Goal: Task Accomplishment & Management: Use online tool/utility

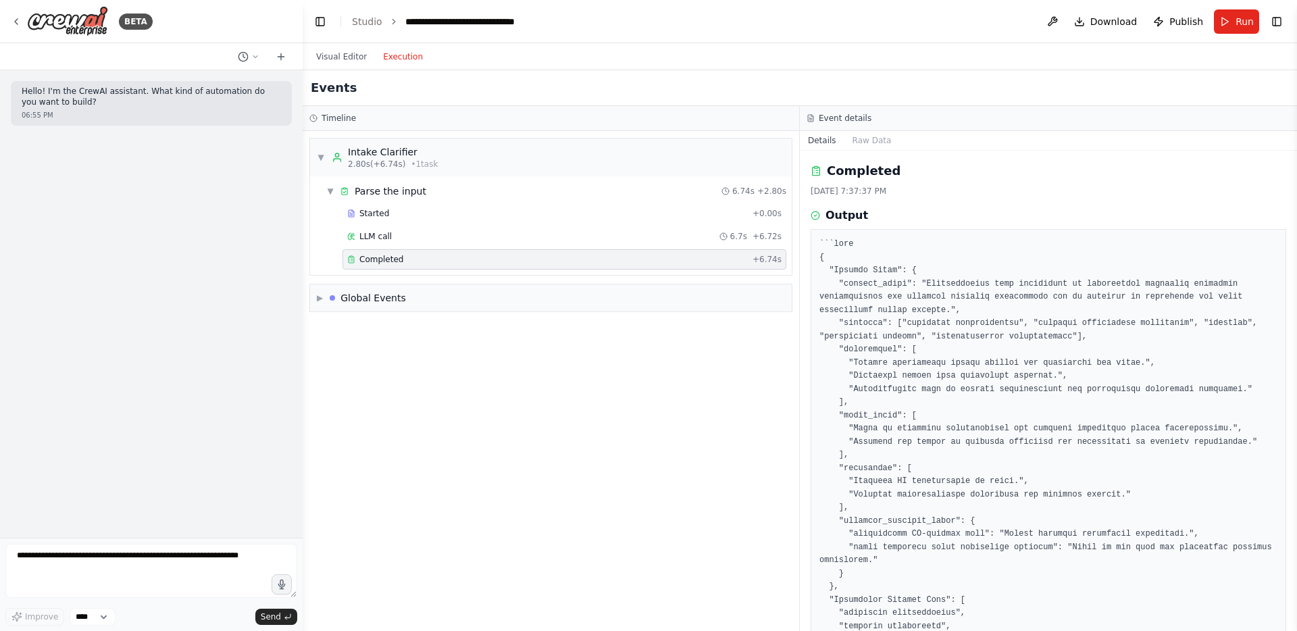
scroll to position [51, 0]
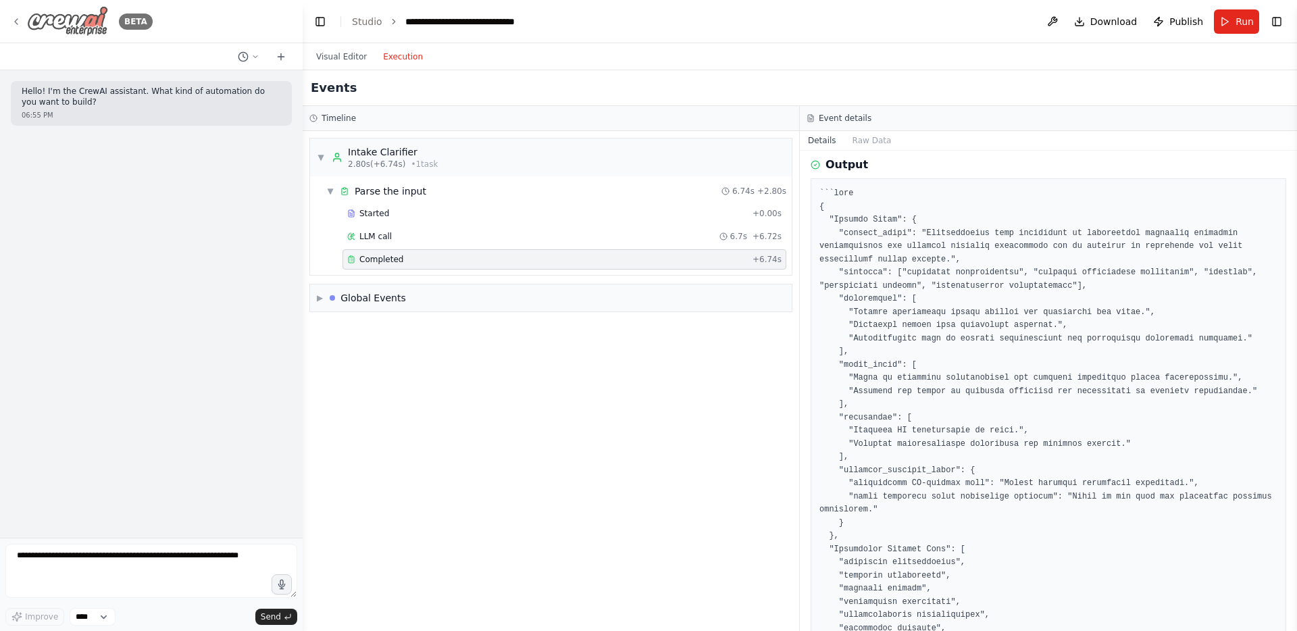
click at [48, 26] on img at bounding box center [67, 21] width 81 height 30
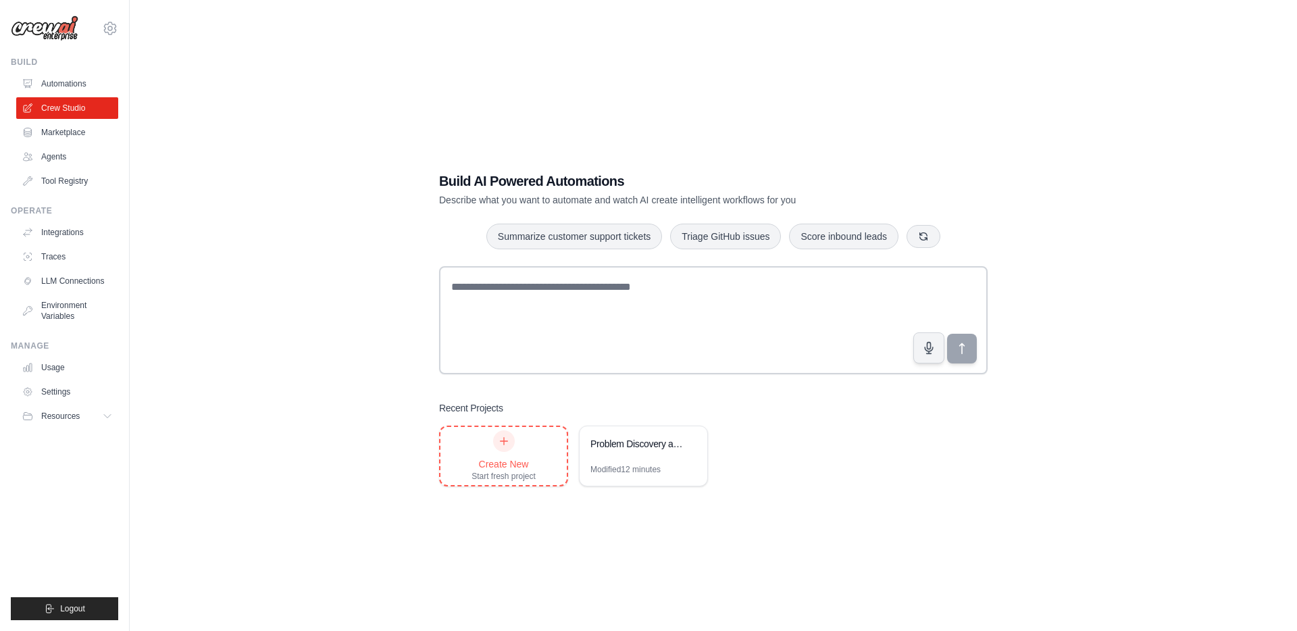
click at [505, 439] on icon at bounding box center [504, 441] width 11 height 11
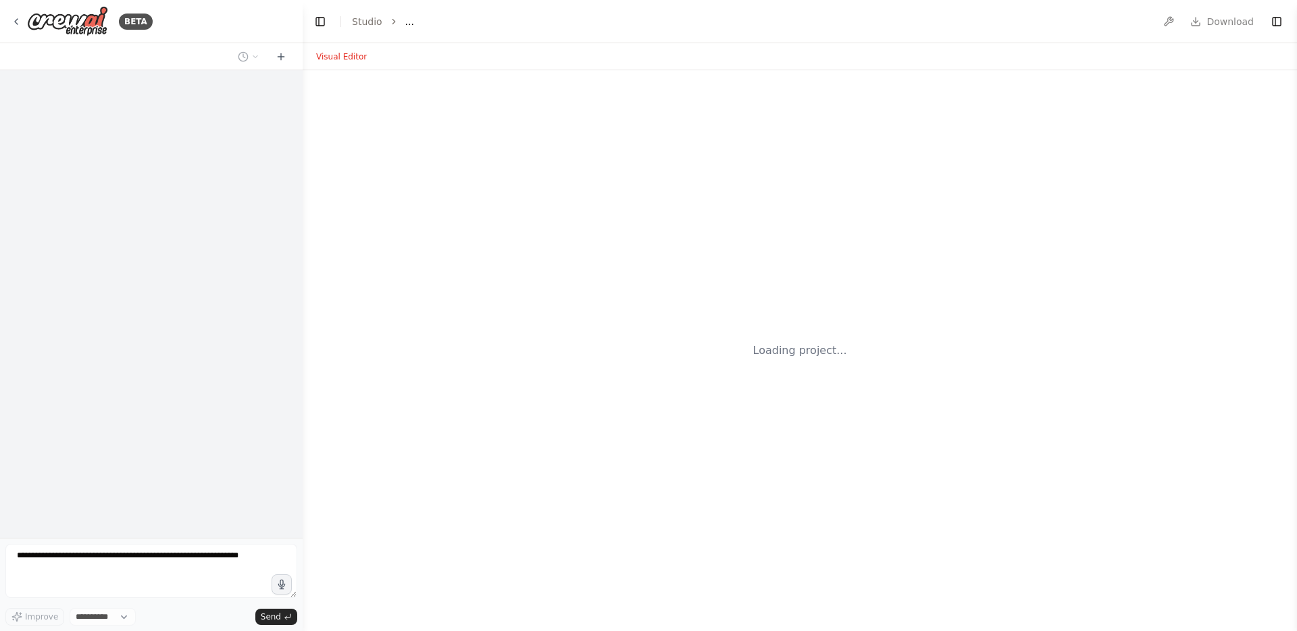
select select "****"
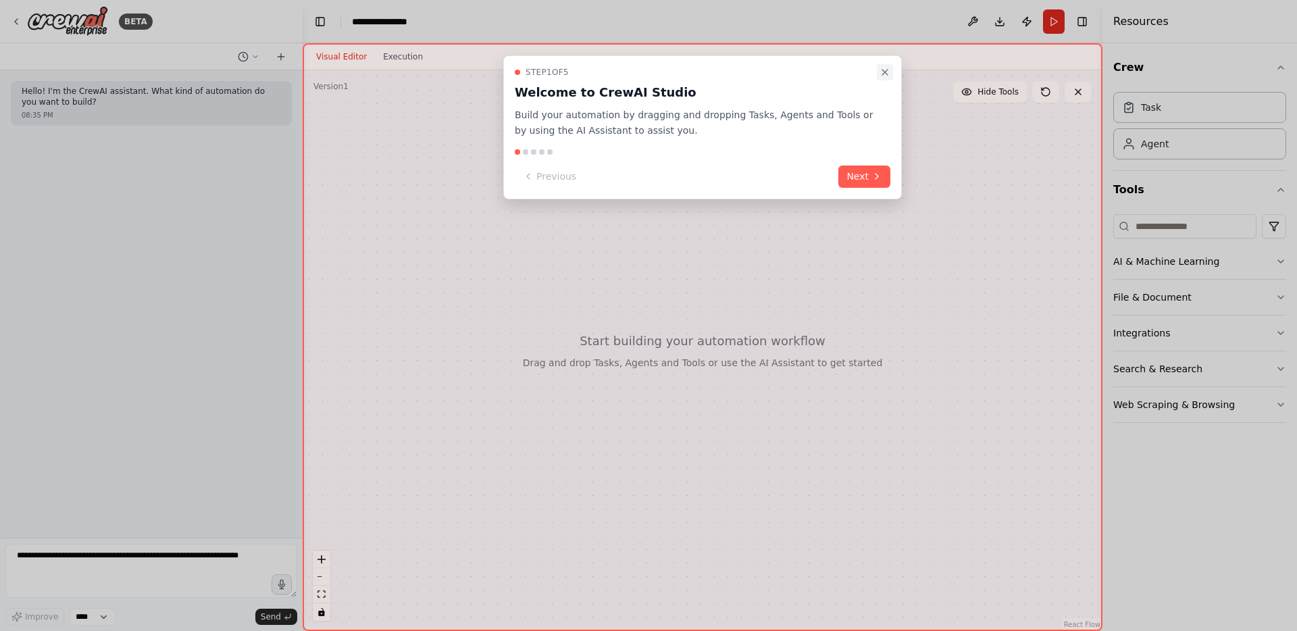
click at [887, 71] on icon "Close walkthrough" at bounding box center [885, 72] width 11 height 11
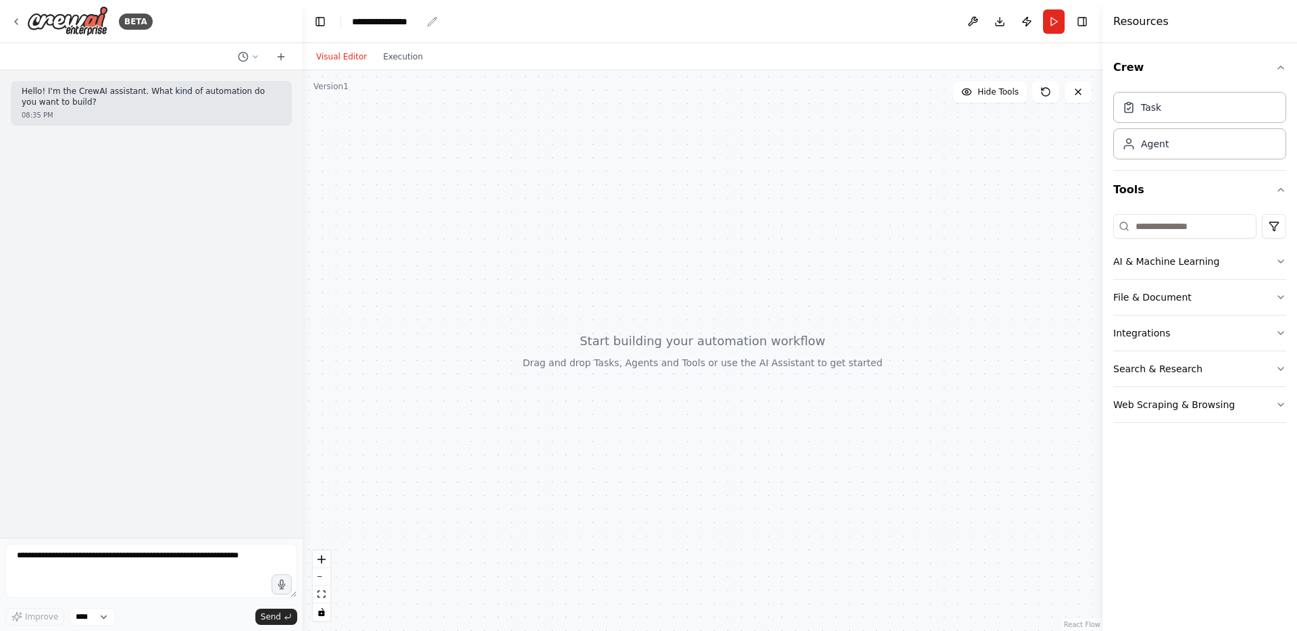
click at [364, 22] on div "**********" at bounding box center [387, 22] width 70 height 14
click at [386, 19] on div "**********" at bounding box center [402, 22] width 101 height 14
click at [409, 26] on div "**********" at bounding box center [402, 22] width 101 height 14
click at [387, 39] on header "**********" at bounding box center [703, 21] width 800 height 43
click at [436, 20] on icon "breadcrumb" at bounding box center [432, 21] width 11 height 11
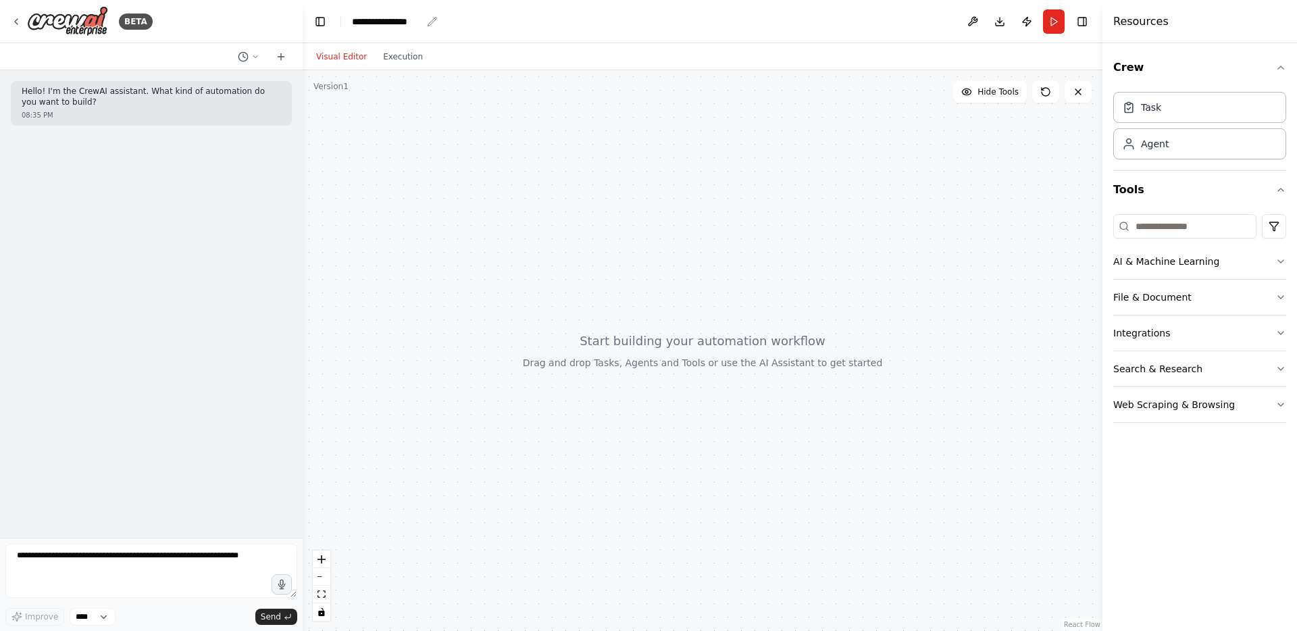
click at [397, 18] on div "**********" at bounding box center [387, 22] width 70 height 14
click at [392, 23] on div "**********" at bounding box center [402, 22] width 101 height 14
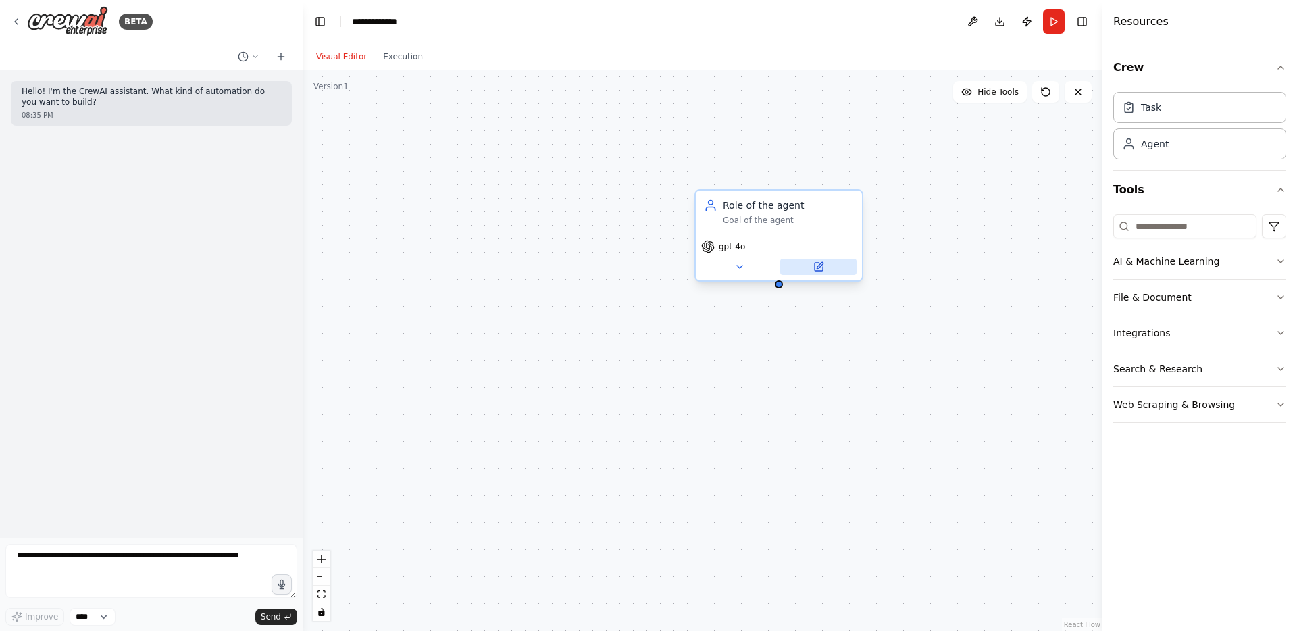
click at [821, 265] on icon at bounding box center [820, 265] width 6 height 6
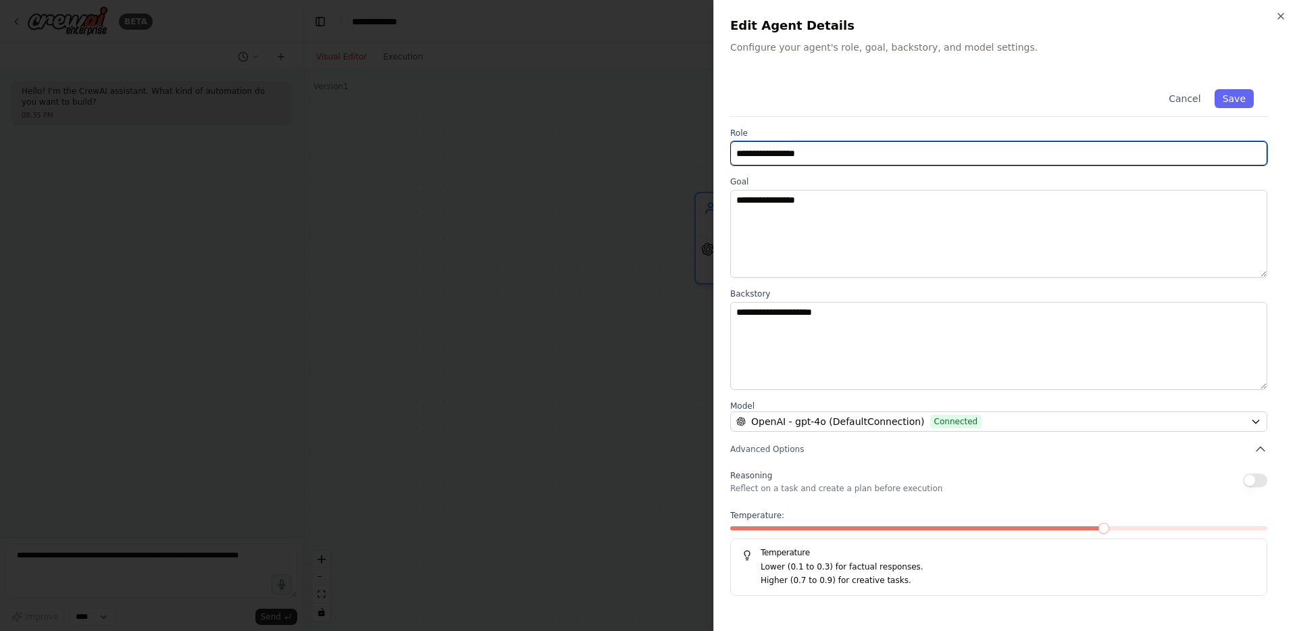
drag, startPoint x: 823, startPoint y: 159, endPoint x: 685, endPoint y: 157, distance: 137.8
click at [685, 157] on body "**********" at bounding box center [648, 315] width 1297 height 631
type input "**********"
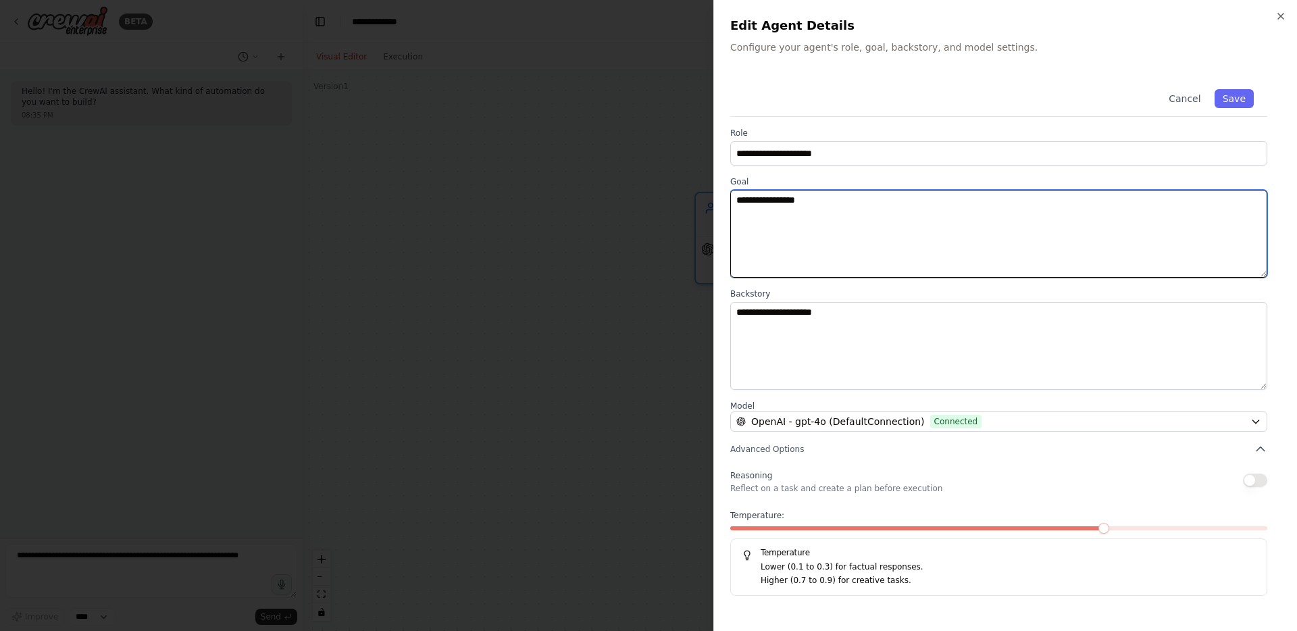
click at [771, 208] on textarea "**********" at bounding box center [998, 234] width 537 height 88
paste textarea "**********"
type textarea "**********"
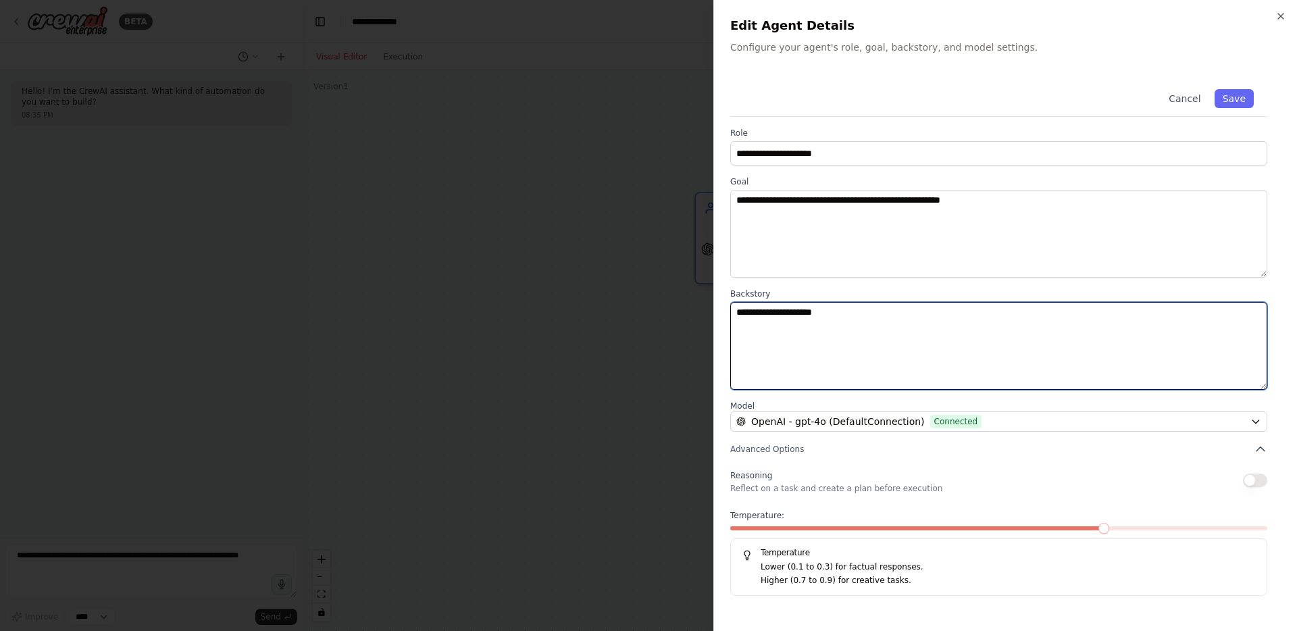
click at [807, 325] on textarea "**********" at bounding box center [998, 346] width 537 height 88
paste textarea "**********"
click at [747, 328] on textarea "**********" at bounding box center [998, 346] width 537 height 88
type textarea "**********"
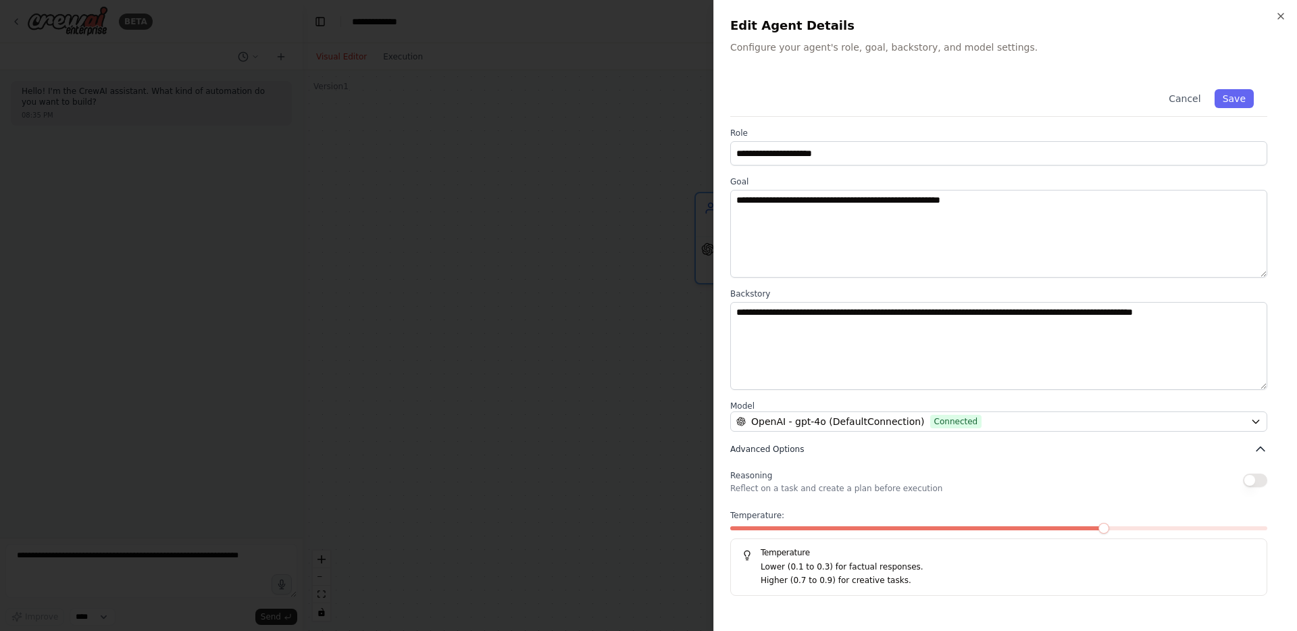
click at [1257, 449] on icon "button" at bounding box center [1261, 450] width 14 height 14
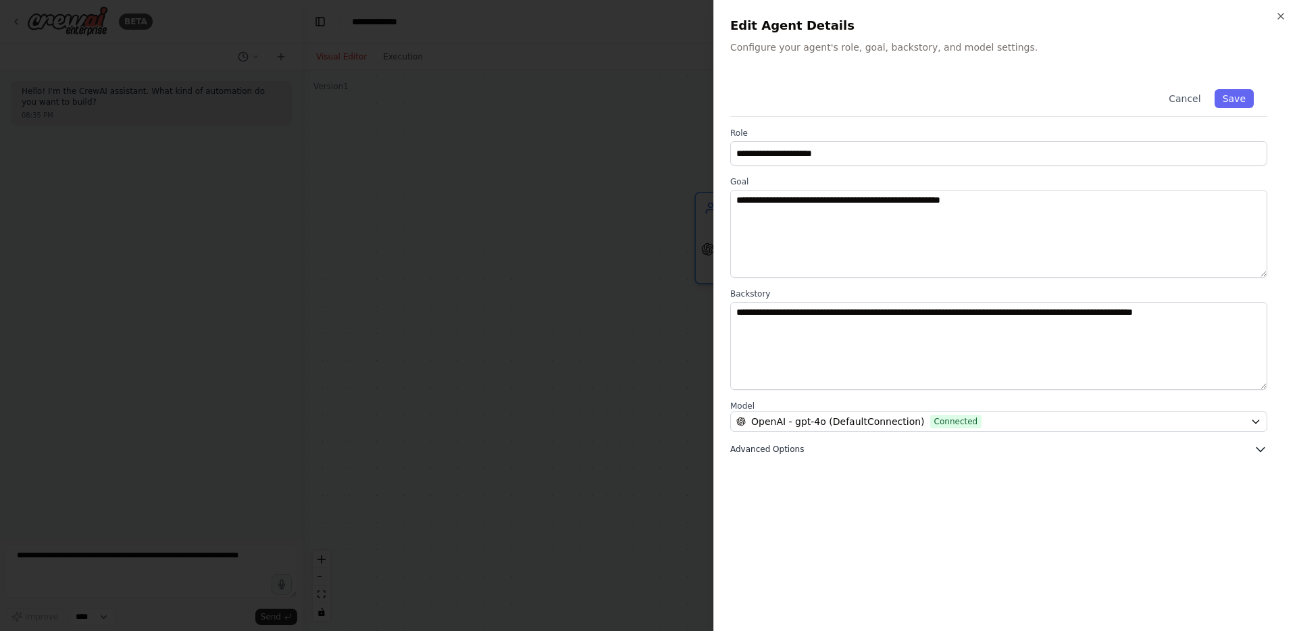
click at [1257, 449] on icon "button" at bounding box center [1261, 450] width 8 height 4
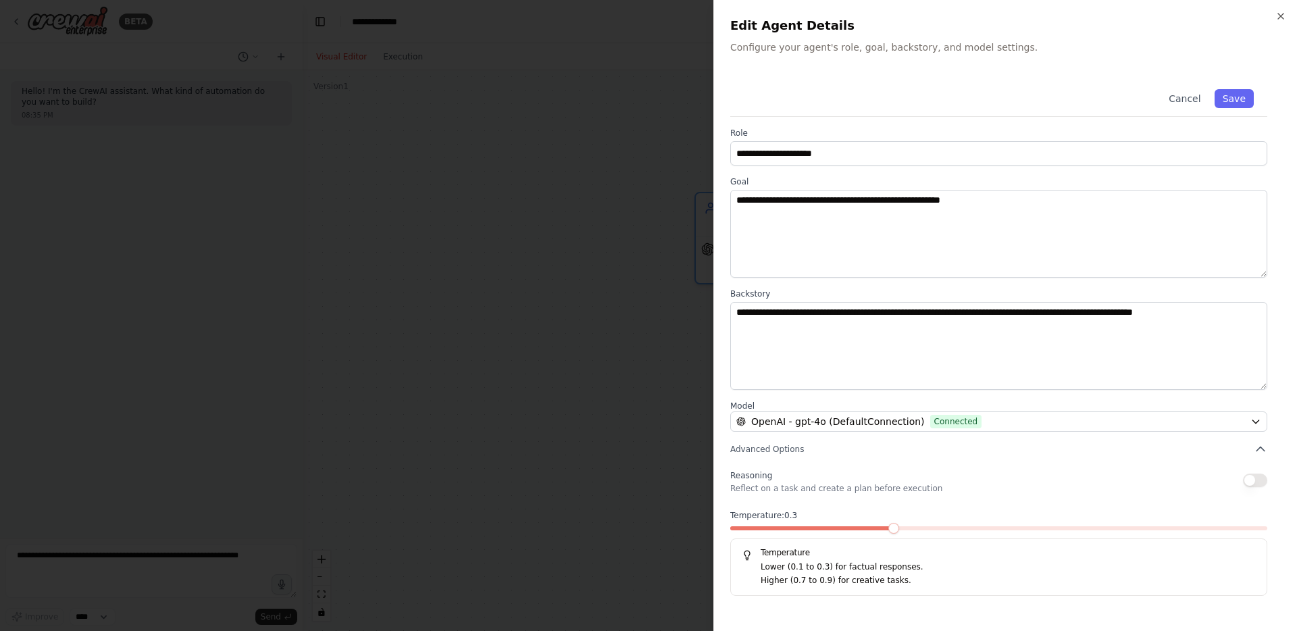
click at [899, 532] on span at bounding box center [894, 528] width 11 height 11
click at [1232, 99] on button "Save" at bounding box center [1234, 98] width 39 height 19
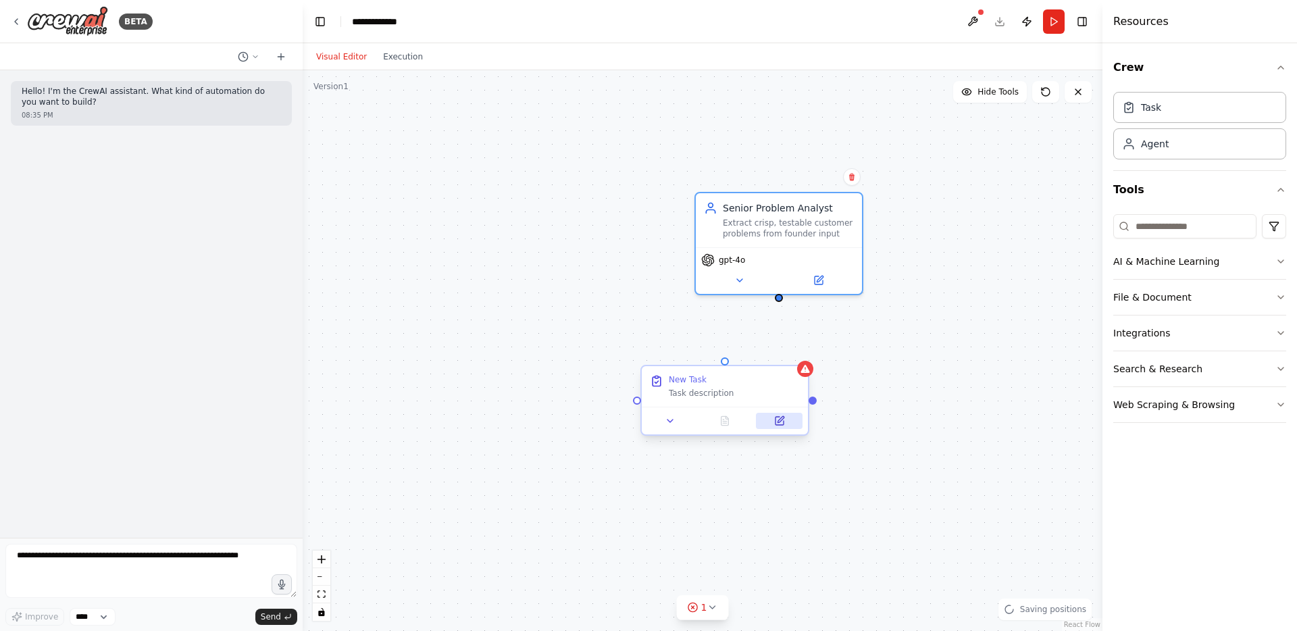
click at [779, 417] on icon at bounding box center [780, 421] width 8 height 8
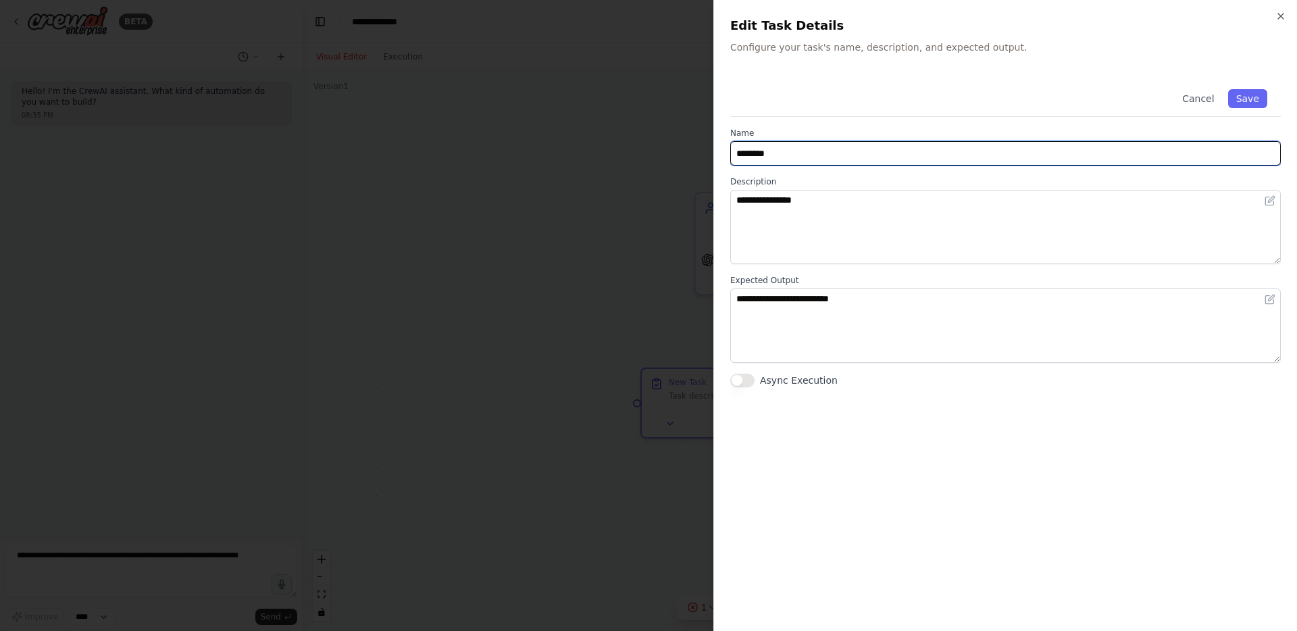
click at [773, 161] on input "********" at bounding box center [1005, 153] width 551 height 24
click at [787, 154] on input "**********" at bounding box center [1005, 153] width 551 height 24
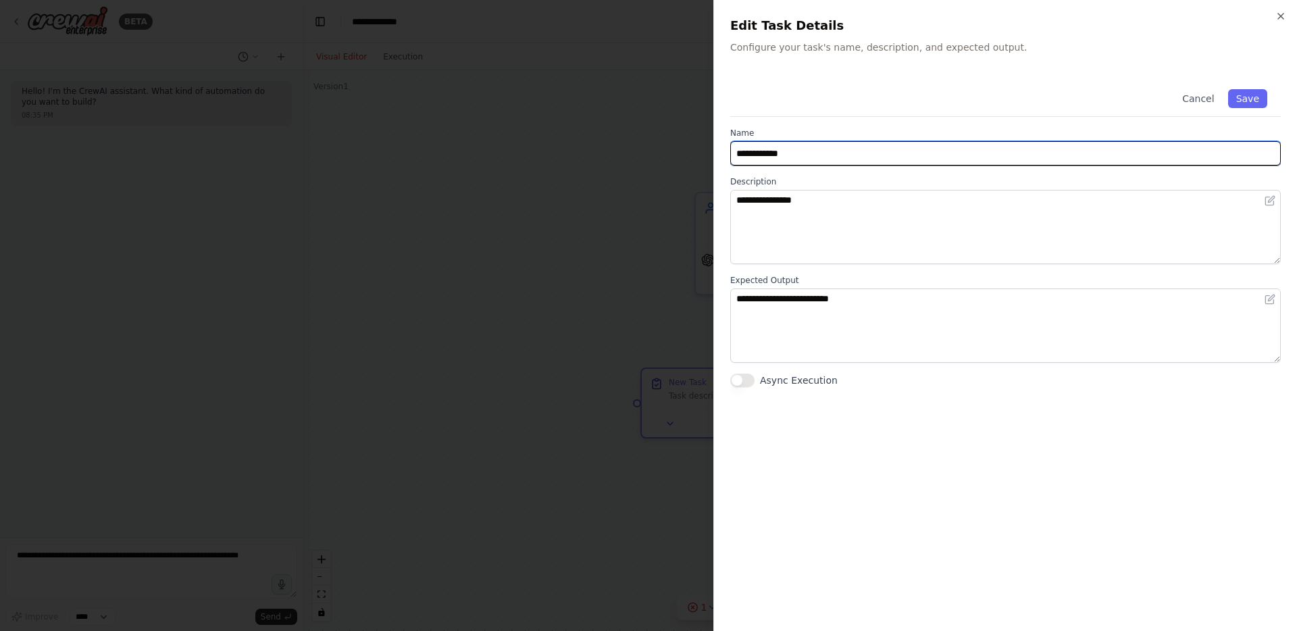
type input "**********"
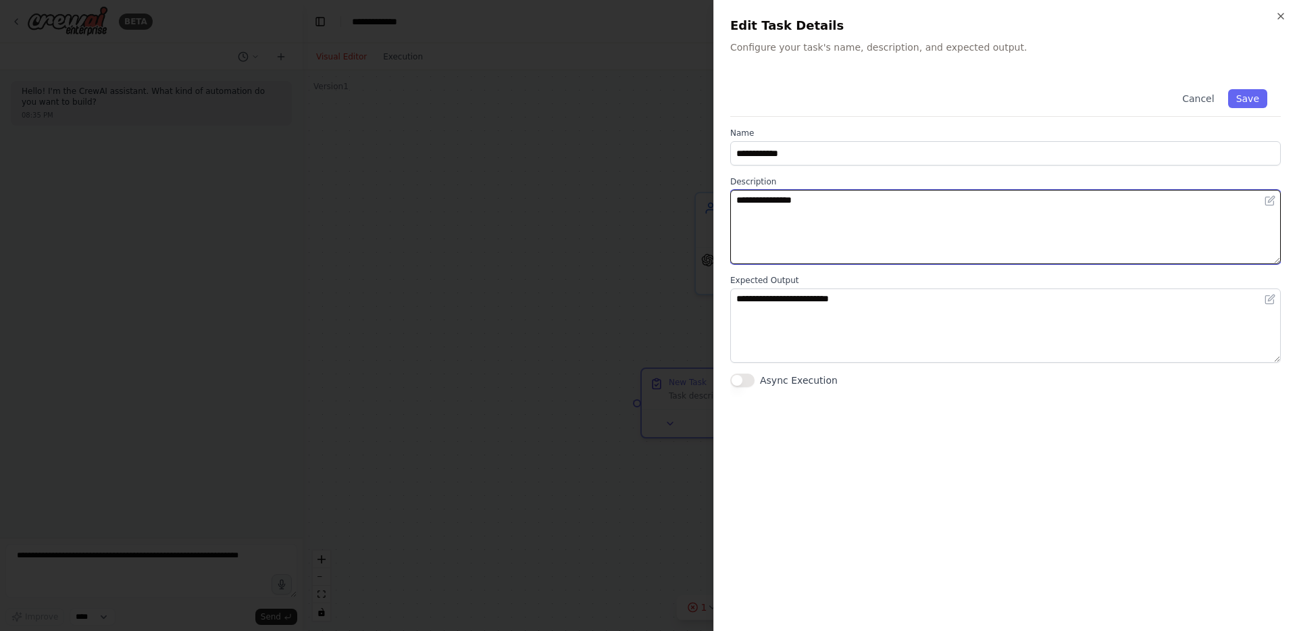
click at [776, 211] on textarea "**********" at bounding box center [1005, 227] width 551 height 74
paste textarea "**********"
type textarea "**********"
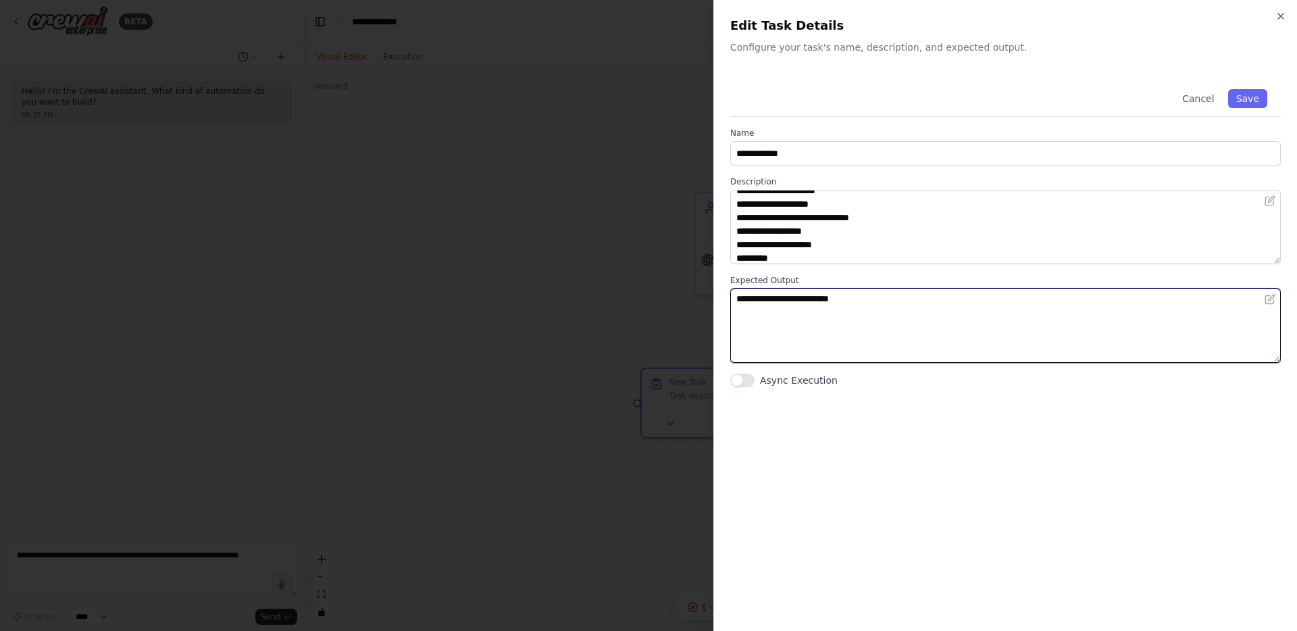
click at [872, 314] on textarea "**********" at bounding box center [1005, 326] width 551 height 74
paste textarea "**********"
type textarea "**********"
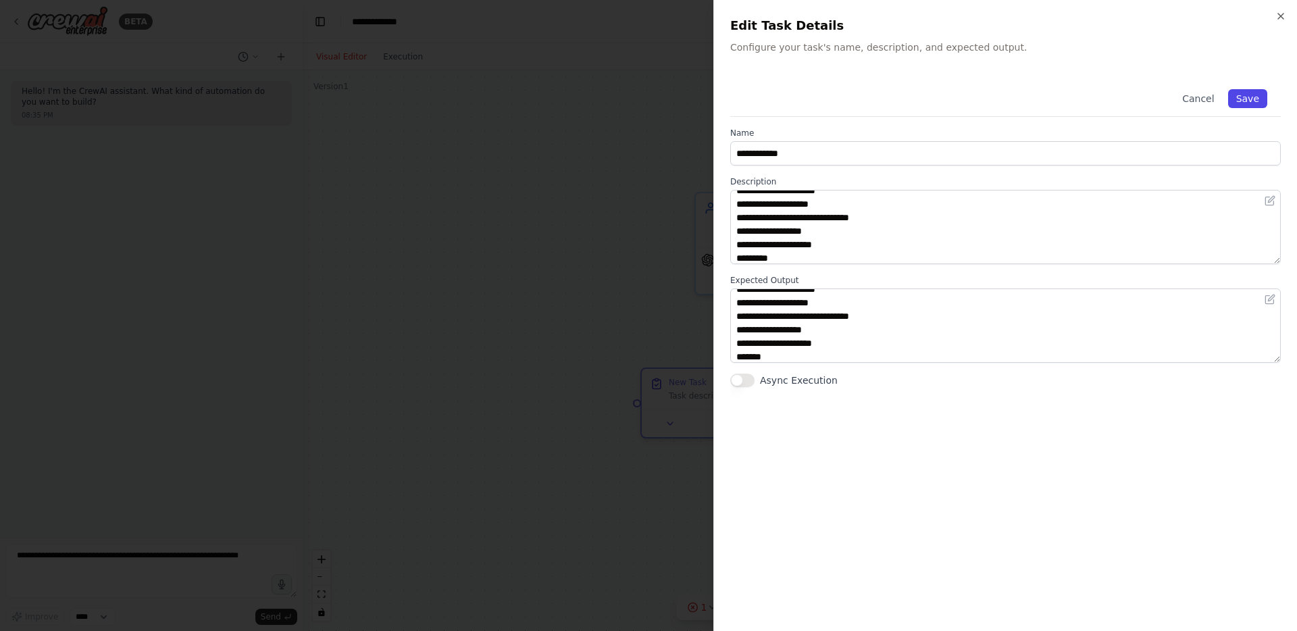
click at [1253, 93] on button "Save" at bounding box center [1247, 98] width 39 height 19
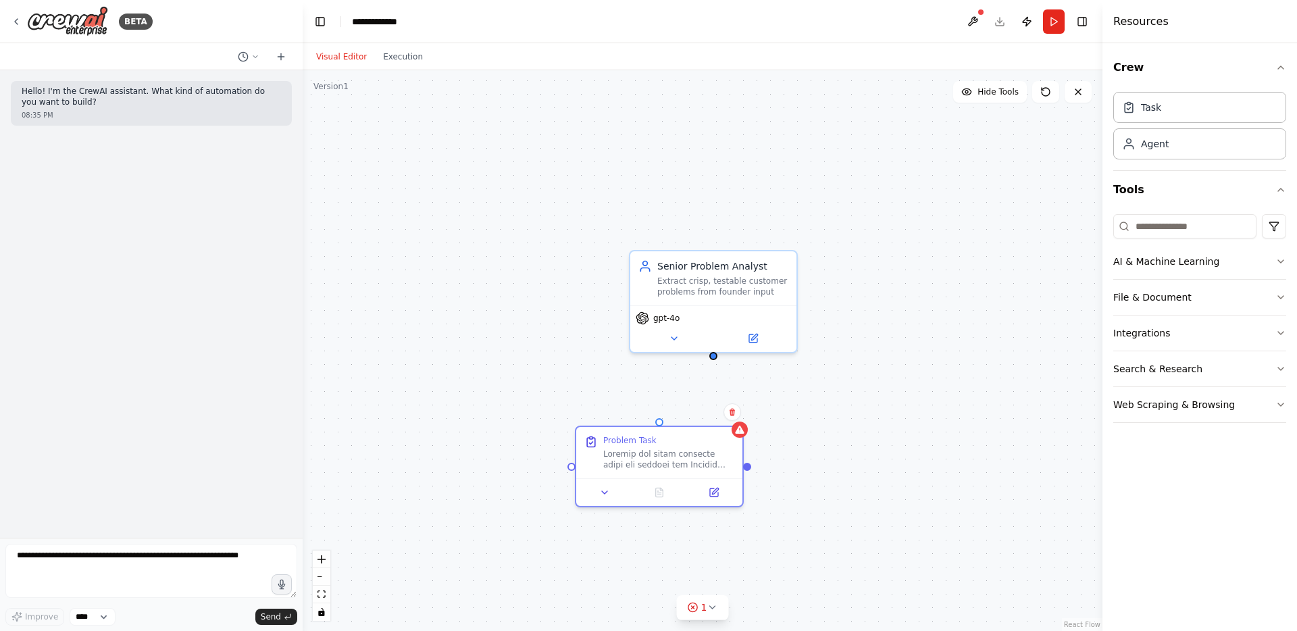
drag, startPoint x: 779, startPoint y: 303, endPoint x: 714, endPoint y: 361, distance: 87.6
click at [714, 361] on div "Senior Problem Analyst Extract crisp, testable customer problems from founder i…" at bounding box center [703, 350] width 800 height 561
drag, startPoint x: 659, startPoint y: 419, endPoint x: 709, endPoint y: 361, distance: 76.7
click at [709, 361] on div "Senior Problem Analyst Extract crisp, testable customer problems from founder i…" at bounding box center [703, 350] width 800 height 561
click at [1055, 18] on button "Run" at bounding box center [1054, 21] width 22 height 24
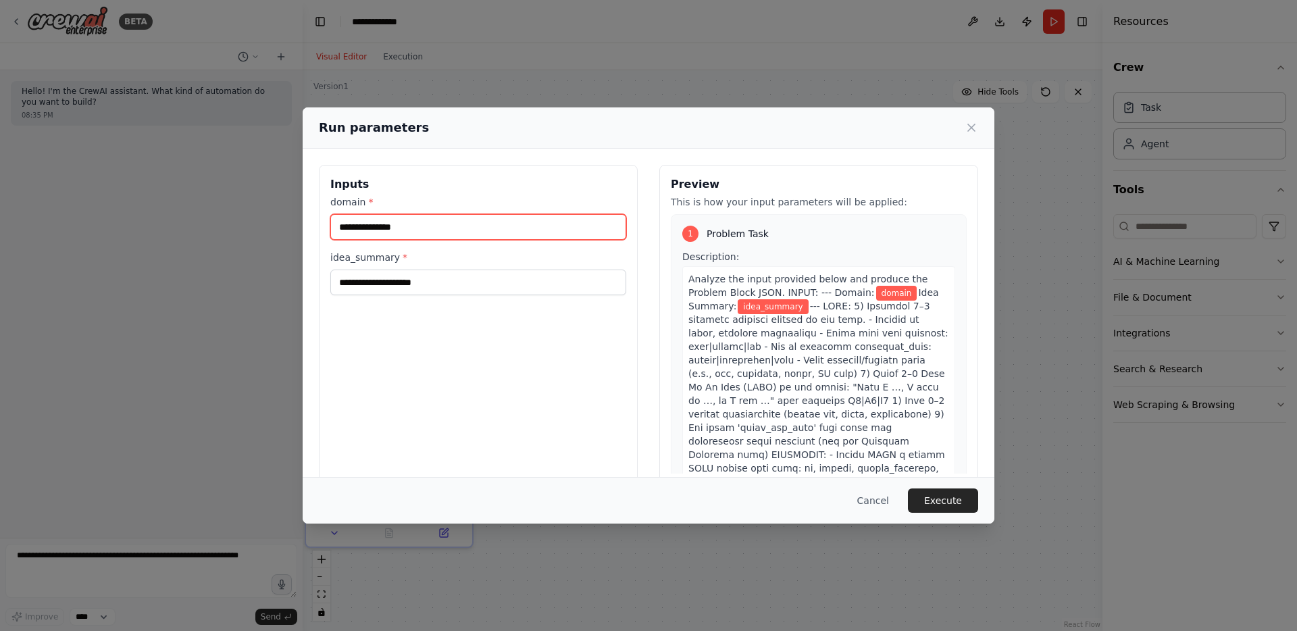
click at [356, 228] on input "domain *" at bounding box center [478, 227] width 296 height 26
paste input "**********"
type input "**********"
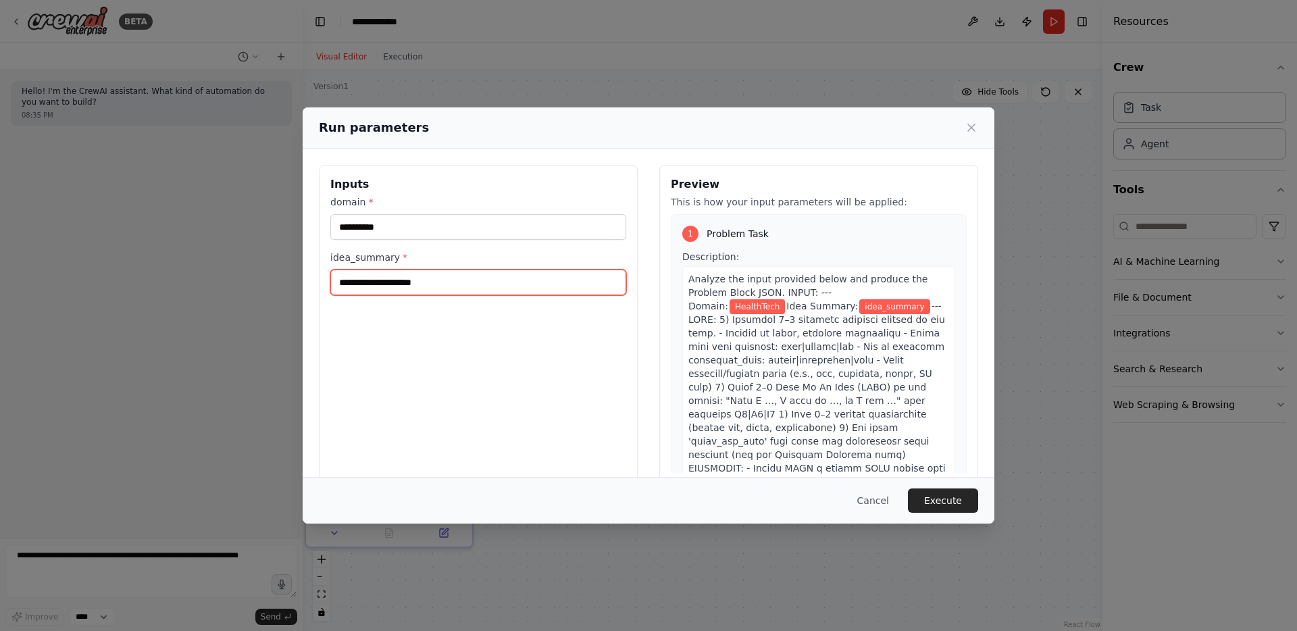
click at [386, 285] on input "idea_summary *" at bounding box center [478, 283] width 296 height 26
paste input "**********"
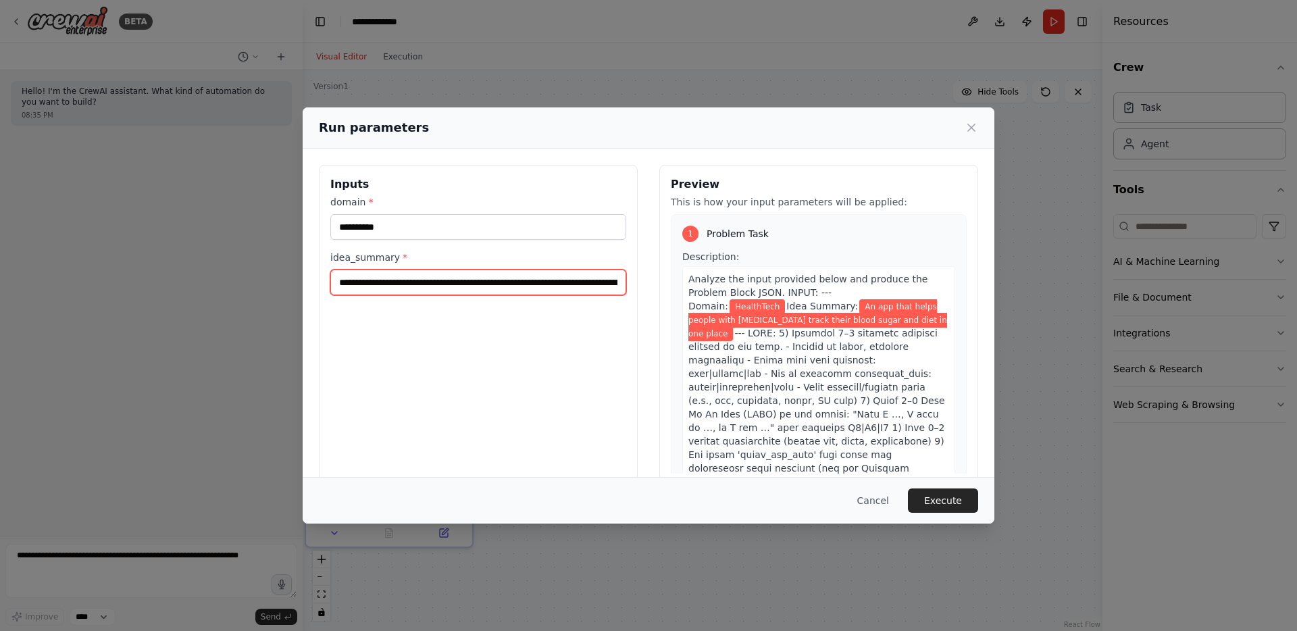
scroll to position [0, 86]
type input "**********"
click at [897, 406] on div "Analyze the input provided below and produce the Problem Block JSON. INPUT: ---…" at bounding box center [818, 569] width 273 height 607
click at [949, 505] on button "Execute" at bounding box center [943, 501] width 70 height 24
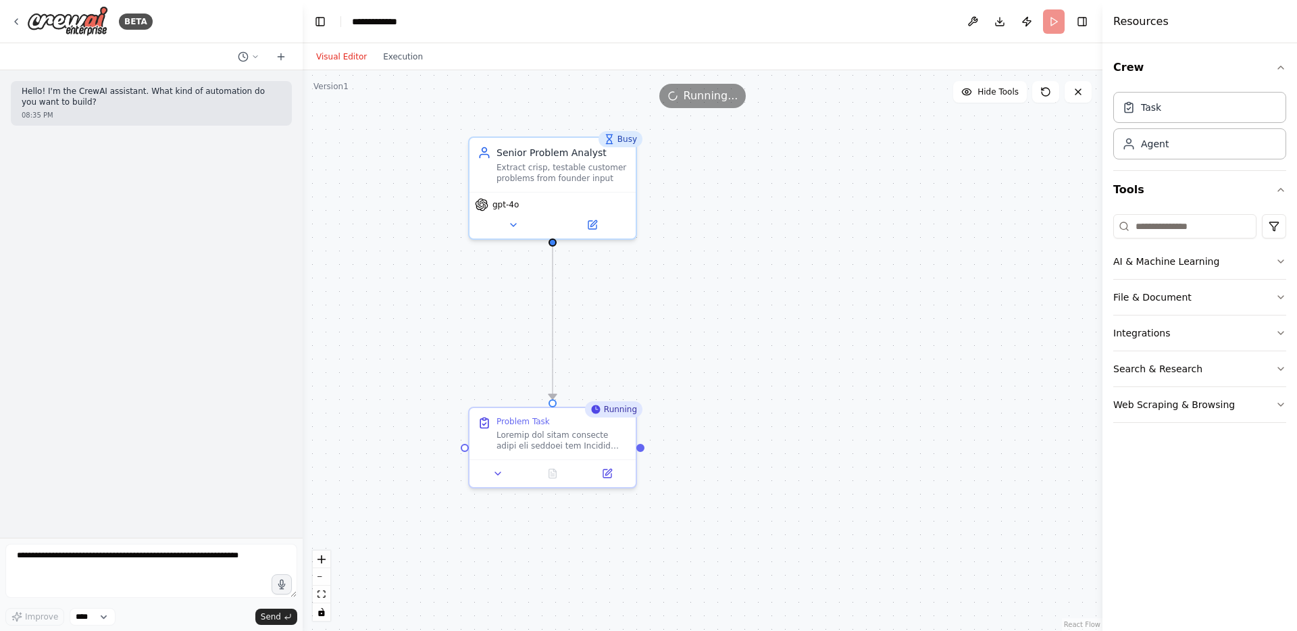
drag, startPoint x: 551, startPoint y: 338, endPoint x: 716, endPoint y: 278, distance: 176.1
click at [716, 278] on div ".deletable-edge-delete-btn { width: 20px; height: 20px; border: 0px solid #ffff…" at bounding box center [703, 350] width 800 height 561
click at [403, 52] on button "Execution" at bounding box center [403, 57] width 56 height 16
click at [336, 51] on button "Visual Editor" at bounding box center [341, 57] width 67 height 16
click at [609, 409] on div "Completed" at bounding box center [610, 409] width 68 height 16
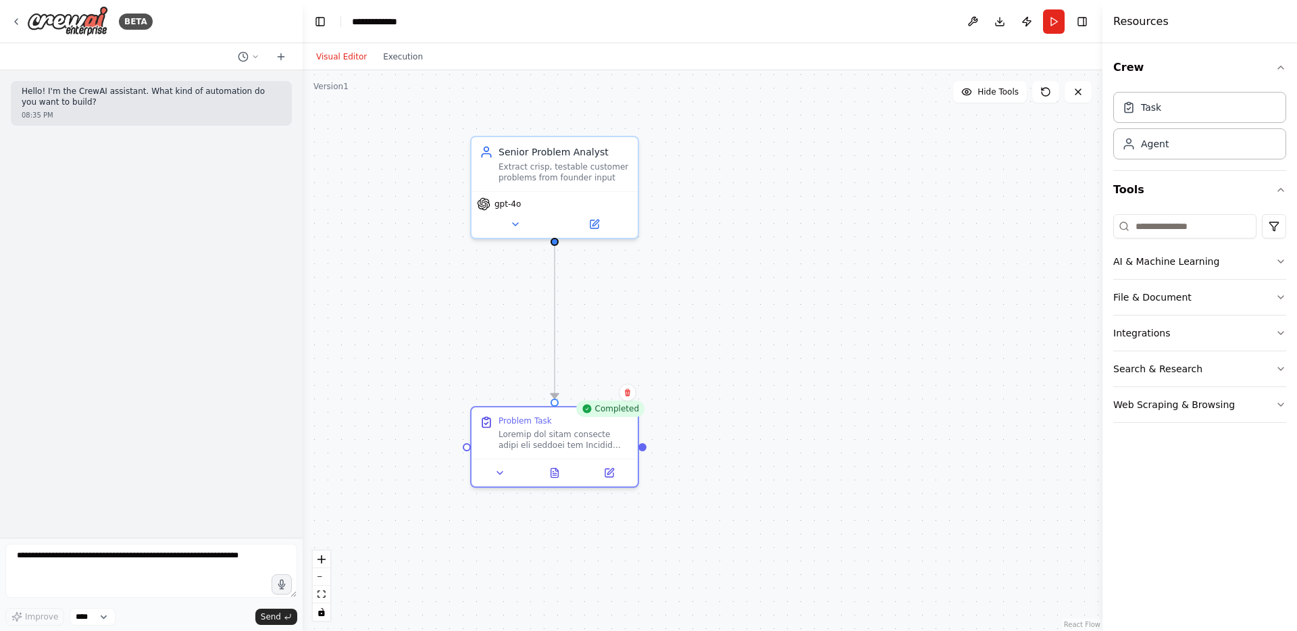
click at [607, 407] on div "Completed" at bounding box center [610, 409] width 68 height 16
click at [405, 57] on button "Execution" at bounding box center [403, 57] width 56 height 16
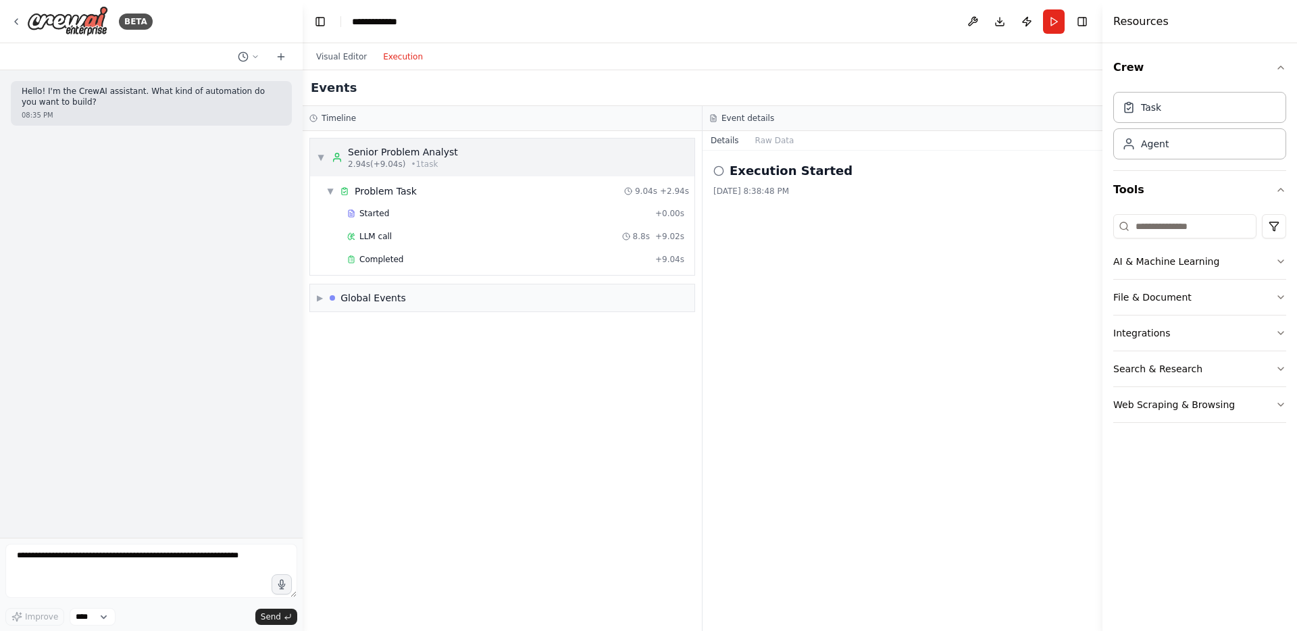
click at [378, 153] on div "Senior Problem Analyst" at bounding box center [403, 152] width 110 height 14
click at [376, 189] on div "Problem Task" at bounding box center [386, 191] width 62 height 14
click at [374, 211] on span "Started" at bounding box center [374, 213] width 30 height 11
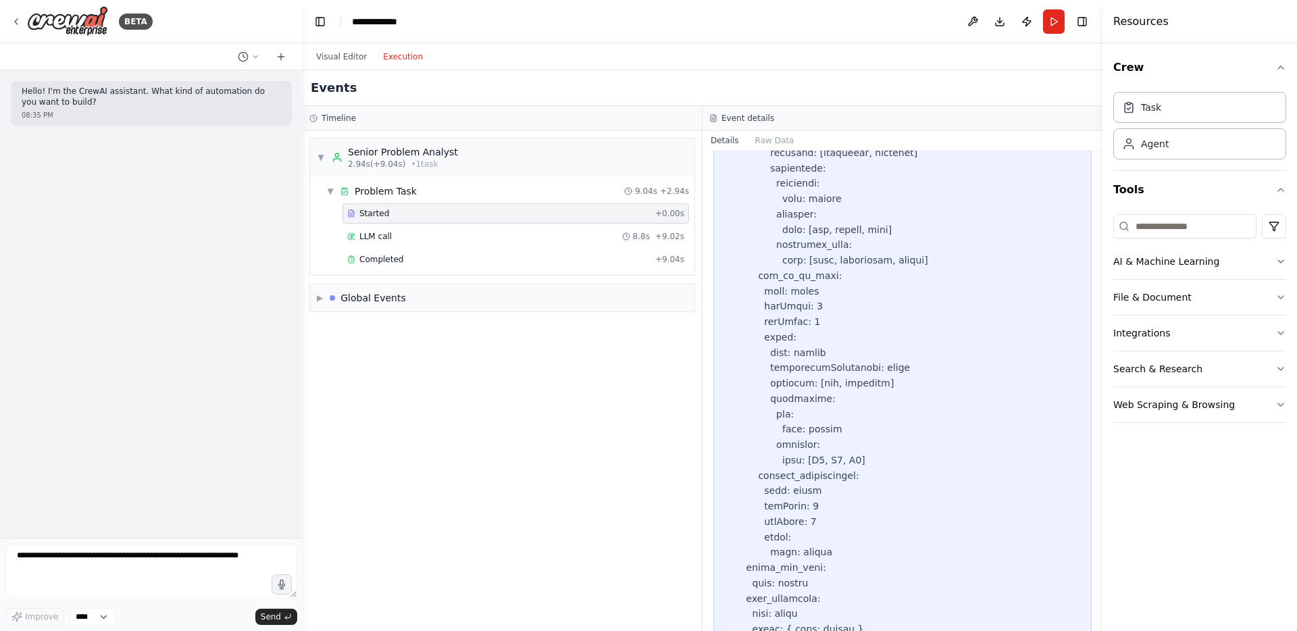
scroll to position [2128, 0]
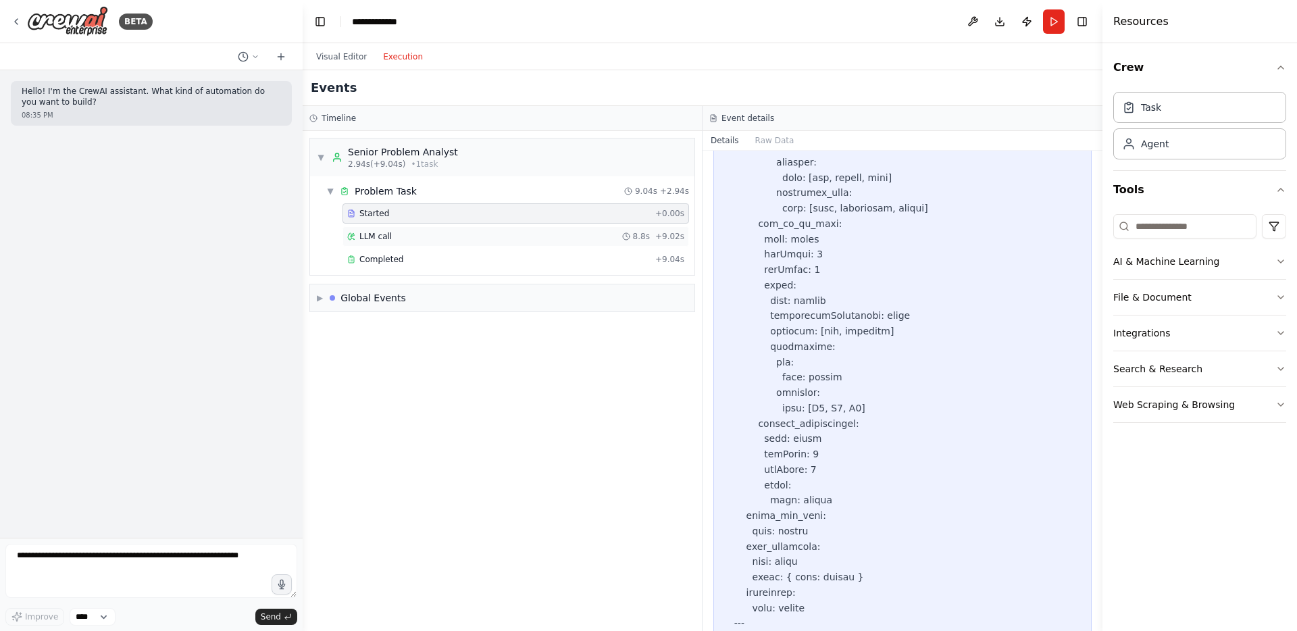
click at [388, 233] on span "LLM call" at bounding box center [375, 236] width 32 height 11
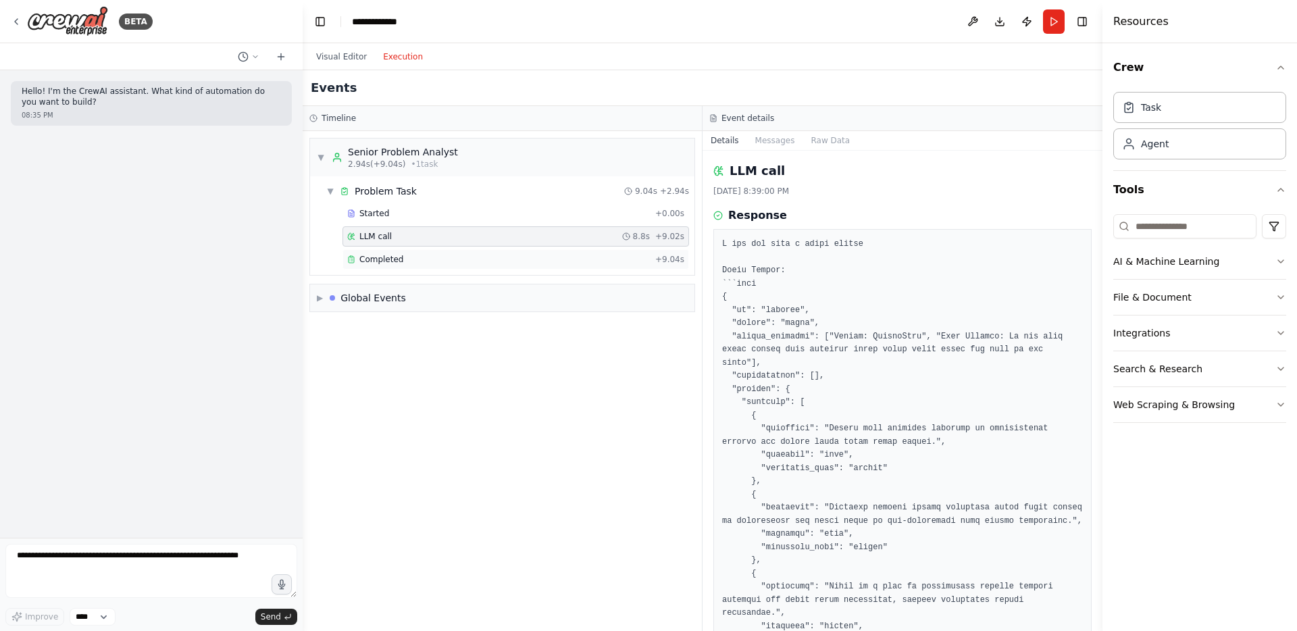
click at [386, 258] on span "Completed" at bounding box center [381, 259] width 44 height 11
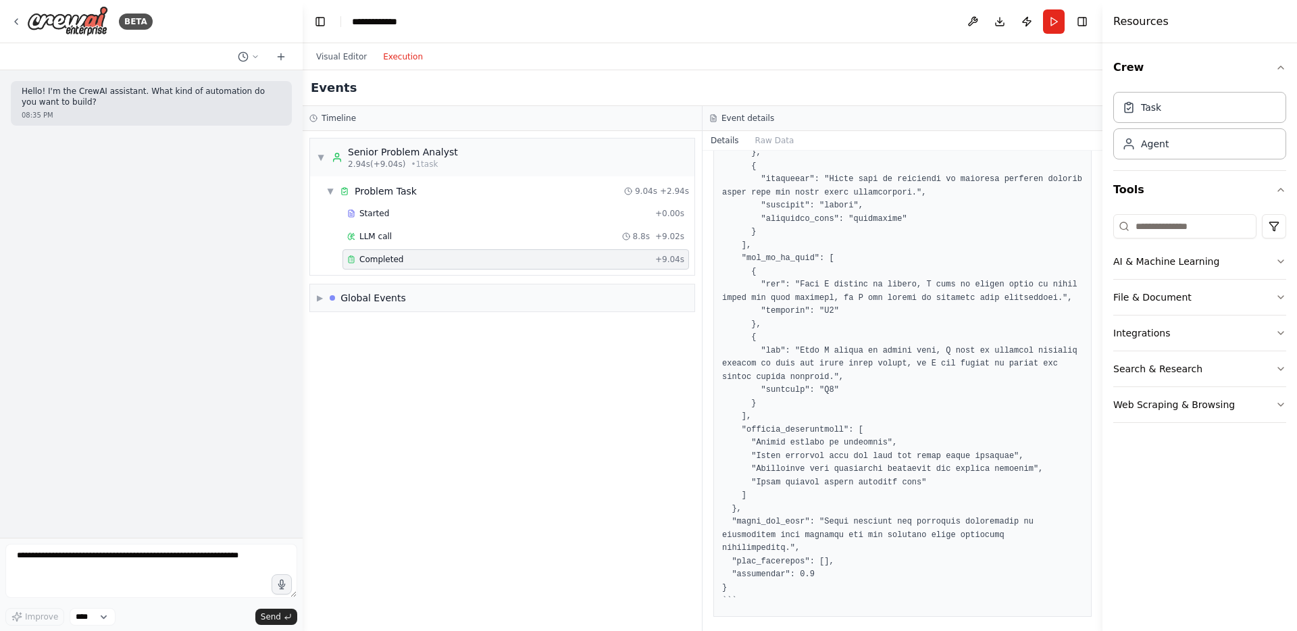
scroll to position [480, 0]
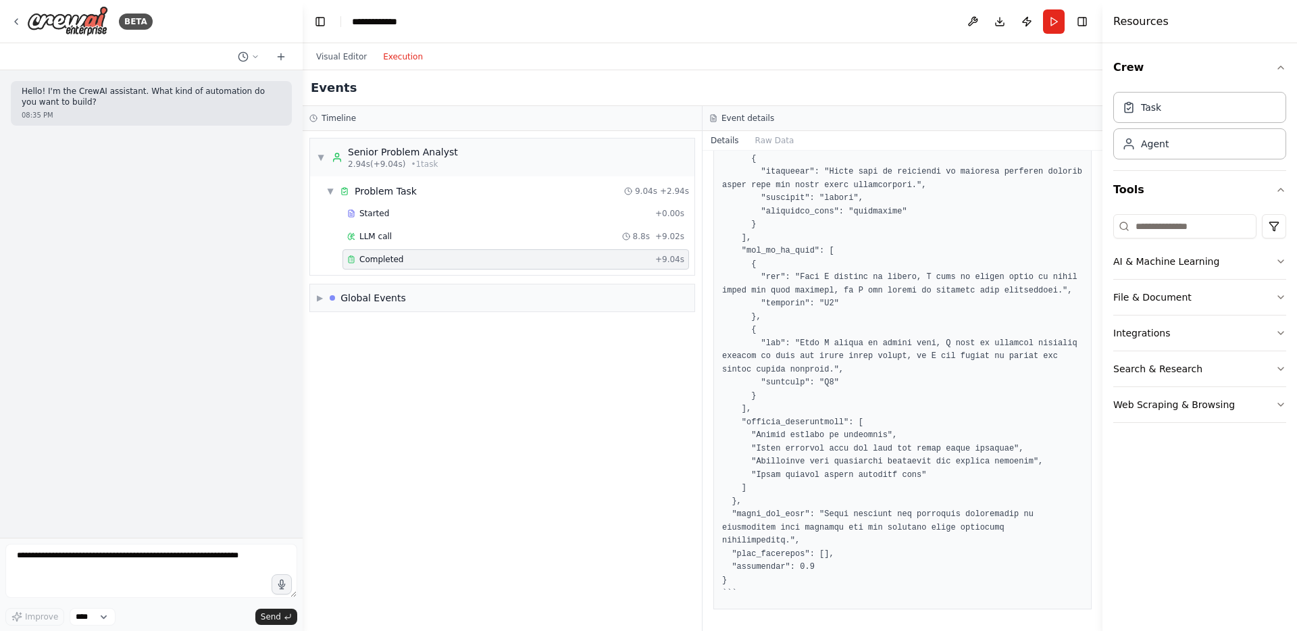
click at [553, 355] on div "▼ Senior Problem Analyst 2.94s (+9.04s) • 1 task ▼ Problem Task 9.04s + 2.94s S…" at bounding box center [502, 381] width 399 height 500
click at [351, 53] on button "Visual Editor" at bounding box center [341, 57] width 67 height 16
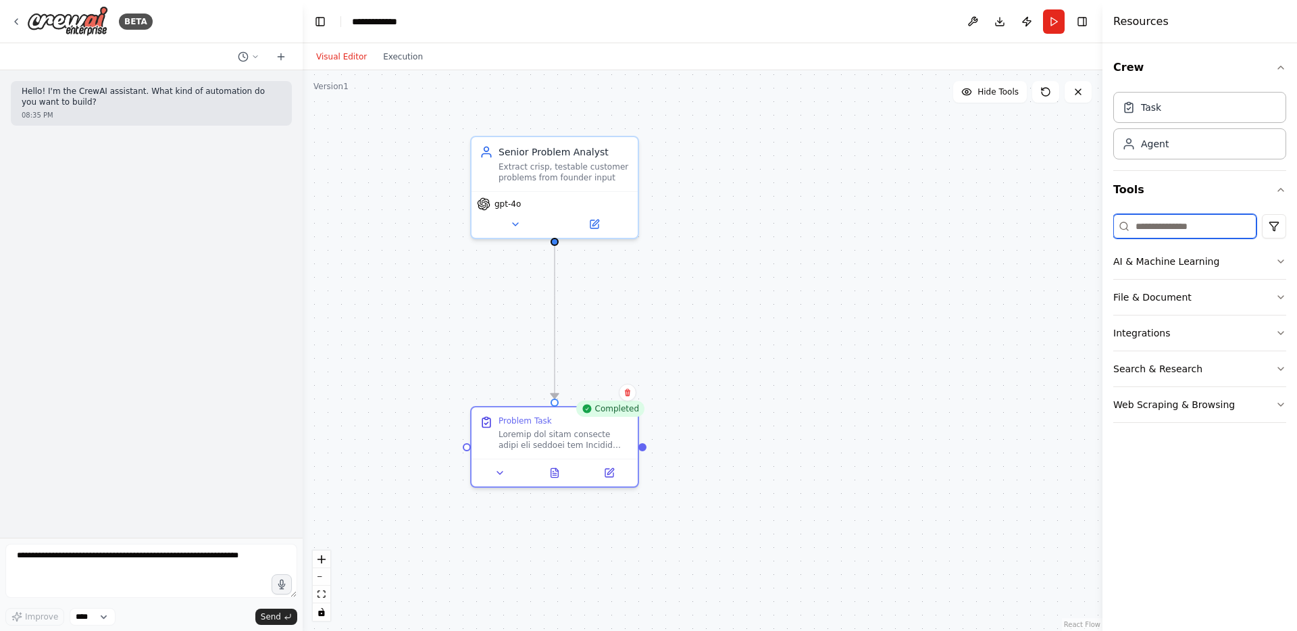
click at [1180, 224] on input at bounding box center [1185, 226] width 143 height 24
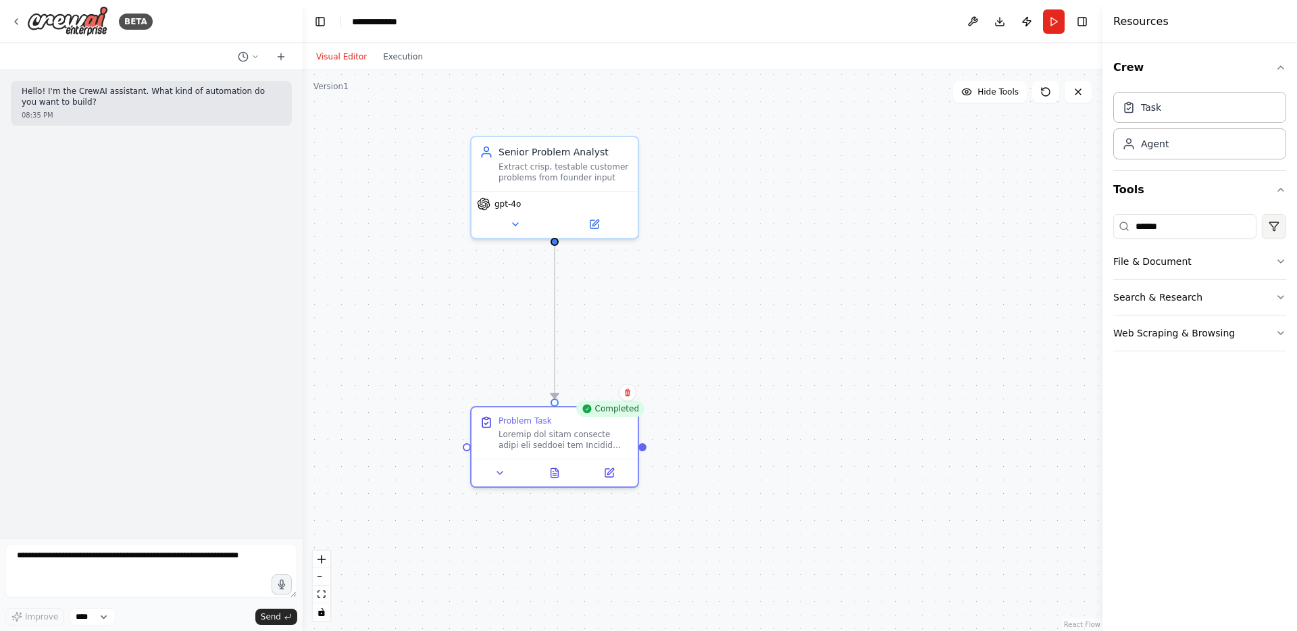
click at [1278, 222] on html "**********" at bounding box center [648, 315] width 1297 height 631
click at [1240, 196] on html "**********" at bounding box center [648, 315] width 1297 height 631
click at [1284, 296] on icon "button" at bounding box center [1281, 297] width 11 height 11
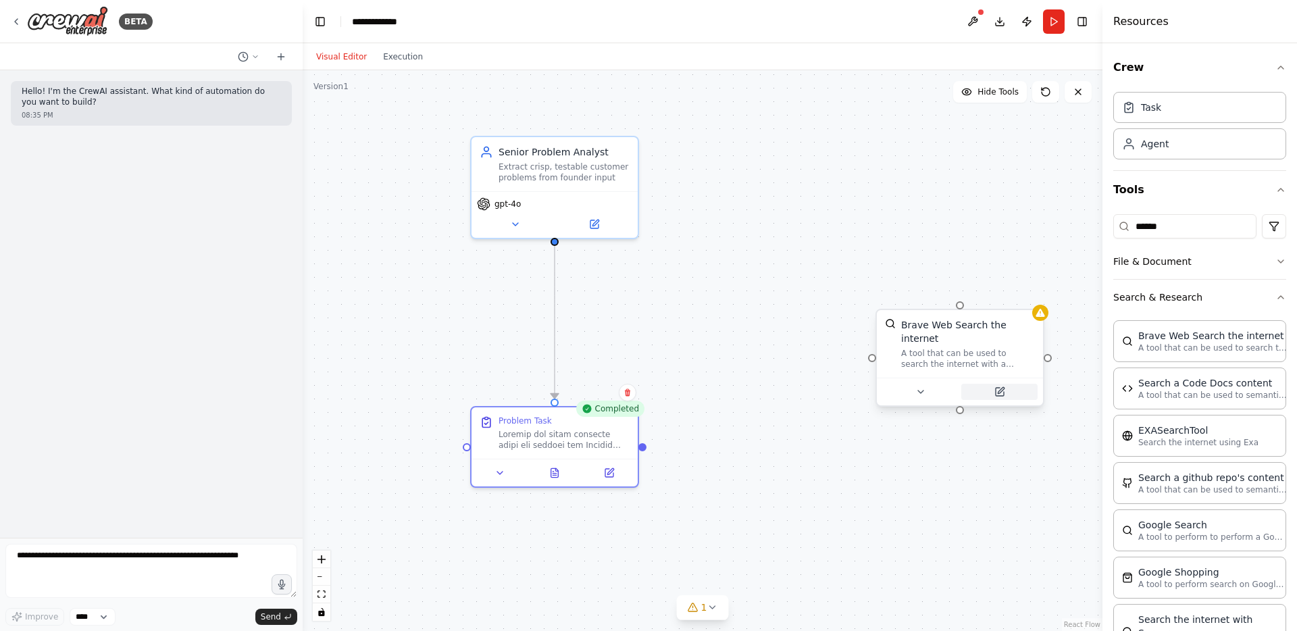
click at [1000, 390] on icon at bounding box center [1001, 390] width 6 height 6
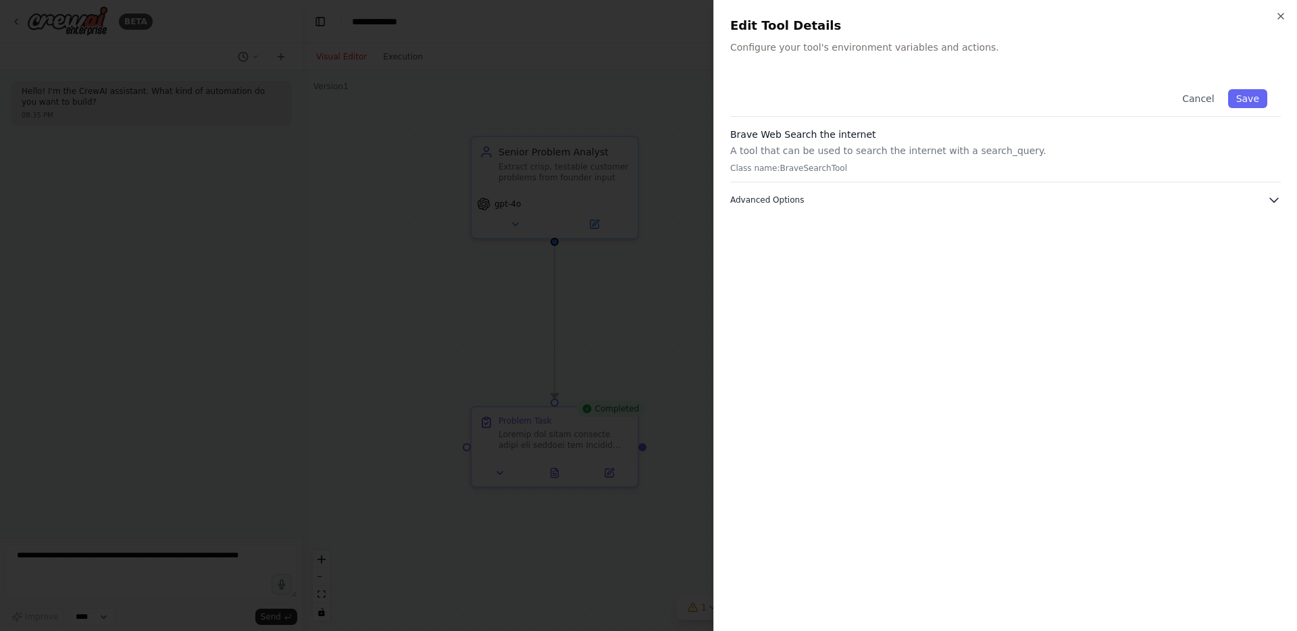
click at [966, 202] on button "Advanced Options" at bounding box center [1005, 200] width 551 height 14
click at [1197, 97] on button "Cancel" at bounding box center [1198, 98] width 48 height 19
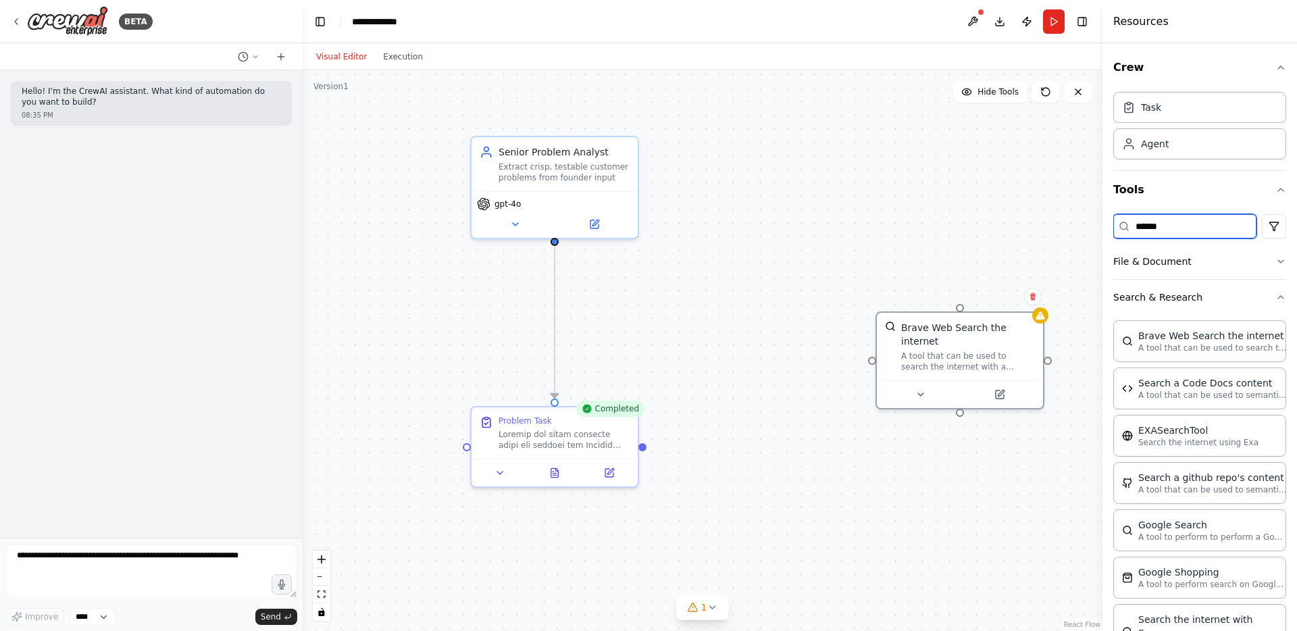
click at [1147, 226] on input "******" at bounding box center [1185, 226] width 143 height 24
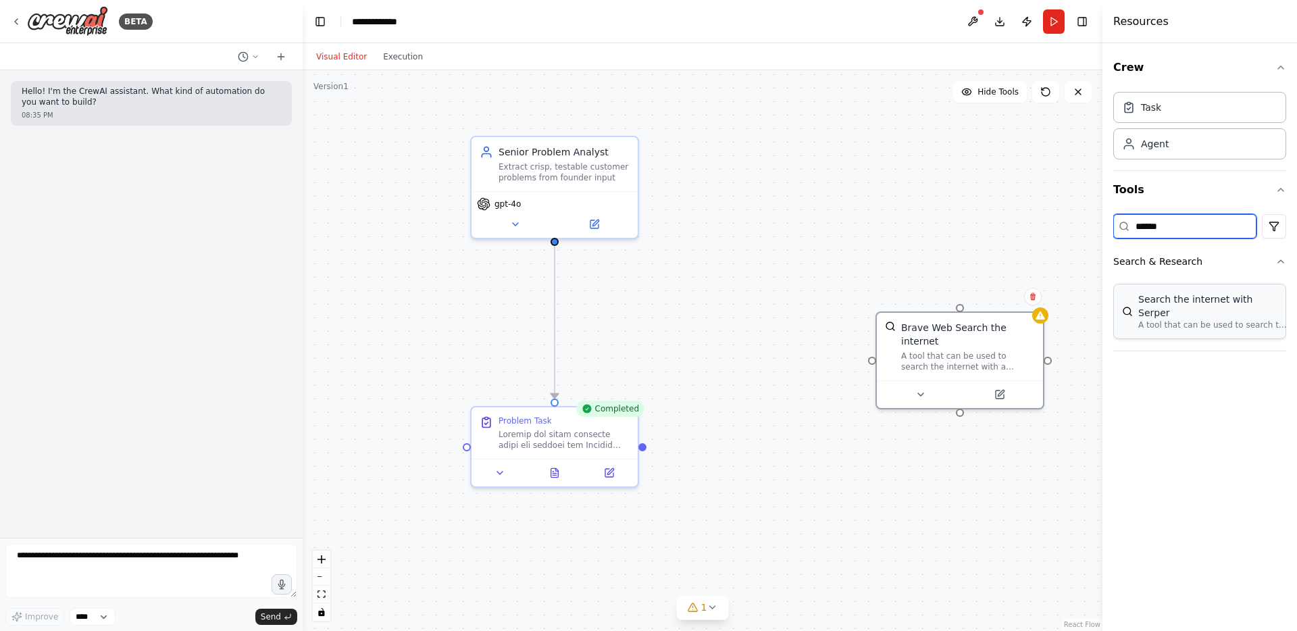
type input "******"
click at [1175, 320] on p "A tool that can be used to search the internet with a search_query. Supports di…" at bounding box center [1213, 325] width 149 height 11
click at [1032, 297] on icon at bounding box center [1032, 296] width 5 height 7
click at [1003, 296] on button "Confirm" at bounding box center [995, 297] width 48 height 16
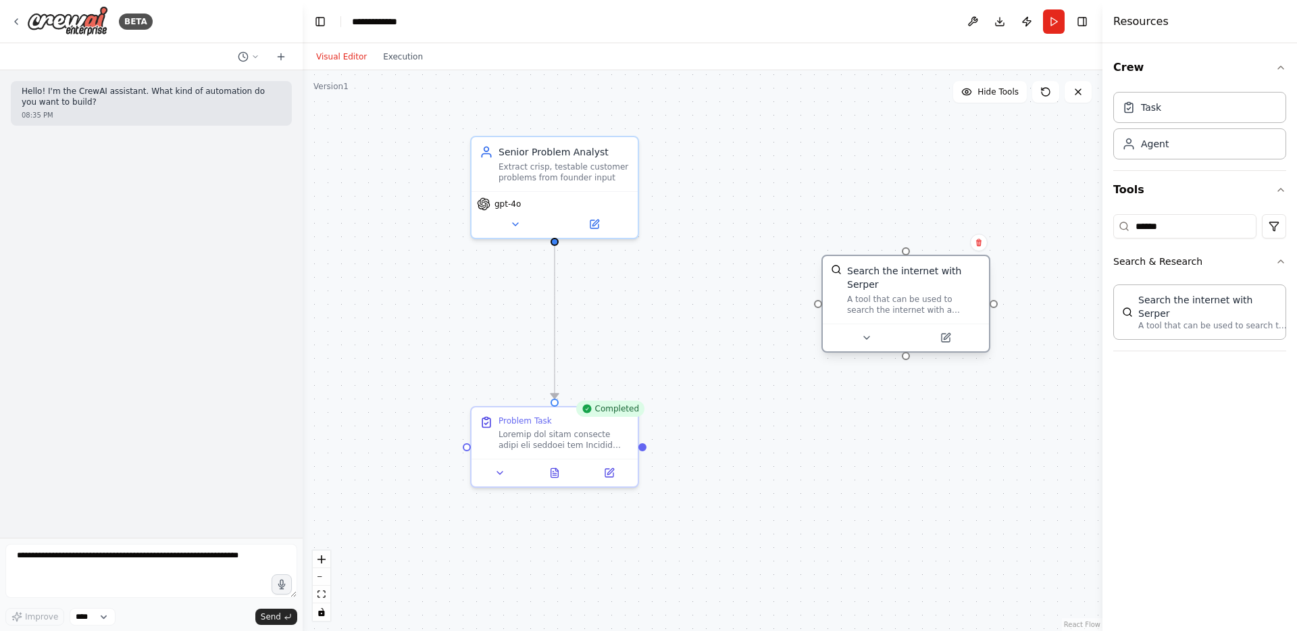
drag, startPoint x: 955, startPoint y: 287, endPoint x: 847, endPoint y: 287, distance: 108.1
click at [847, 287] on div "Search the internet with Serper" at bounding box center [914, 277] width 134 height 27
click at [864, 339] on icon at bounding box center [866, 336] width 6 height 6
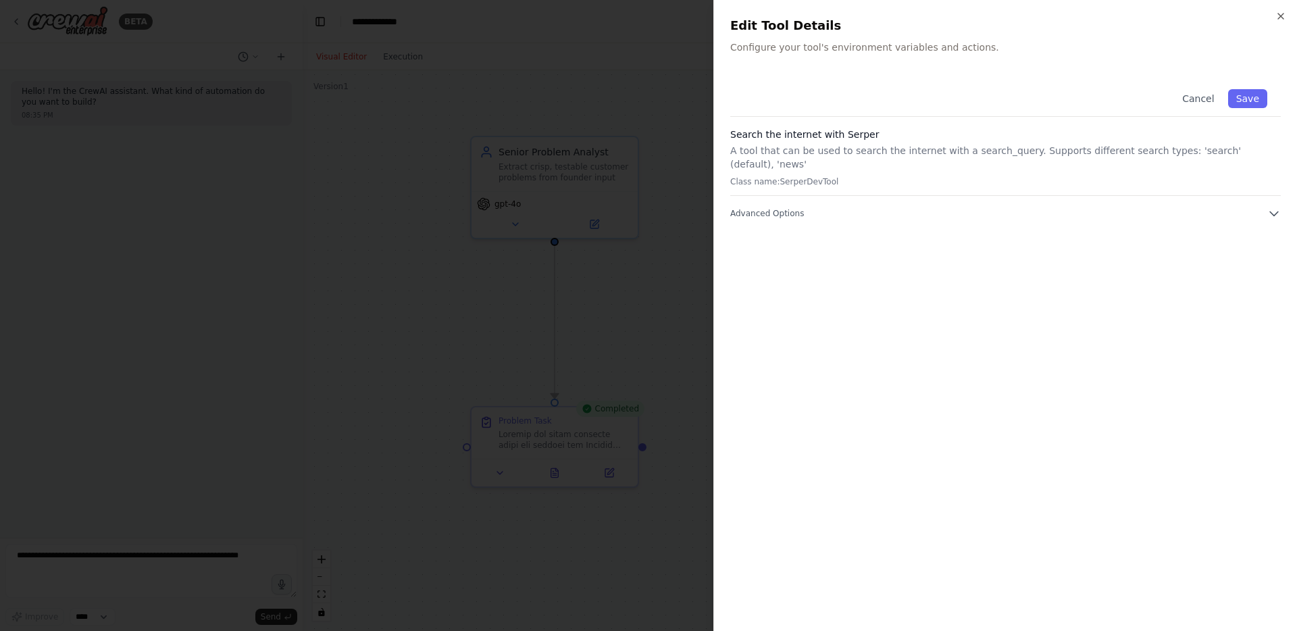
click at [801, 207] on div "Cancel Save Search the internet with Serper A tool that can be used to search t…" at bounding box center [1005, 345] width 551 height 539
click at [801, 208] on span "Advanced Options" at bounding box center [767, 213] width 74 height 11
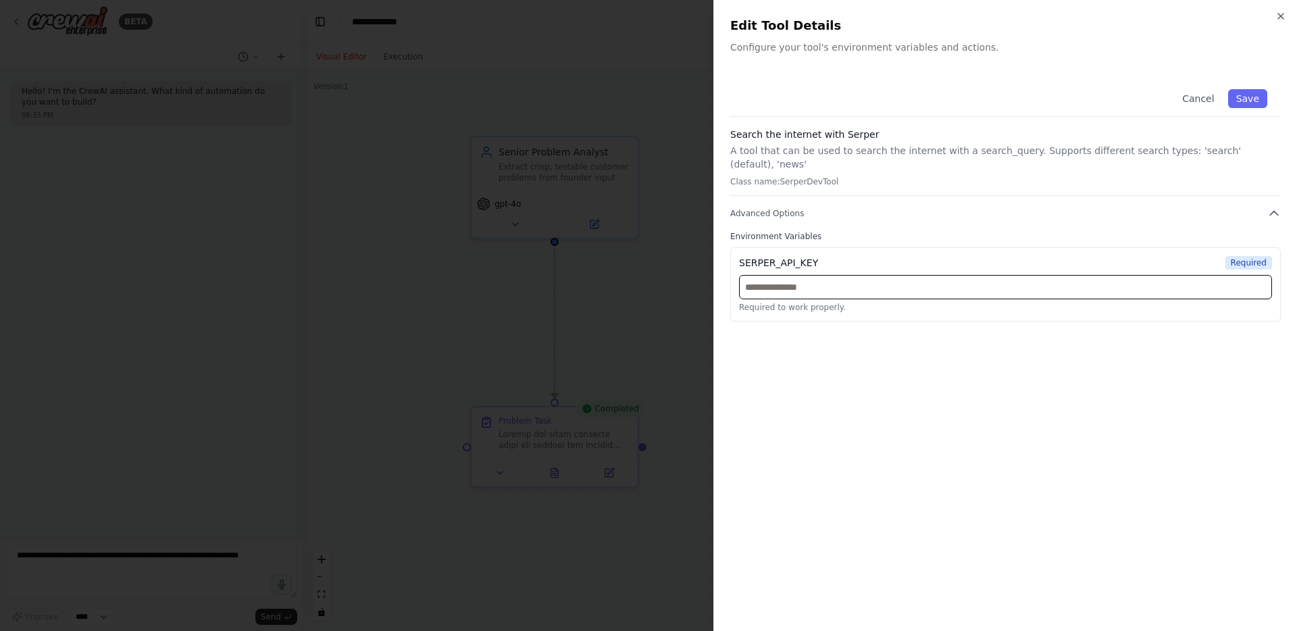
click at [829, 276] on input "text" at bounding box center [1005, 287] width 533 height 24
paste input "**********"
type input "**********"
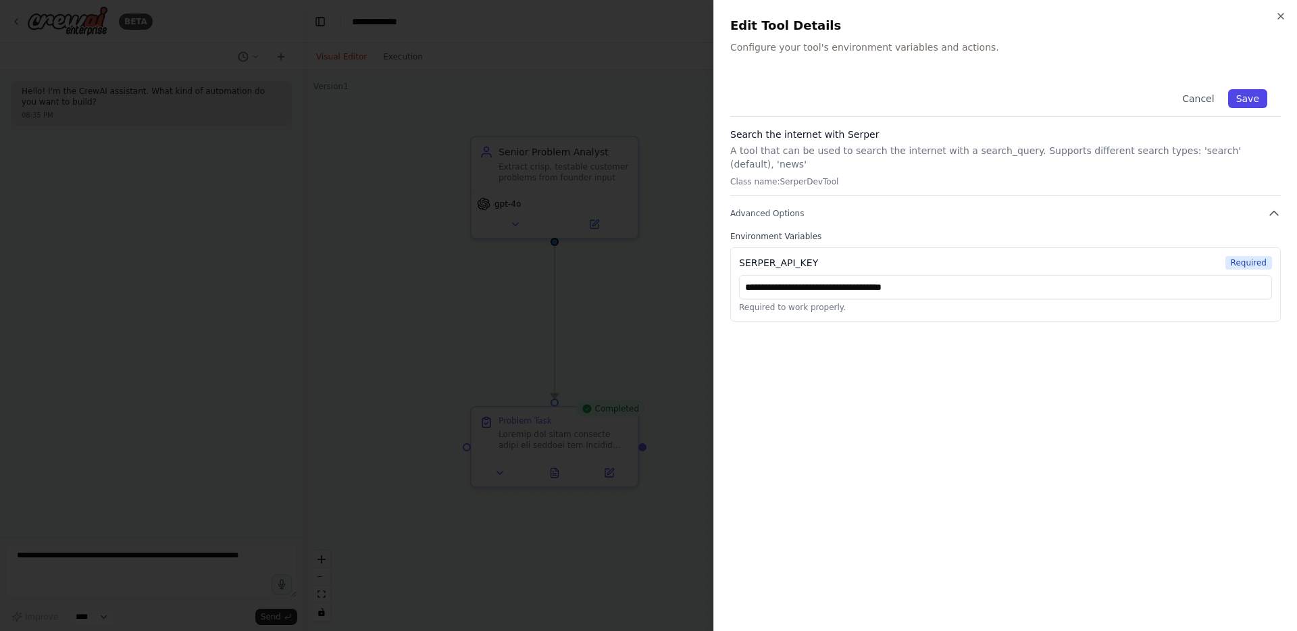
click at [1256, 99] on button "Save" at bounding box center [1247, 98] width 39 height 19
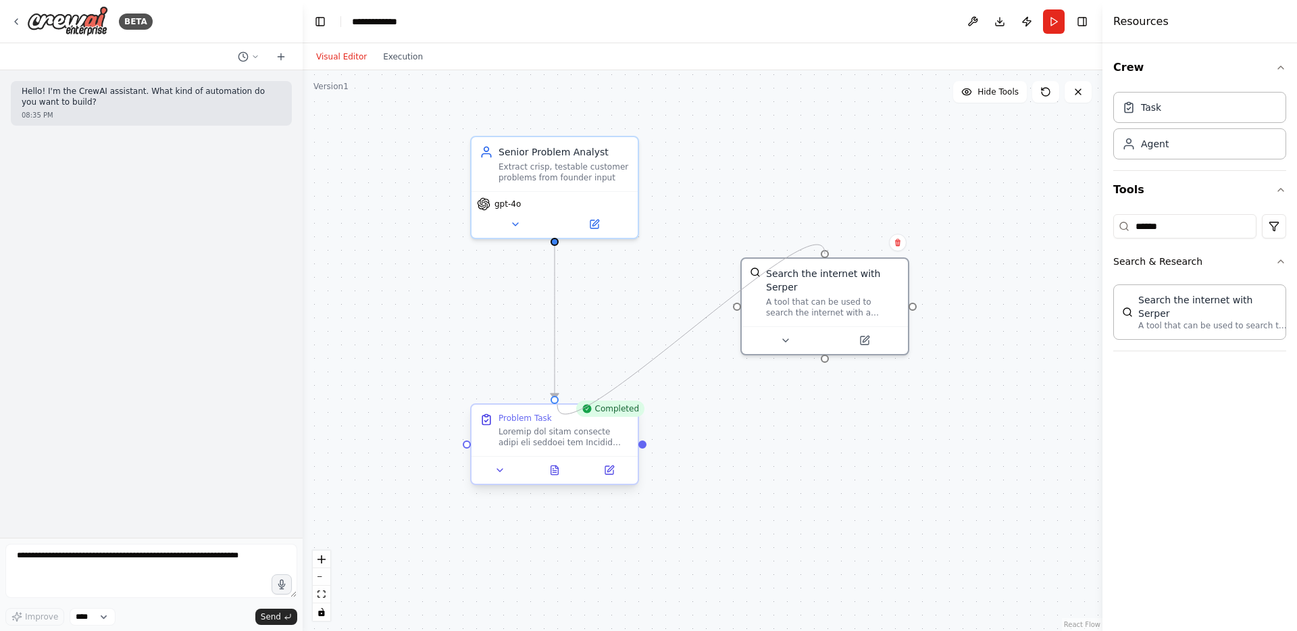
drag, startPoint x: 736, startPoint y: 305, endPoint x: 557, endPoint y: 405, distance: 204.5
click at [557, 405] on div "Senior Problem Analyst Extract crisp, testable customer problems from founder i…" at bounding box center [803, 348] width 800 height 561
drag, startPoint x: 737, startPoint y: 307, endPoint x: 556, endPoint y: 248, distance: 190.4
click at [556, 248] on div ".deletable-edge-delete-btn { width: 20px; height: 20px; border: 0px solid #ffff…" at bounding box center [803, 348] width 800 height 561
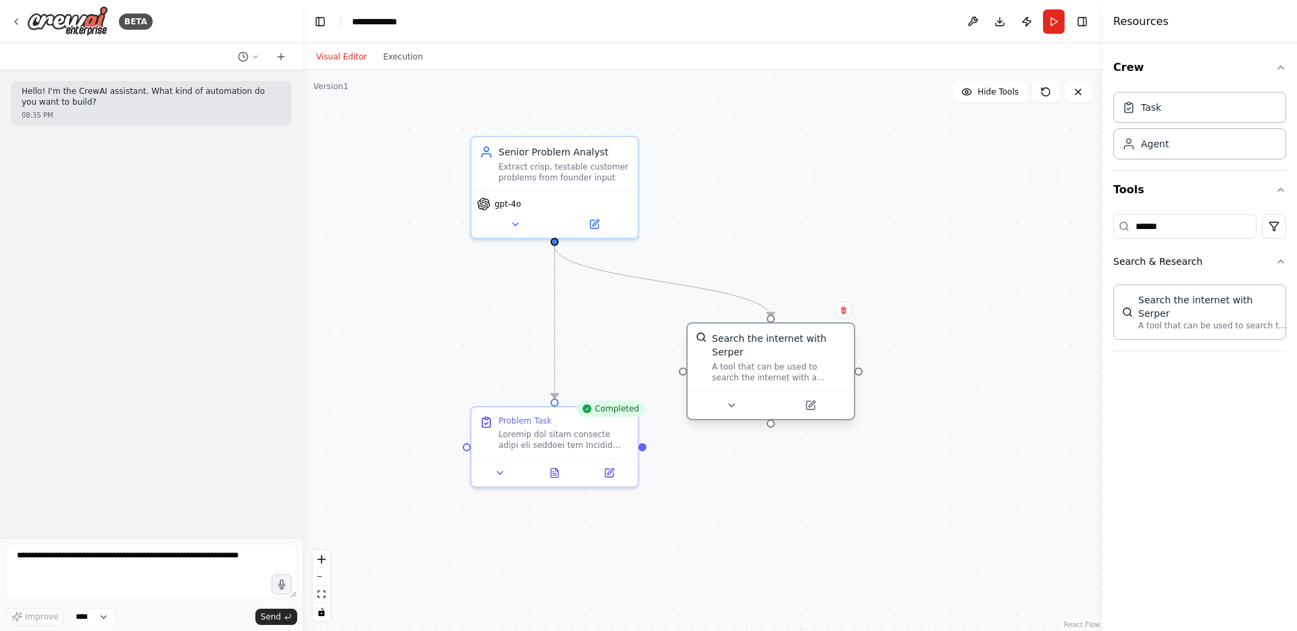
drag, startPoint x: 815, startPoint y: 307, endPoint x: 759, endPoint y: 379, distance: 91.0
click at [759, 379] on div "A tool that can be used to search the internet with a search_query. Supports di…" at bounding box center [779, 372] width 134 height 22
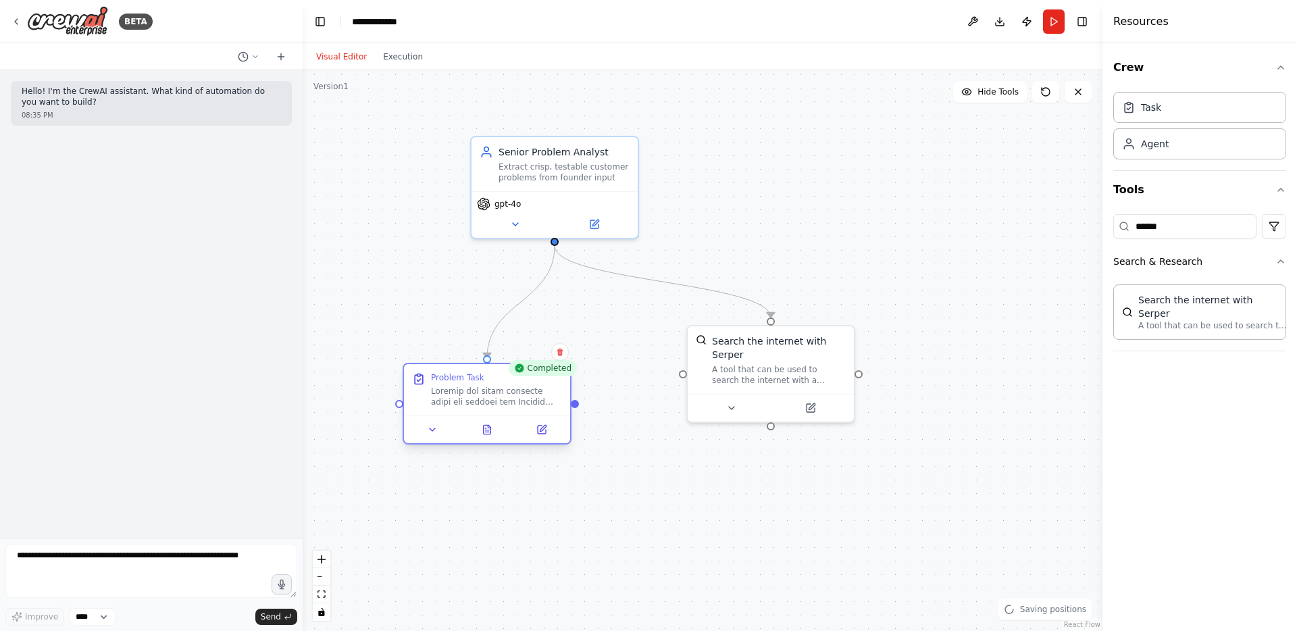
drag, startPoint x: 556, startPoint y: 433, endPoint x: 488, endPoint y: 392, distance: 79.7
click at [488, 392] on div at bounding box center [496, 397] width 131 height 22
click at [659, 528] on div ".deletable-edge-delete-btn { width: 20px; height: 20px; border: 0px solid #ffff…" at bounding box center [703, 350] width 800 height 561
click at [1055, 20] on button "Run" at bounding box center [1054, 21] width 22 height 24
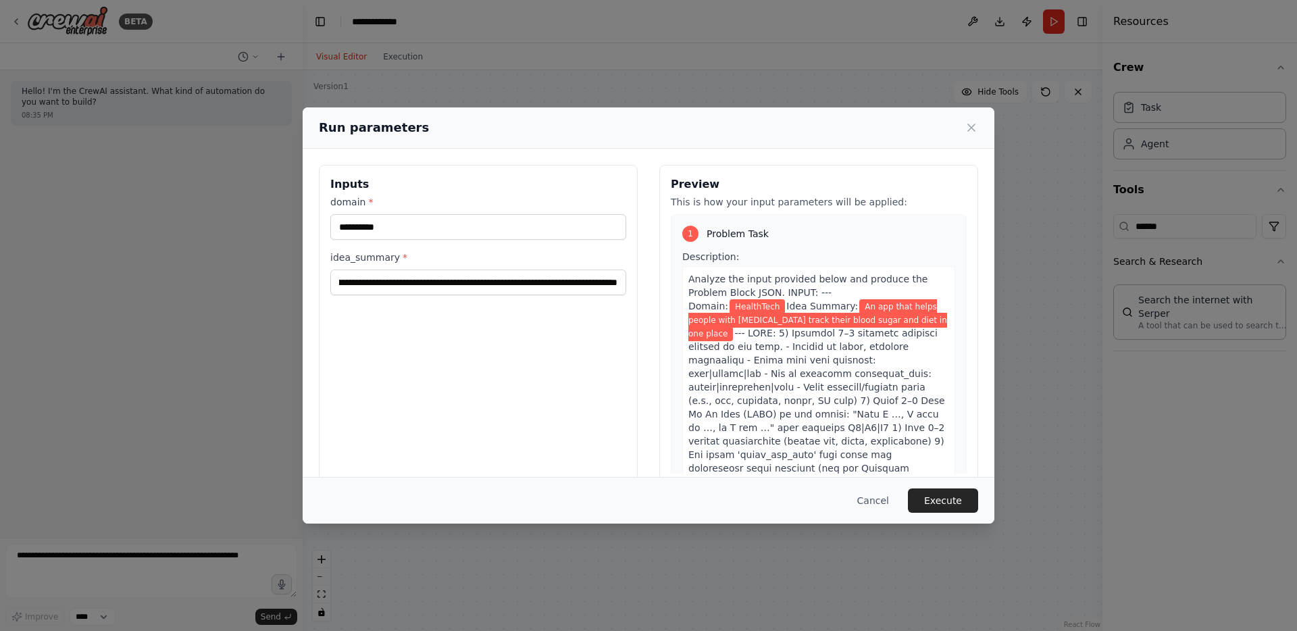
scroll to position [0, 86]
click at [936, 503] on button "Execute" at bounding box center [943, 501] width 70 height 24
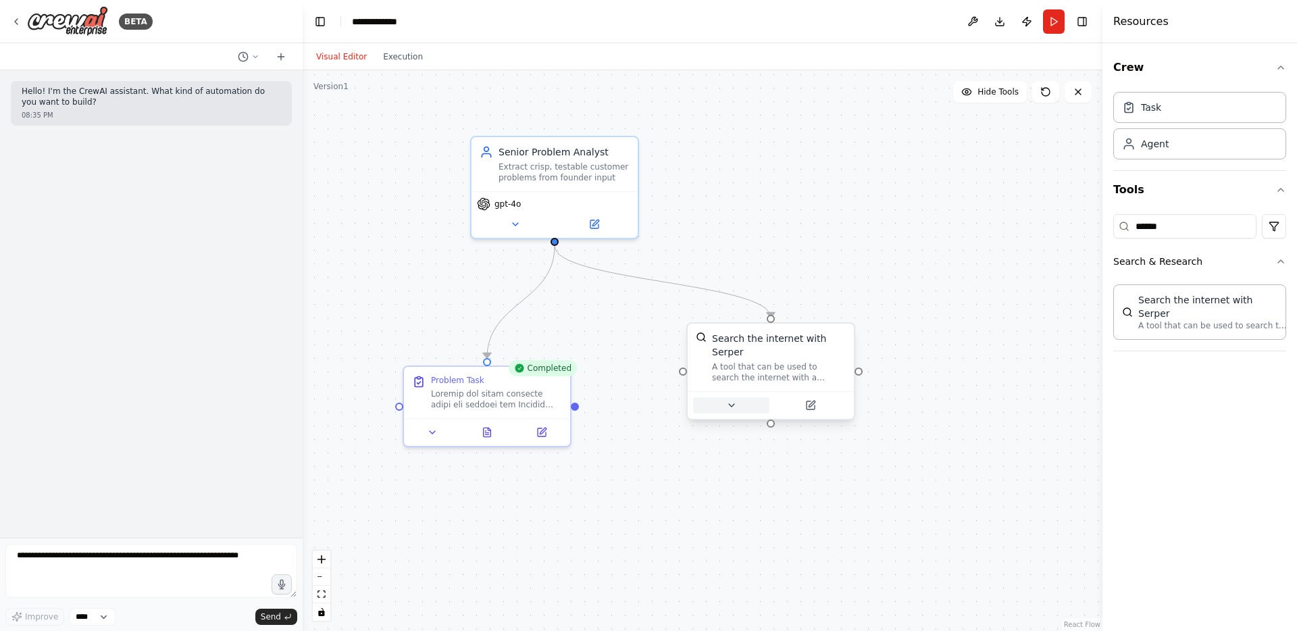
click at [735, 406] on icon at bounding box center [731, 405] width 11 height 11
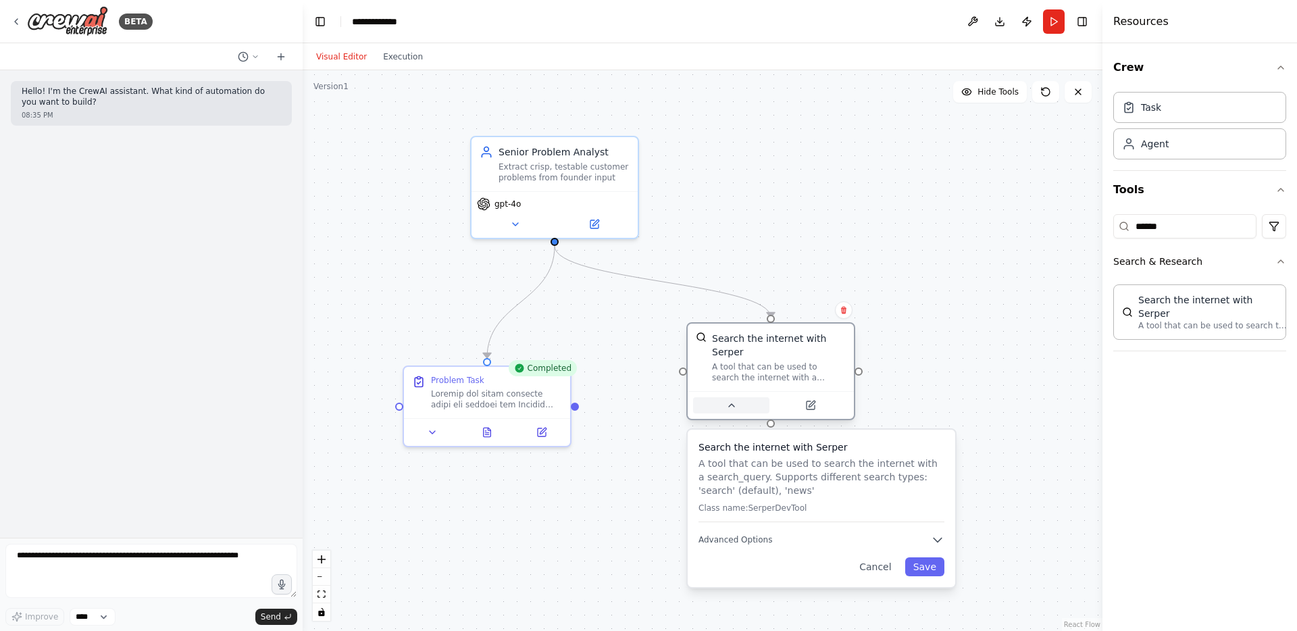
click at [735, 406] on icon at bounding box center [731, 405] width 11 height 11
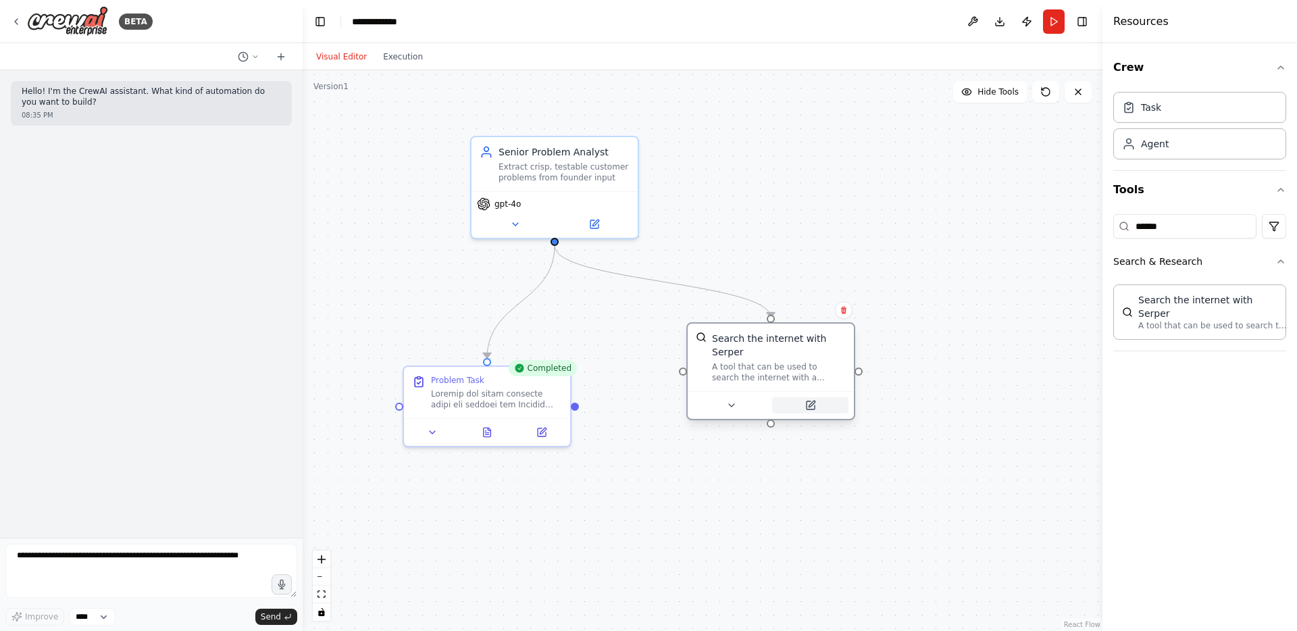
click at [805, 397] on button at bounding box center [810, 405] width 76 height 16
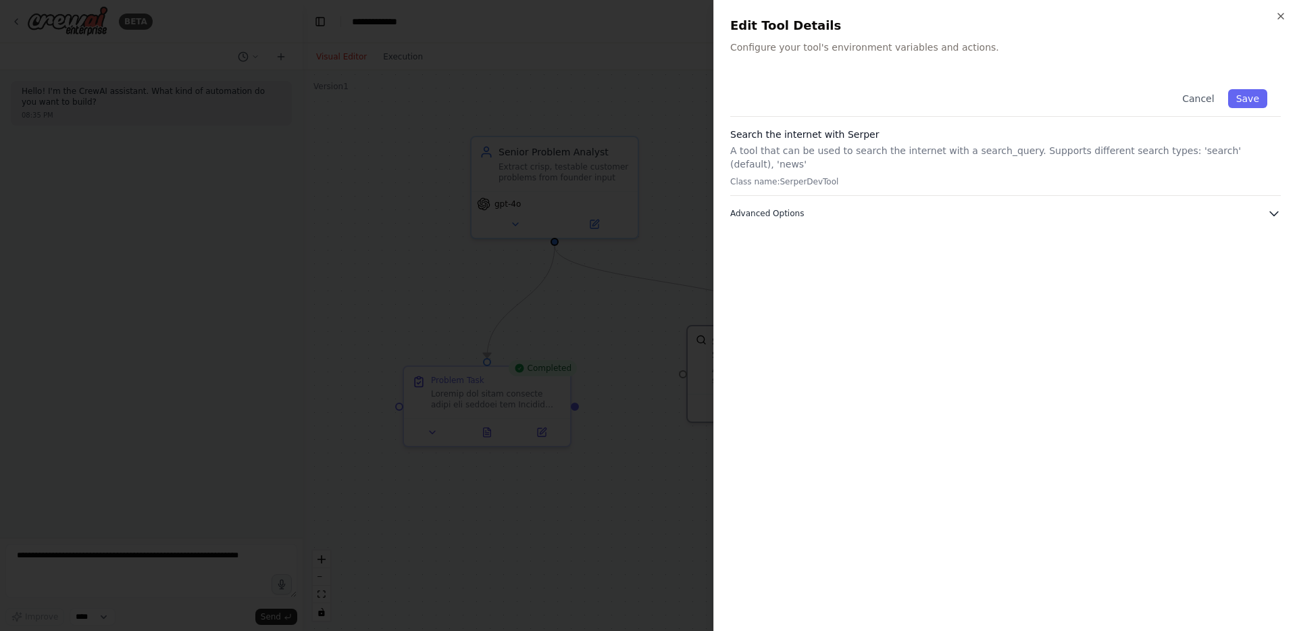
click at [1003, 207] on button "Advanced Options" at bounding box center [1005, 214] width 551 height 14
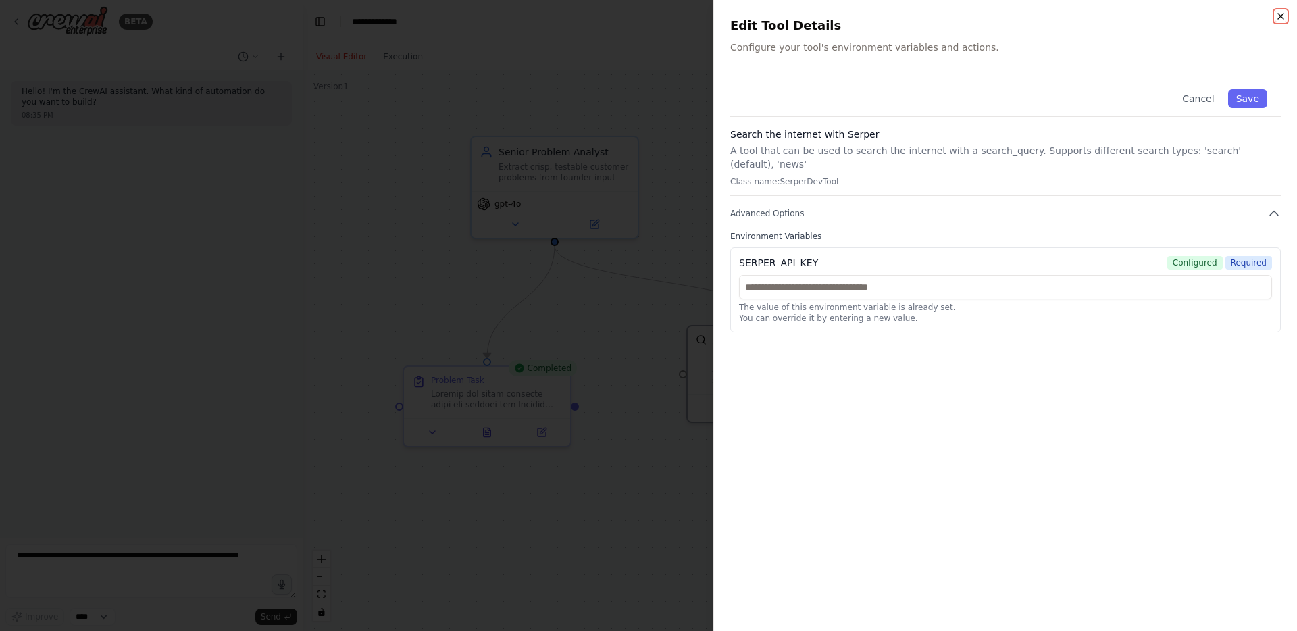
click at [1282, 15] on icon "button" at bounding box center [1280, 16] width 5 height 5
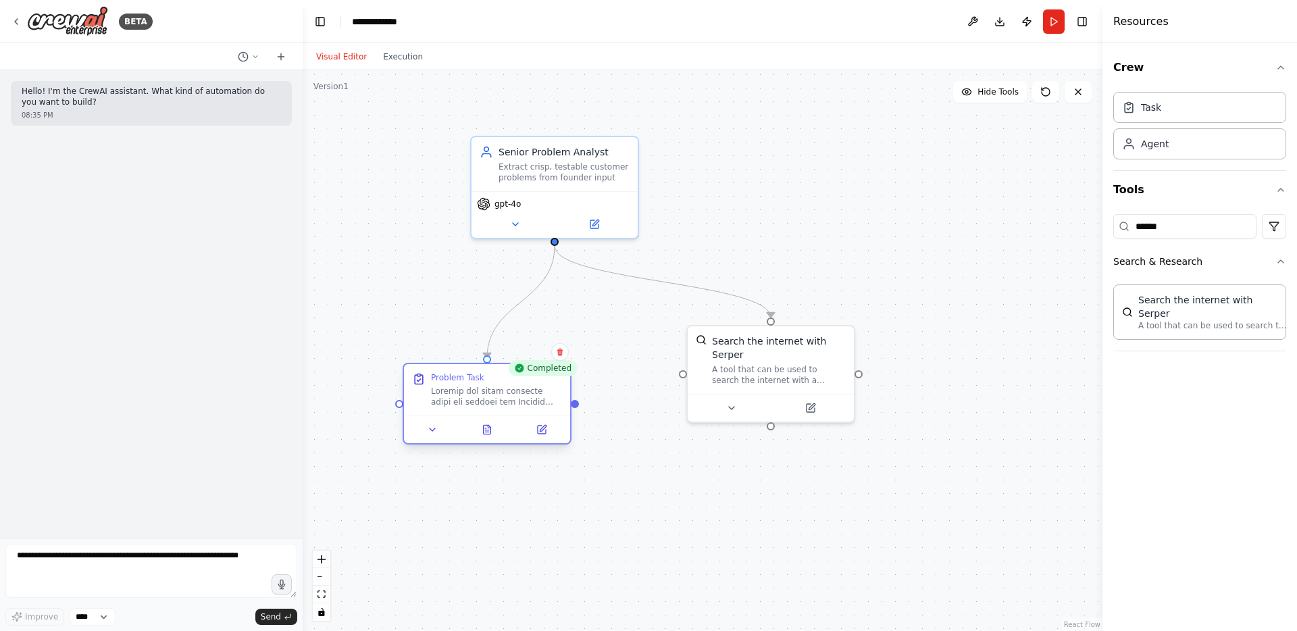
drag, startPoint x: 496, startPoint y: 401, endPoint x: 484, endPoint y: 407, distance: 13.9
click at [484, 407] on div at bounding box center [496, 397] width 131 height 22
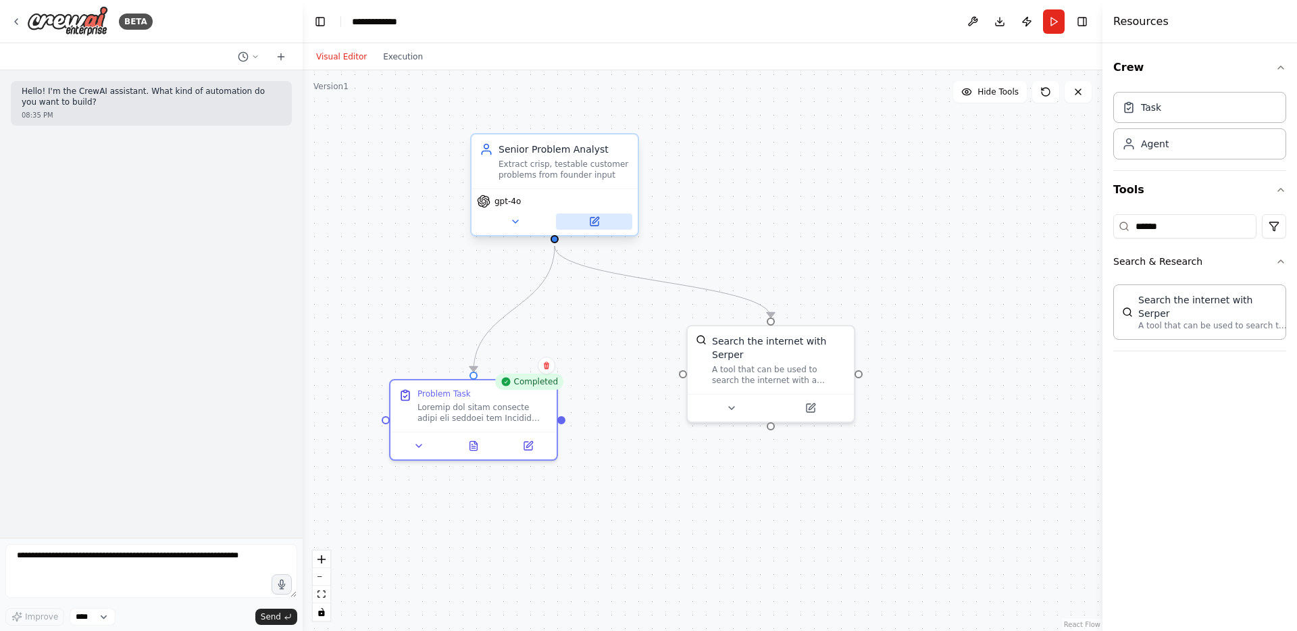
click at [592, 221] on icon at bounding box center [595, 222] width 8 height 8
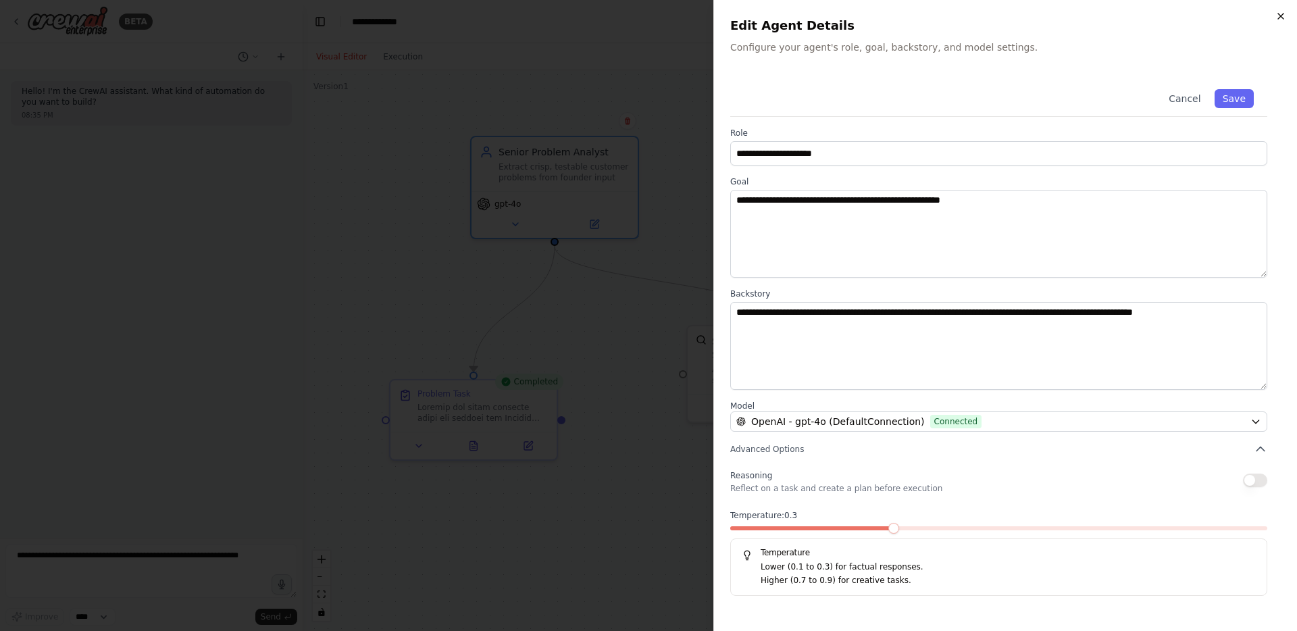
click at [1280, 17] on icon "button" at bounding box center [1280, 16] width 5 height 5
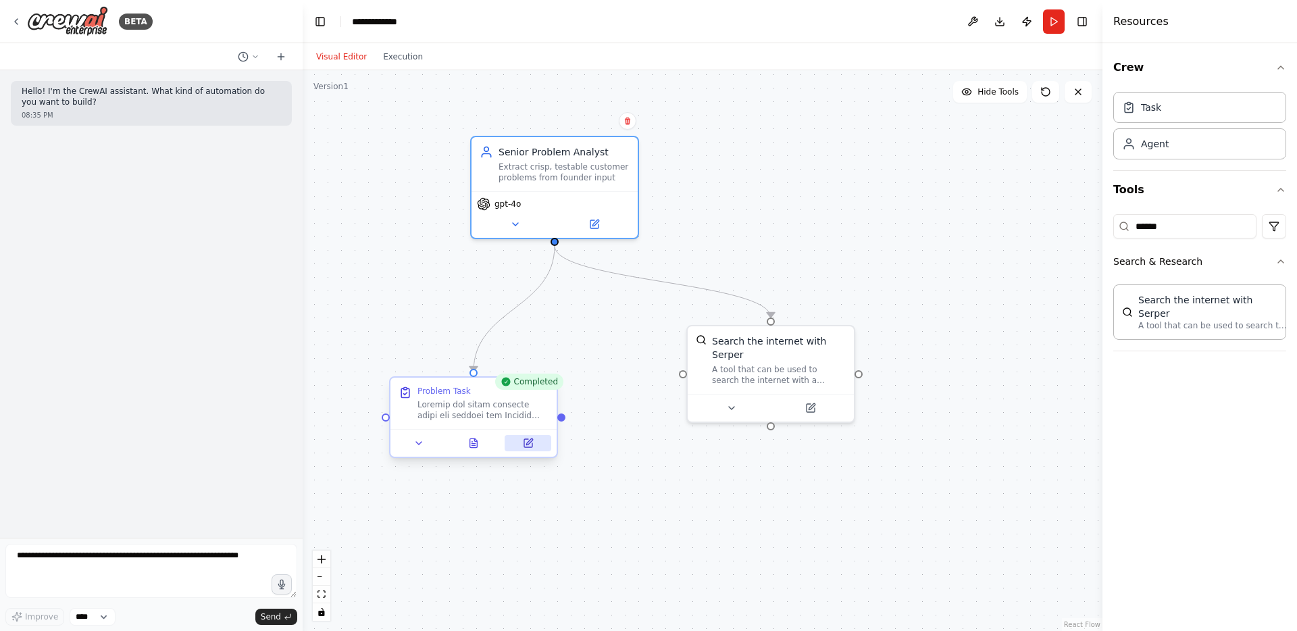
click at [523, 443] on icon at bounding box center [528, 443] width 11 height 11
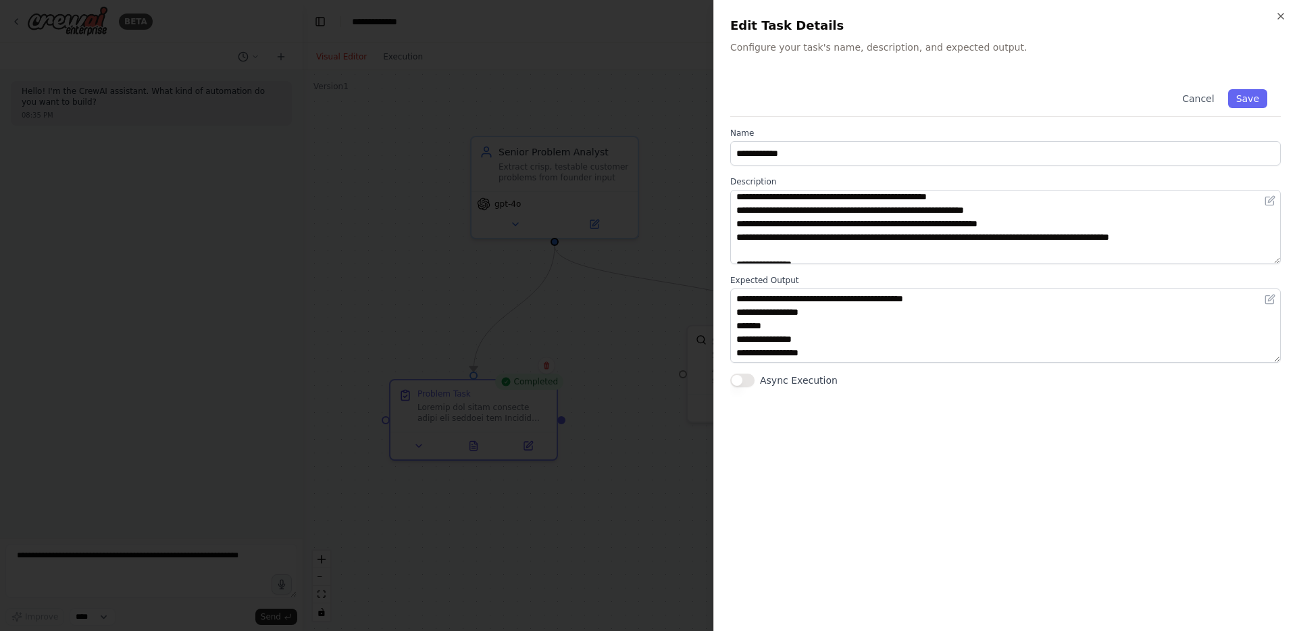
scroll to position [207, 0]
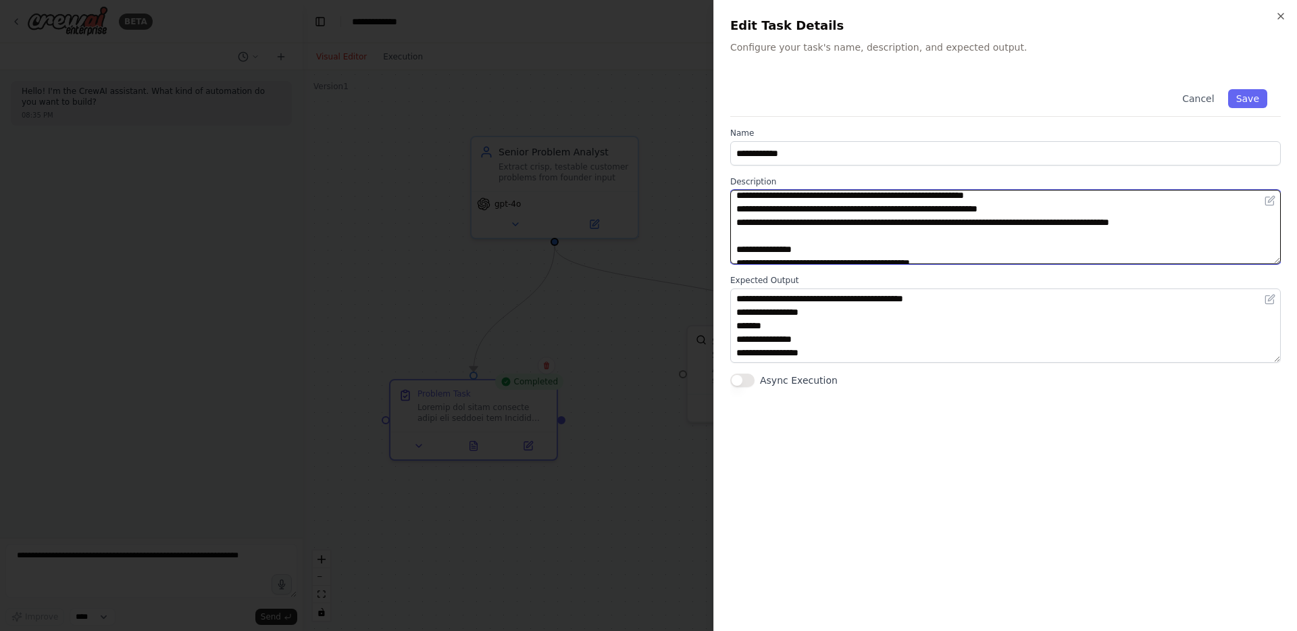
click at [1041, 212] on textarea at bounding box center [1005, 227] width 551 height 74
type textarea "**********"
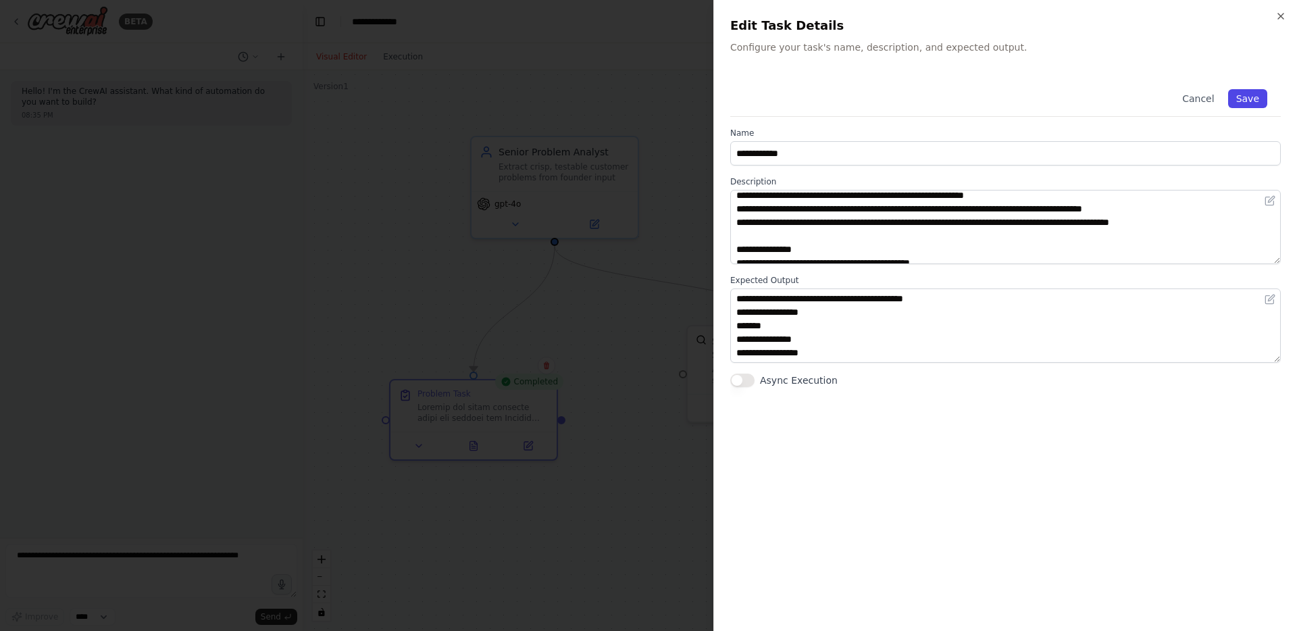
click at [1244, 99] on button "Save" at bounding box center [1247, 98] width 39 height 19
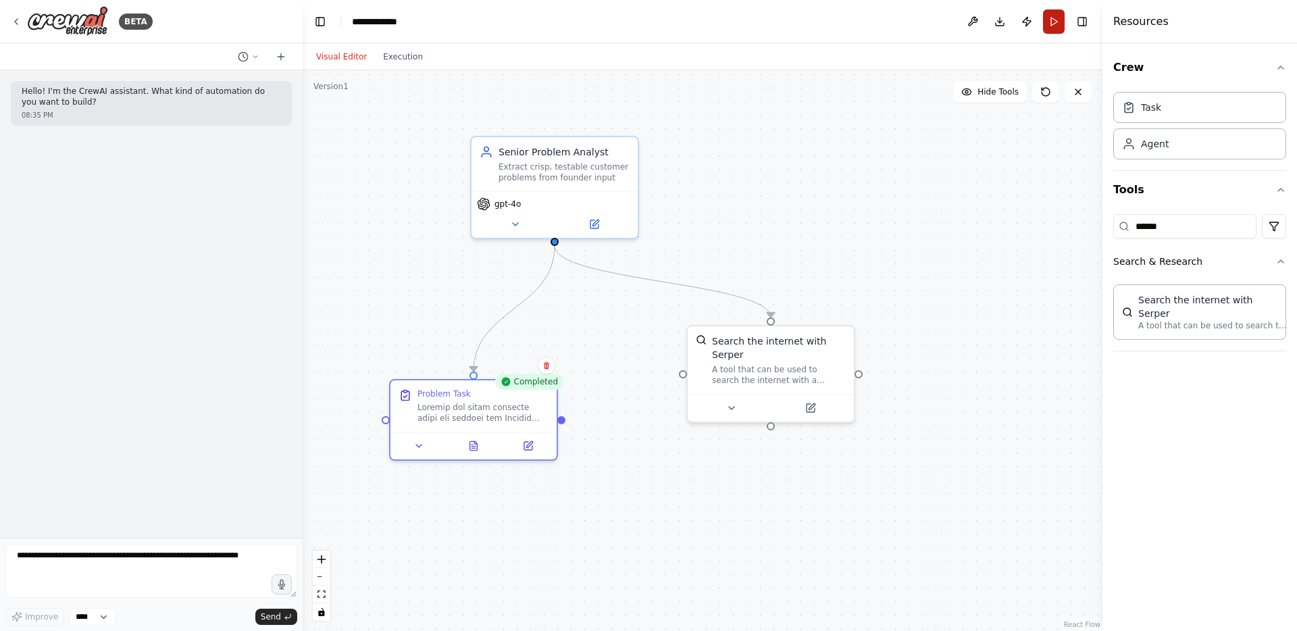
click at [1049, 23] on button "Run" at bounding box center [1054, 21] width 22 height 24
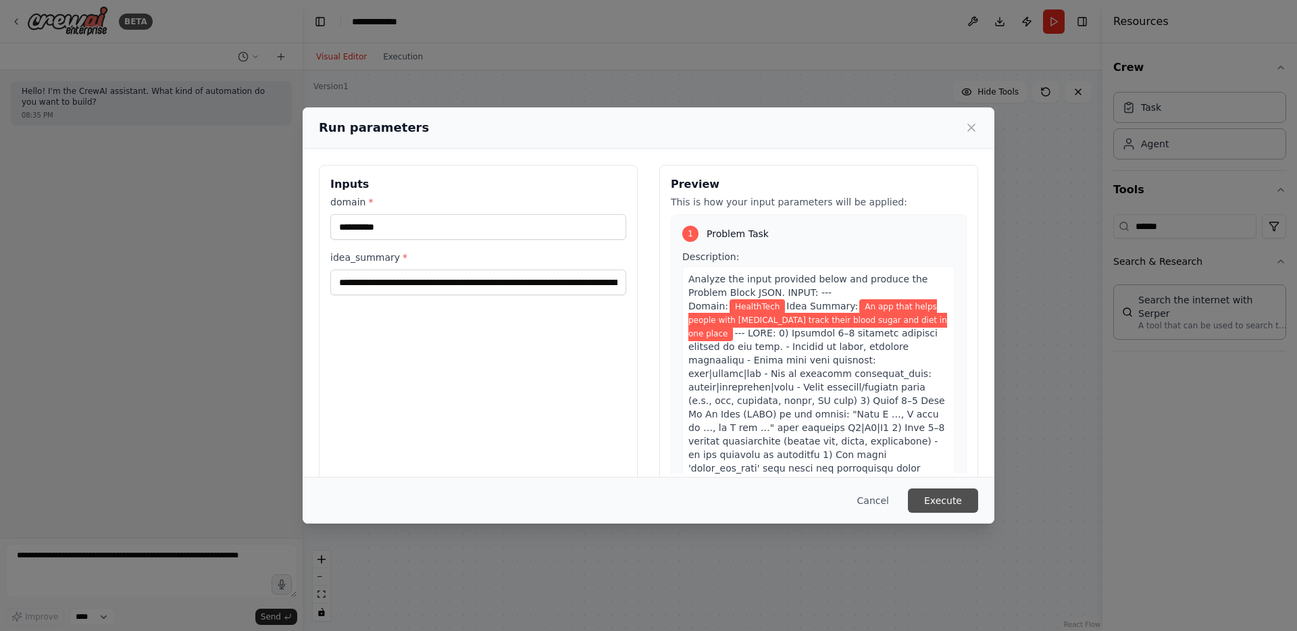
click at [930, 497] on button "Execute" at bounding box center [943, 501] width 70 height 24
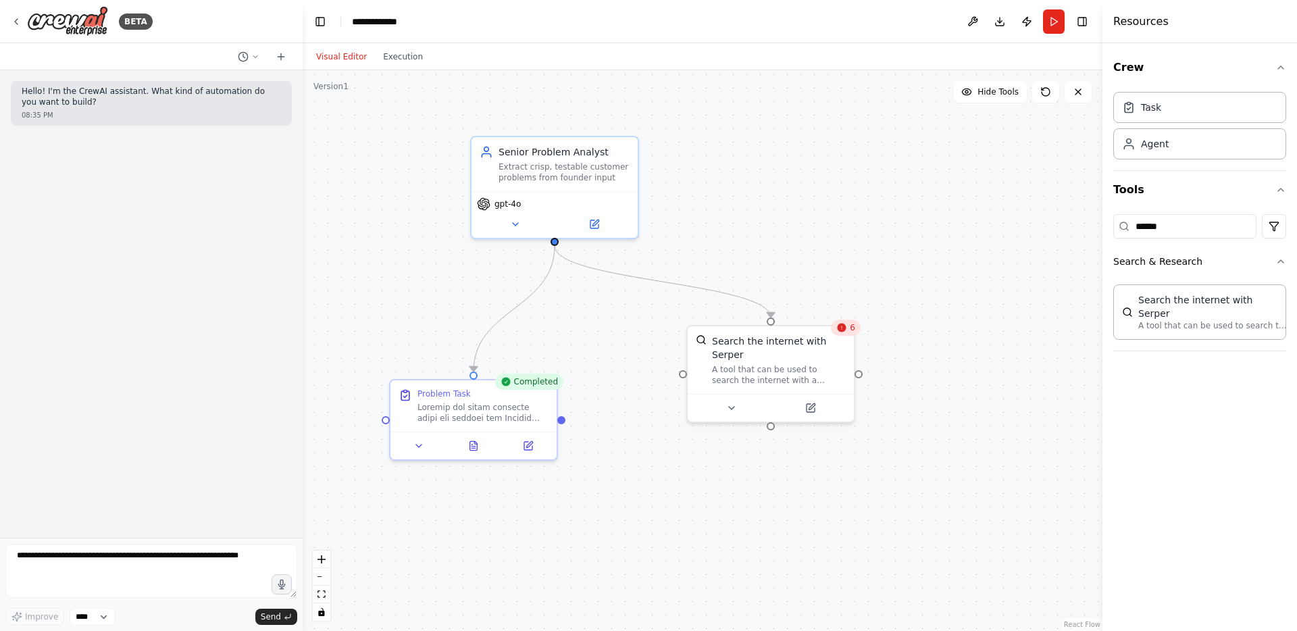
click at [844, 330] on icon at bounding box center [842, 328] width 9 height 9
click at [397, 60] on button "Execution" at bounding box center [403, 57] width 56 height 16
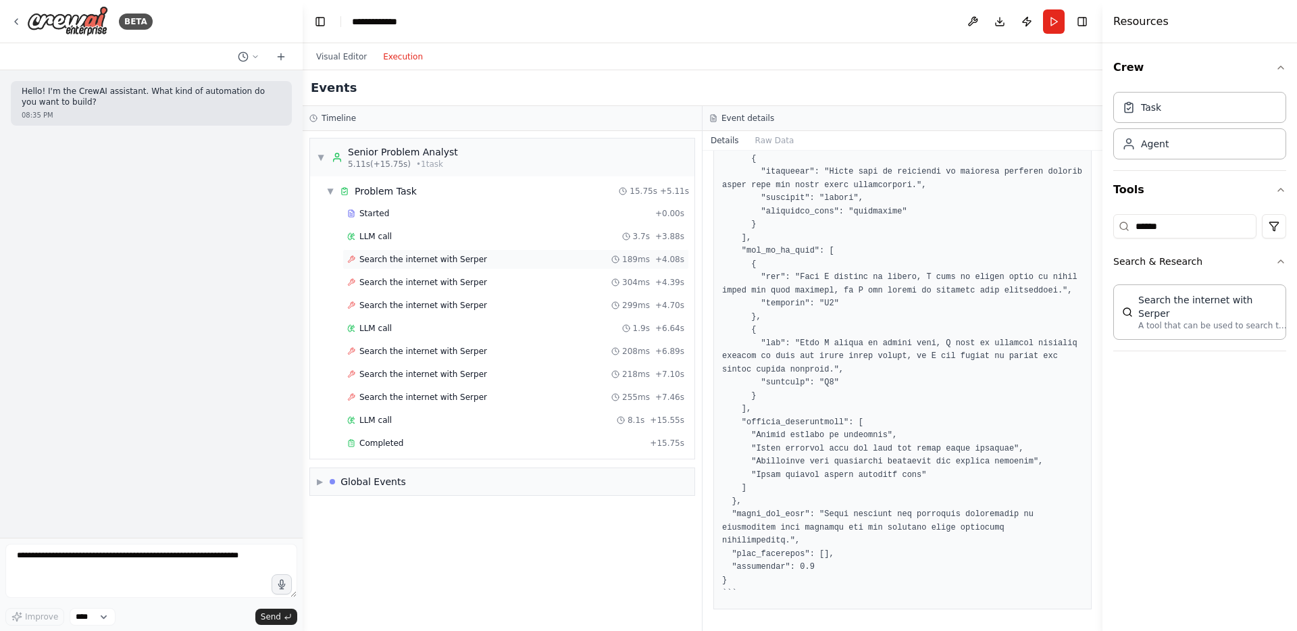
click at [418, 260] on span "Search the internet with Serper" at bounding box center [423, 259] width 128 height 11
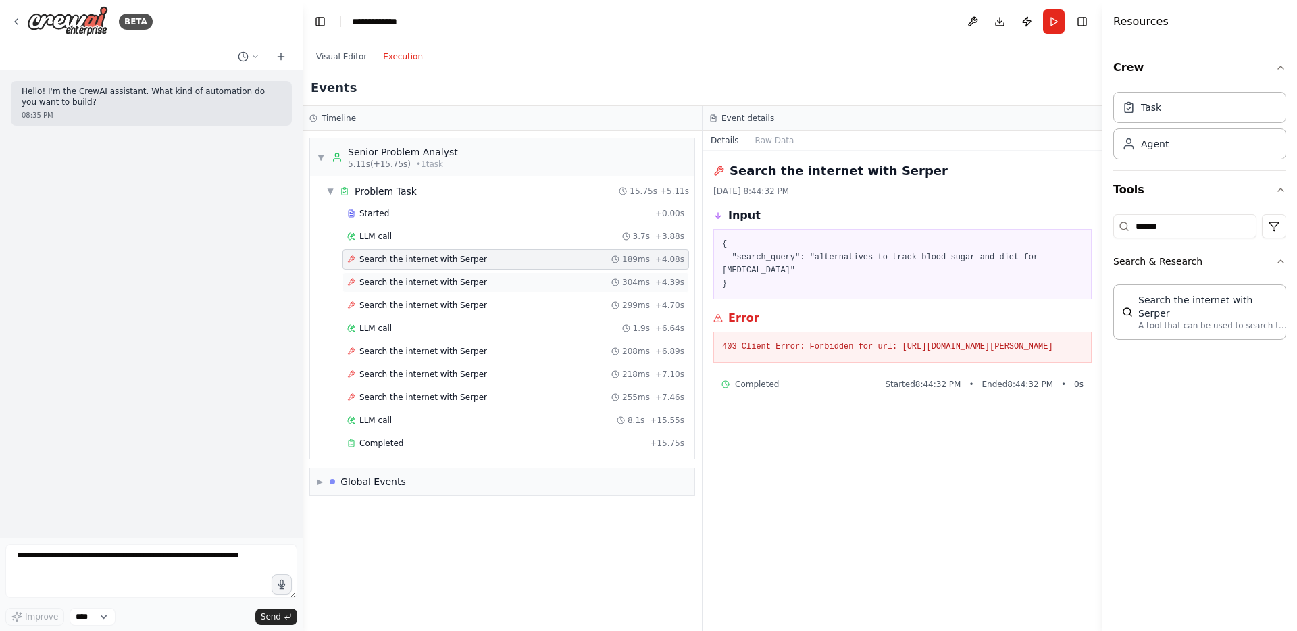
click at [408, 284] on span "Search the internet with Serper" at bounding box center [423, 282] width 128 height 11
click at [404, 301] on span "Search the internet with Serper" at bounding box center [423, 305] width 128 height 11
click at [347, 60] on button "Visual Editor" at bounding box center [341, 57] width 67 height 16
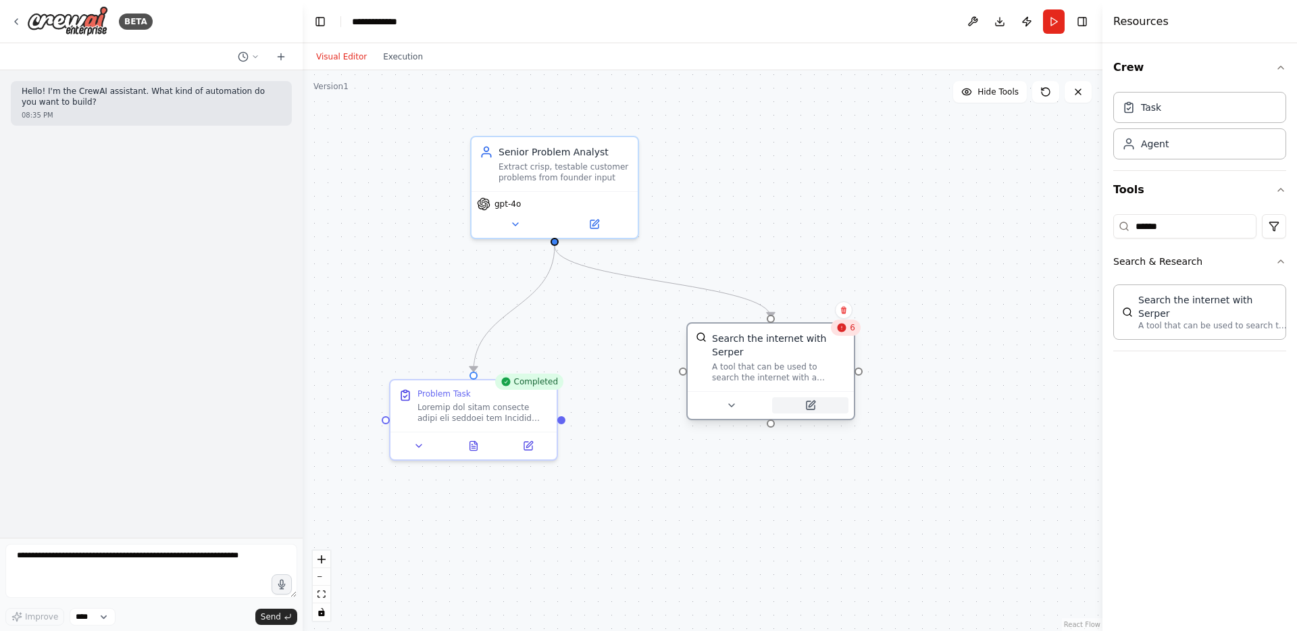
click at [808, 405] on icon at bounding box center [811, 405] width 8 height 8
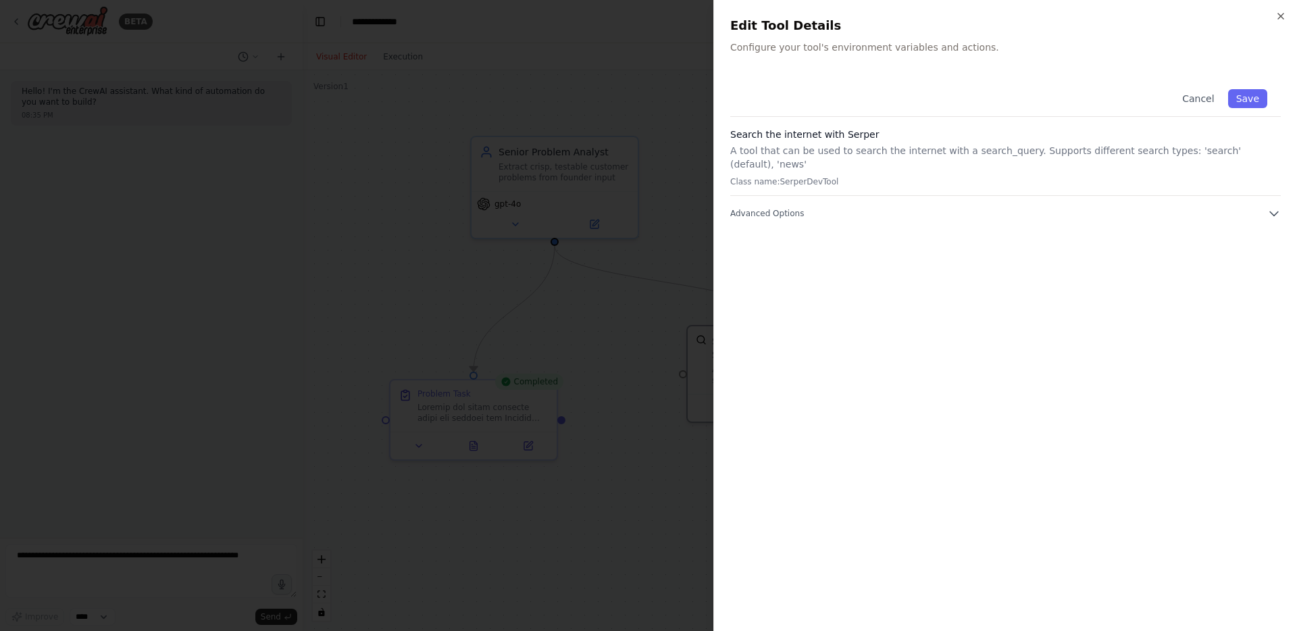
click at [845, 208] on div "Cancel Save Search the internet with Serper A tool that can be used to search t…" at bounding box center [1005, 345] width 551 height 539
click at [817, 191] on div "Cancel Save Search the internet with Serper A tool that can be used to search t…" at bounding box center [1005, 148] width 551 height 145
click at [816, 207] on button "Advanced Options" at bounding box center [1005, 214] width 551 height 14
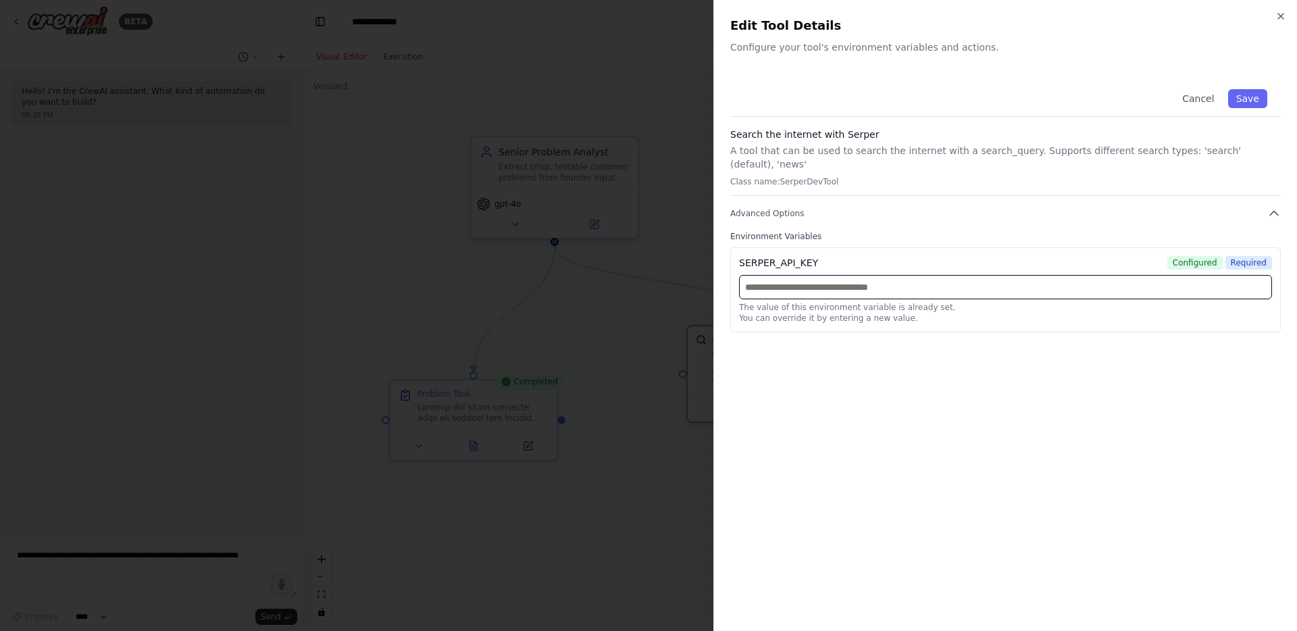
click at [1068, 280] on input "text" at bounding box center [1005, 287] width 533 height 24
paste input "**********"
type input "**********"
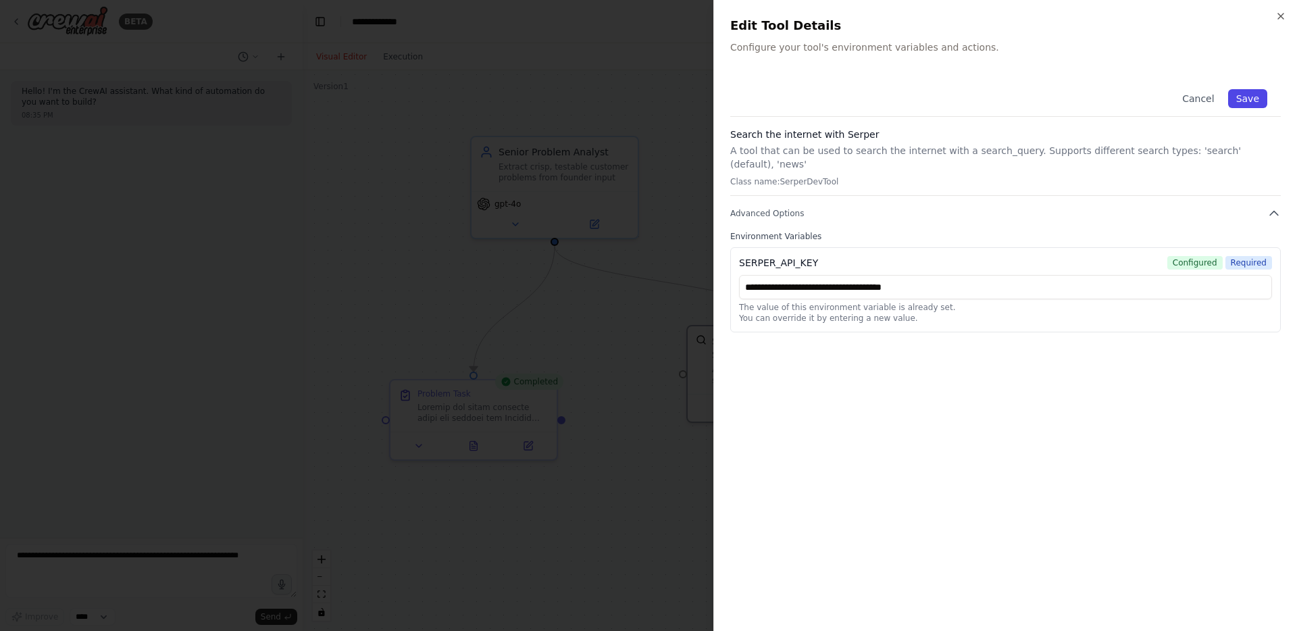
click at [1249, 101] on button "Save" at bounding box center [1247, 98] width 39 height 19
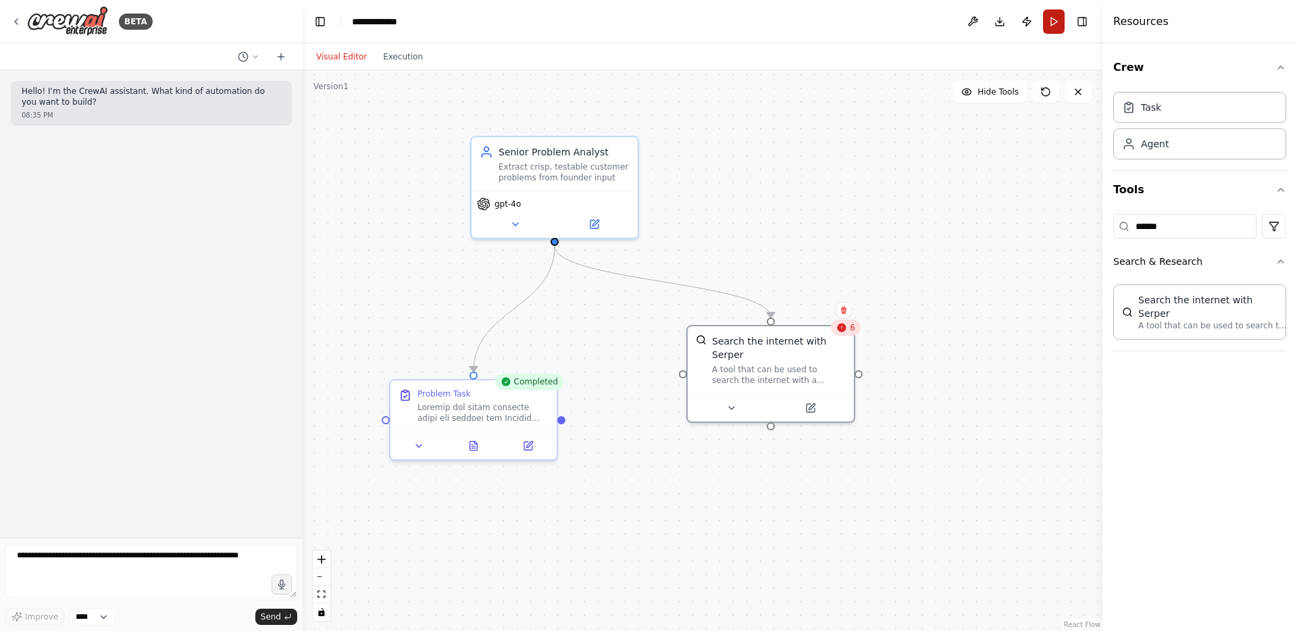
click at [1052, 22] on button "Run" at bounding box center [1054, 21] width 22 height 24
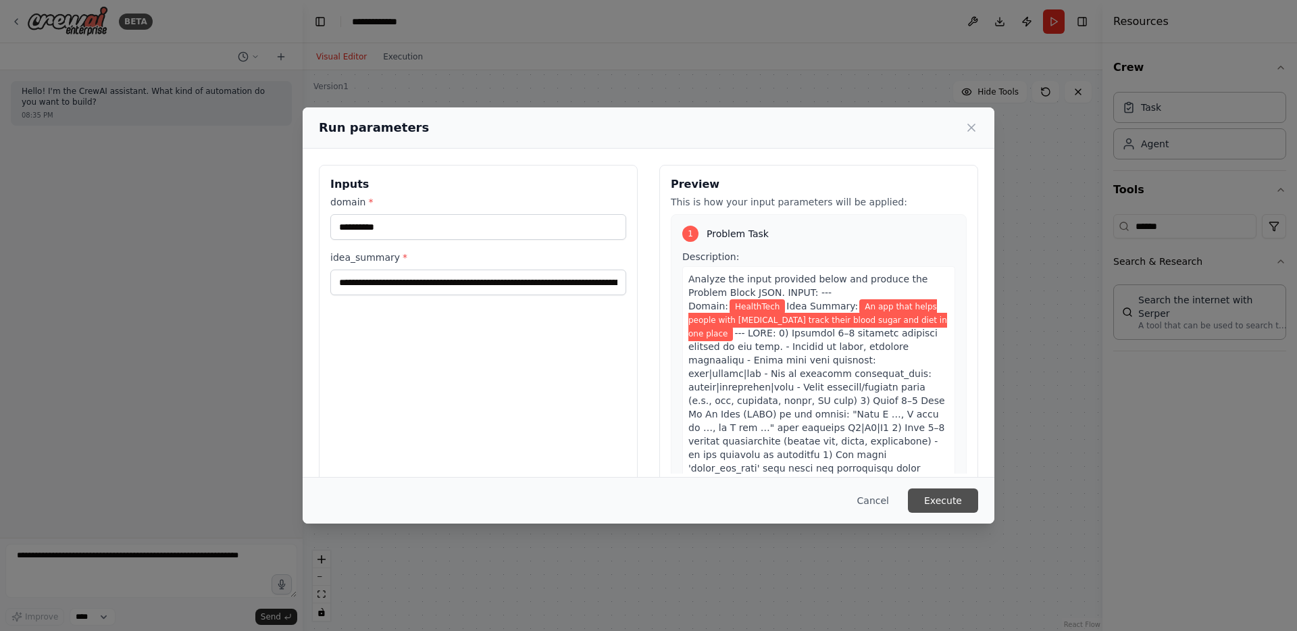
click at [950, 499] on button "Execute" at bounding box center [943, 501] width 70 height 24
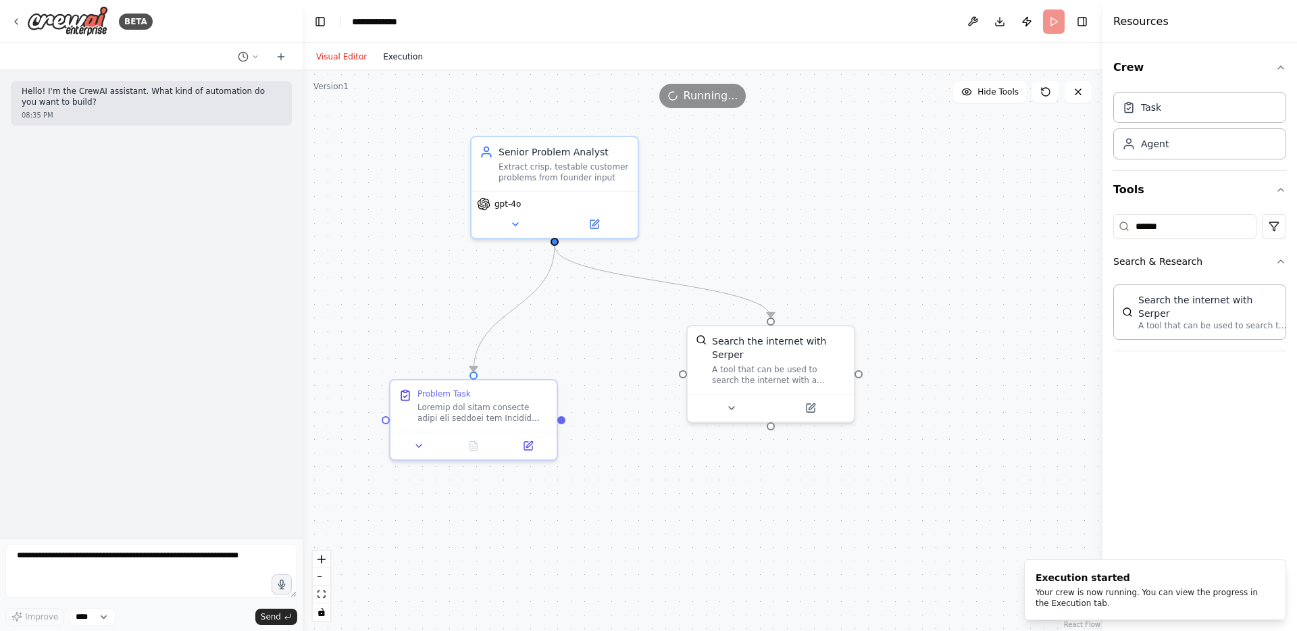
click at [397, 56] on button "Execution" at bounding box center [403, 57] width 56 height 16
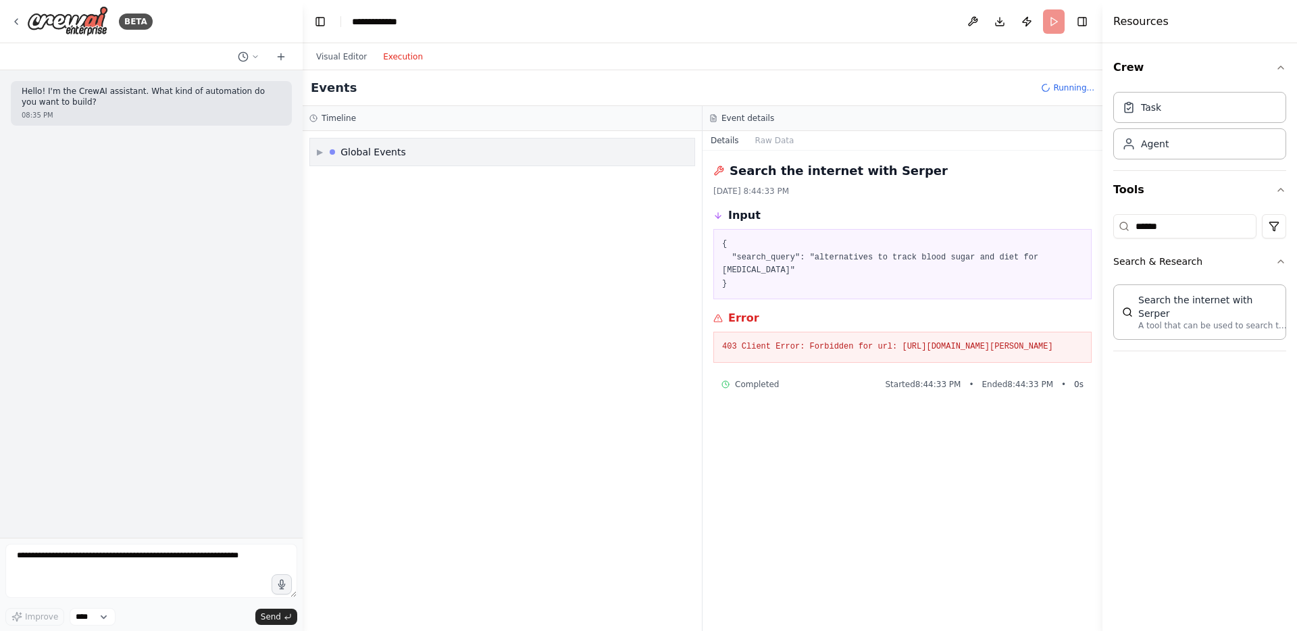
click at [318, 153] on div "▶ Global Events" at bounding box center [502, 381] width 399 height 500
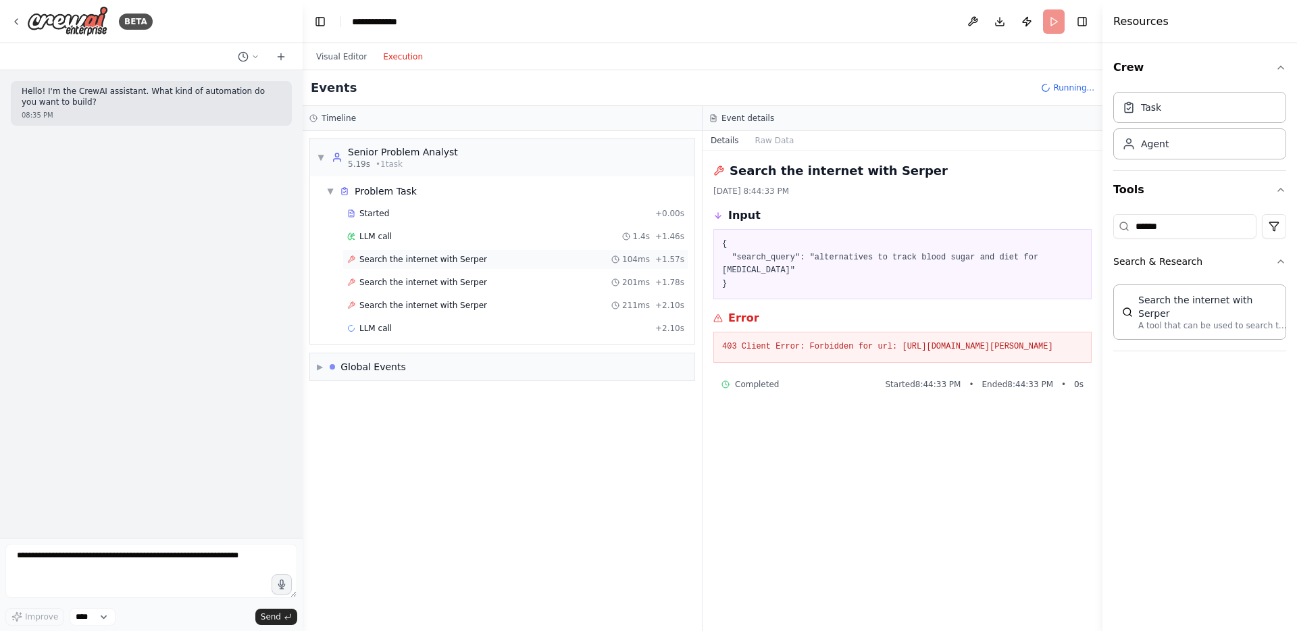
click at [386, 264] on span "Search the internet with Serper" at bounding box center [423, 259] width 128 height 11
click at [389, 282] on span "Search the internet with Serper" at bounding box center [423, 282] width 128 height 11
click at [393, 296] on div "Search the internet with Serper 211ms + 2.10s" at bounding box center [516, 305] width 347 height 20
click at [344, 59] on button "Visual Editor" at bounding box center [341, 57] width 67 height 16
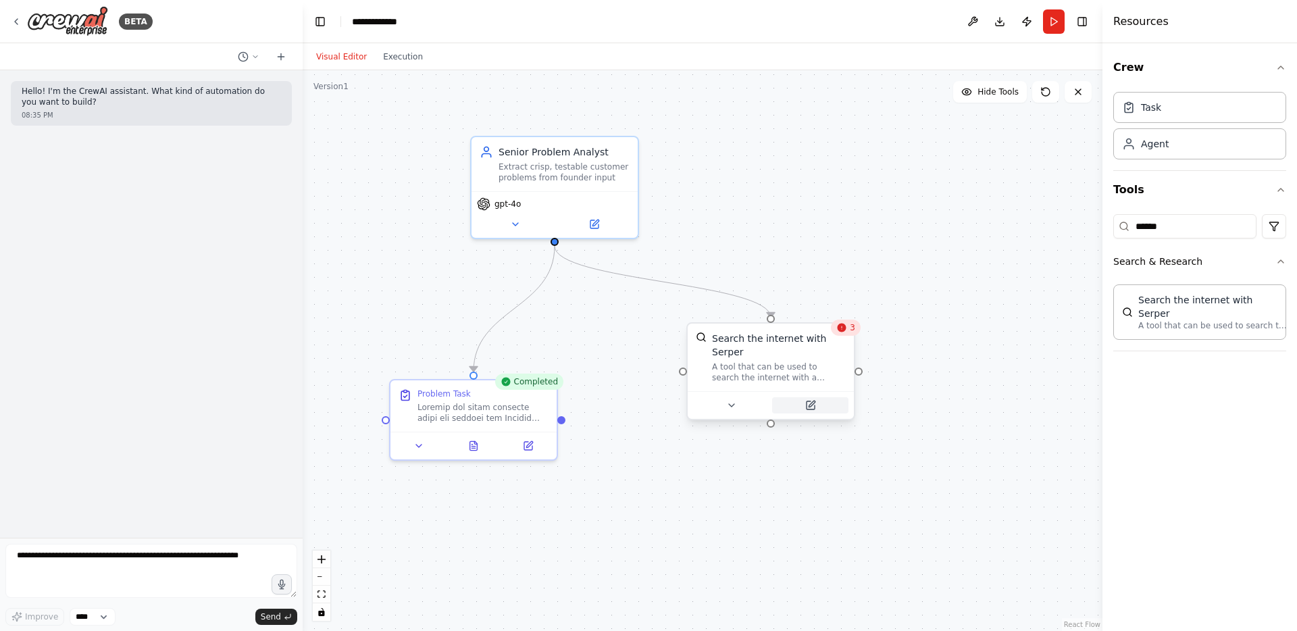
click at [813, 407] on icon at bounding box center [811, 405] width 8 height 8
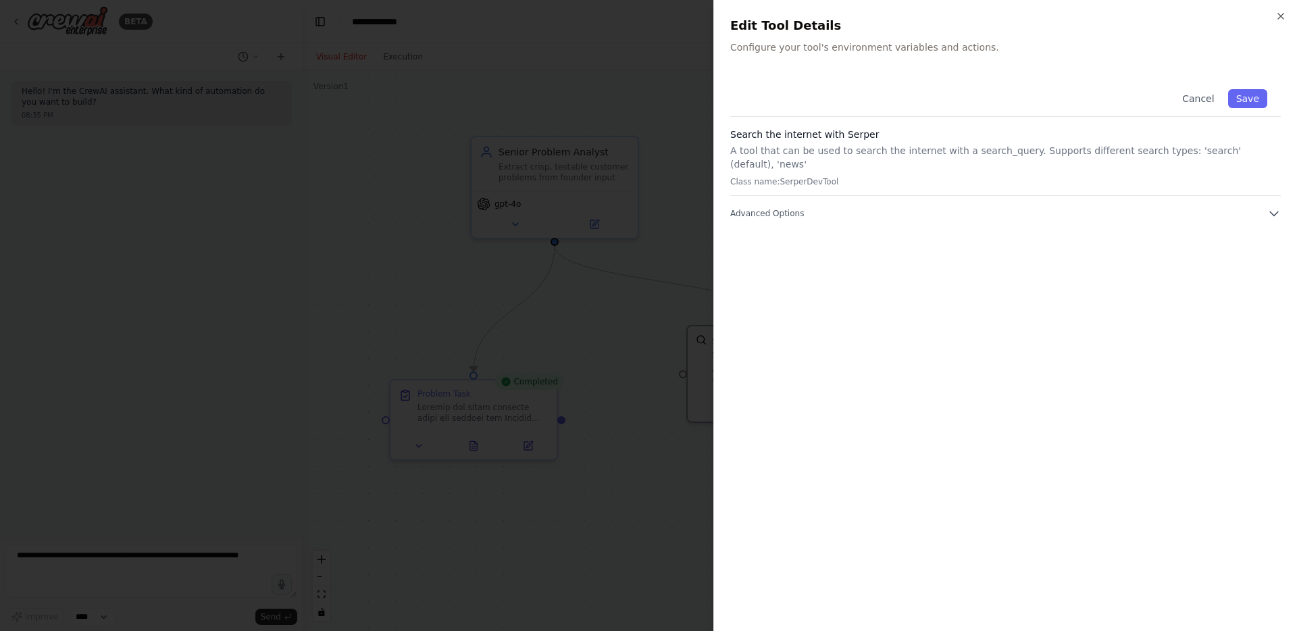
click at [1201, 207] on div "Cancel Save Search the internet with Serper A tool that can be used to search t…" at bounding box center [1005, 345] width 551 height 539
click at [1231, 209] on div "Cancel Save Search the internet with Serper A tool that can be used to search t…" at bounding box center [1005, 345] width 551 height 539
click at [1249, 207] on button "Advanced Options" at bounding box center [1005, 214] width 551 height 14
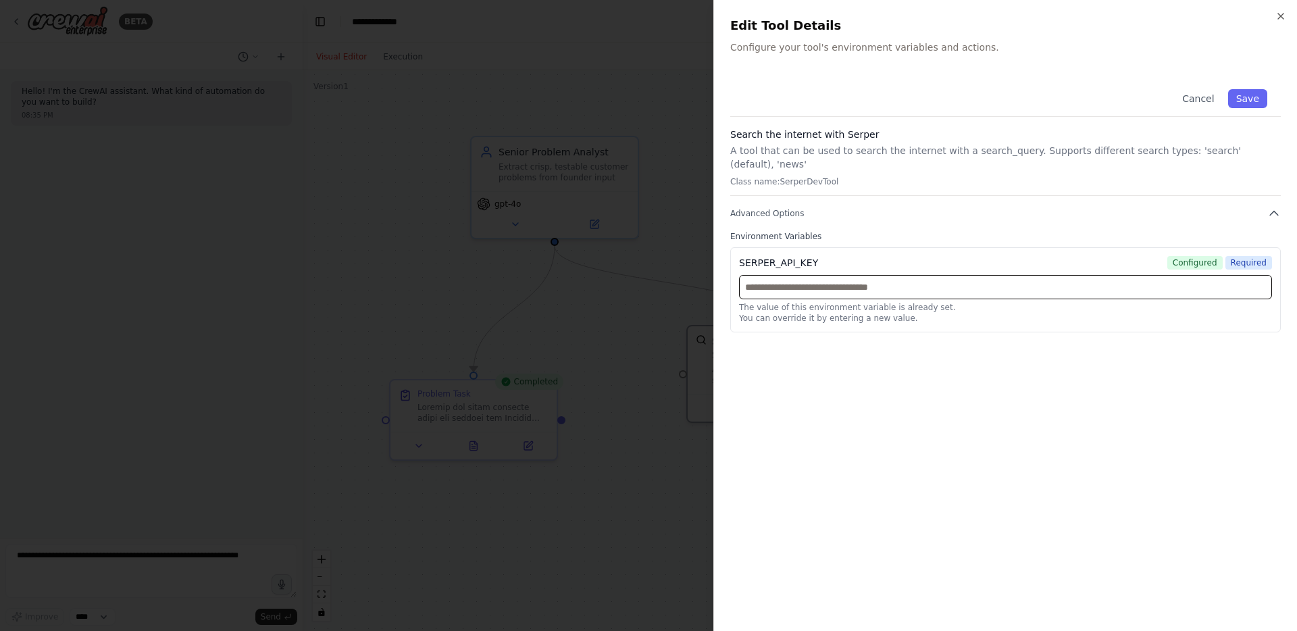
click at [970, 279] on input "text" at bounding box center [1005, 287] width 533 height 24
paste input "**********"
type input "**********"
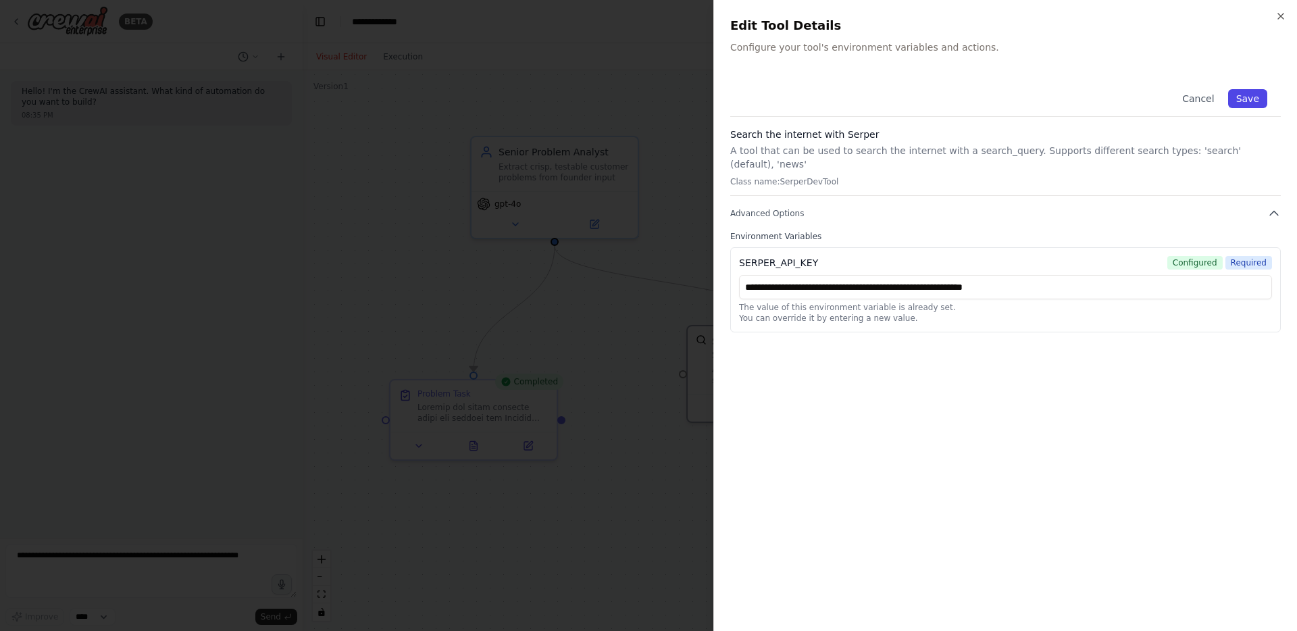
click at [1251, 102] on button "Save" at bounding box center [1247, 98] width 39 height 19
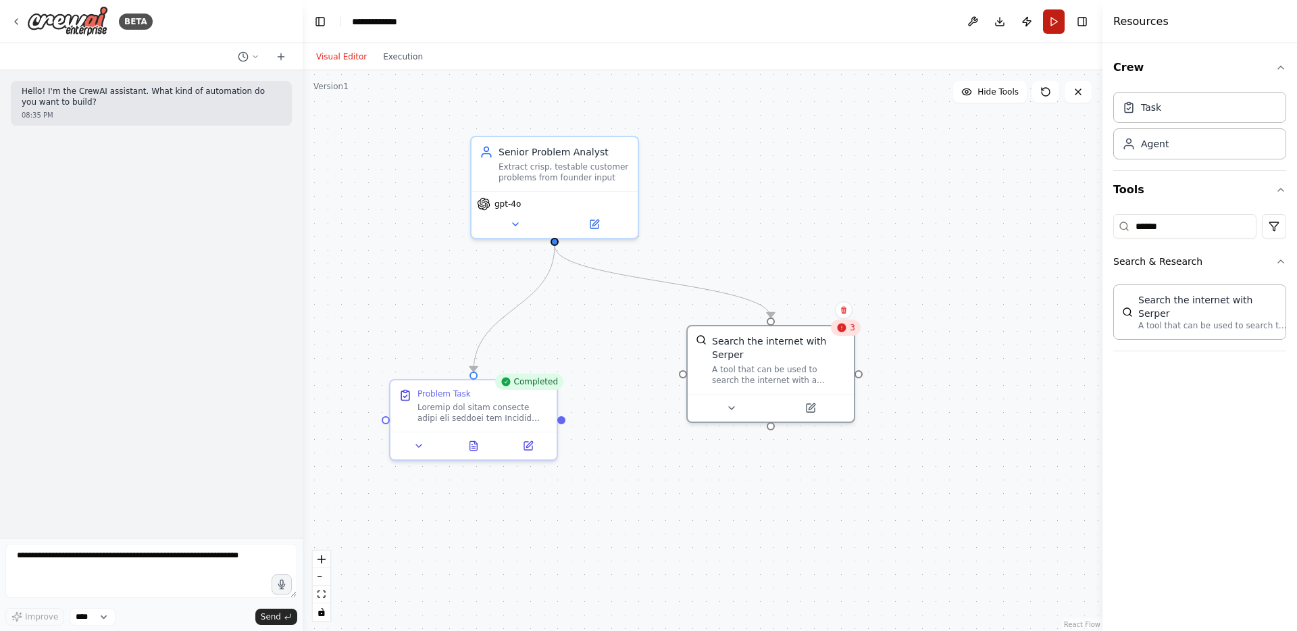
click at [1053, 22] on button "Run" at bounding box center [1054, 21] width 22 height 24
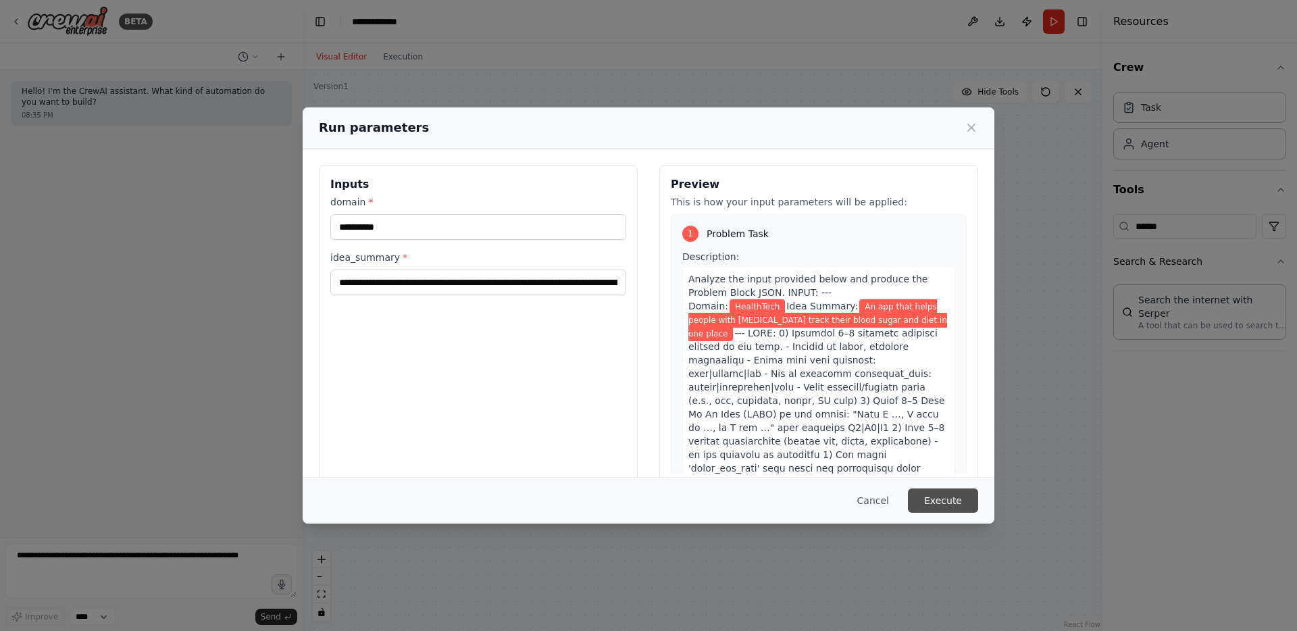
click at [945, 505] on button "Execute" at bounding box center [943, 501] width 70 height 24
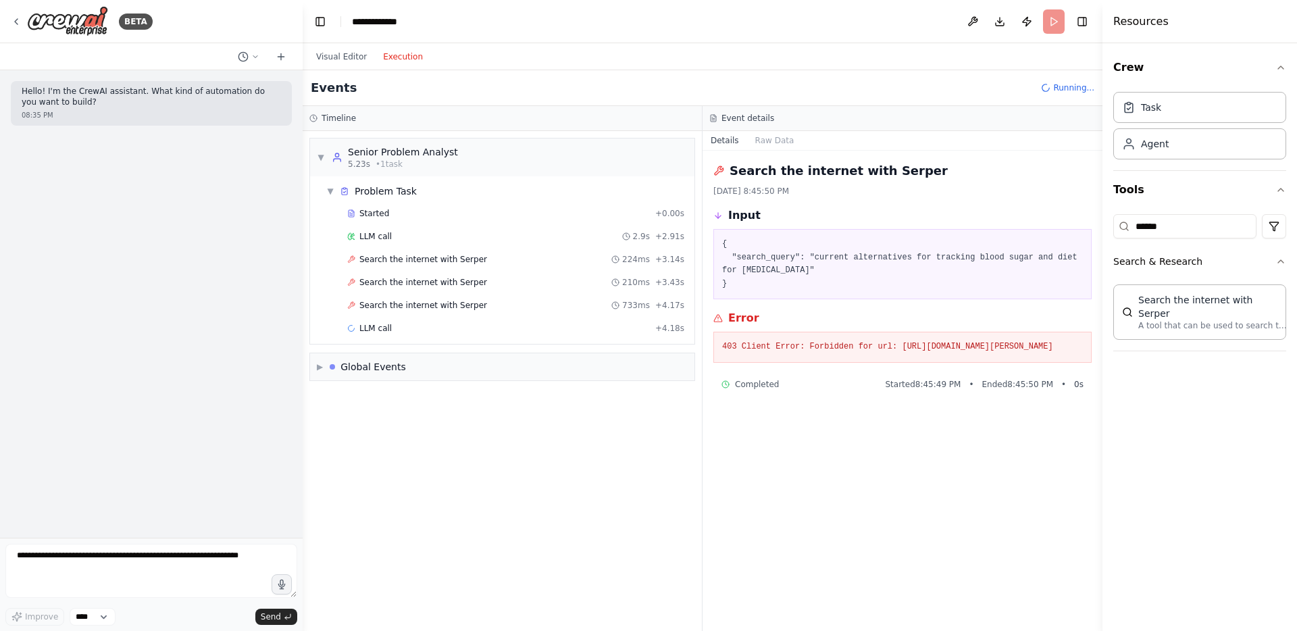
click at [406, 59] on button "Execution" at bounding box center [403, 57] width 56 height 16
click at [384, 251] on div "Search the internet with Serper 224ms + 3.14s" at bounding box center [516, 259] width 347 height 20
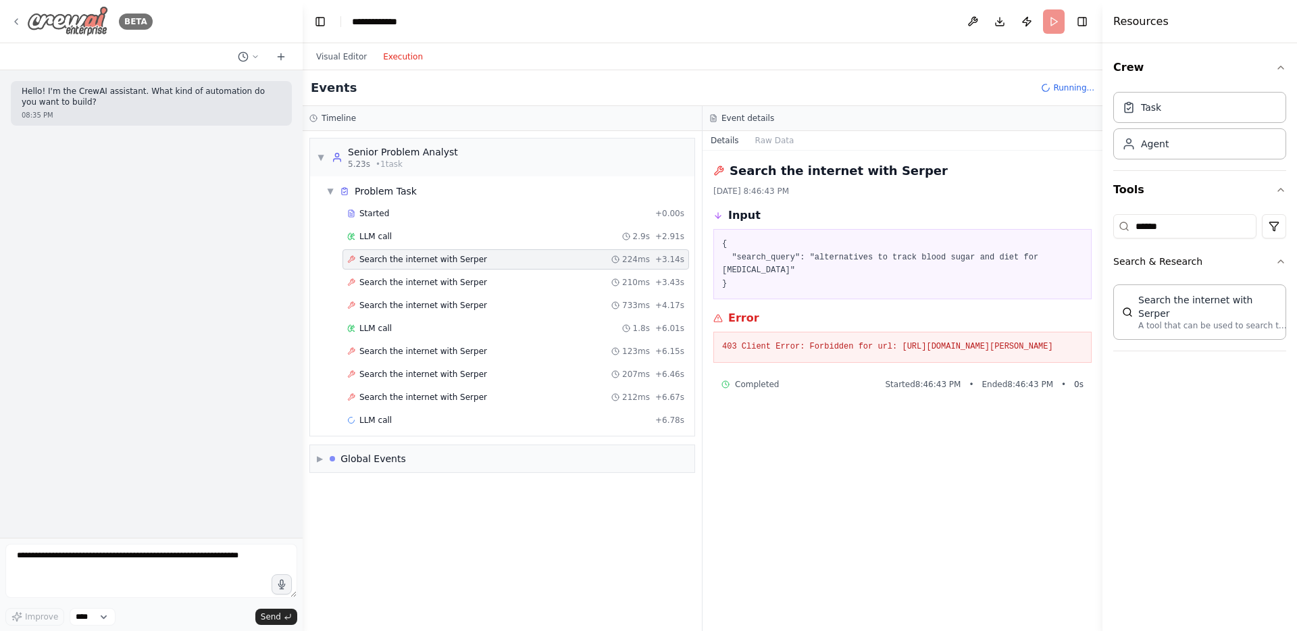
click at [20, 22] on icon at bounding box center [16, 21] width 11 height 11
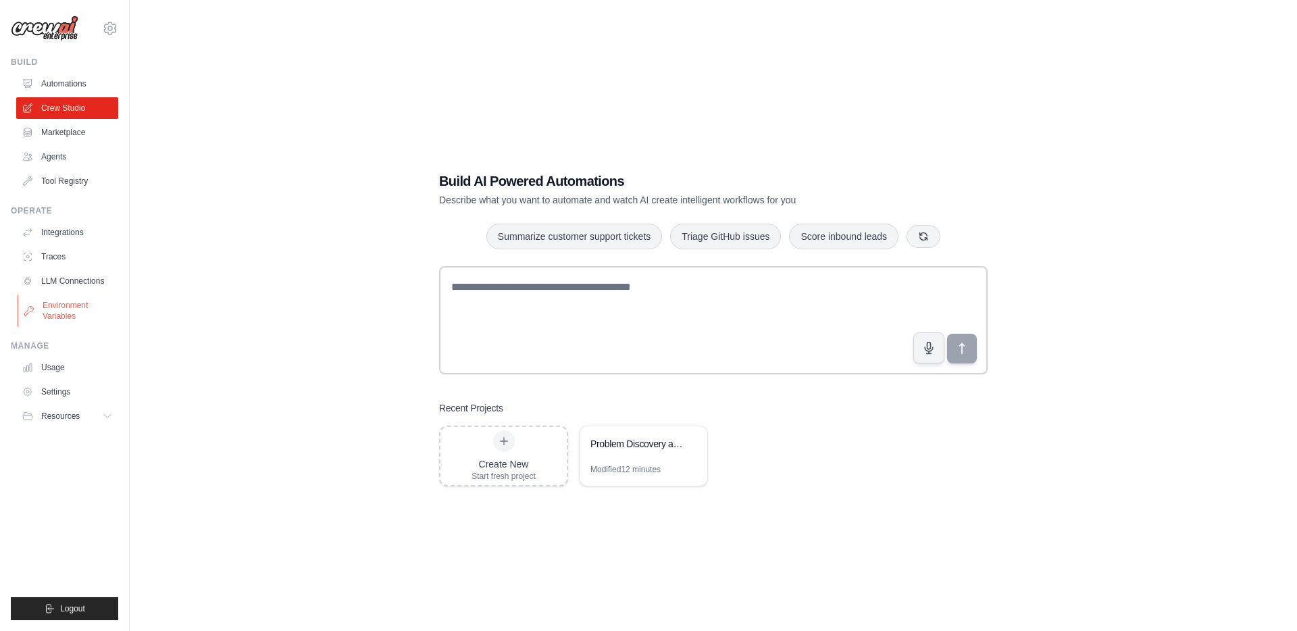
click at [46, 312] on link "Environment Variables" at bounding box center [69, 311] width 102 height 32
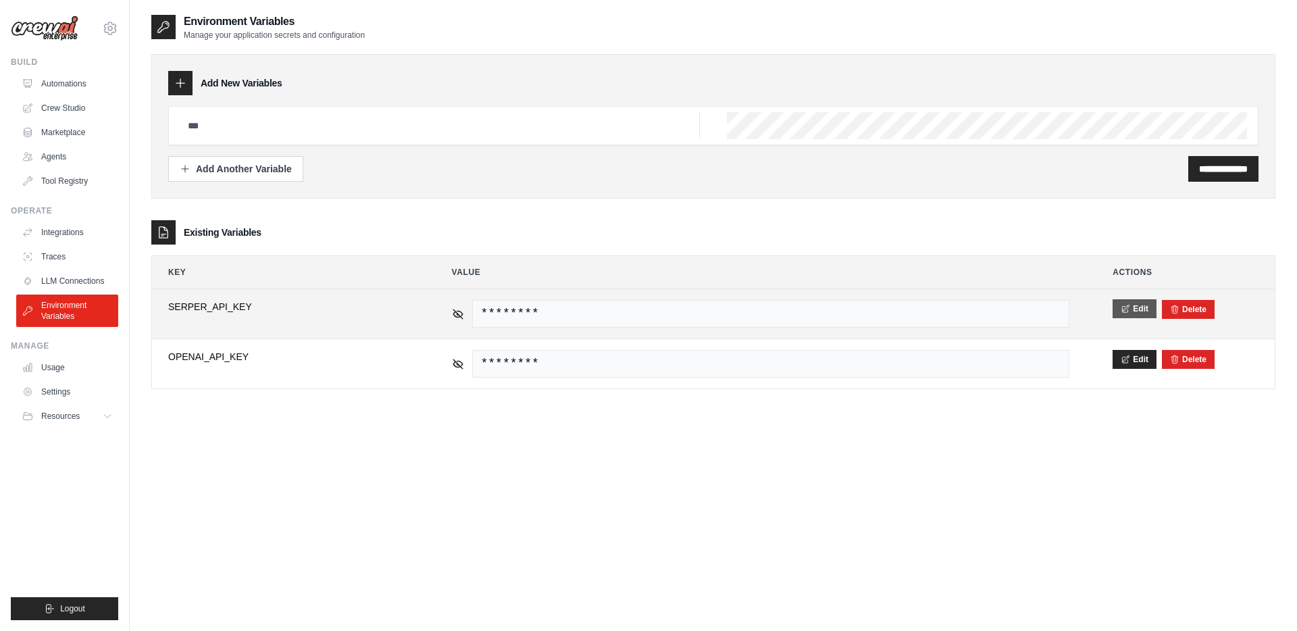
click at [1143, 309] on button "Edit" at bounding box center [1135, 308] width 44 height 19
click at [1129, 309] on button "Save" at bounding box center [1130, 308] width 35 height 19
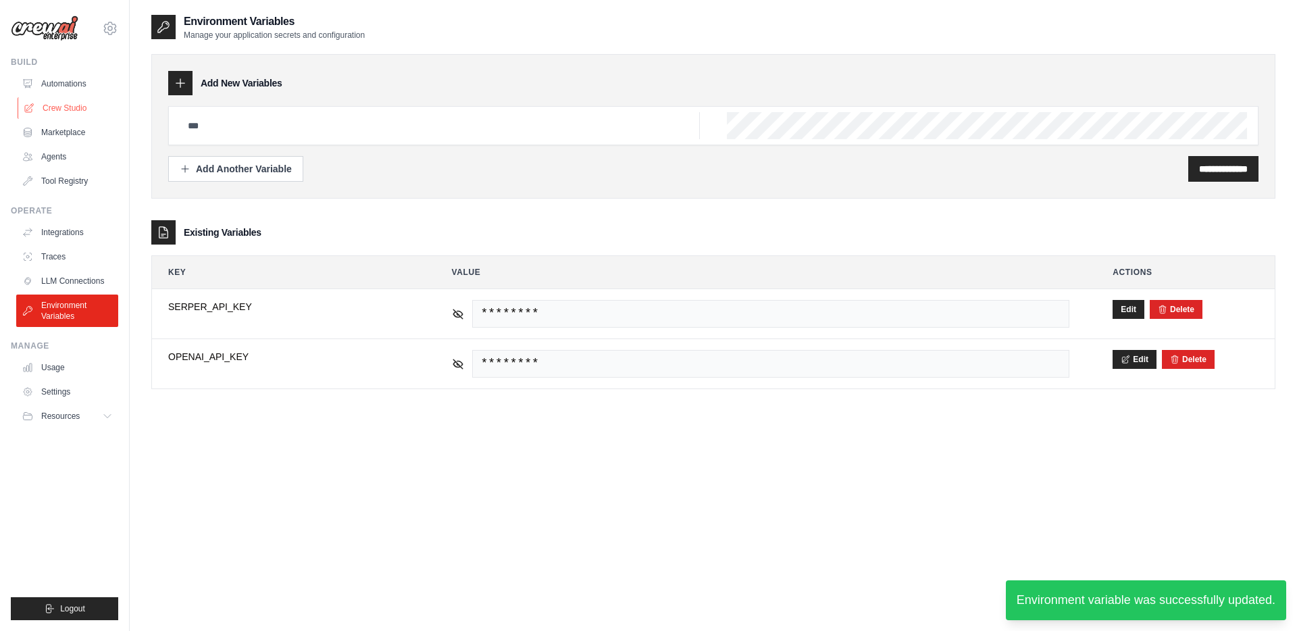
click at [74, 111] on link "Crew Studio" at bounding box center [69, 108] width 102 height 22
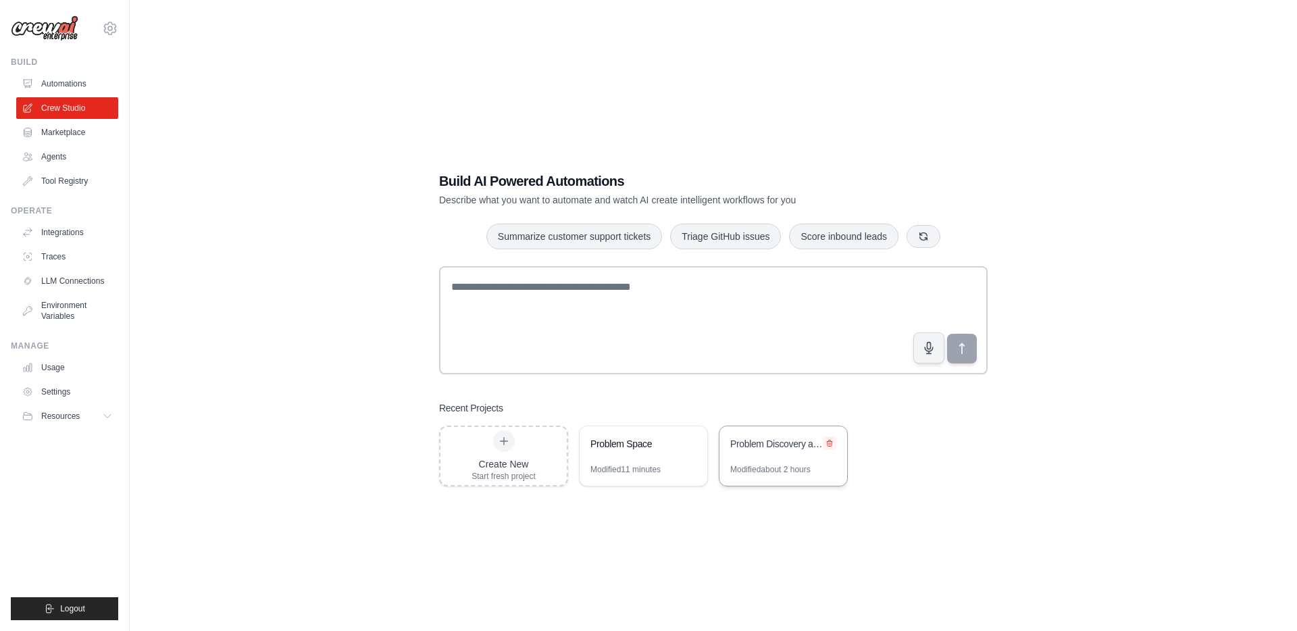
click at [828, 441] on icon at bounding box center [829, 444] width 5 height 6
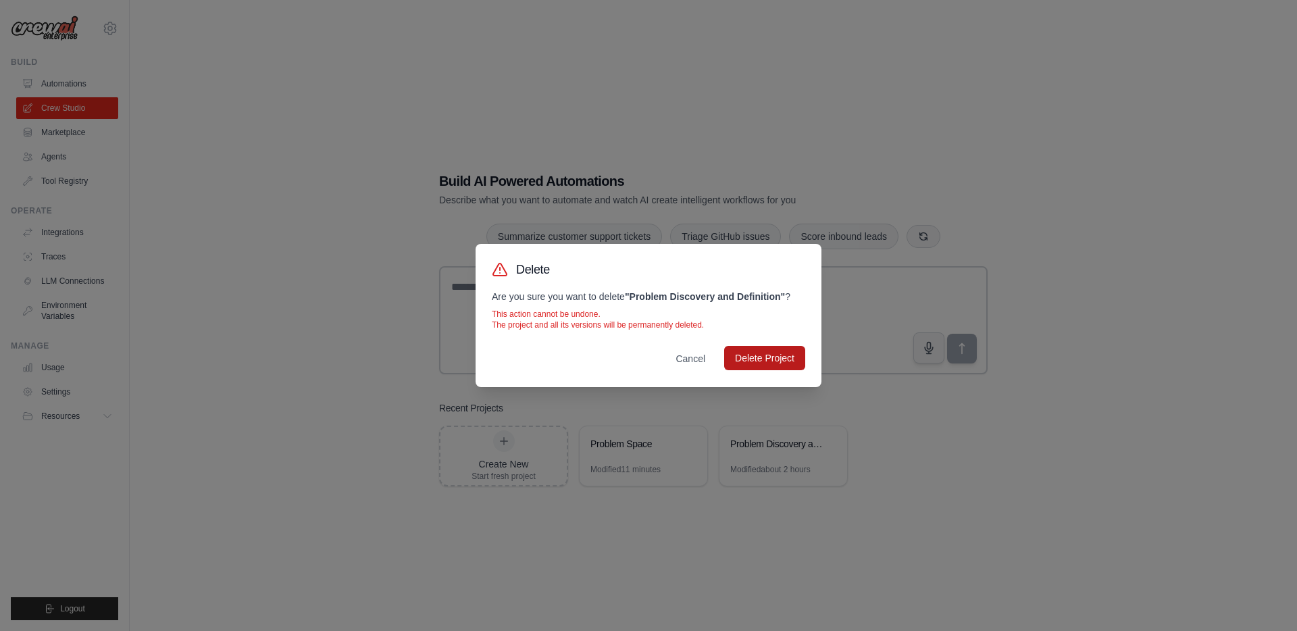
click at [777, 359] on button "Delete Project" at bounding box center [764, 358] width 81 height 24
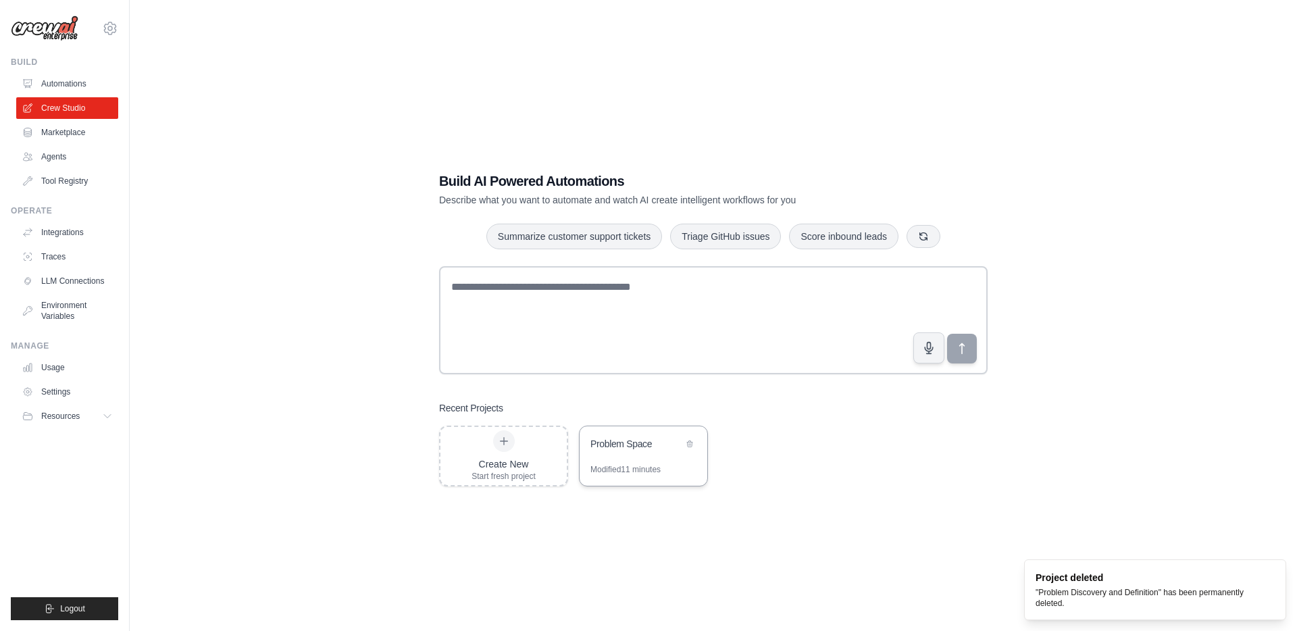
click at [647, 442] on div "Problem Space" at bounding box center [637, 444] width 93 height 14
click at [60, 310] on link "Environment Variables" at bounding box center [69, 311] width 102 height 32
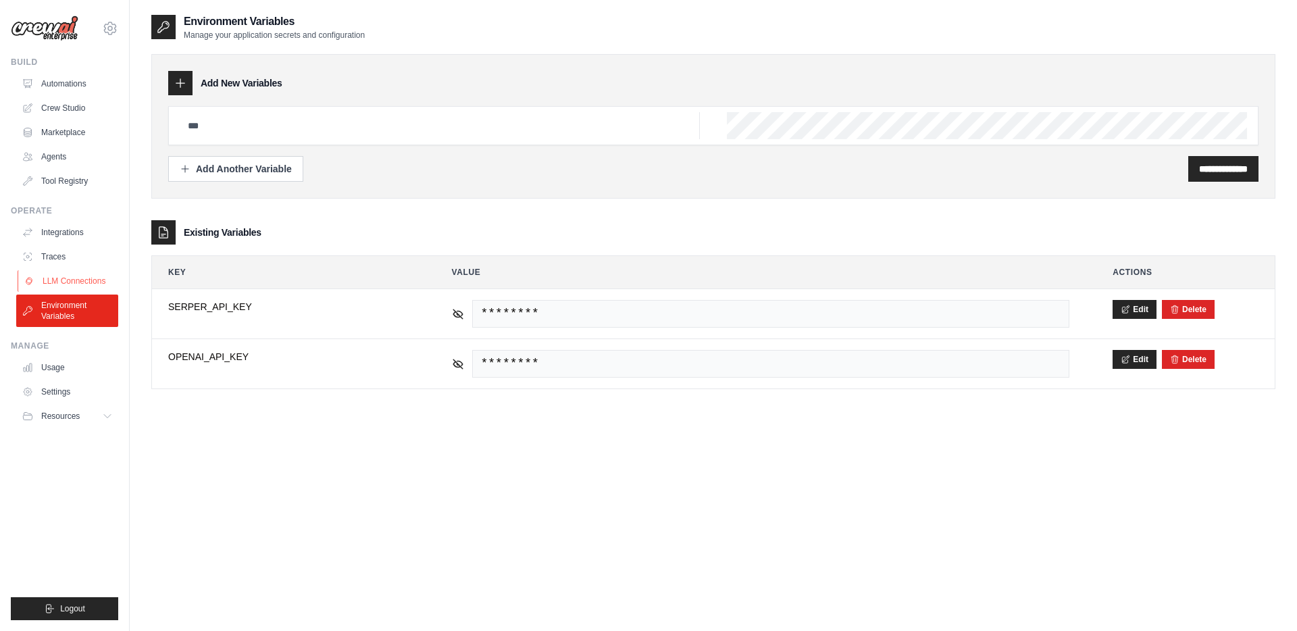
click at [60, 276] on link "LLM Connections" at bounding box center [69, 281] width 102 height 22
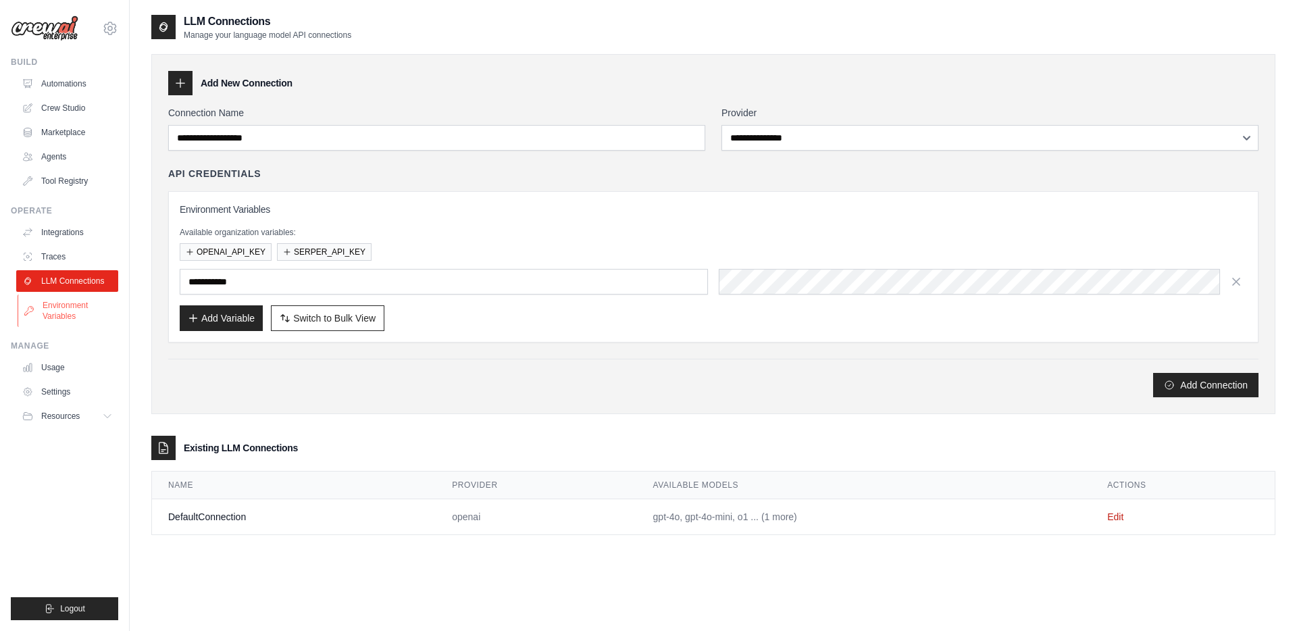
click at [74, 304] on link "Environment Variables" at bounding box center [69, 311] width 102 height 32
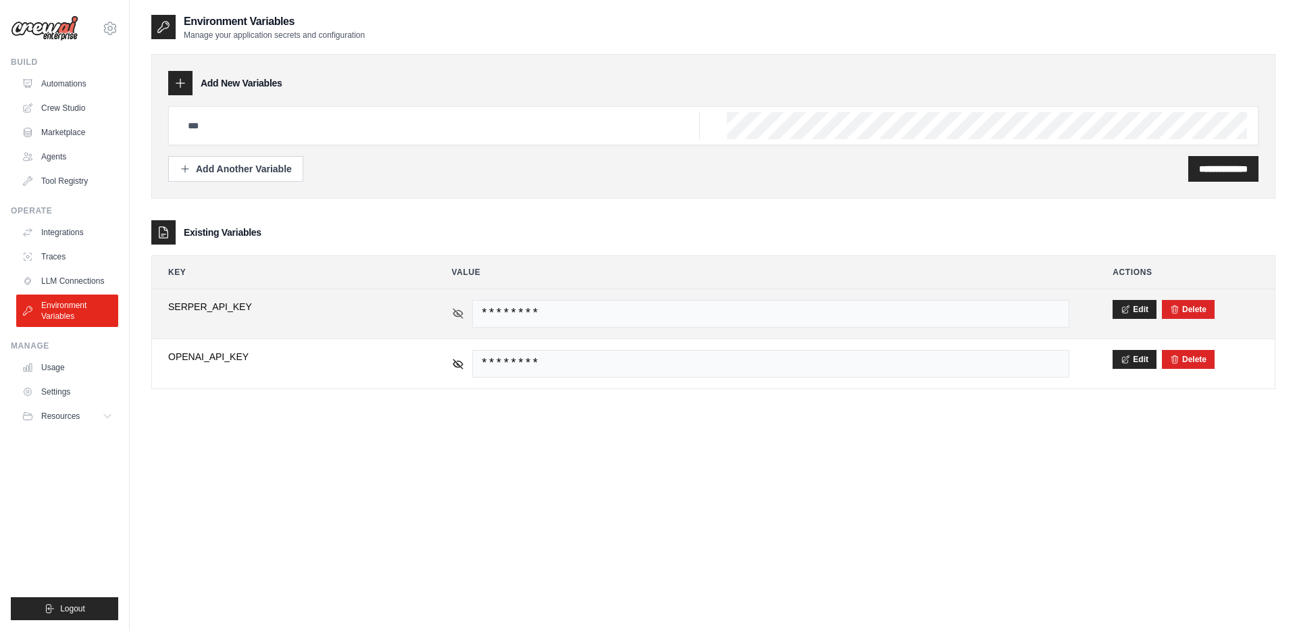
click at [457, 317] on icon at bounding box center [458, 313] width 12 height 12
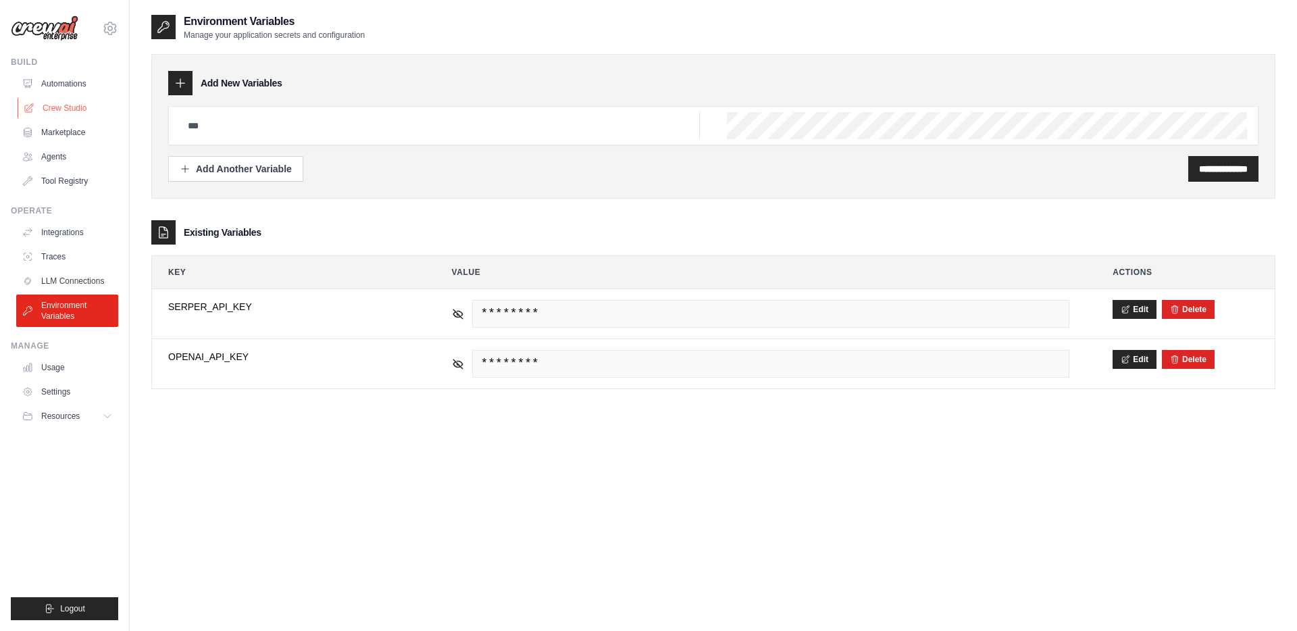
click at [47, 108] on link "Crew Studio" at bounding box center [69, 108] width 102 height 22
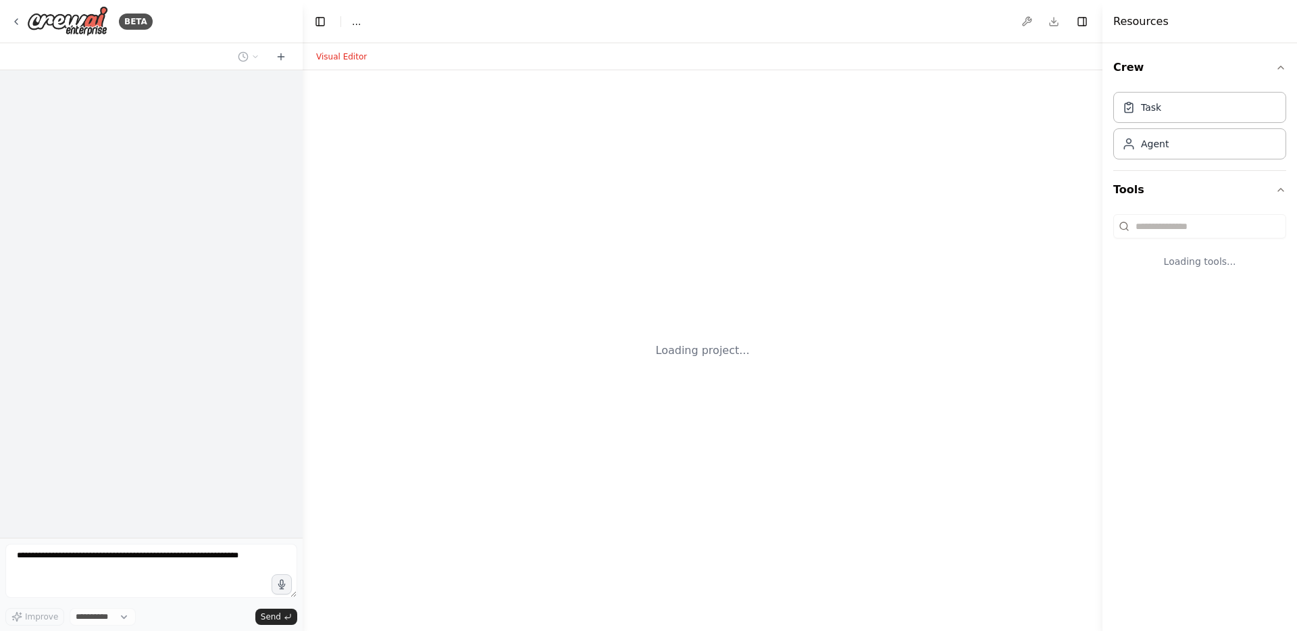
select select "****"
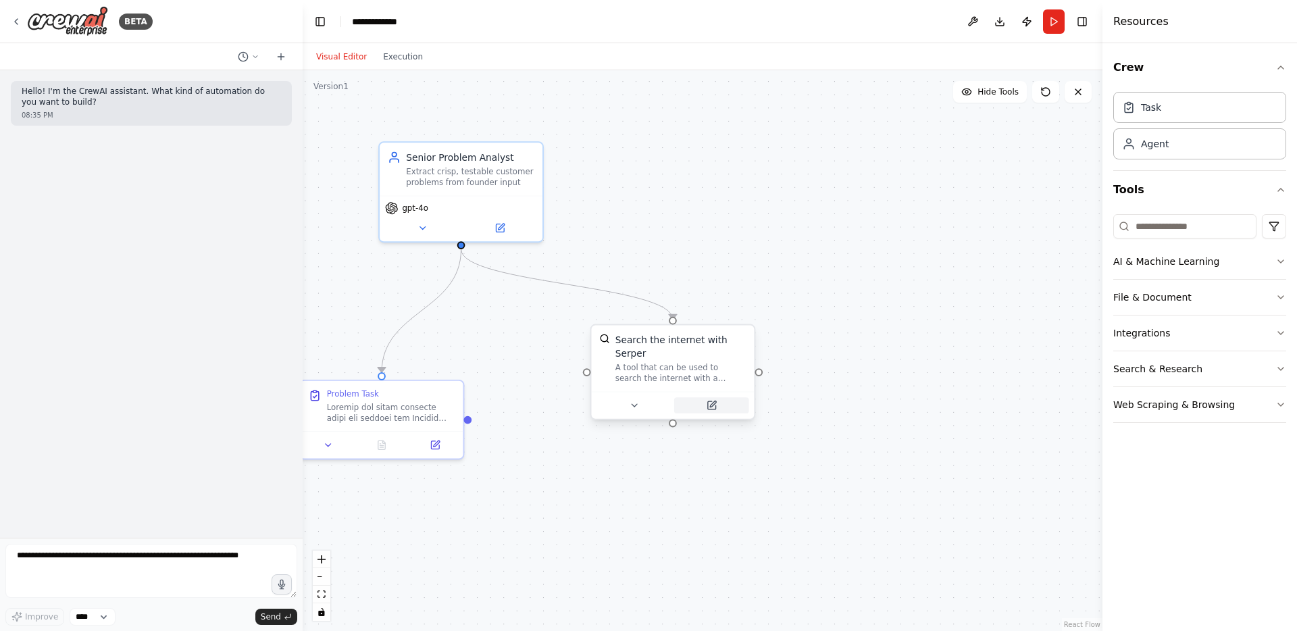
click at [711, 408] on icon at bounding box center [711, 405] width 8 height 8
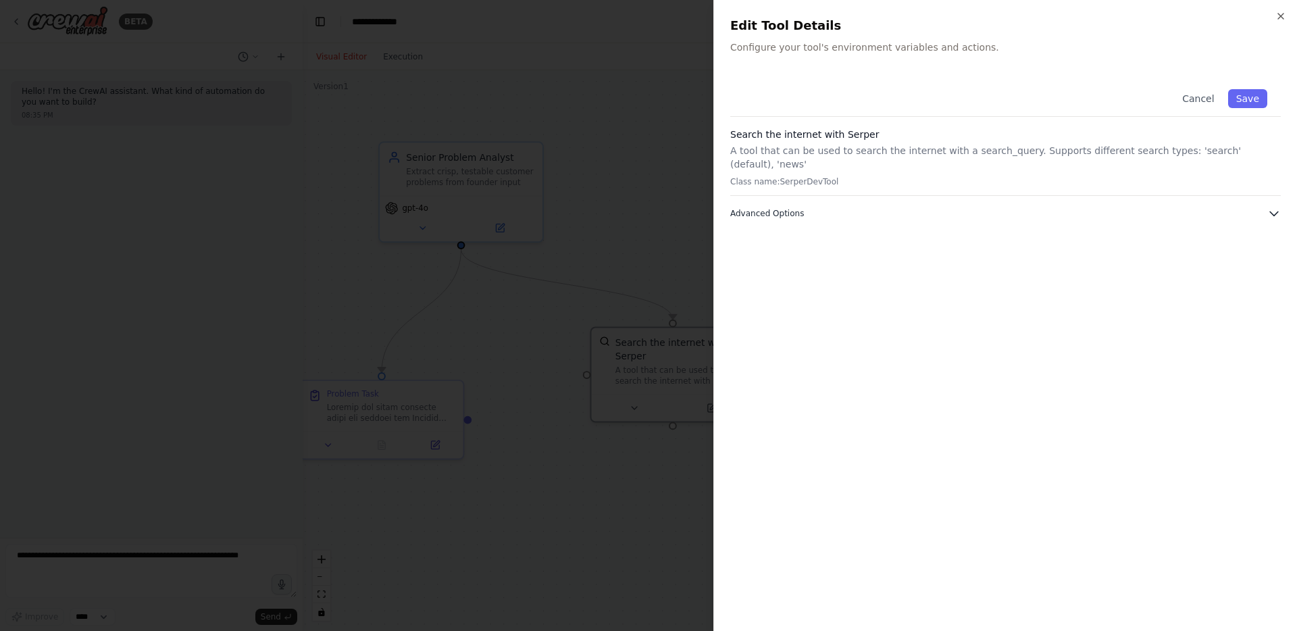
click at [1023, 207] on button "Advanced Options" at bounding box center [1005, 214] width 551 height 14
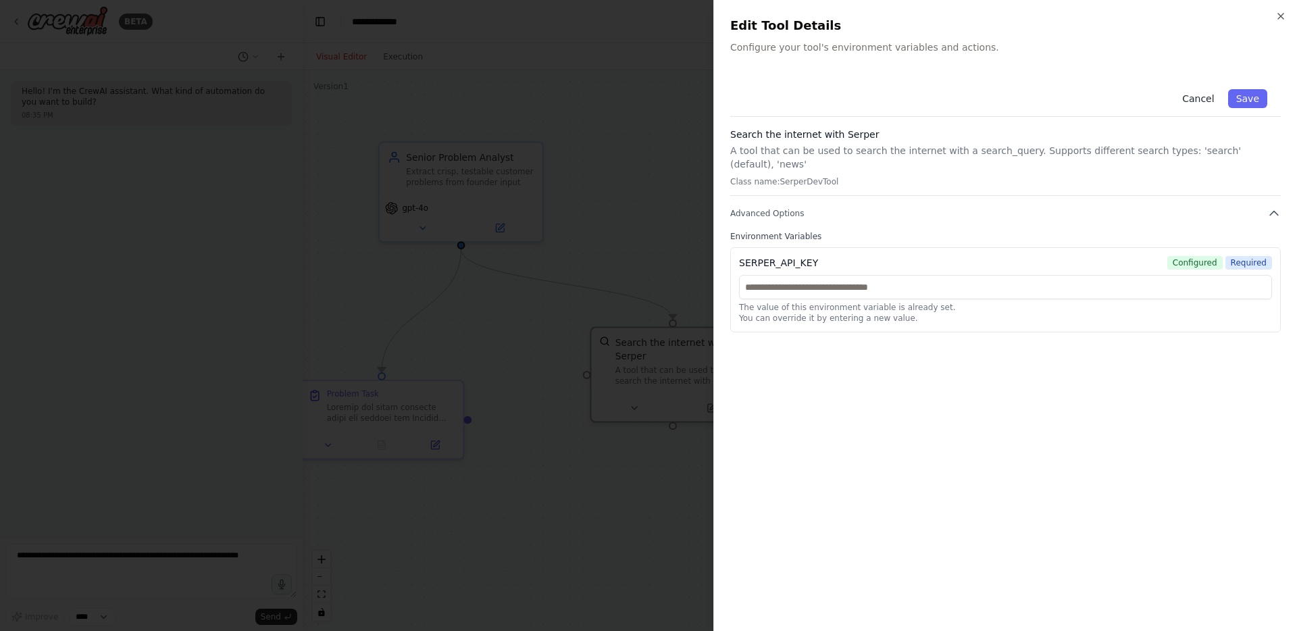
click at [1200, 96] on button "Cancel" at bounding box center [1198, 98] width 48 height 19
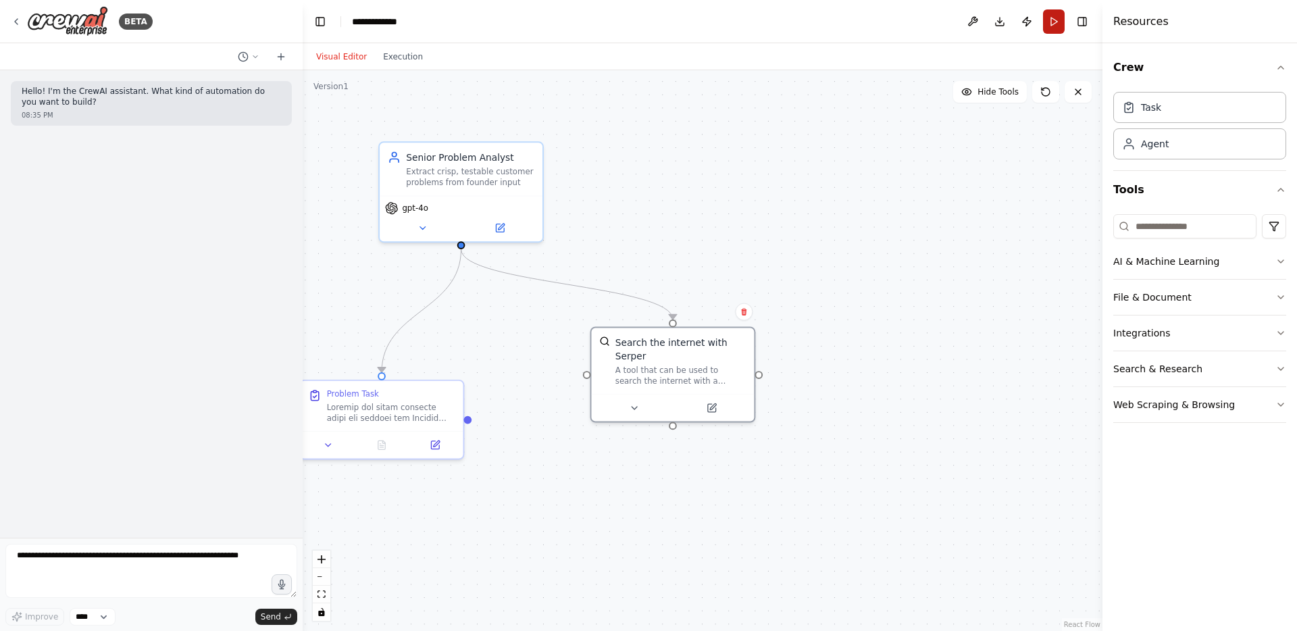
click at [1055, 18] on button "Run" at bounding box center [1054, 21] width 22 height 24
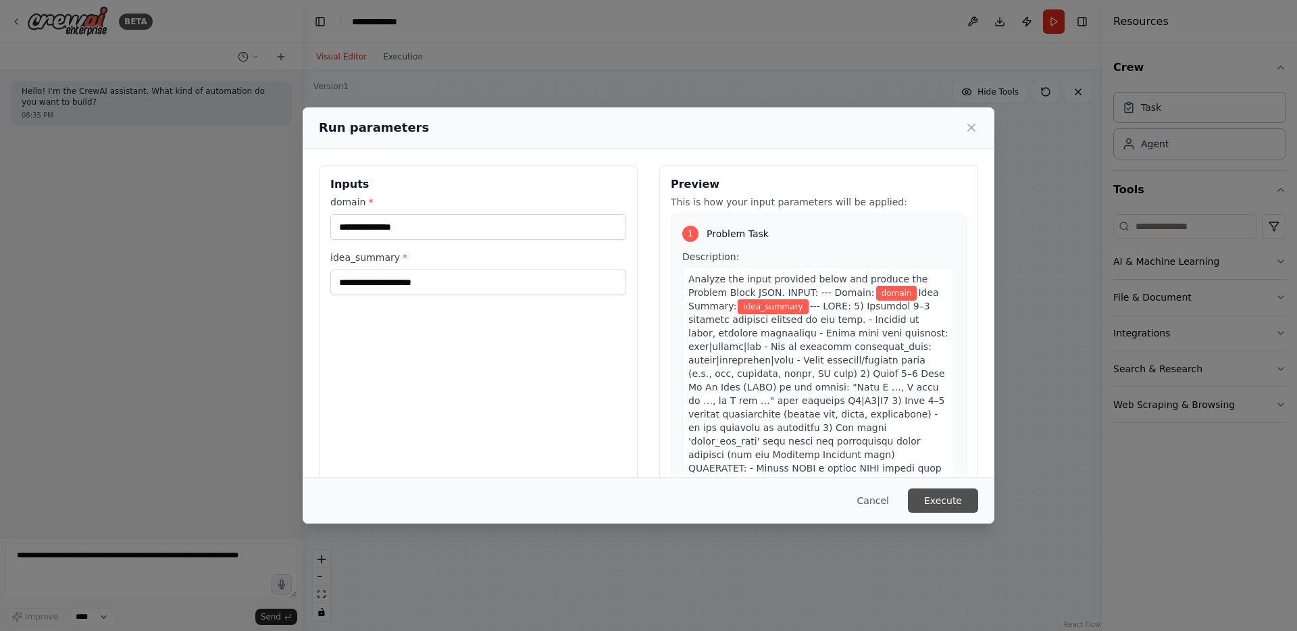
click at [930, 501] on button "Execute" at bounding box center [943, 501] width 70 height 24
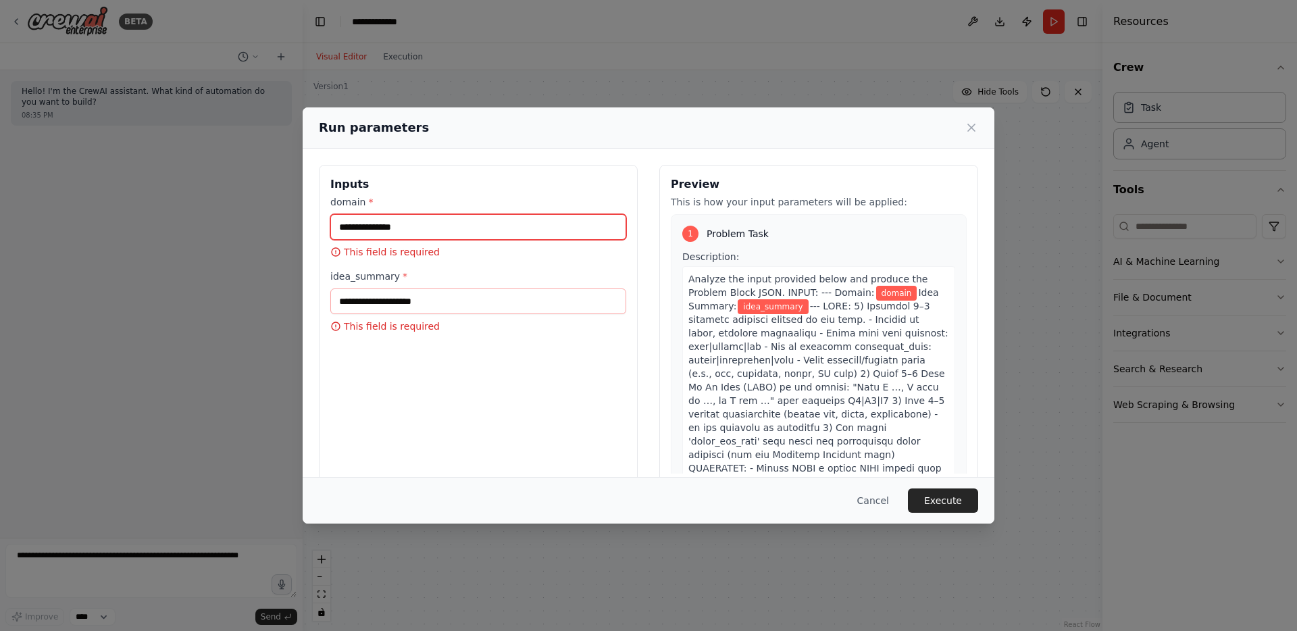
click at [524, 228] on input "domain *" at bounding box center [478, 227] width 296 height 26
paste input "**********"
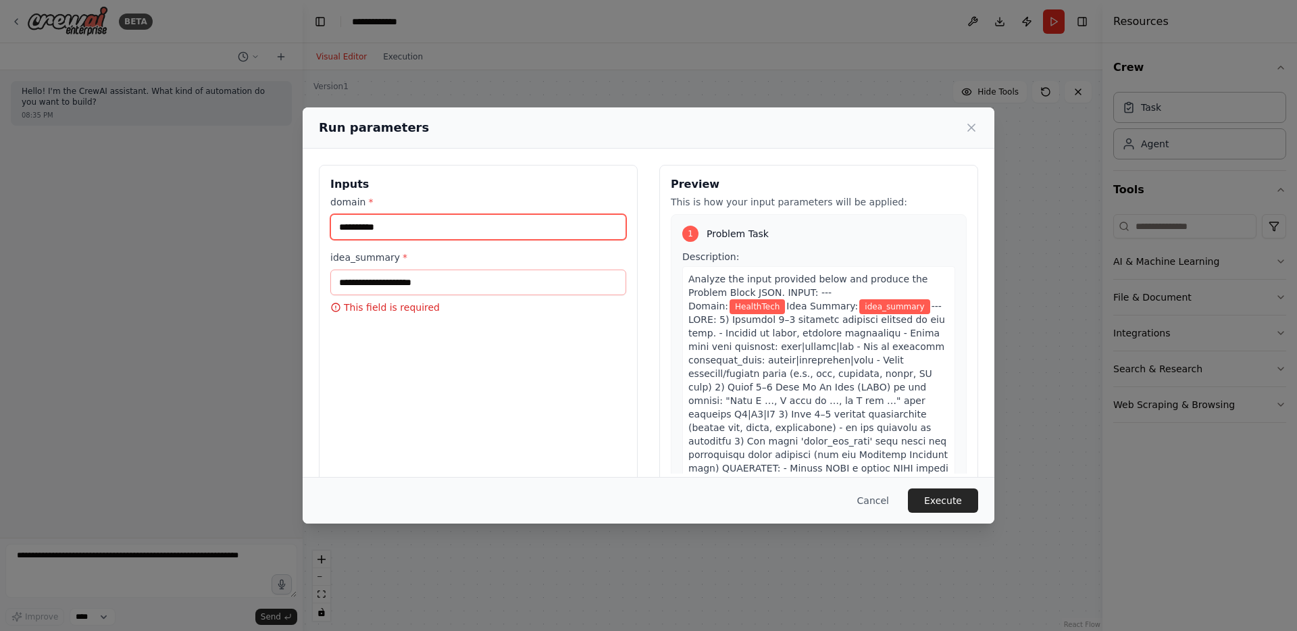
type input "**********"
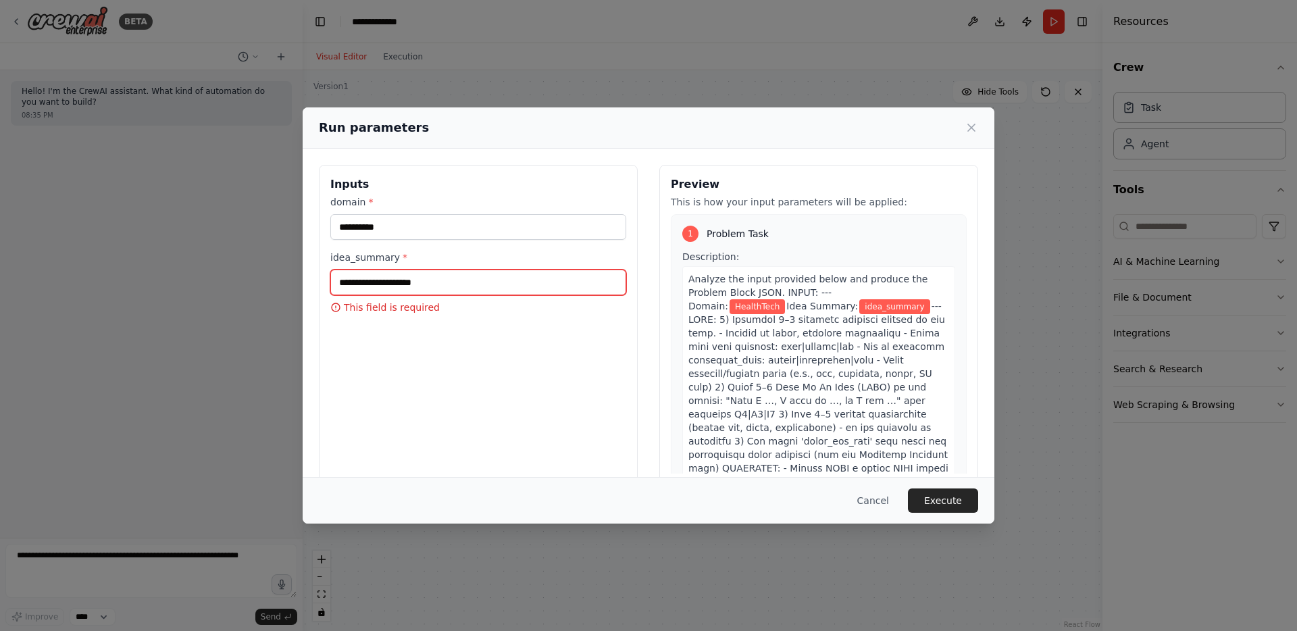
click at [353, 289] on input "idea_summary *" at bounding box center [478, 283] width 296 height 26
paste input "**********"
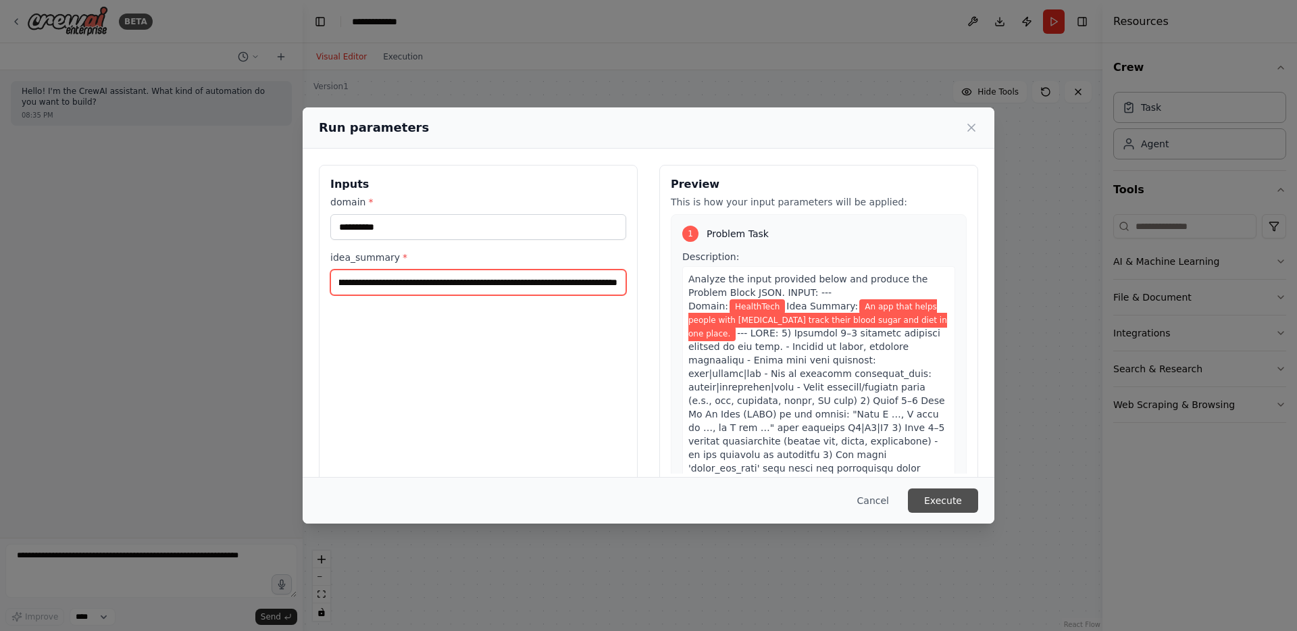
type input "**********"
click at [937, 499] on button "Execute" at bounding box center [943, 501] width 70 height 24
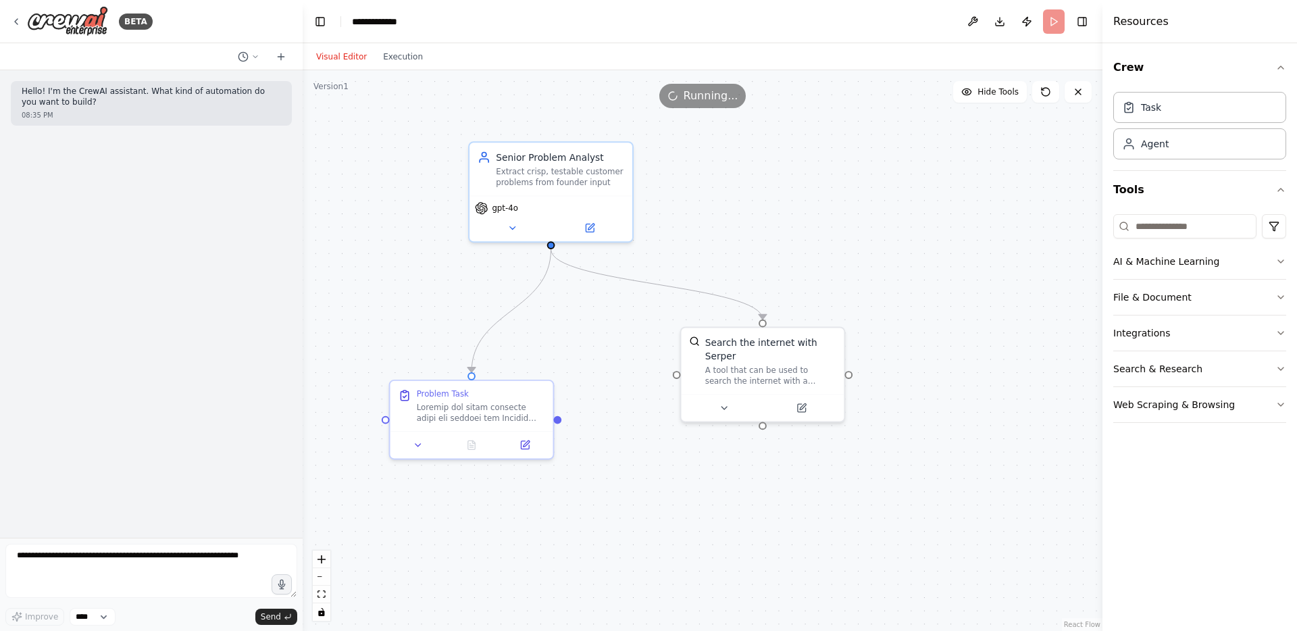
drag, startPoint x: 937, startPoint y: 499, endPoint x: 1026, endPoint y: 499, distance: 89.9
click at [1026, 499] on div ".deletable-edge-delete-btn { width: 20px; height: 20px; border: 0px solid #ffff…" at bounding box center [703, 350] width 800 height 561
click at [796, 404] on icon at bounding box center [801, 405] width 11 height 11
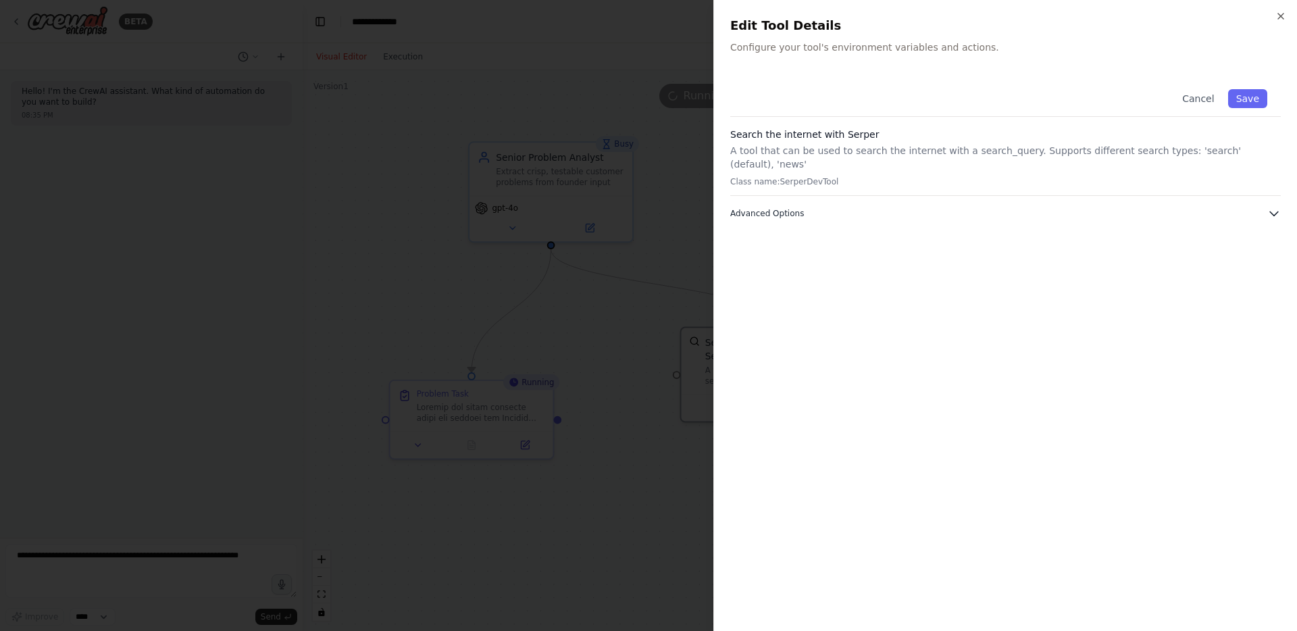
click at [803, 207] on button "Advanced Options" at bounding box center [1005, 214] width 551 height 14
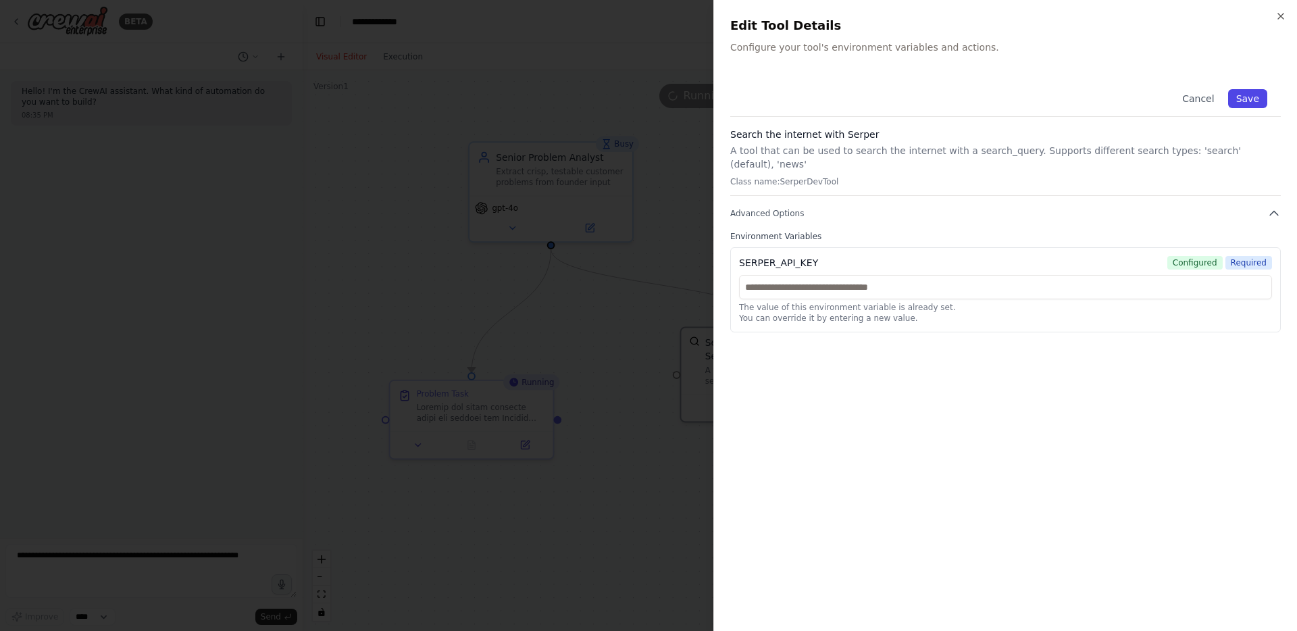
click at [1234, 97] on button "Save" at bounding box center [1247, 98] width 39 height 19
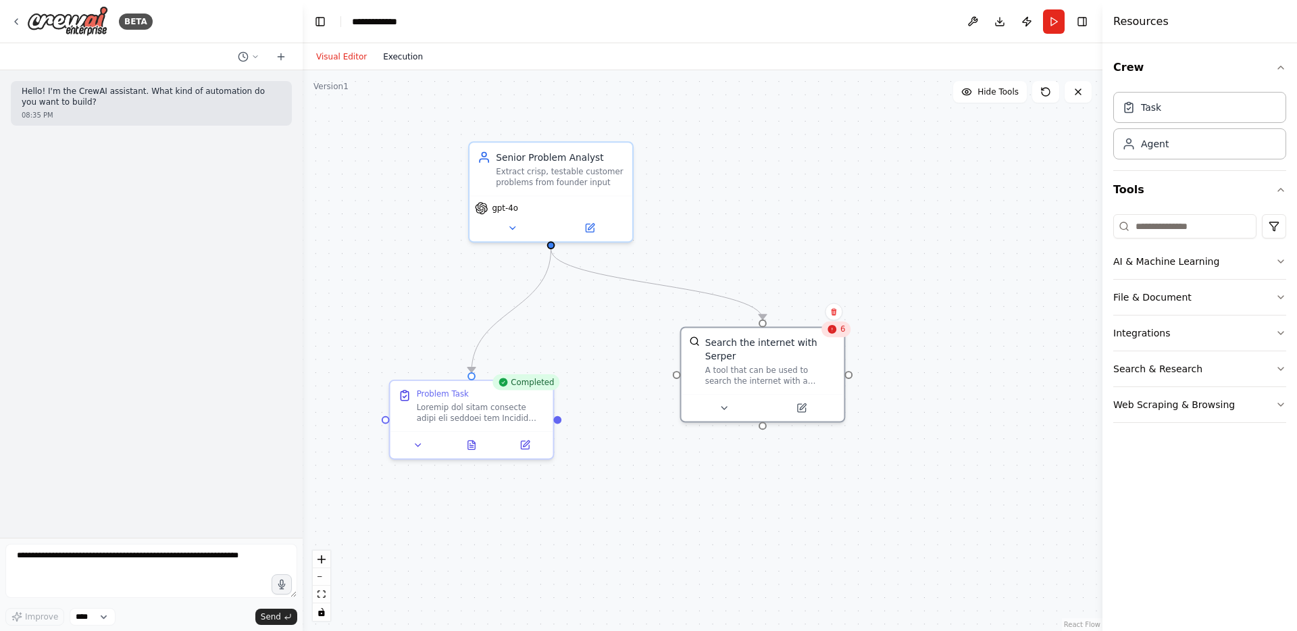
click at [403, 49] on button "Execution" at bounding box center [403, 57] width 56 height 16
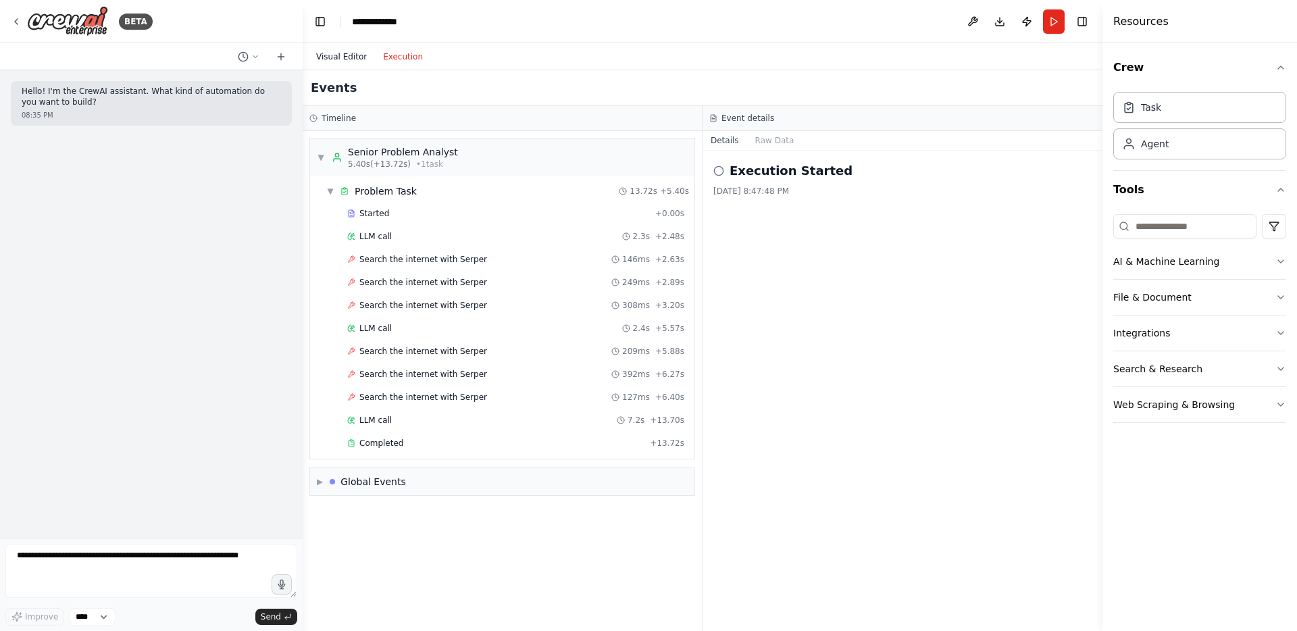
click at [347, 61] on button "Visual Editor" at bounding box center [341, 57] width 67 height 16
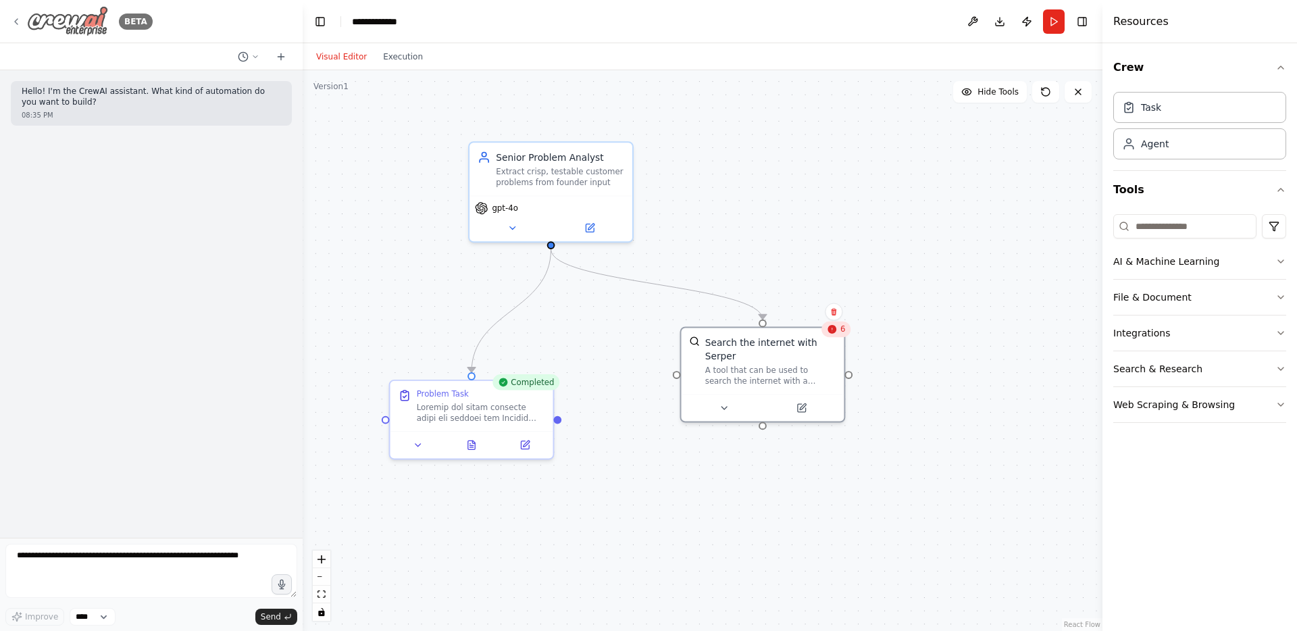
click at [16, 20] on icon at bounding box center [16, 21] width 3 height 5
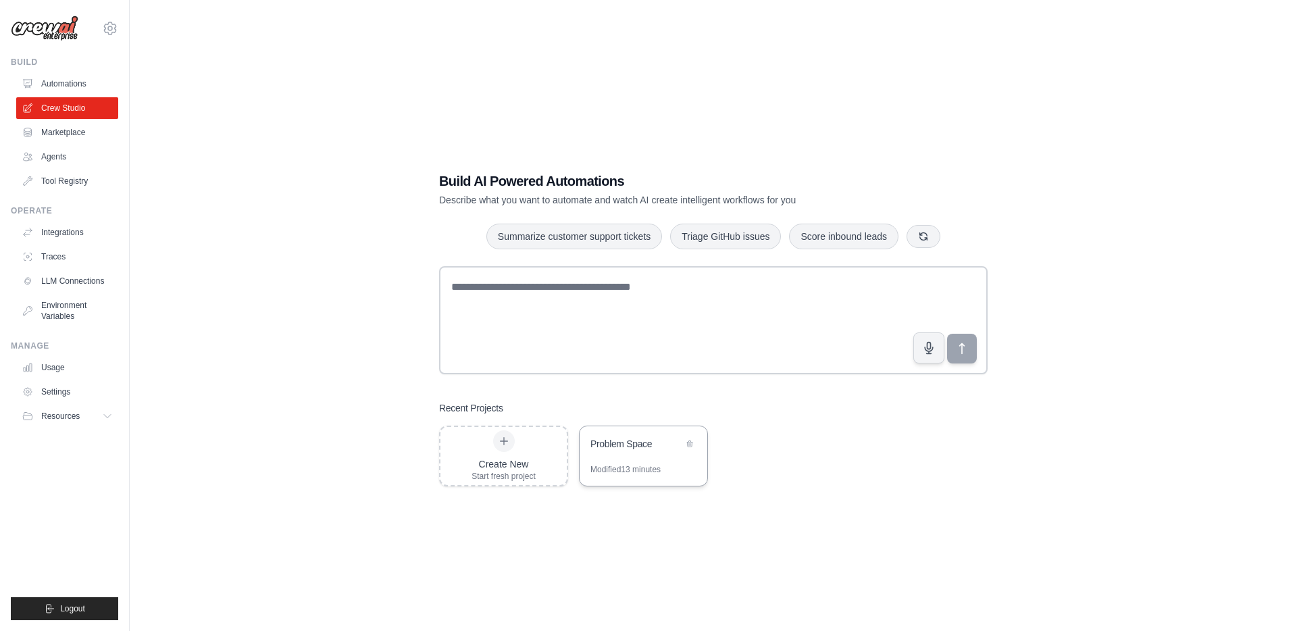
click at [634, 445] on div "Problem Space" at bounding box center [637, 444] width 93 height 14
click at [55, 323] on link "Environment Variables" at bounding box center [69, 311] width 102 height 32
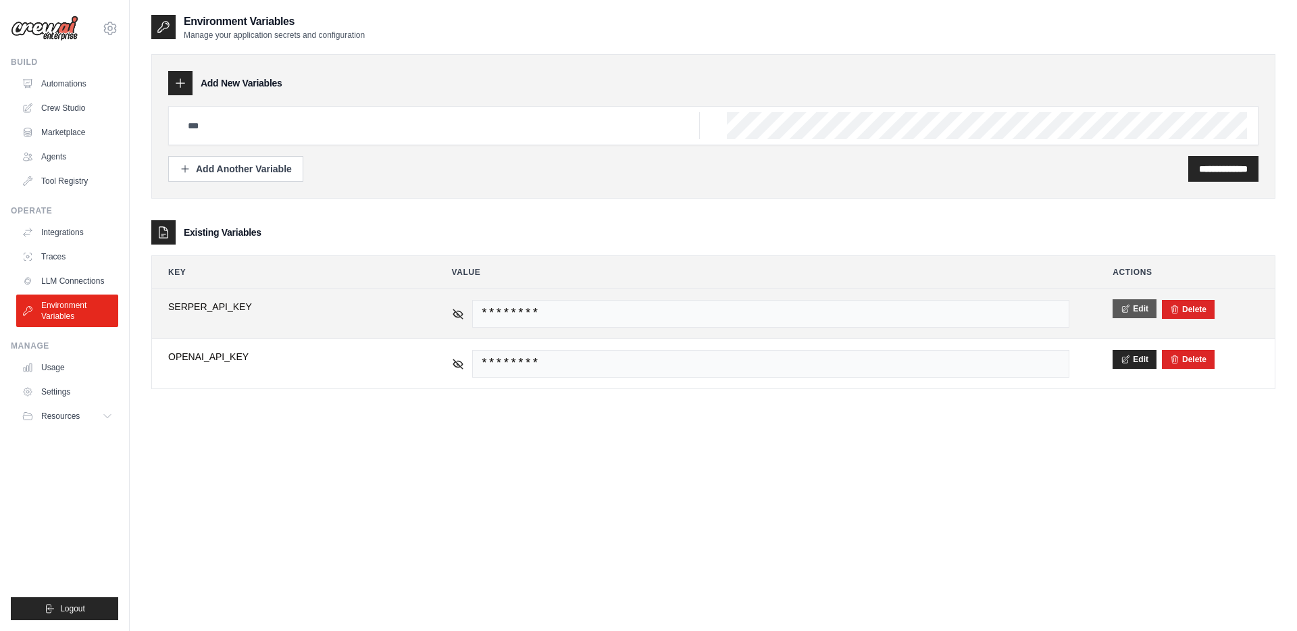
click at [1135, 305] on button "Edit" at bounding box center [1135, 308] width 44 height 19
click at [1127, 303] on button "Save" at bounding box center [1130, 308] width 35 height 19
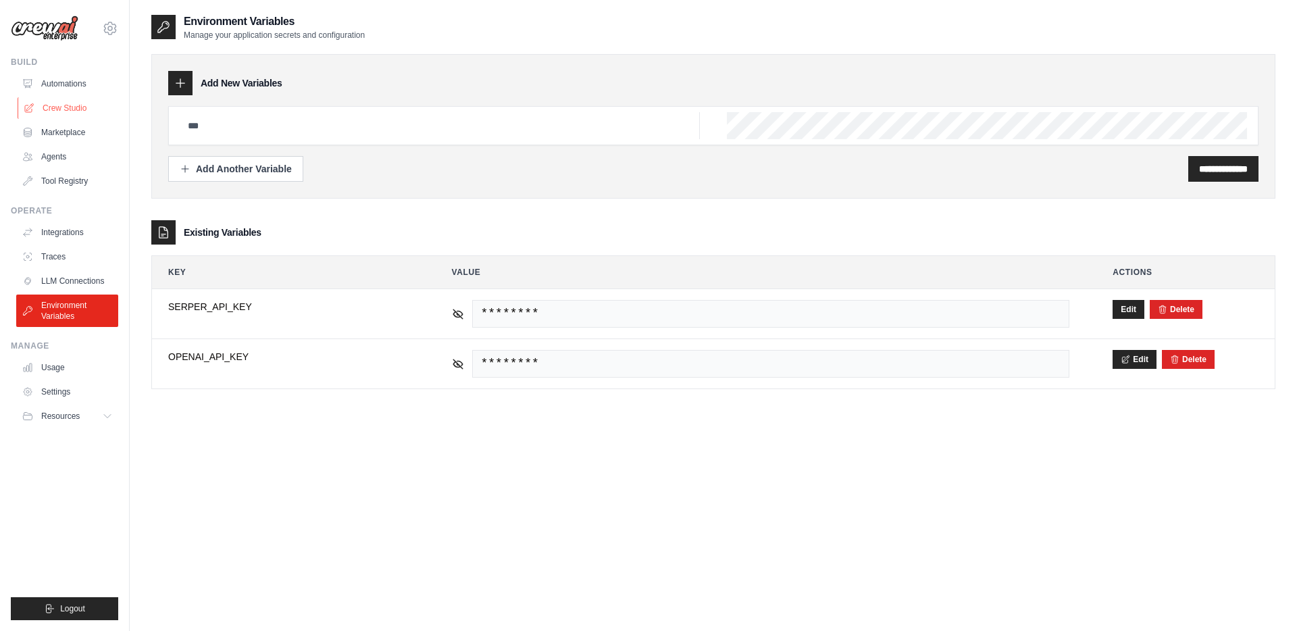
click at [57, 102] on link "Crew Studio" at bounding box center [69, 108] width 102 height 22
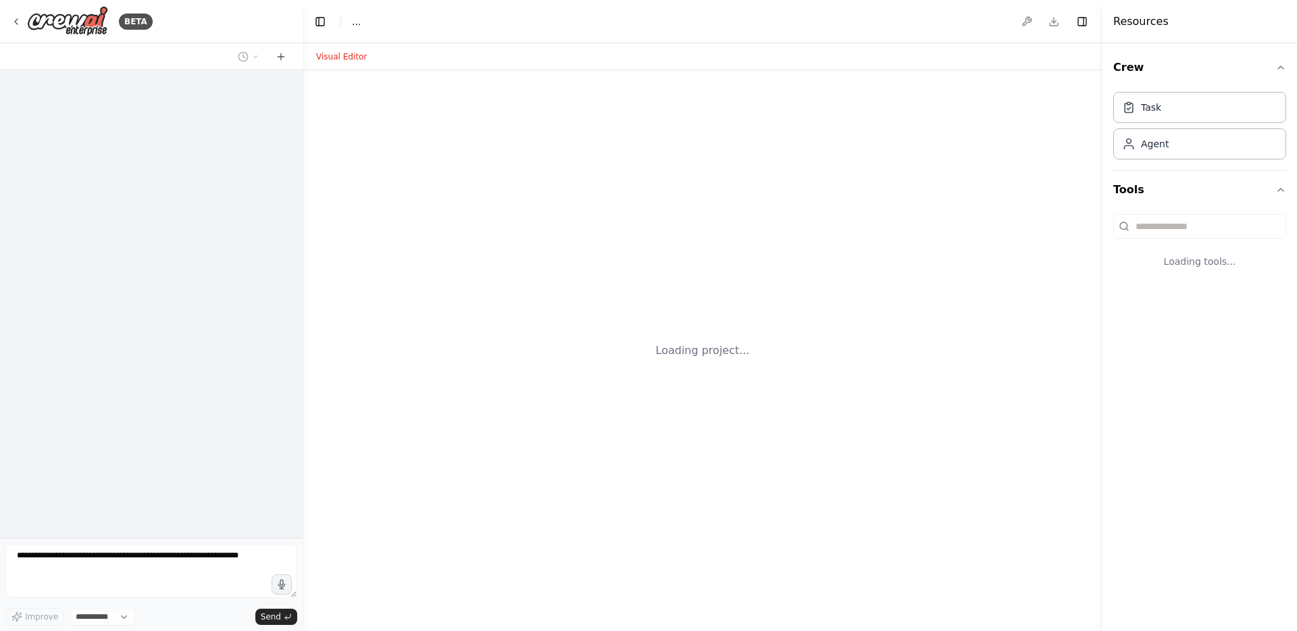
select select "****"
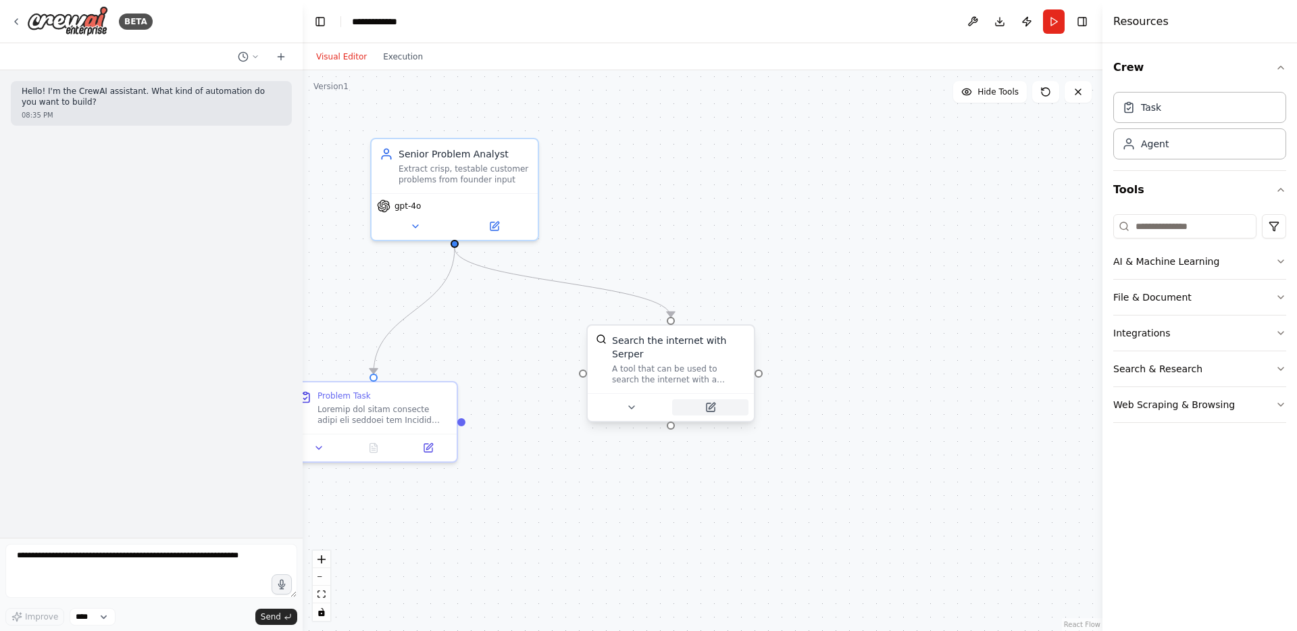
click at [709, 405] on icon at bounding box center [711, 407] width 8 height 8
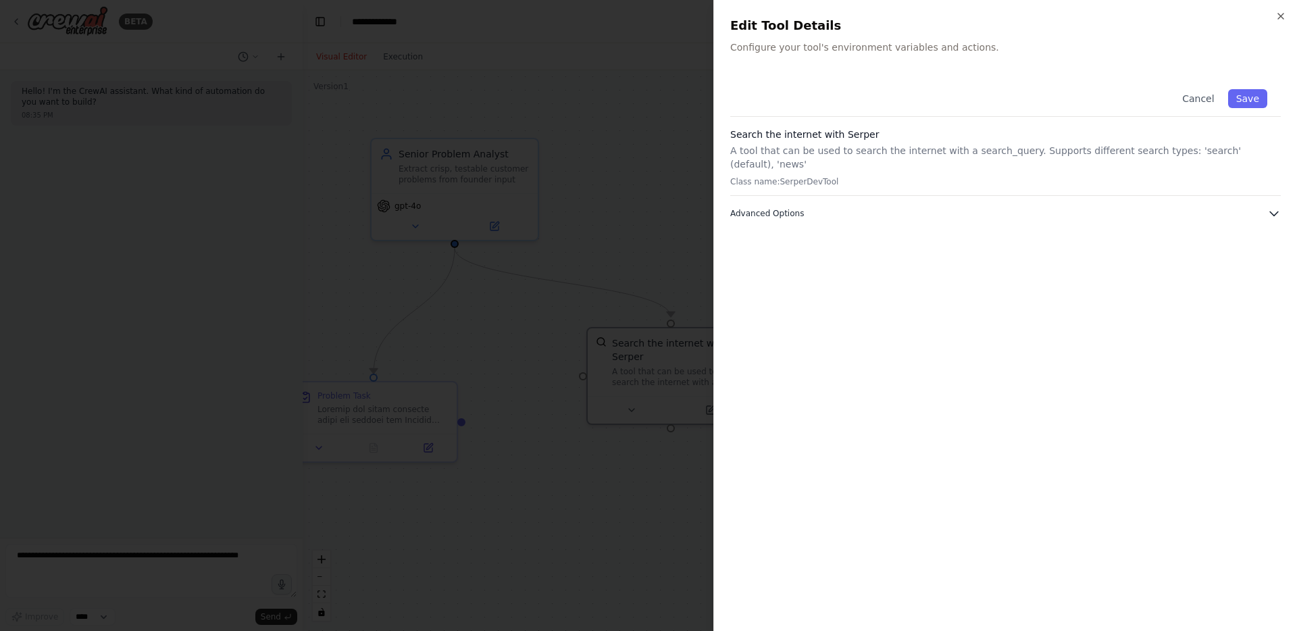
click at [804, 207] on button "Advanced Options" at bounding box center [1005, 214] width 551 height 14
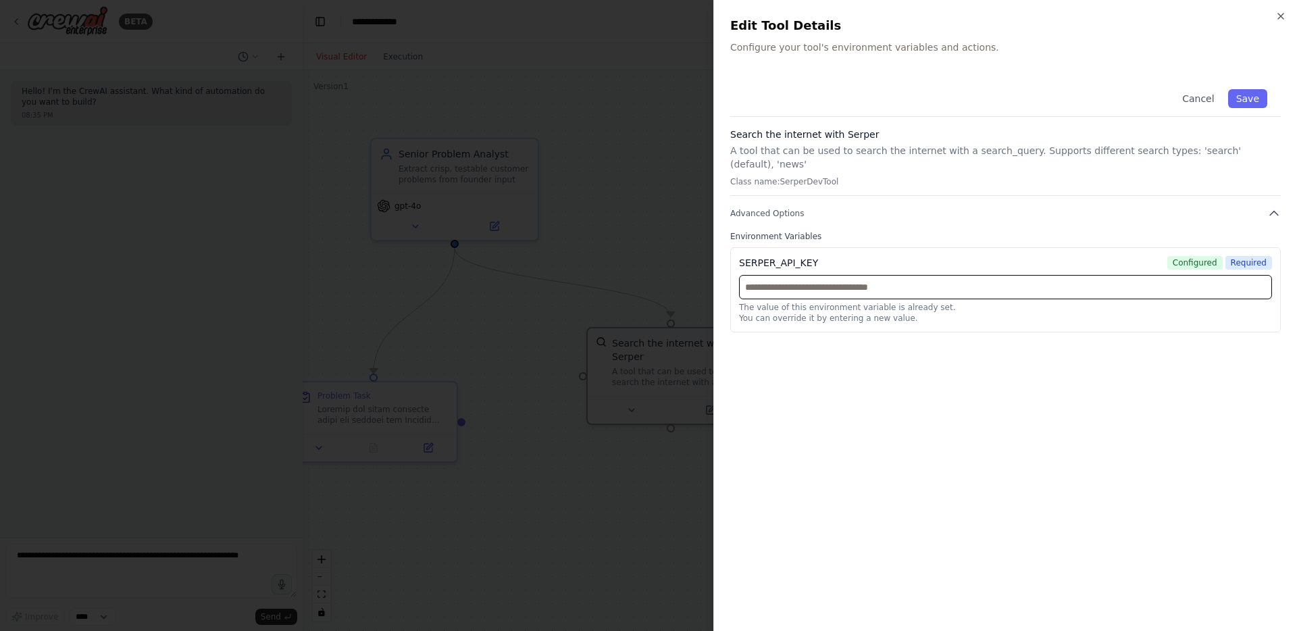
click at [860, 275] on input "text" at bounding box center [1005, 287] width 533 height 24
paste input "**********"
type input "**********"
paste input "**********"
type input "**********"
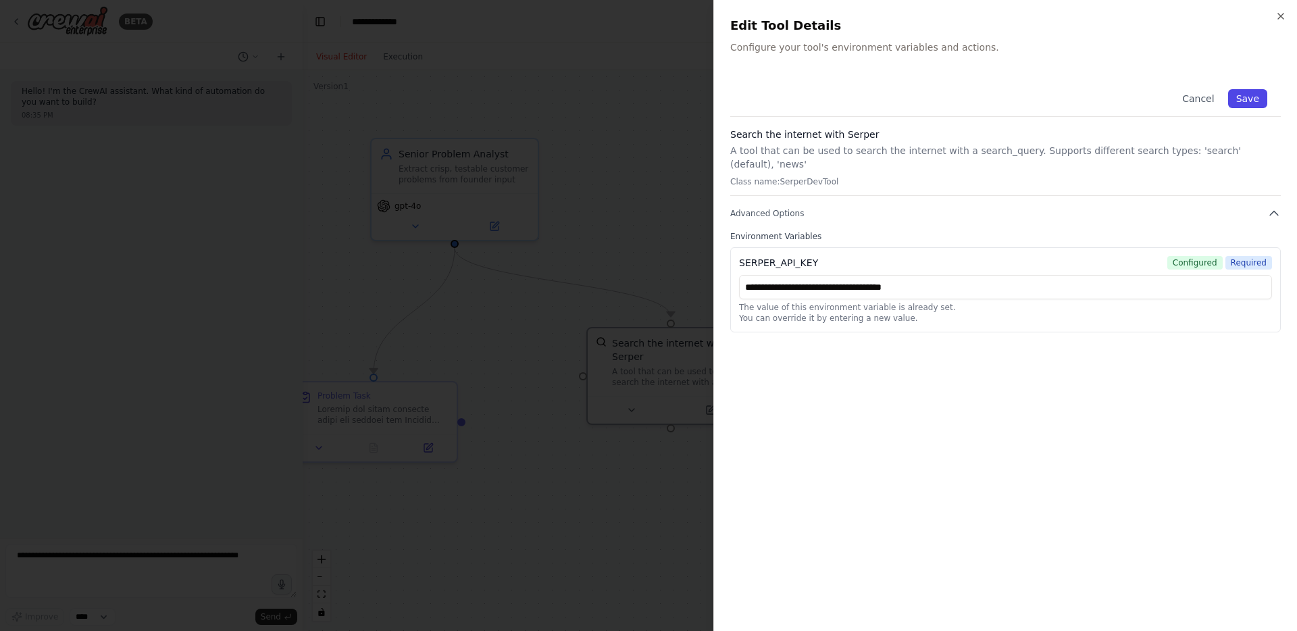
click at [1238, 96] on button "Save" at bounding box center [1247, 98] width 39 height 19
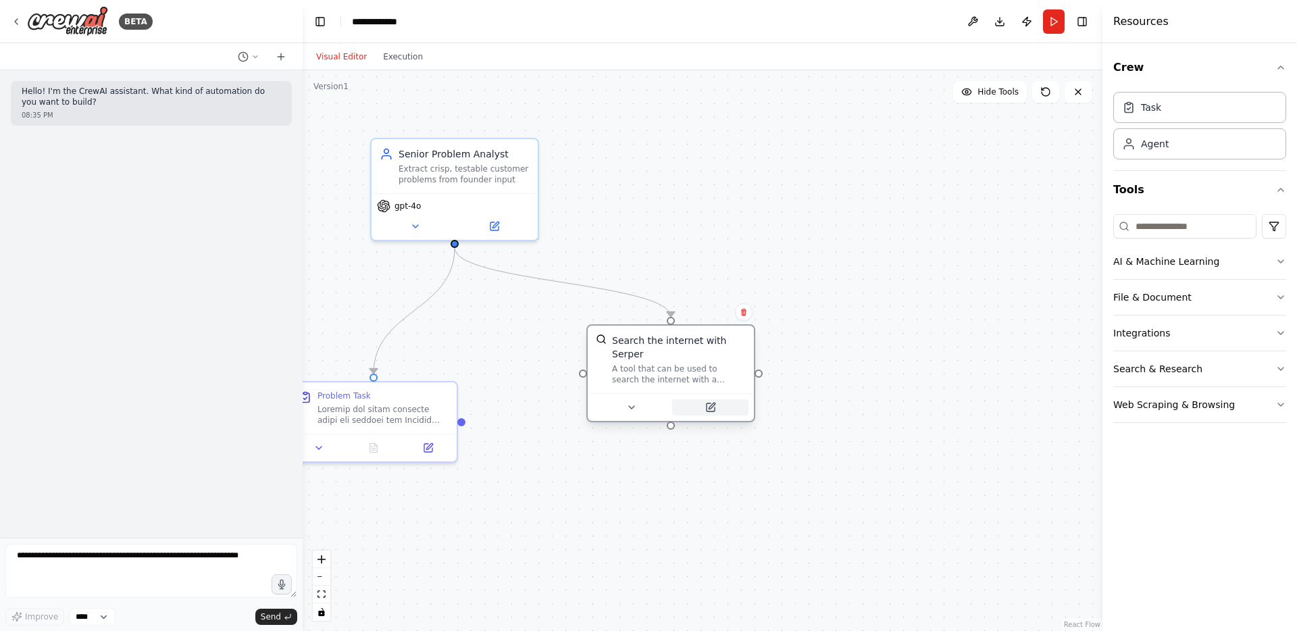
click at [712, 411] on icon at bounding box center [711, 407] width 8 height 8
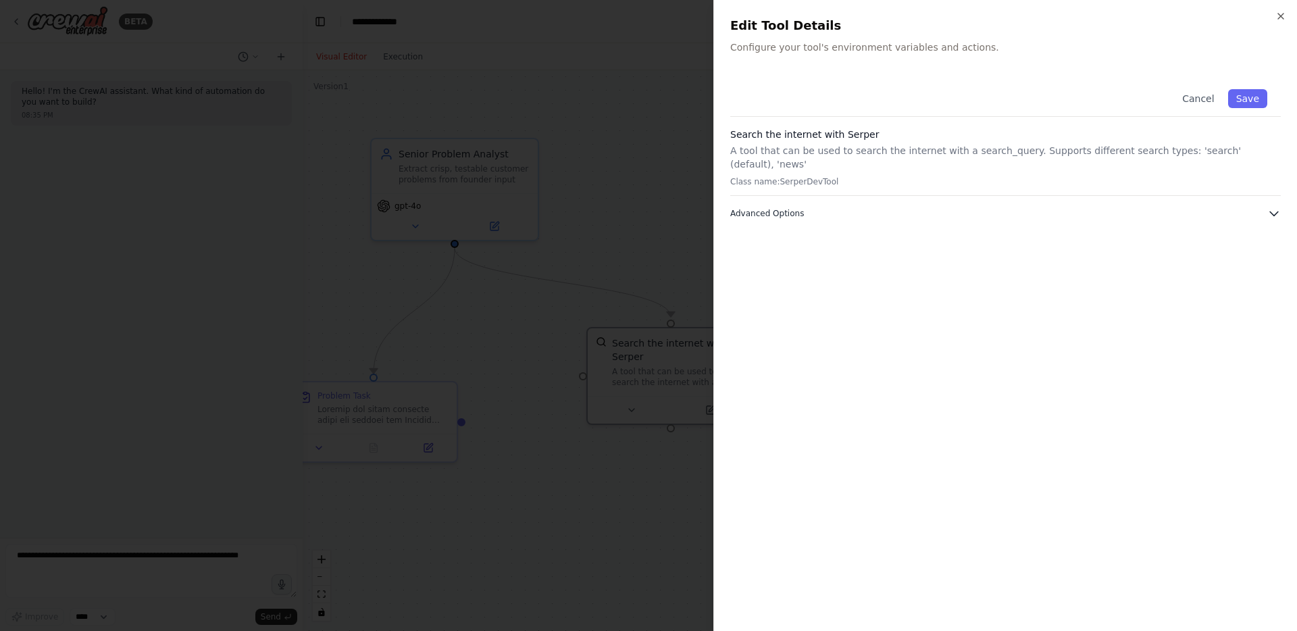
click at [817, 207] on button "Advanced Options" at bounding box center [1005, 214] width 551 height 14
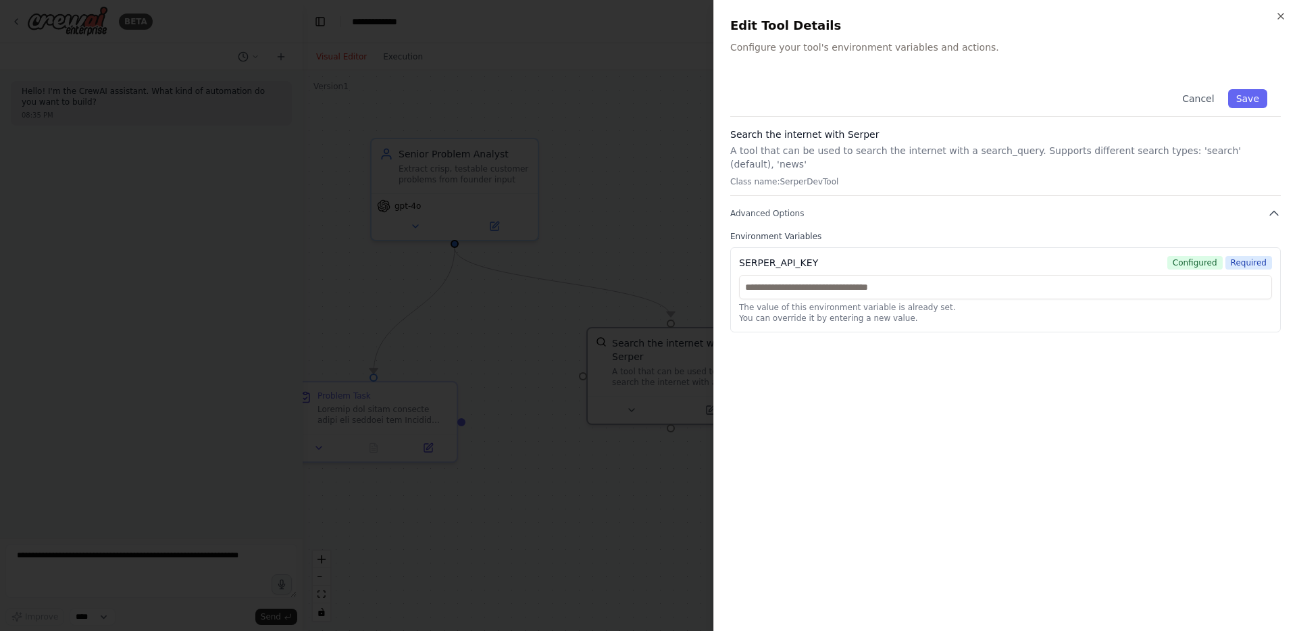
click at [597, 241] on div at bounding box center [648, 315] width 1297 height 631
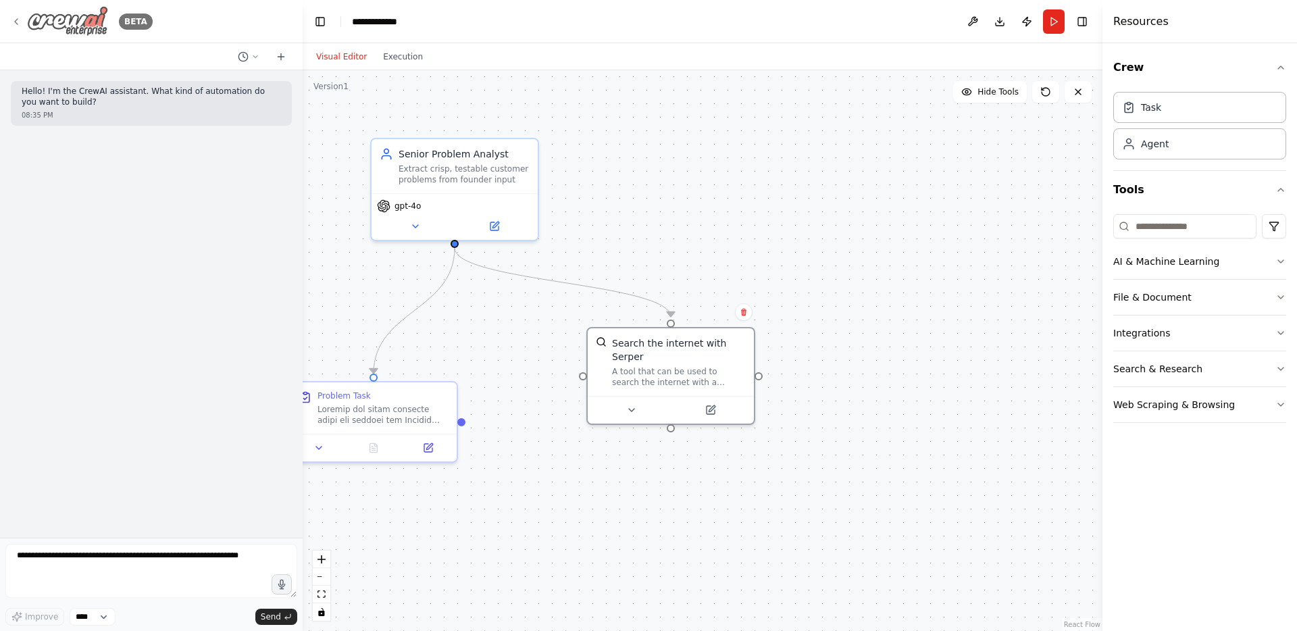
click at [19, 17] on icon at bounding box center [16, 21] width 11 height 11
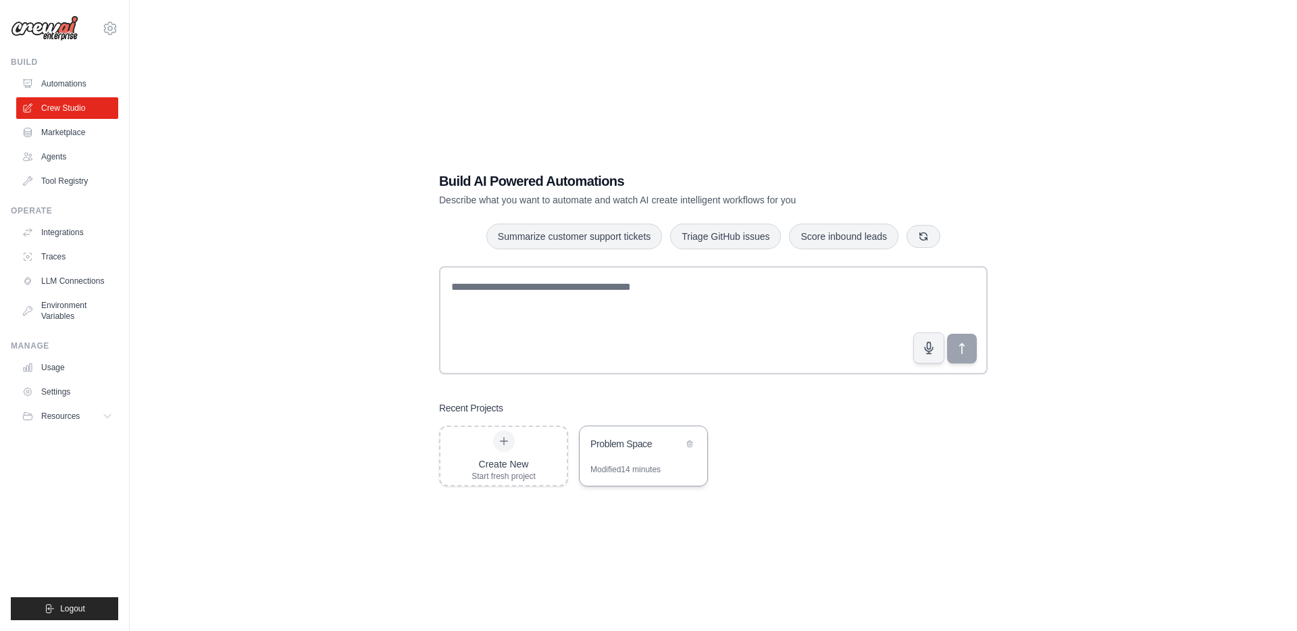
click at [612, 446] on div "Problem Space" at bounding box center [637, 444] width 93 height 14
click at [56, 305] on link "Environment Variables" at bounding box center [69, 311] width 102 height 32
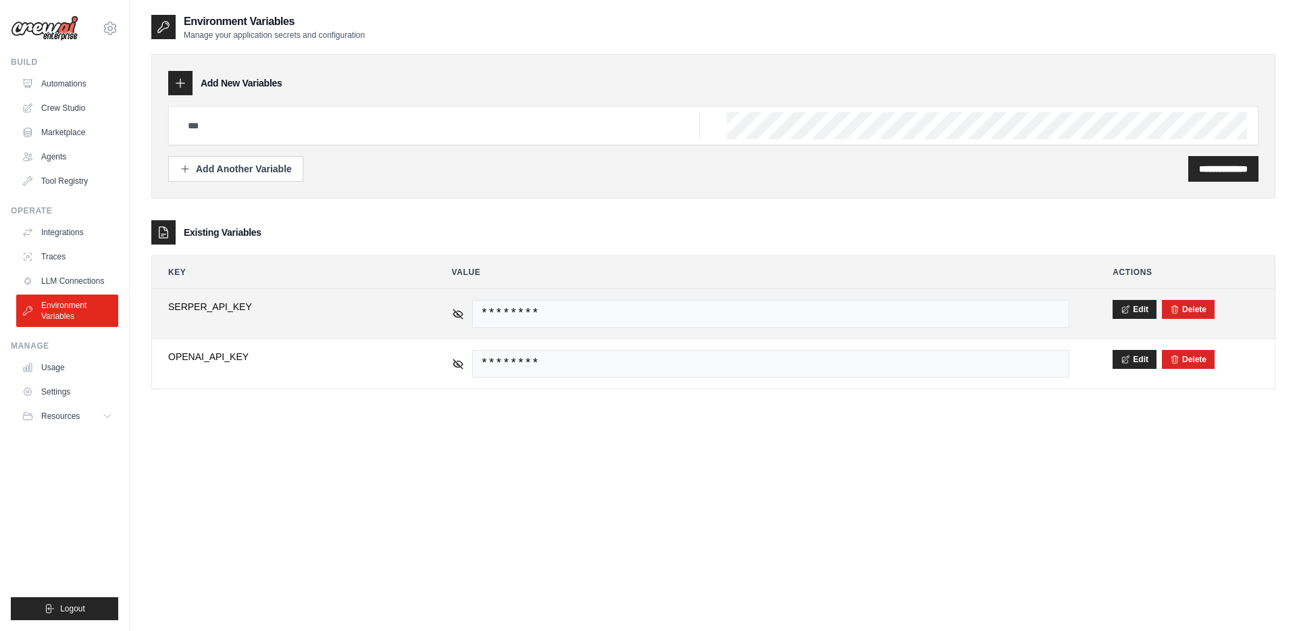
click at [1191, 319] on td "Edit [GEOGRAPHIC_DATA]" at bounding box center [1186, 313] width 178 height 49
click at [1191, 314] on form "Delete" at bounding box center [1188, 309] width 36 height 11
click at [1189, 307] on button "Delete" at bounding box center [1188, 308] width 36 height 11
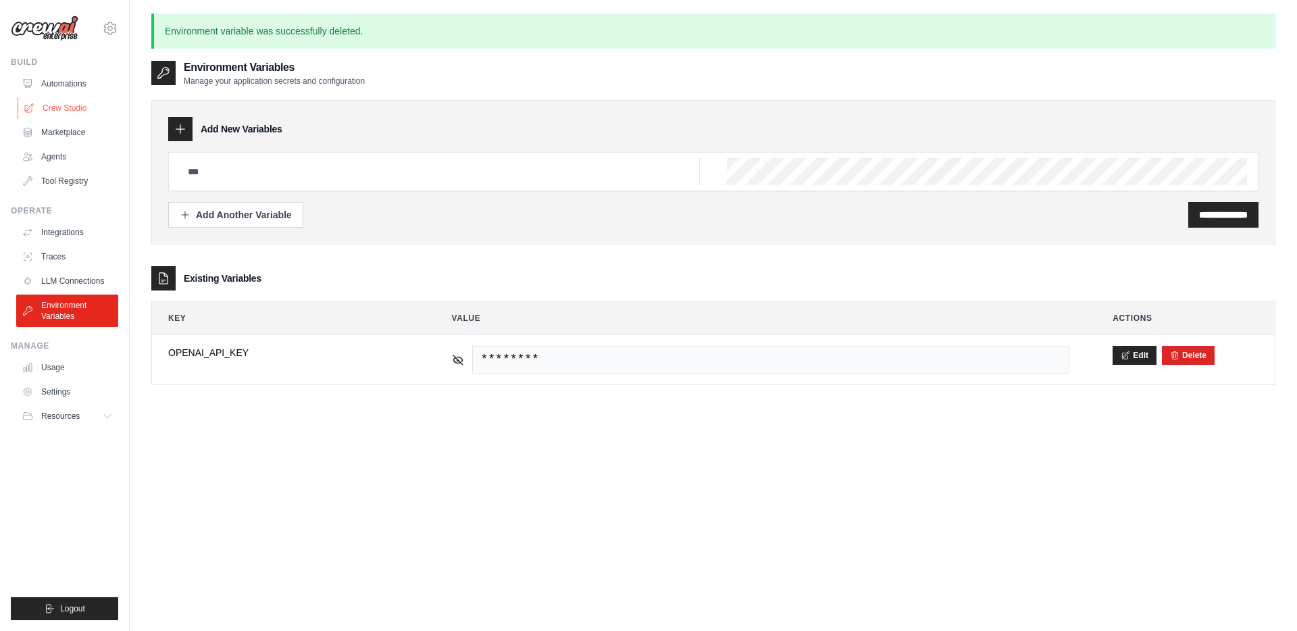
click at [57, 105] on link "Crew Studio" at bounding box center [69, 108] width 102 height 22
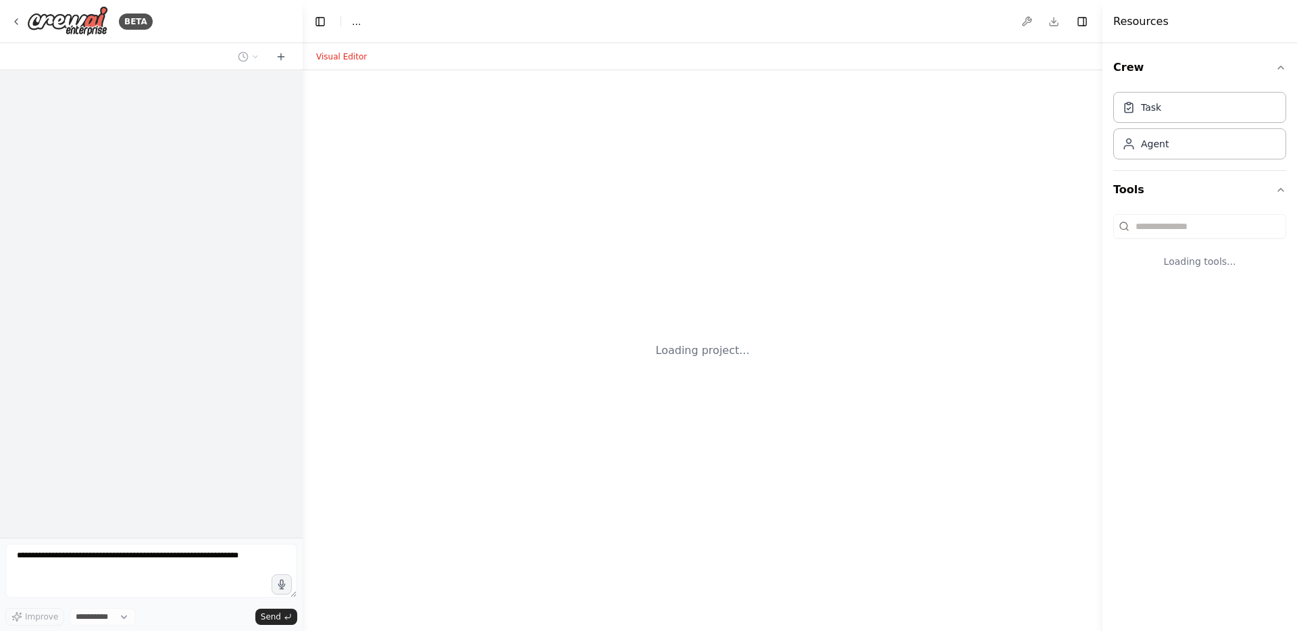
select select "****"
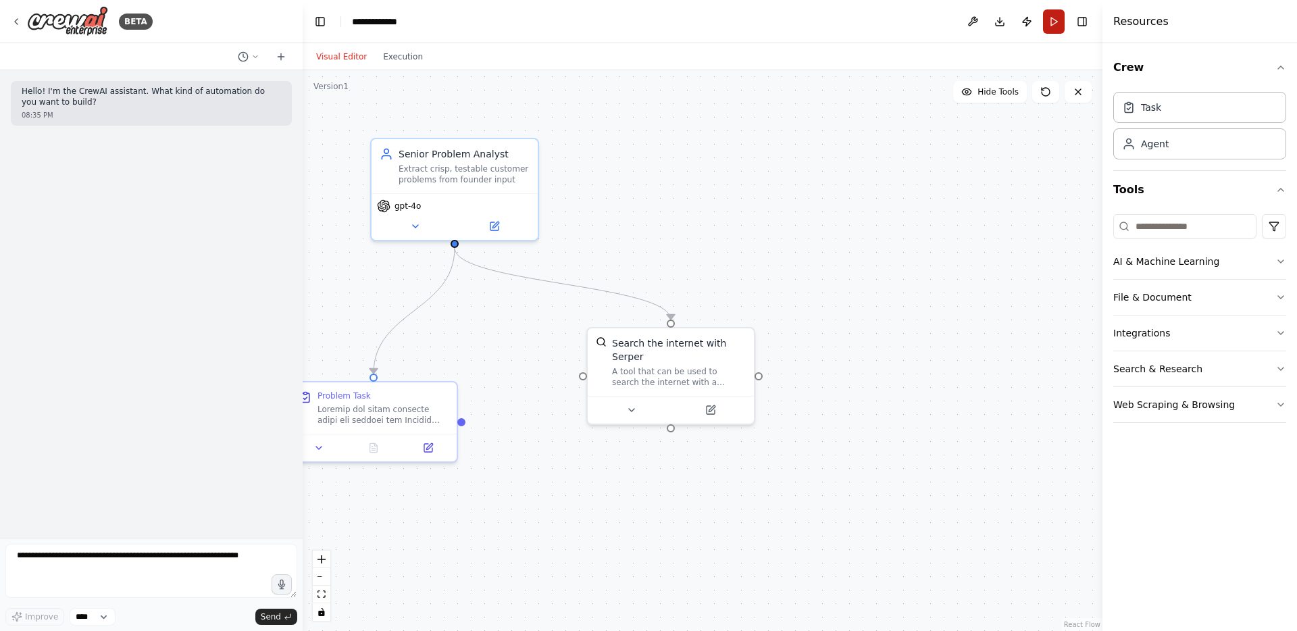
click at [1048, 27] on button "Run" at bounding box center [1054, 21] width 22 height 24
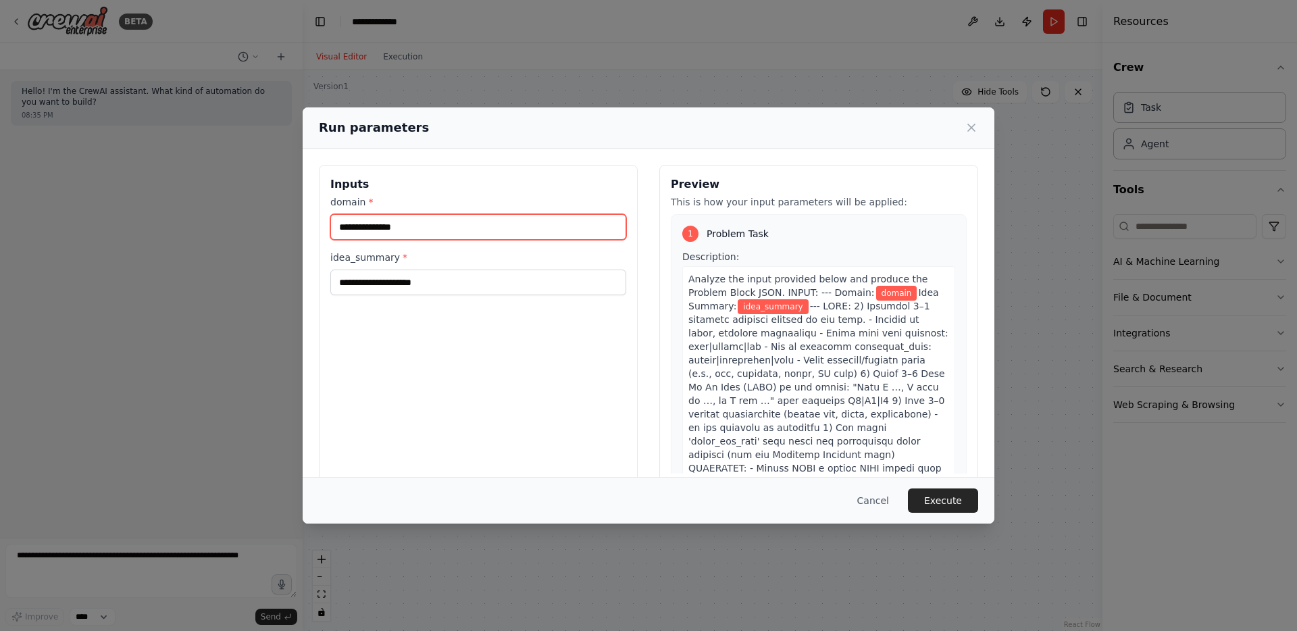
click at [407, 230] on input "domain *" at bounding box center [478, 227] width 296 height 26
type input "******"
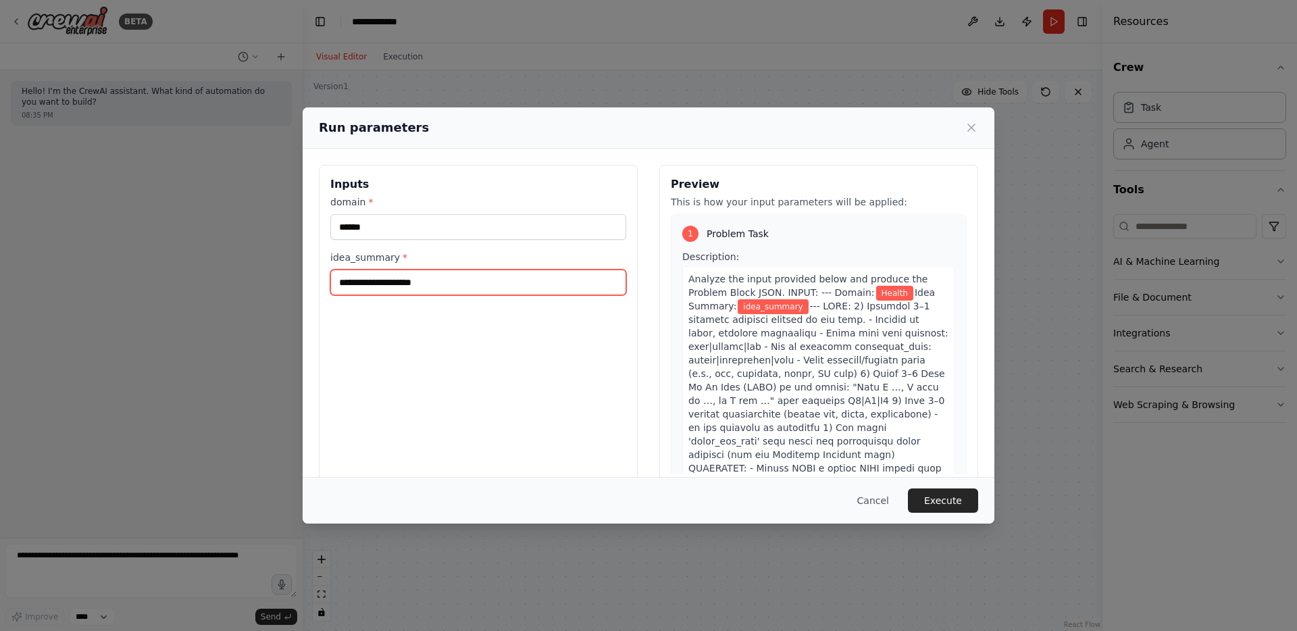
click at [355, 282] on input "idea_summary *" at bounding box center [478, 283] width 296 height 26
paste input "**********"
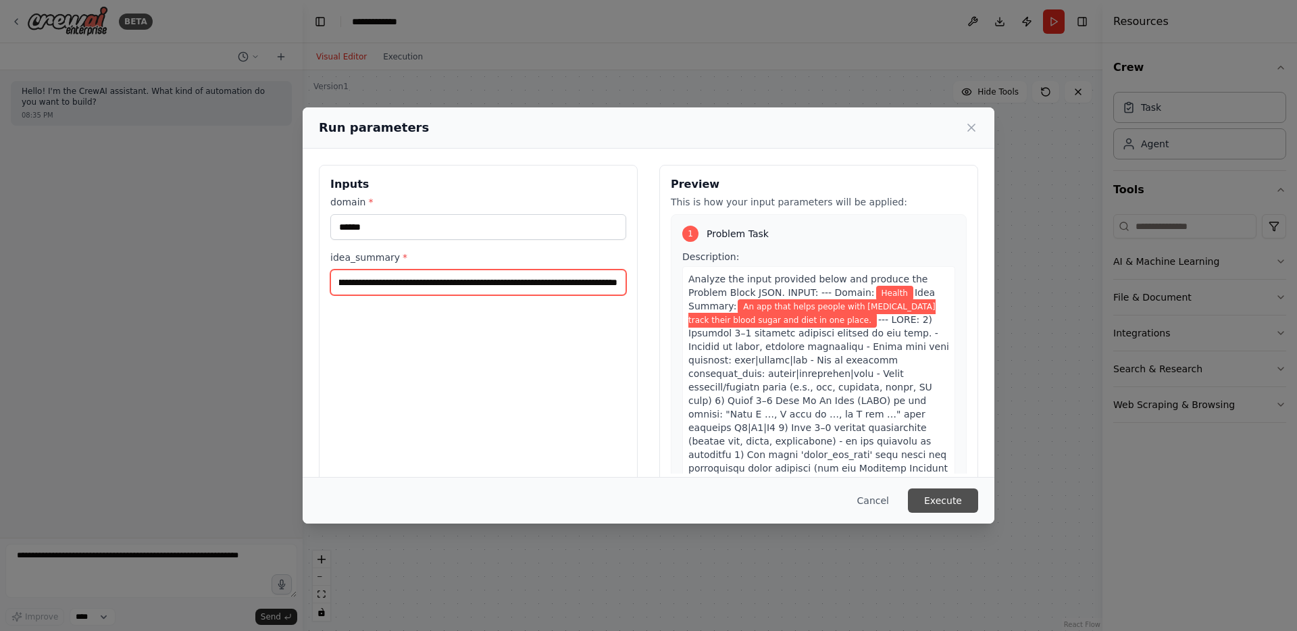
type input "**********"
click at [945, 497] on button "Execute" at bounding box center [943, 501] width 70 height 24
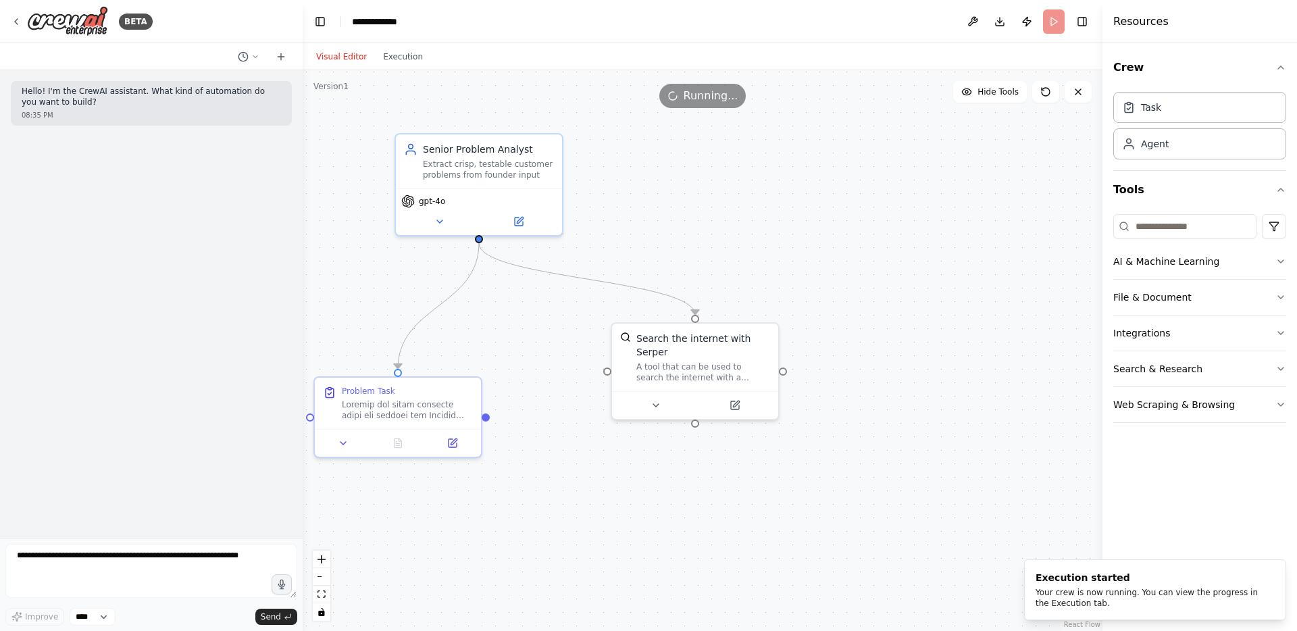
drag, startPoint x: 939, startPoint y: 497, endPoint x: 1020, endPoint y: 483, distance: 82.3
click at [1020, 483] on div ".deletable-edge-delete-btn { width: 20px; height: 20px; border: 0px solid #ffff…" at bounding box center [703, 350] width 800 height 561
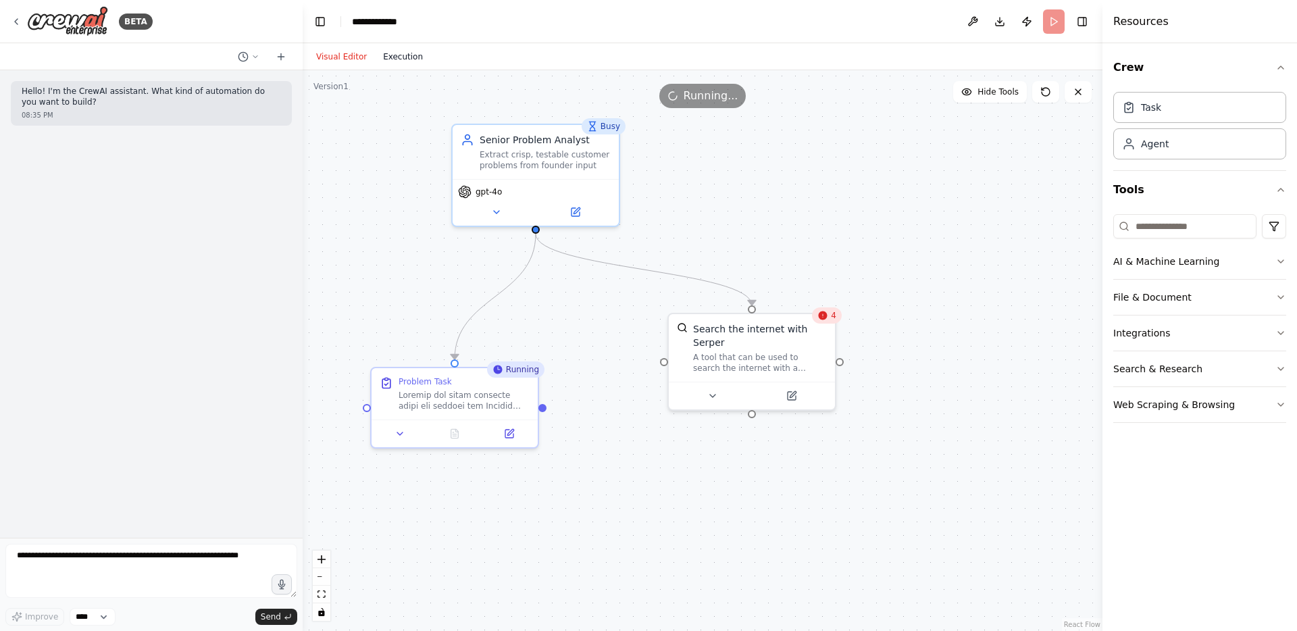
click at [393, 53] on button "Execution" at bounding box center [403, 57] width 56 height 16
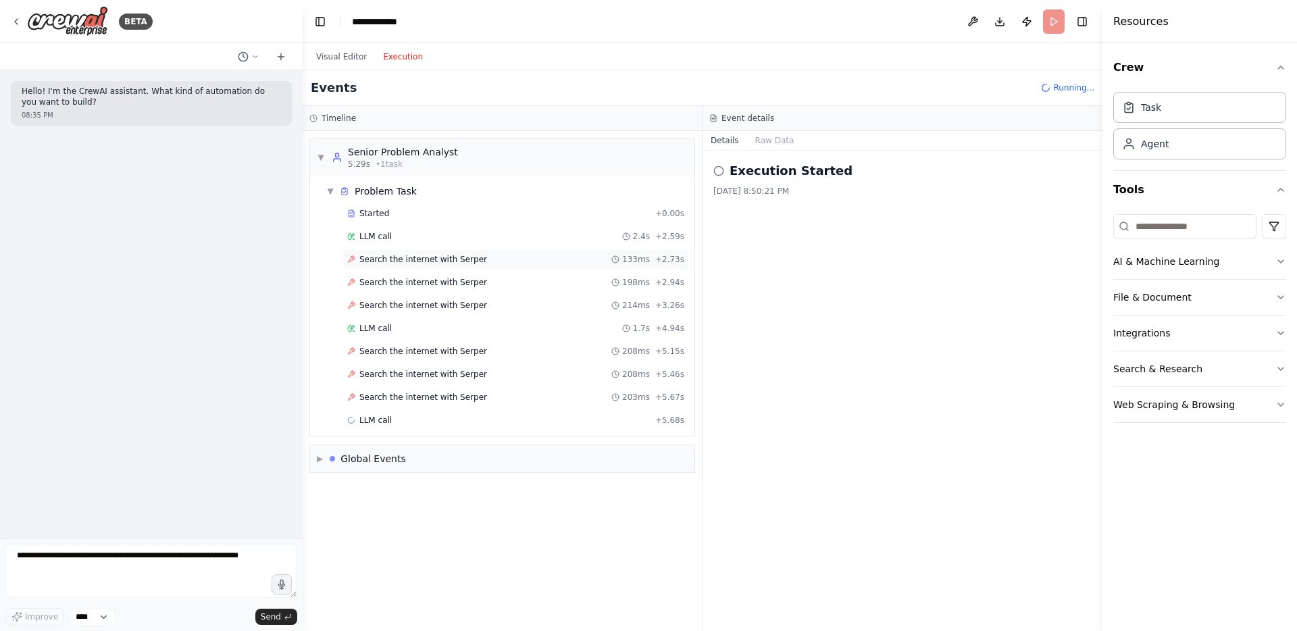
click at [400, 263] on span "Search the internet with Serper" at bounding box center [423, 259] width 128 height 11
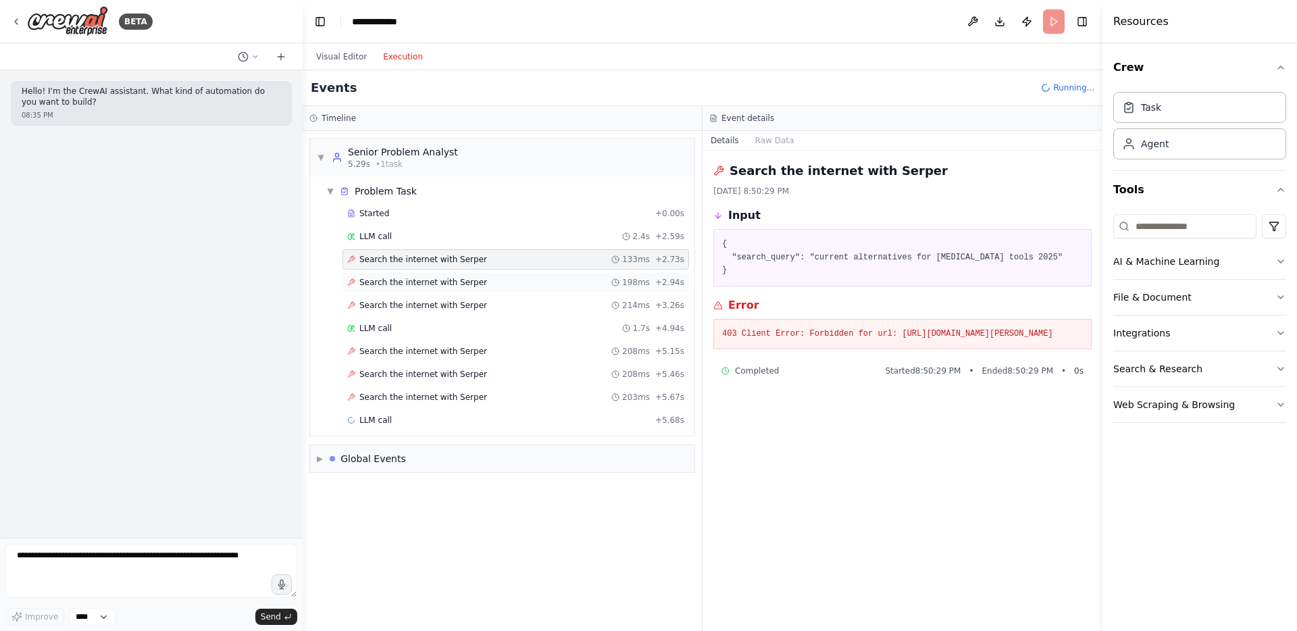
click at [398, 278] on span "Search the internet with Serper" at bounding box center [423, 282] width 128 height 11
click at [393, 303] on span "Search the internet with Serper" at bounding box center [423, 305] width 128 height 11
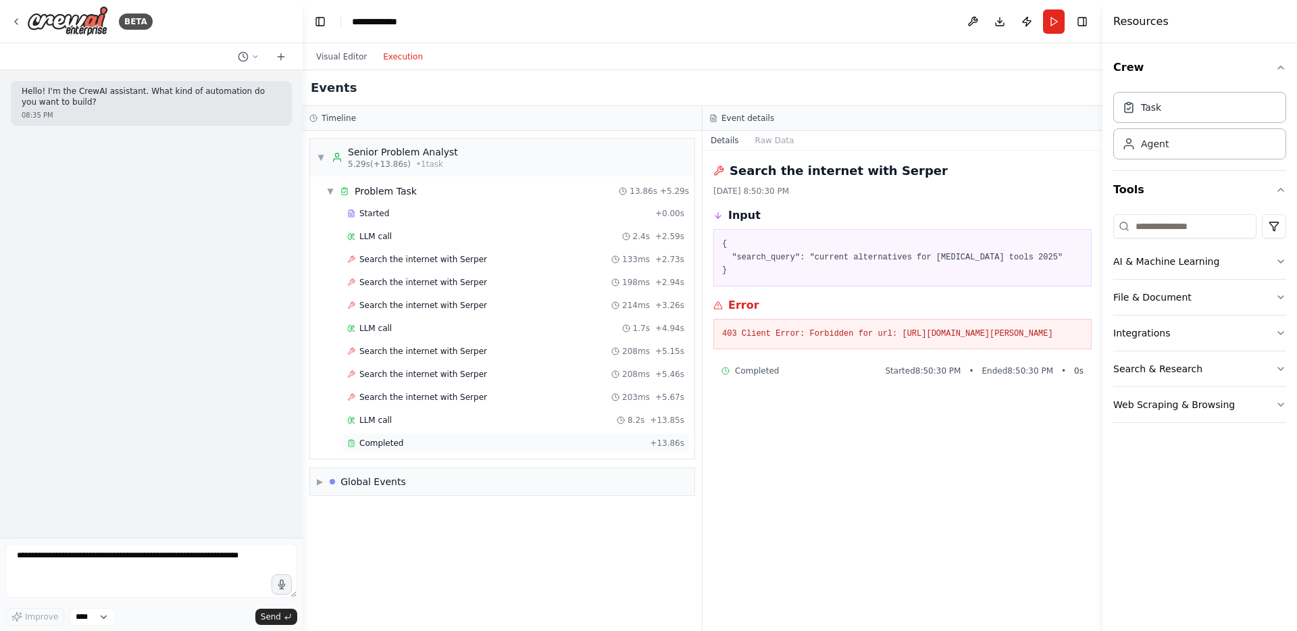
click at [377, 447] on span "Completed" at bounding box center [381, 443] width 44 height 11
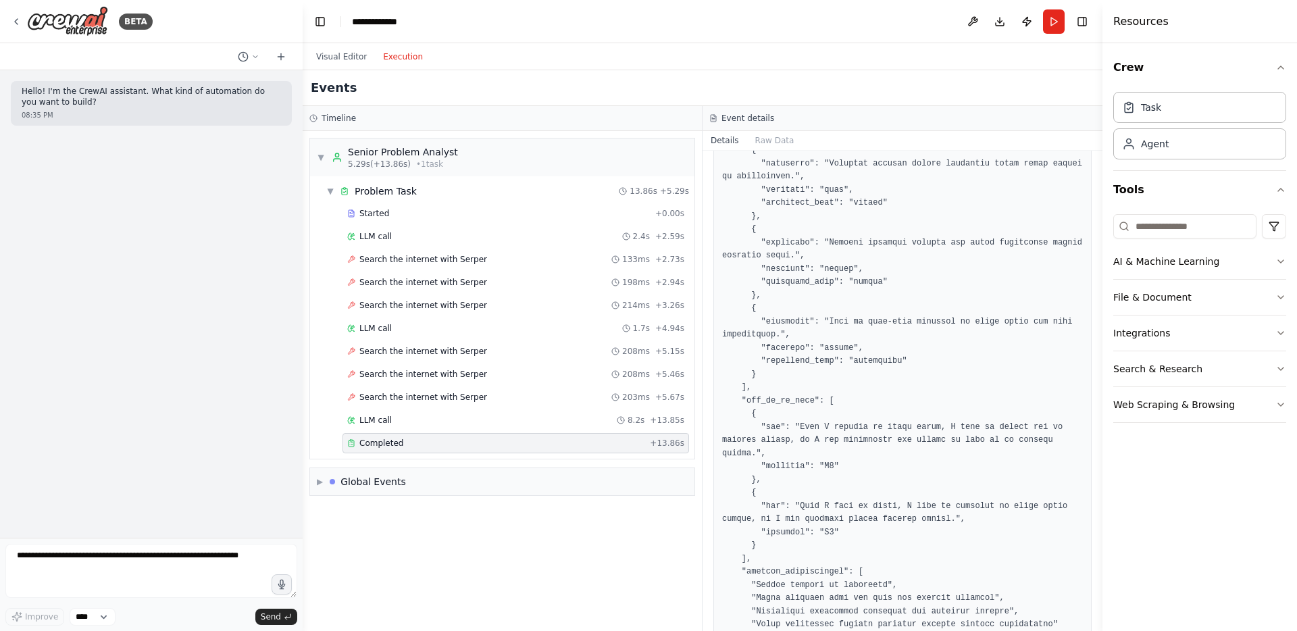
scroll to position [401, 0]
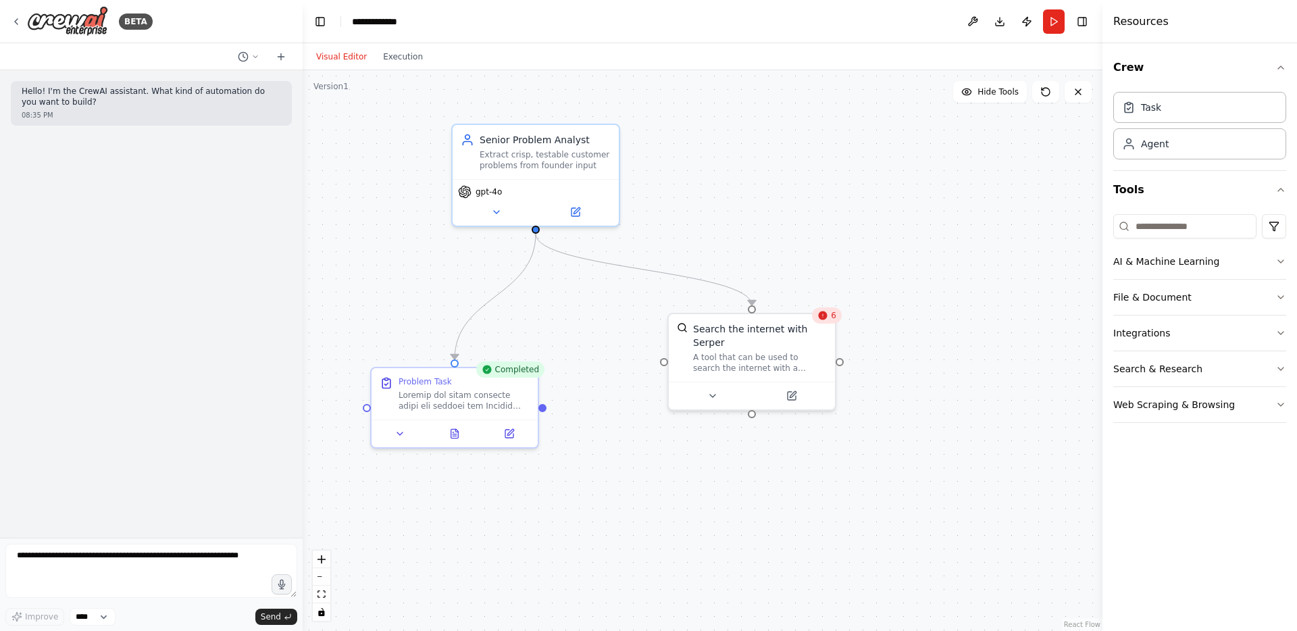
click at [330, 53] on button "Visual Editor" at bounding box center [341, 57] width 67 height 16
click at [822, 318] on icon at bounding box center [823, 315] width 9 height 9
click at [827, 298] on icon at bounding box center [825, 298] width 8 height 8
click at [787, 295] on button "Confirm" at bounding box center [787, 298] width 48 height 16
click at [1146, 232] on input at bounding box center [1185, 226] width 143 height 24
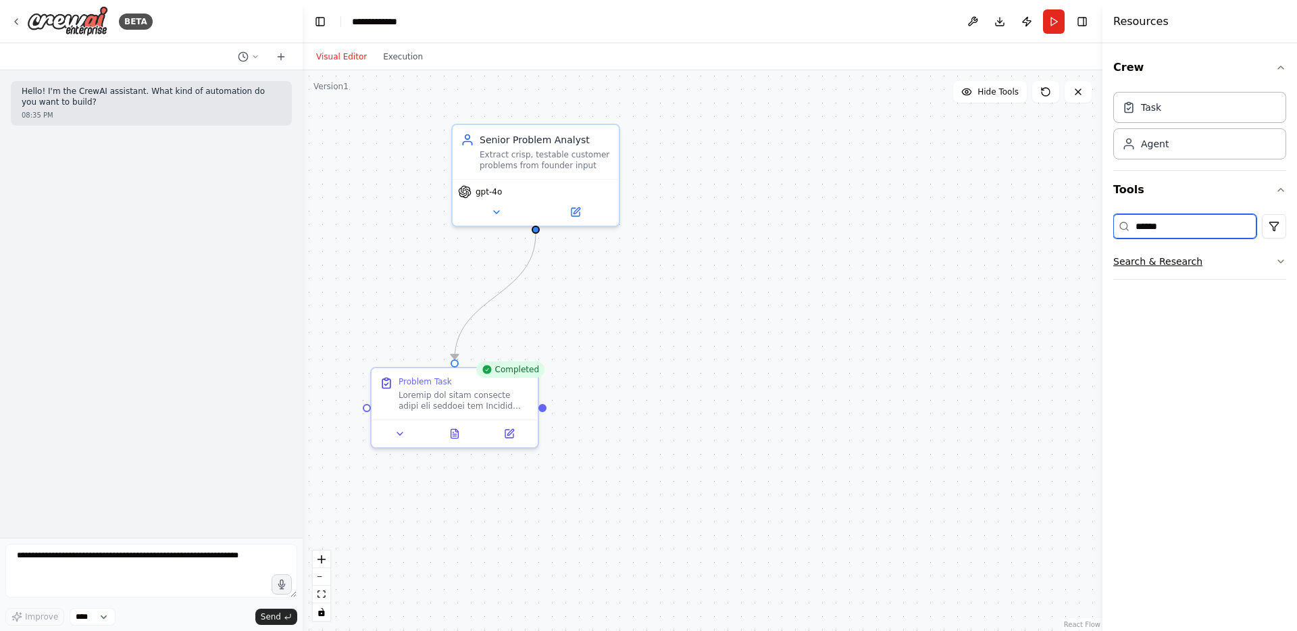
type input "******"
click at [1285, 261] on icon "button" at bounding box center [1281, 261] width 11 height 11
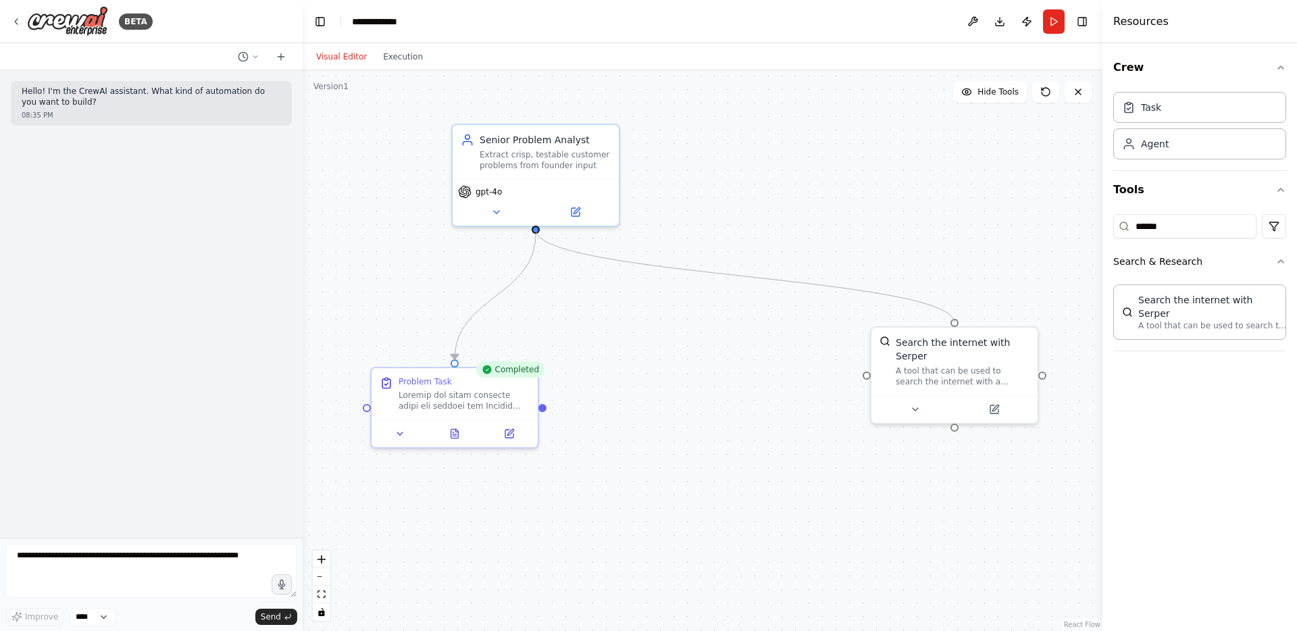
drag, startPoint x: 866, startPoint y: 375, endPoint x: 536, endPoint y: 232, distance: 359.5
click at [536, 232] on div ".deletable-edge-delete-btn { width: 20px; height: 20px; border: 0px solid #ffff…" at bounding box center [703, 350] width 800 height 561
click at [995, 411] on button at bounding box center [994, 407] width 76 height 16
click at [997, 409] on icon at bounding box center [995, 407] width 8 height 8
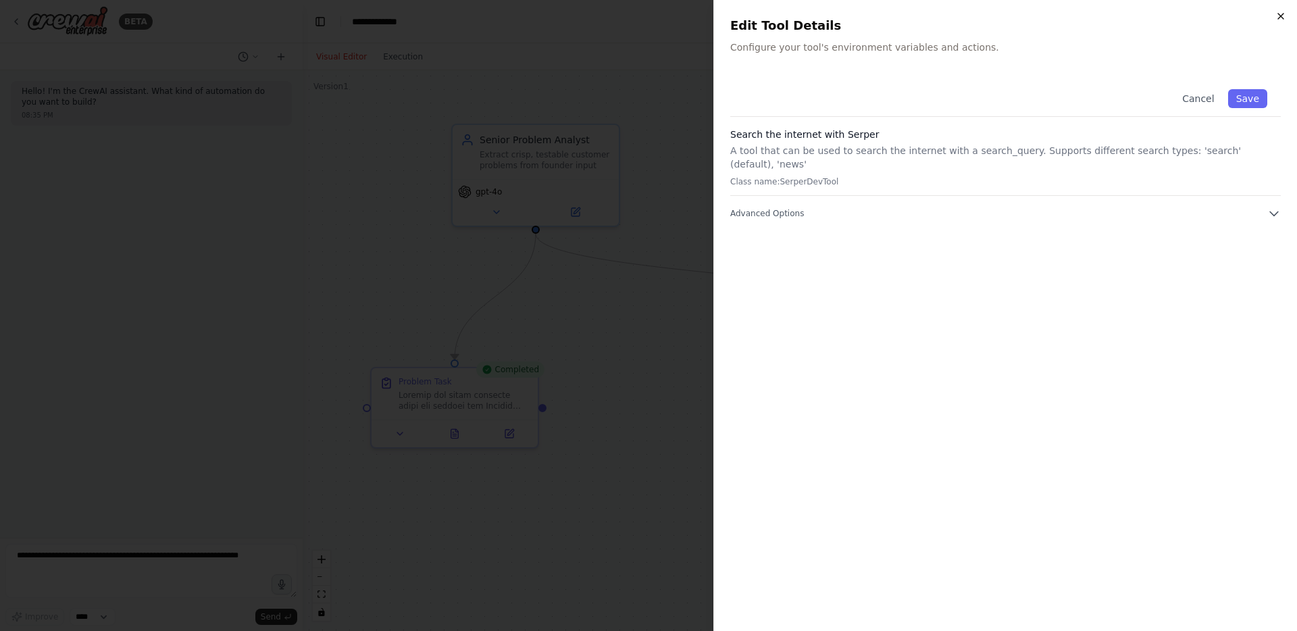
click at [1282, 17] on icon "button" at bounding box center [1280, 16] width 5 height 5
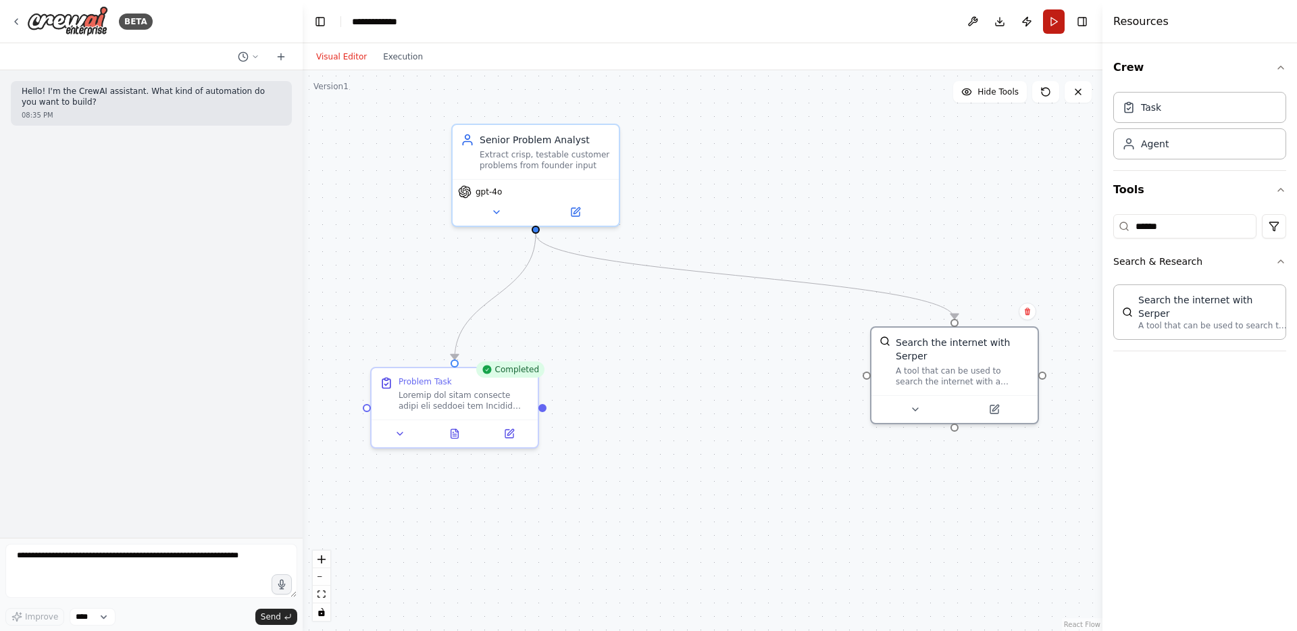
click at [1052, 24] on button "Run" at bounding box center [1054, 21] width 22 height 24
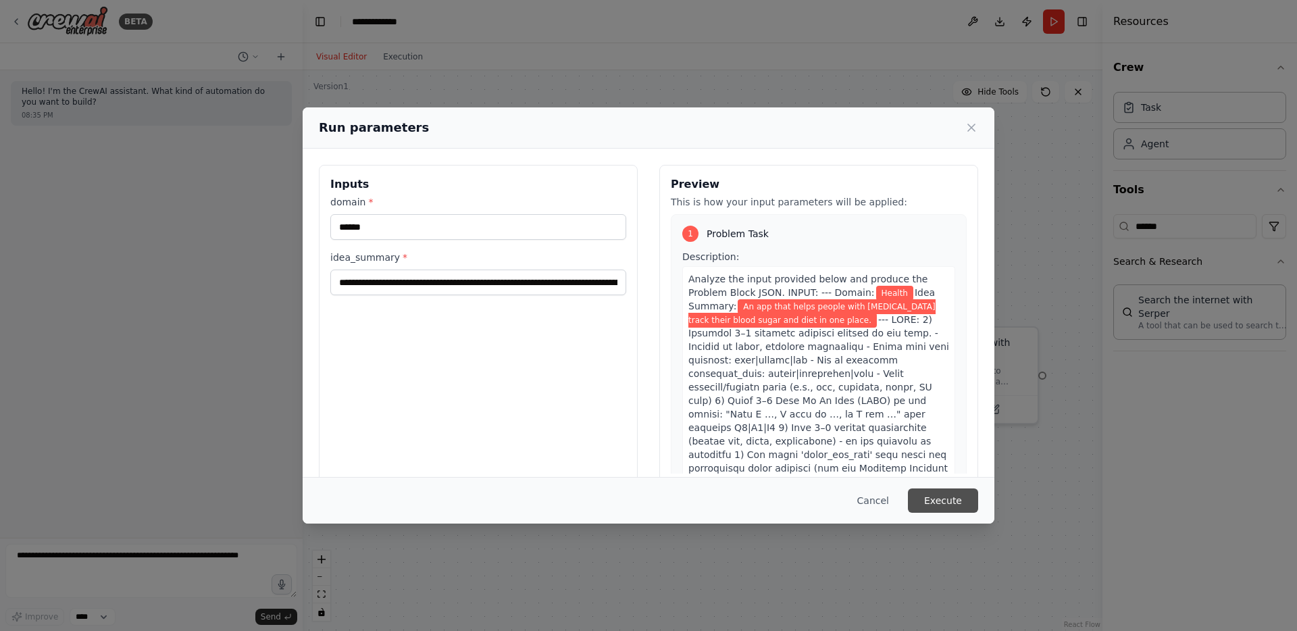
click at [932, 502] on button "Execute" at bounding box center [943, 501] width 70 height 24
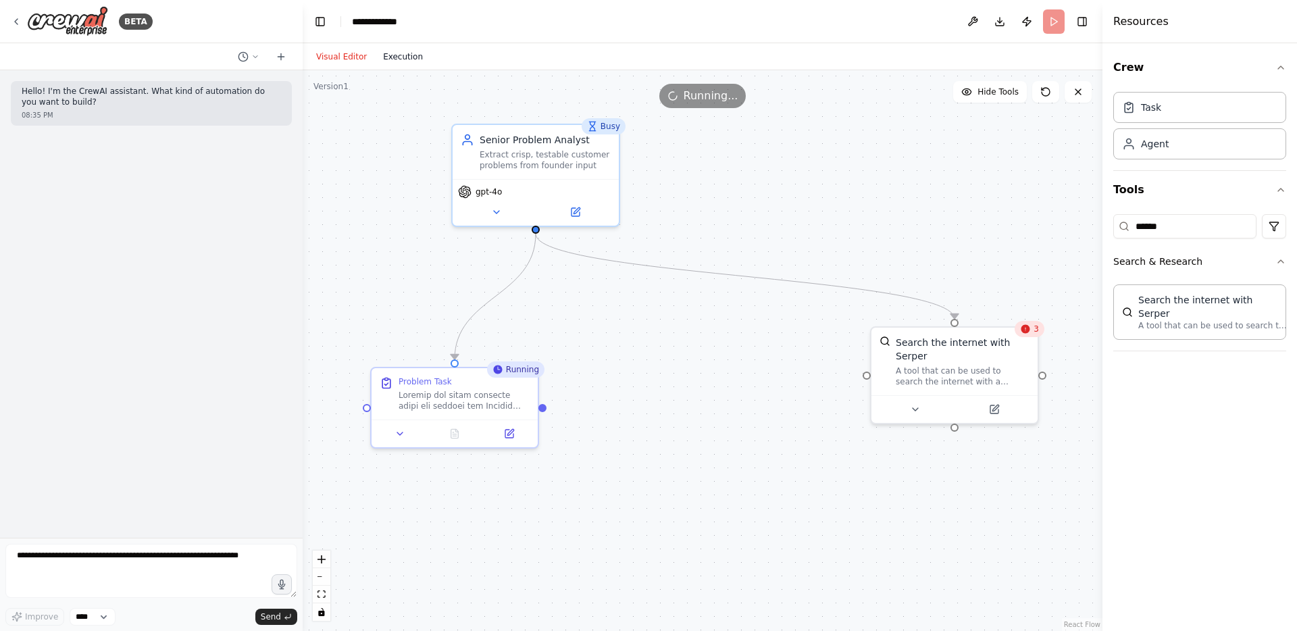
click at [389, 56] on button "Execution" at bounding box center [403, 57] width 56 height 16
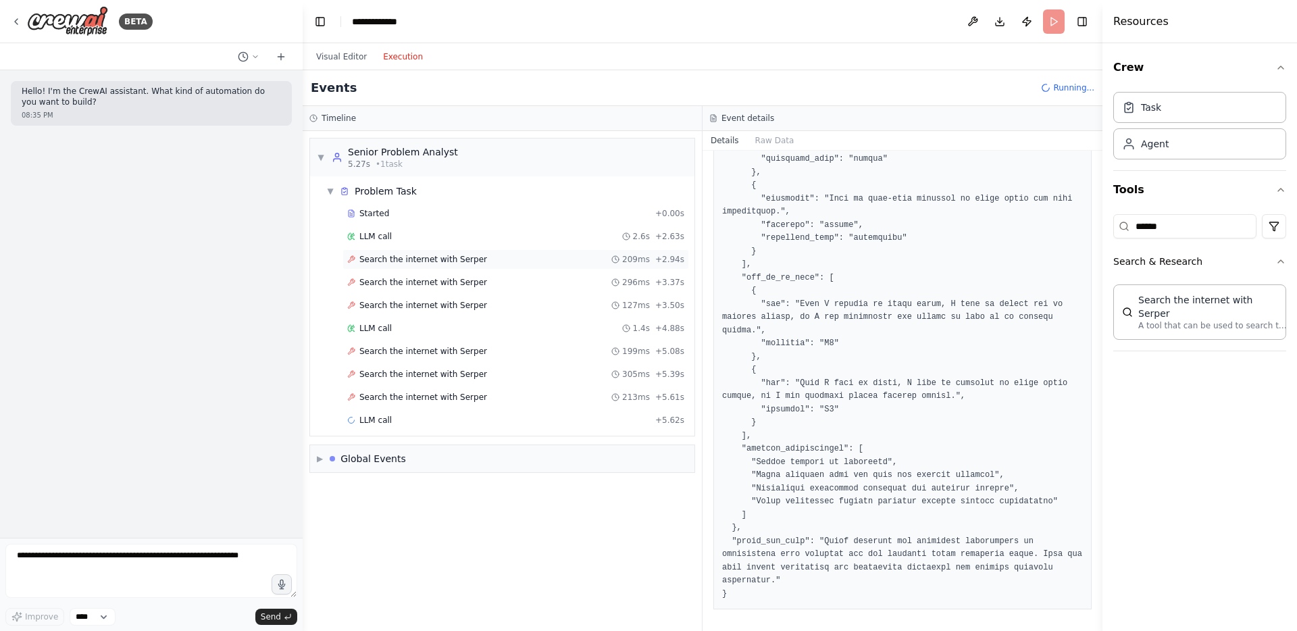
click at [388, 257] on span "Search the internet with Serper" at bounding box center [423, 259] width 128 height 11
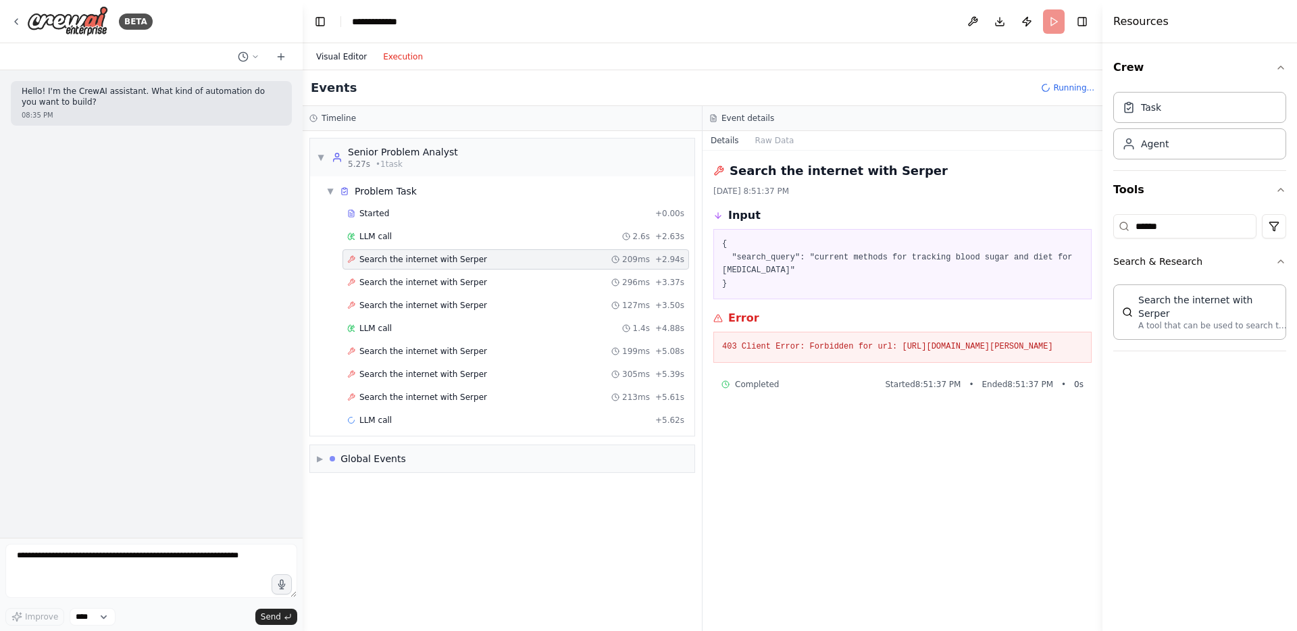
click at [343, 55] on button "Visual Editor" at bounding box center [341, 57] width 67 height 16
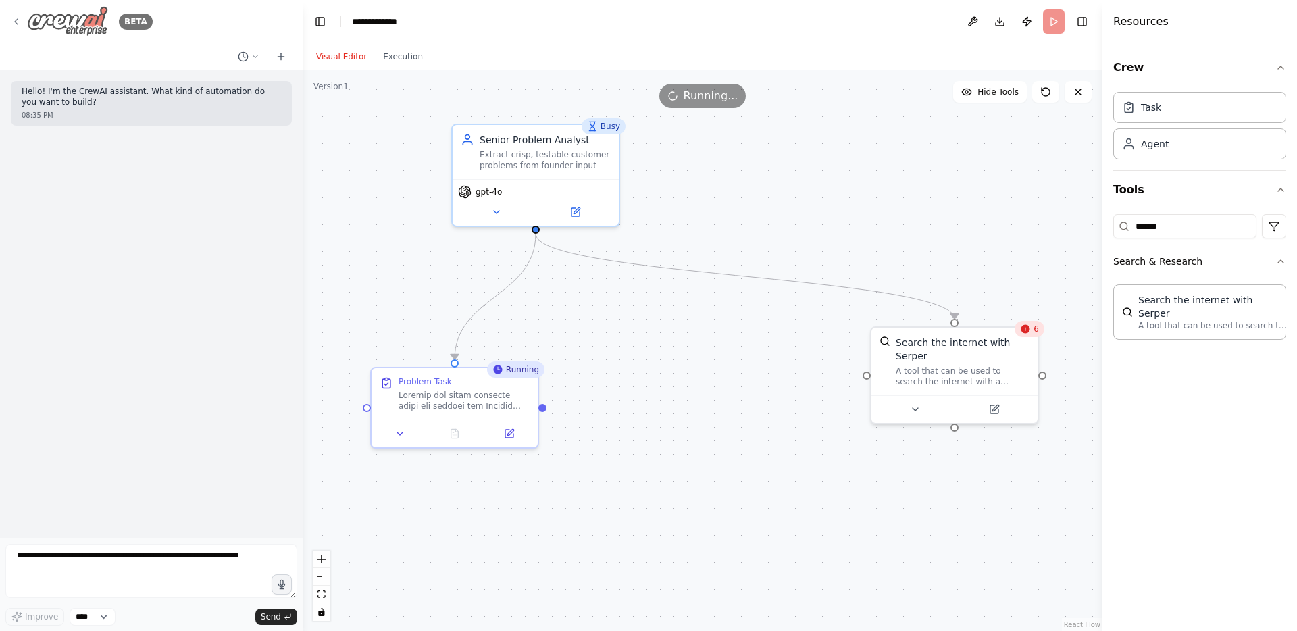
click at [17, 23] on icon at bounding box center [16, 21] width 11 height 11
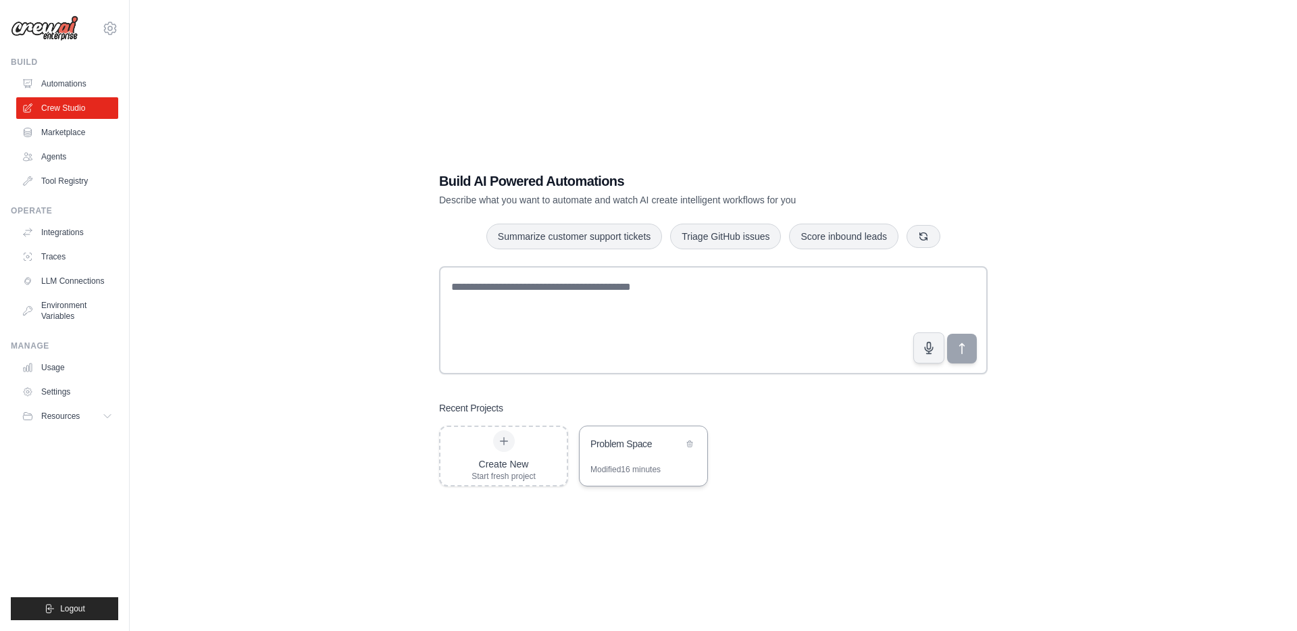
click at [632, 437] on div "Problem Space" at bounding box center [637, 444] width 93 height 14
click at [53, 230] on link "Integrations" at bounding box center [69, 233] width 102 height 22
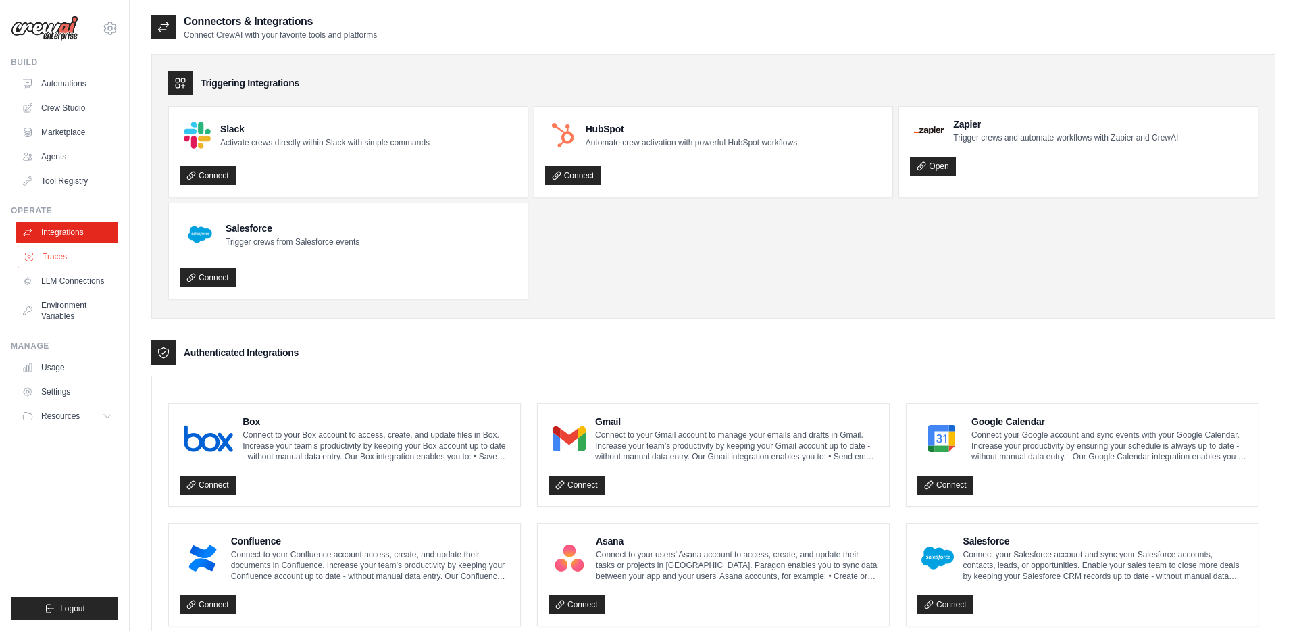
click at [49, 266] on link "Traces" at bounding box center [69, 257] width 102 height 22
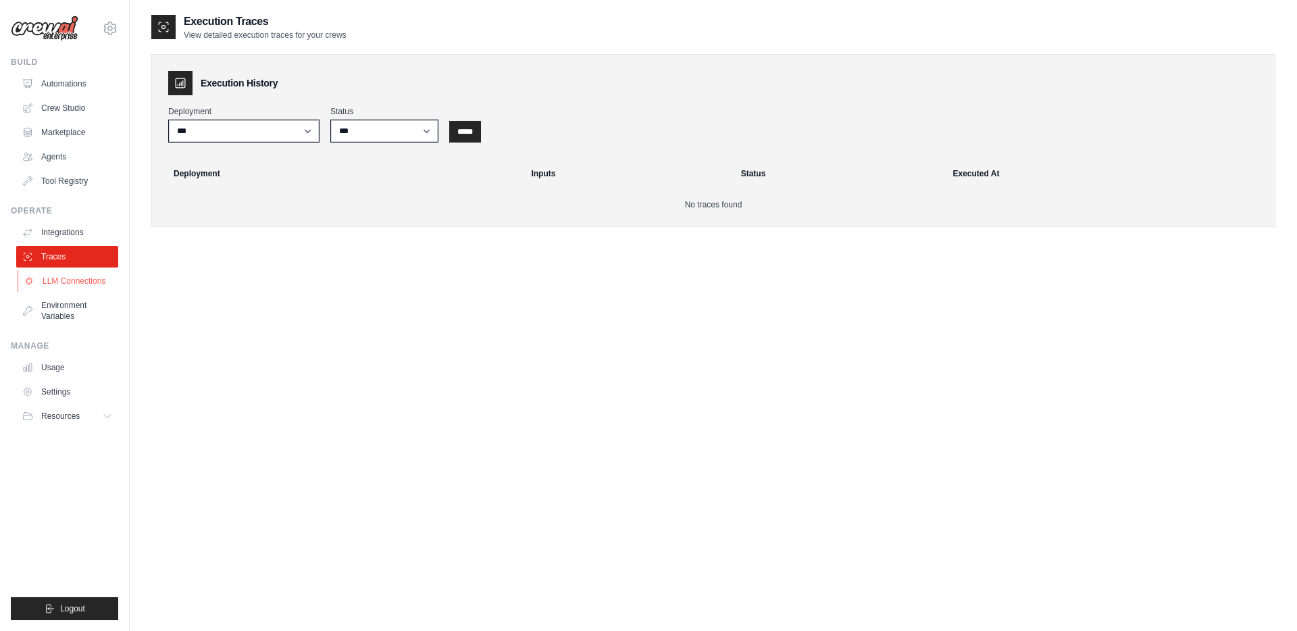
click at [51, 283] on link "LLM Connections" at bounding box center [69, 281] width 102 height 22
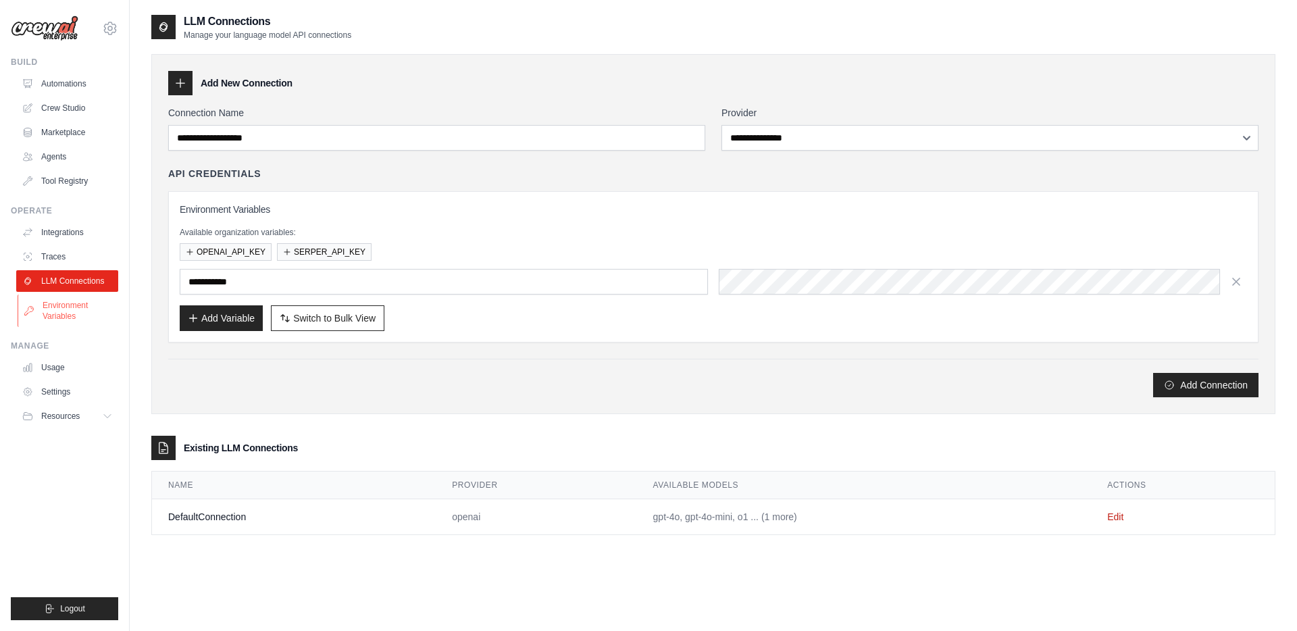
click at [51, 305] on link "Environment Variables" at bounding box center [69, 311] width 102 height 32
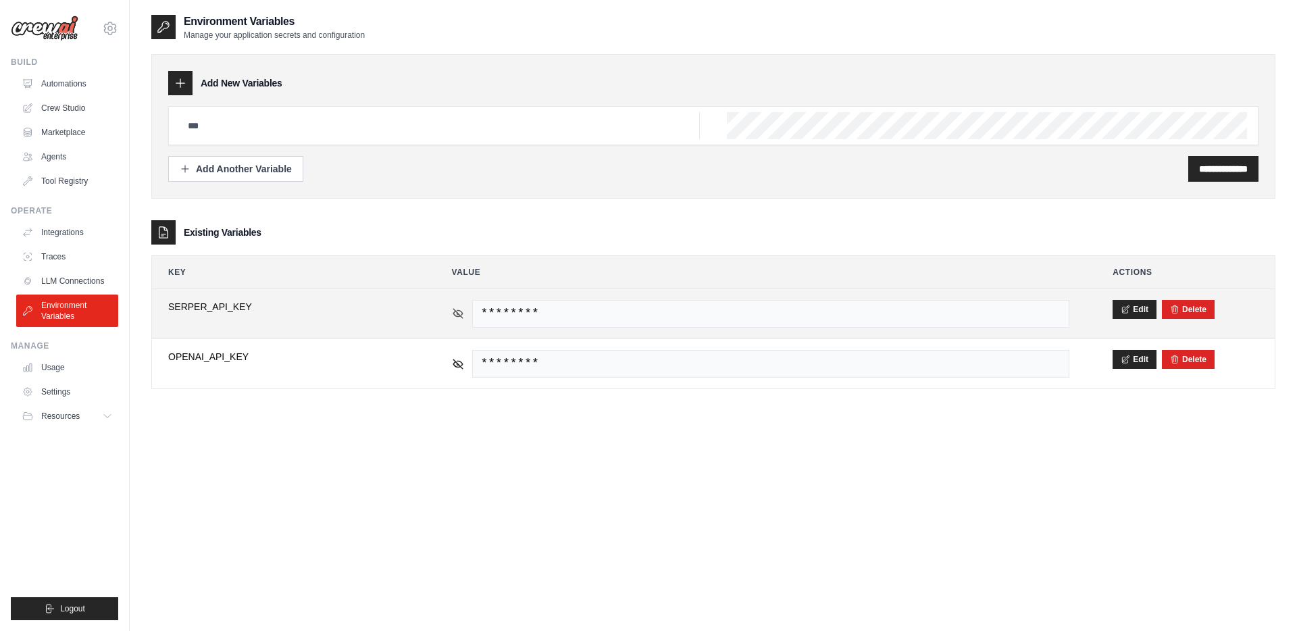
click at [455, 311] on icon at bounding box center [458, 313] width 12 height 12
click at [1132, 301] on button "Edit" at bounding box center [1135, 308] width 44 height 19
click at [1126, 308] on button "Save" at bounding box center [1130, 308] width 35 height 19
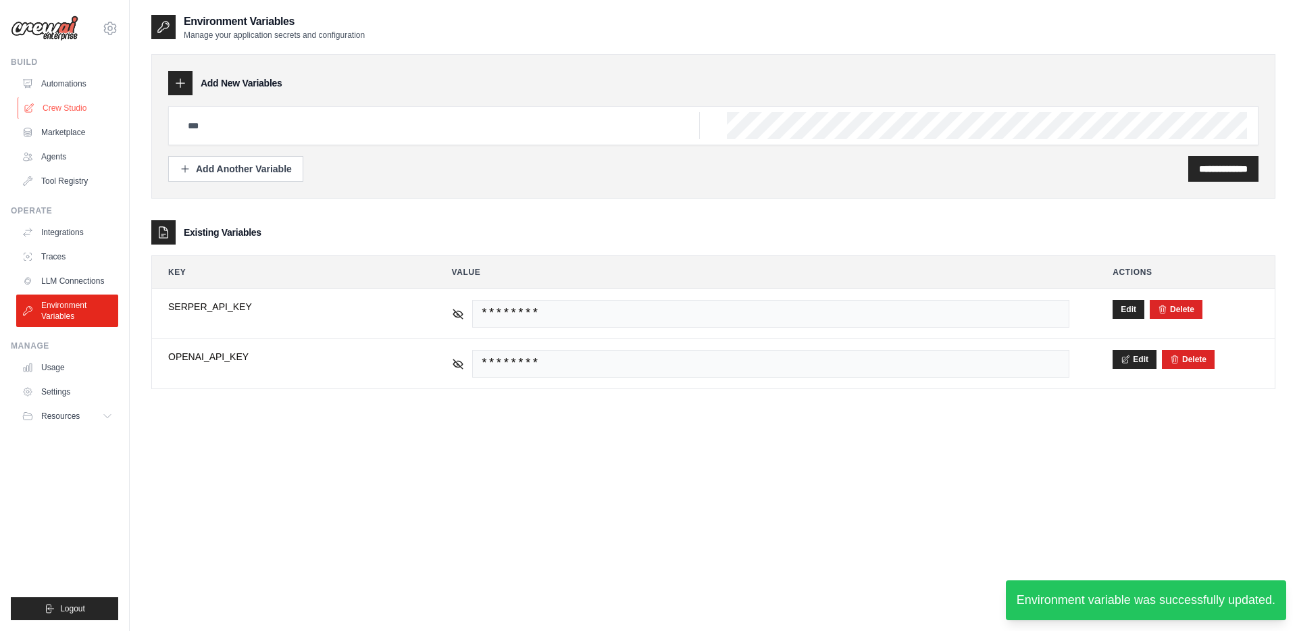
click at [58, 99] on link "Crew Studio" at bounding box center [69, 108] width 102 height 22
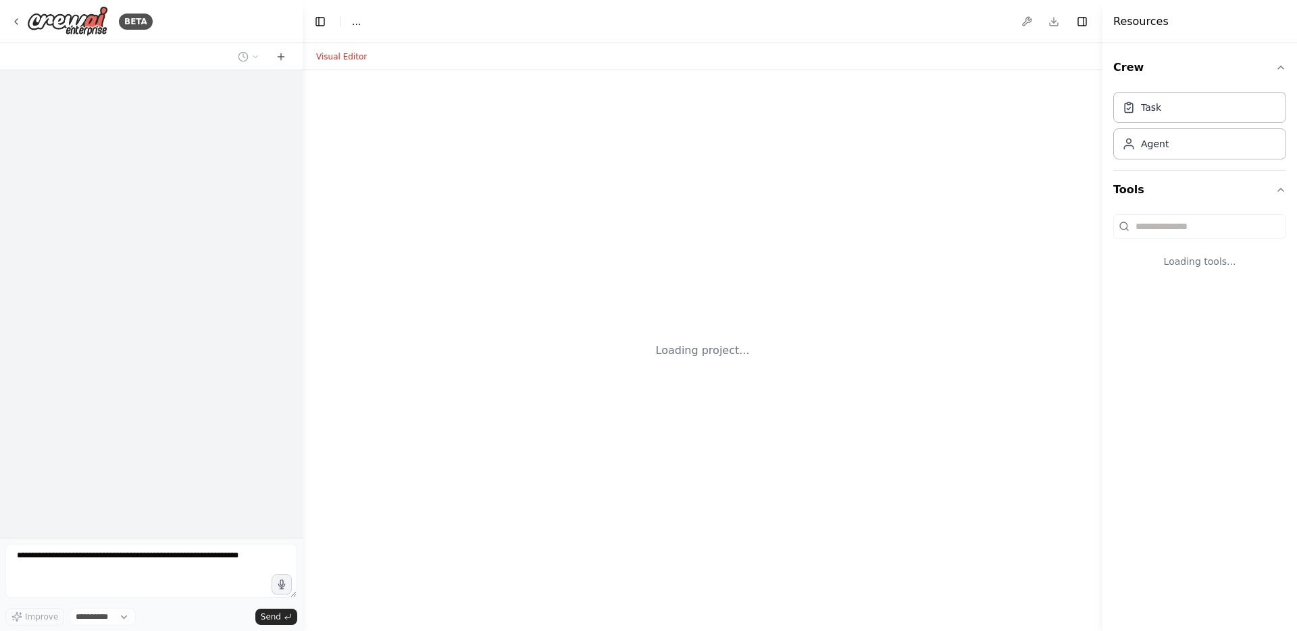
select select "****"
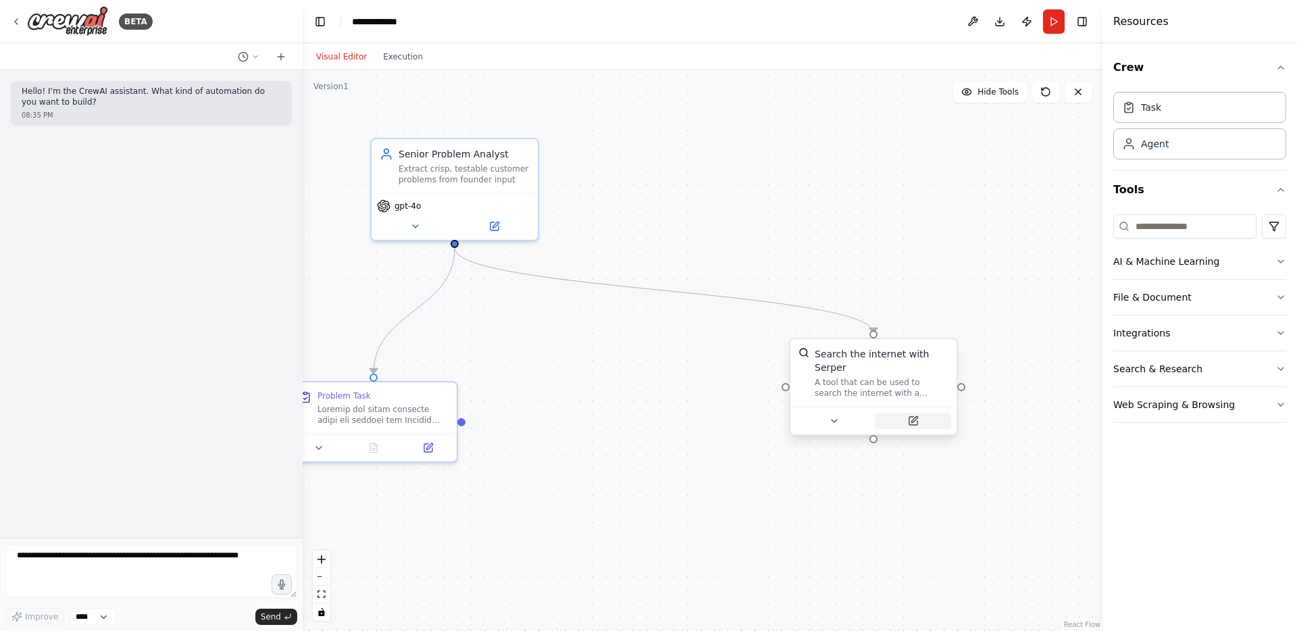
click at [912, 418] on icon at bounding box center [913, 421] width 8 height 8
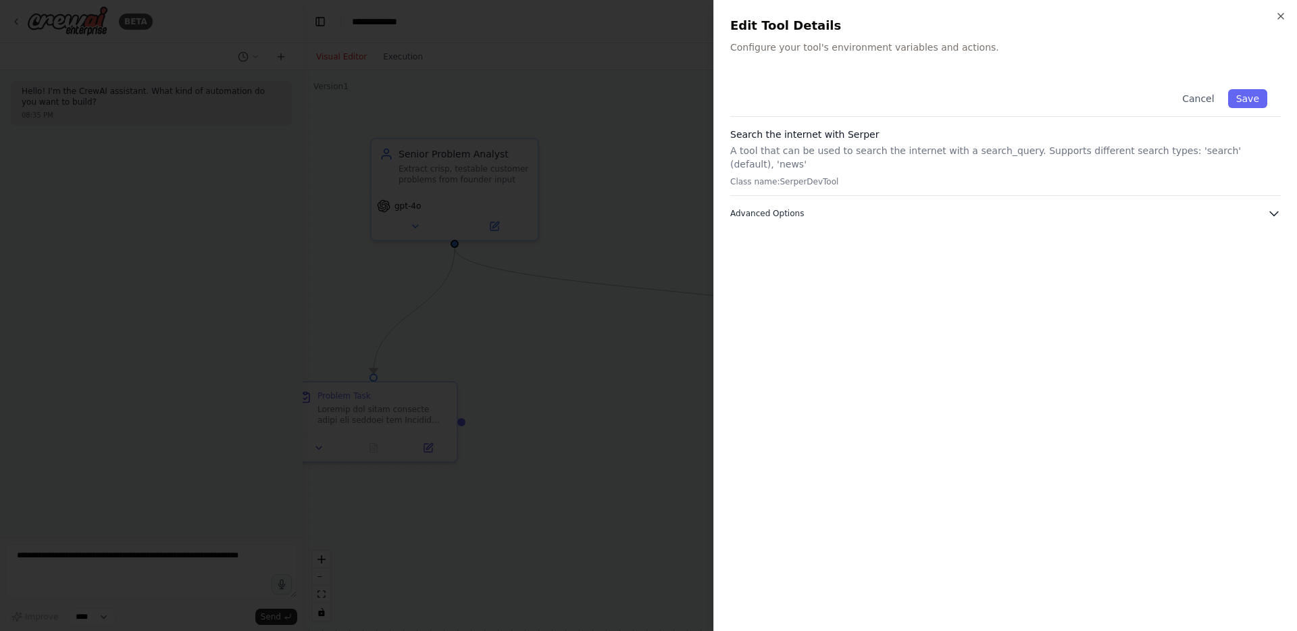
click at [893, 207] on button "Advanced Options" at bounding box center [1005, 214] width 551 height 14
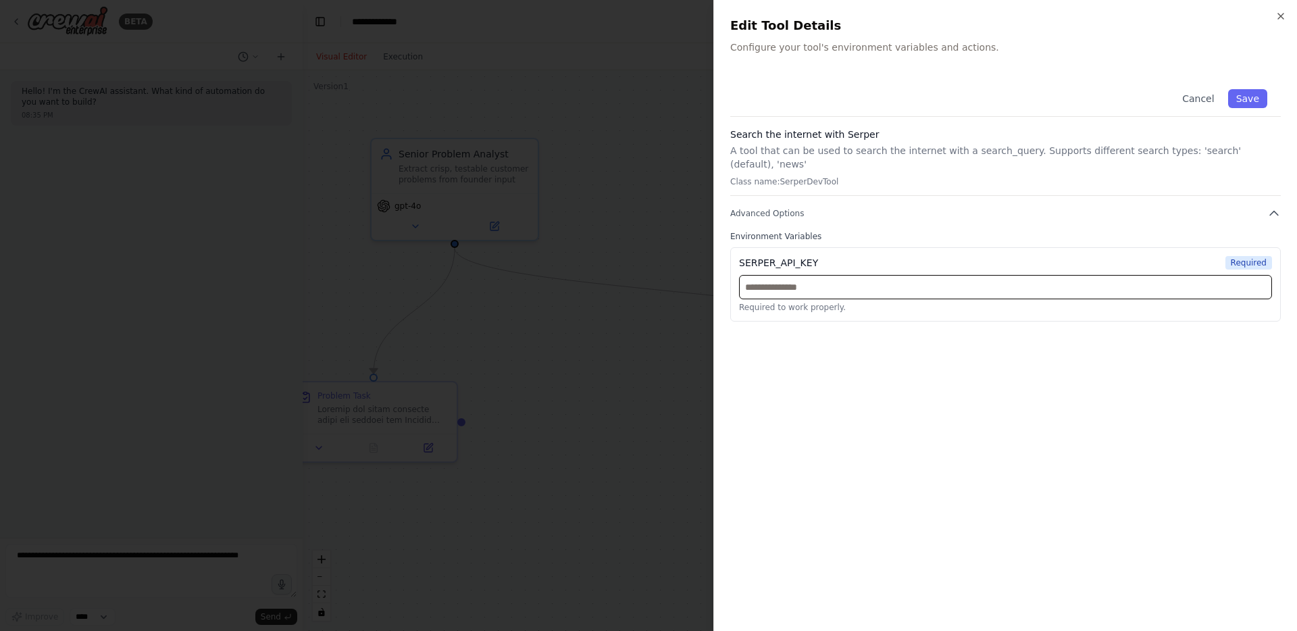
click at [775, 275] on input "text" at bounding box center [1005, 287] width 533 height 24
paste input "**********"
type input "**********"
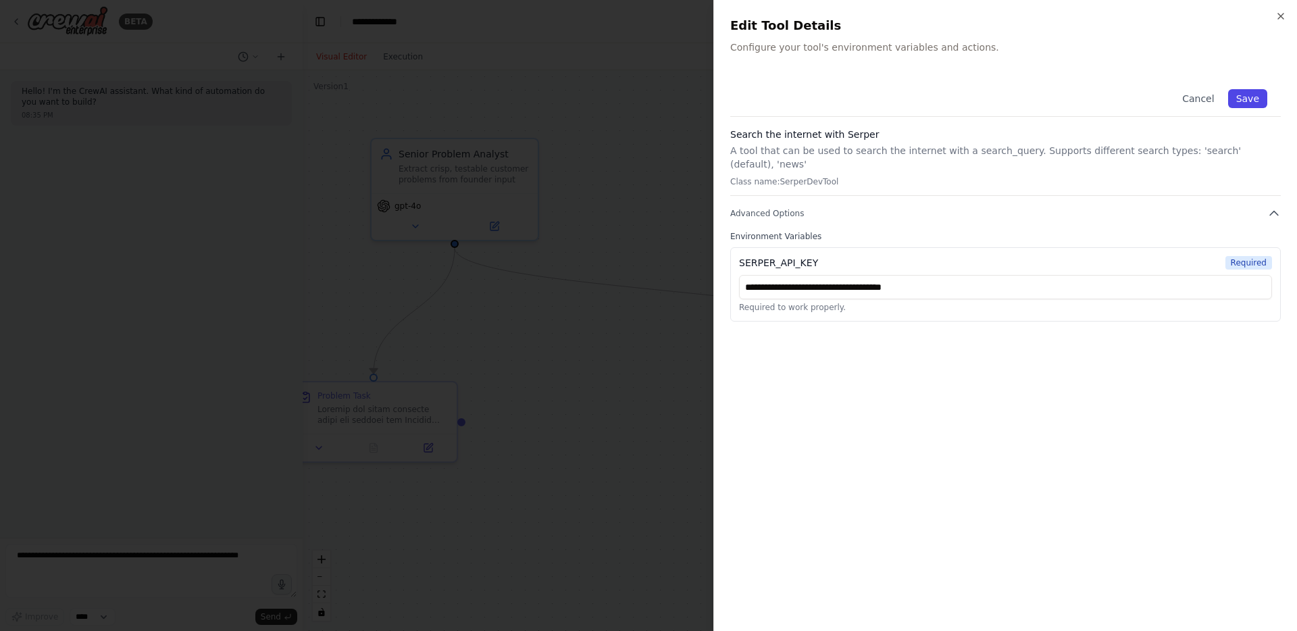
click at [1252, 99] on button "Save" at bounding box center [1247, 98] width 39 height 19
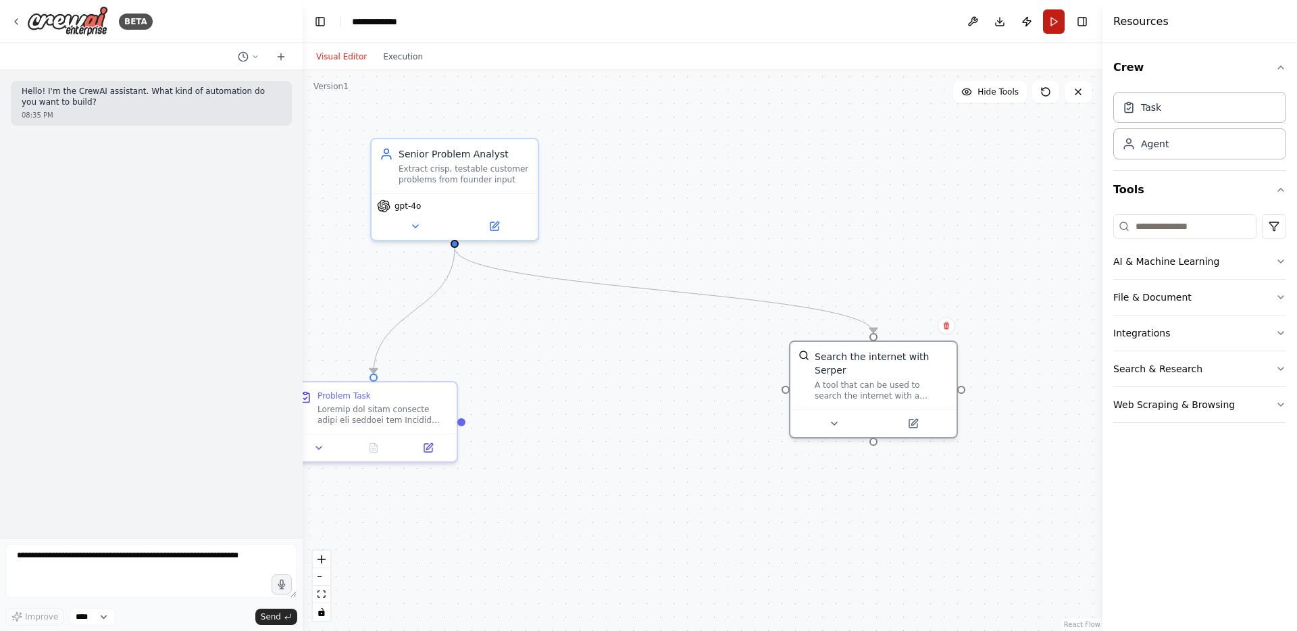
click at [1057, 23] on button "Run" at bounding box center [1054, 21] width 22 height 24
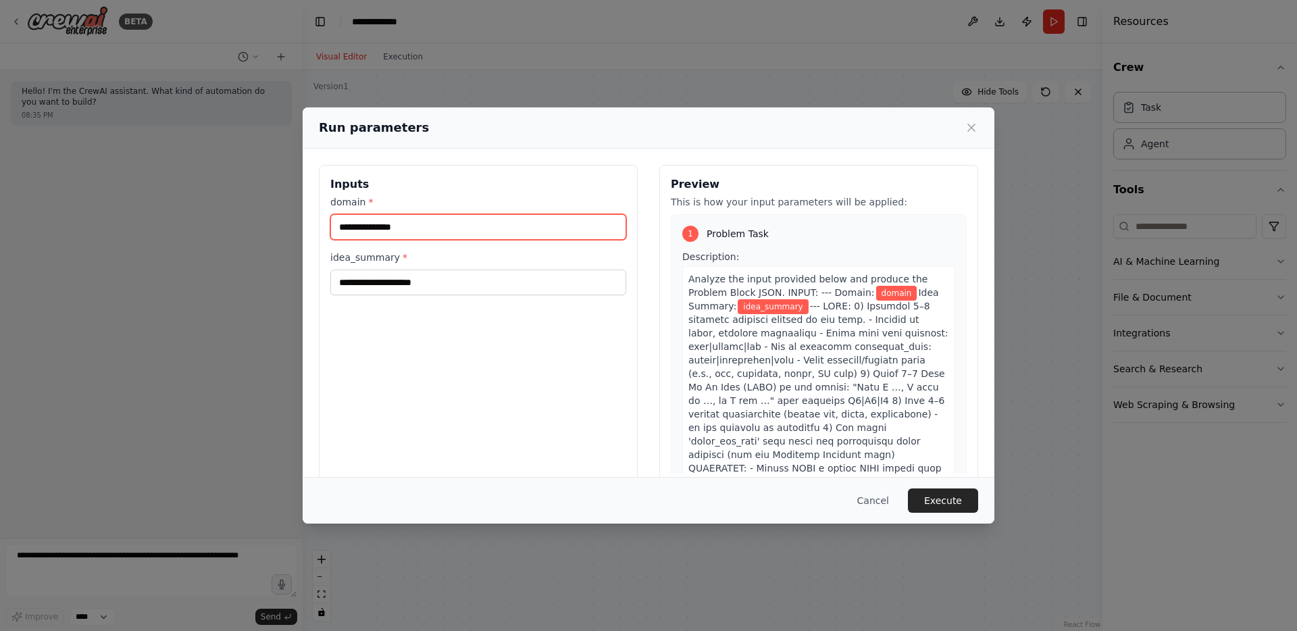
click at [343, 222] on input "domain *" at bounding box center [478, 227] width 296 height 26
type input "******"
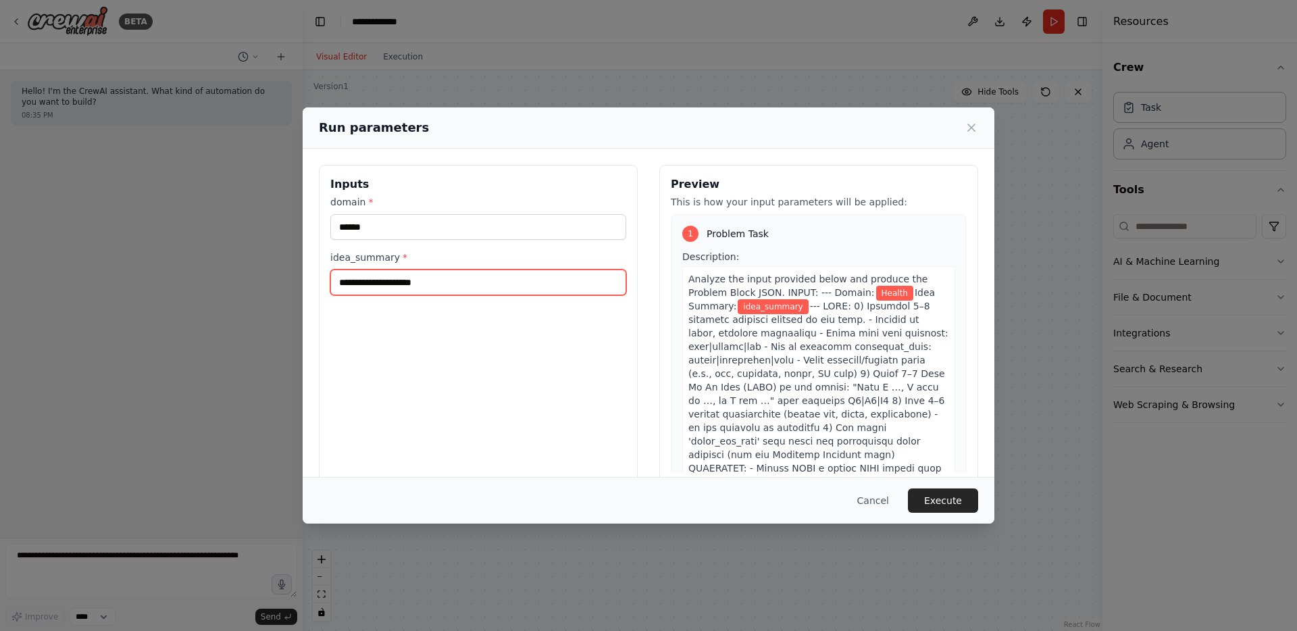
click at [369, 289] on input "idea_summary *" at bounding box center [478, 283] width 296 height 26
paste input "**********"
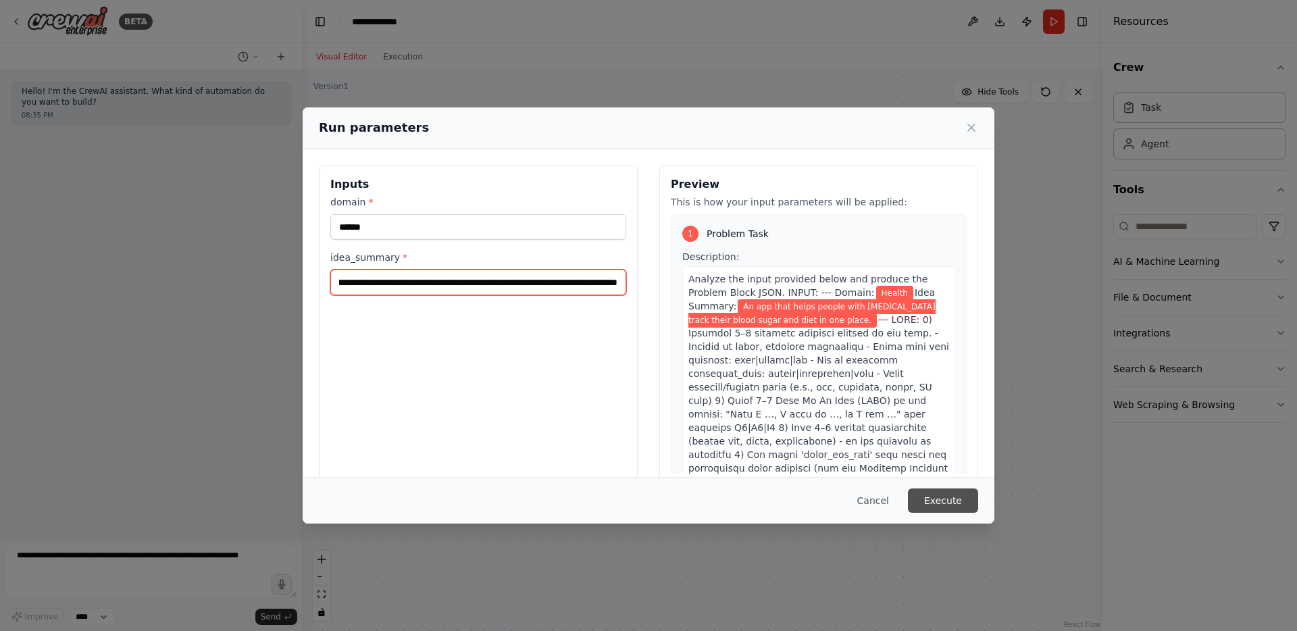
type input "**********"
click at [926, 495] on button "Execute" at bounding box center [943, 501] width 70 height 24
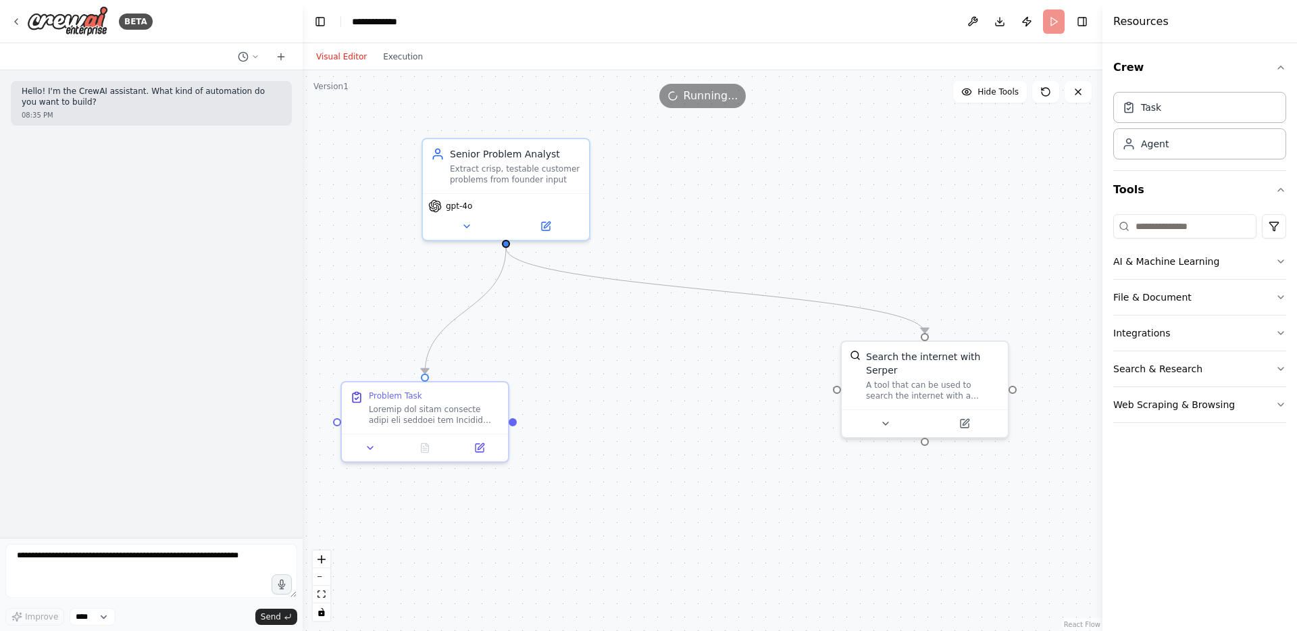
drag, startPoint x: 775, startPoint y: 494, endPoint x: 827, endPoint y: 495, distance: 52.0
click at [827, 495] on div ".deletable-edge-delete-btn { width: 20px; height: 20px; border: 0px solid #ffff…" at bounding box center [703, 350] width 800 height 561
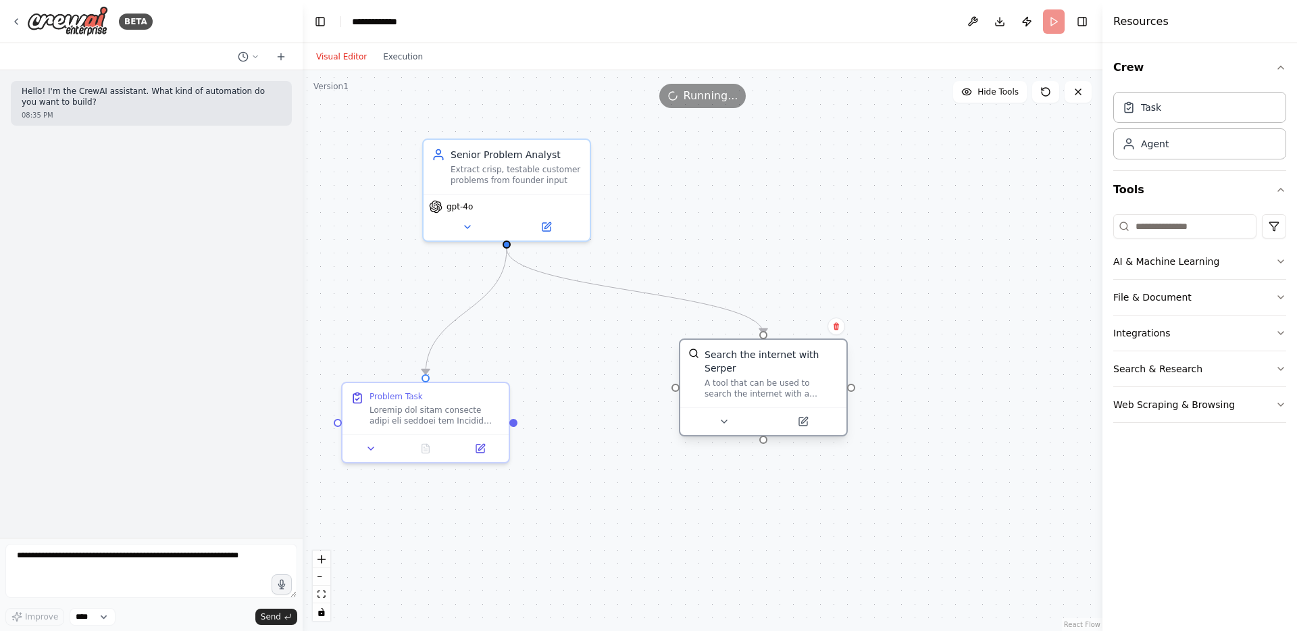
drag, startPoint x: 886, startPoint y: 389, endPoint x: 718, endPoint y: 387, distance: 168.3
click at [718, 387] on div "A tool that can be used to search the internet with a search_query. Supports di…" at bounding box center [772, 389] width 134 height 22
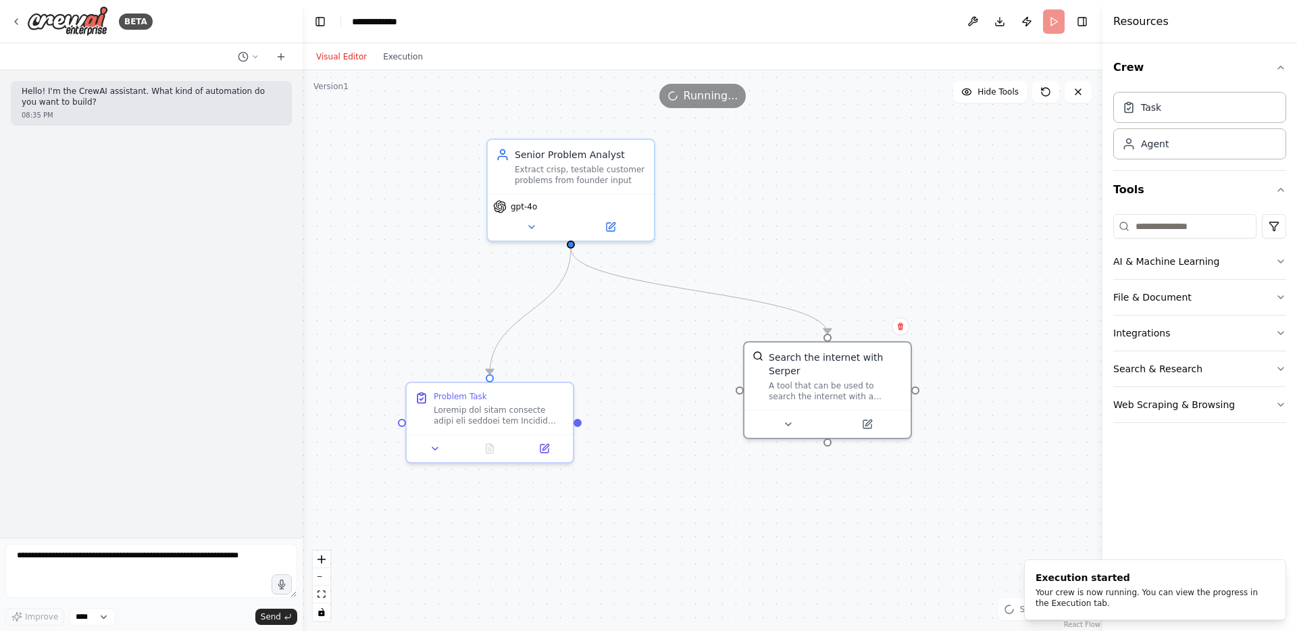
drag, startPoint x: 679, startPoint y: 487, endPoint x: 744, endPoint y: 487, distance: 64.9
click at [744, 487] on div ".deletable-edge-delete-btn { width: 20px; height: 20px; border: 0px solid #ffff…" at bounding box center [703, 350] width 800 height 561
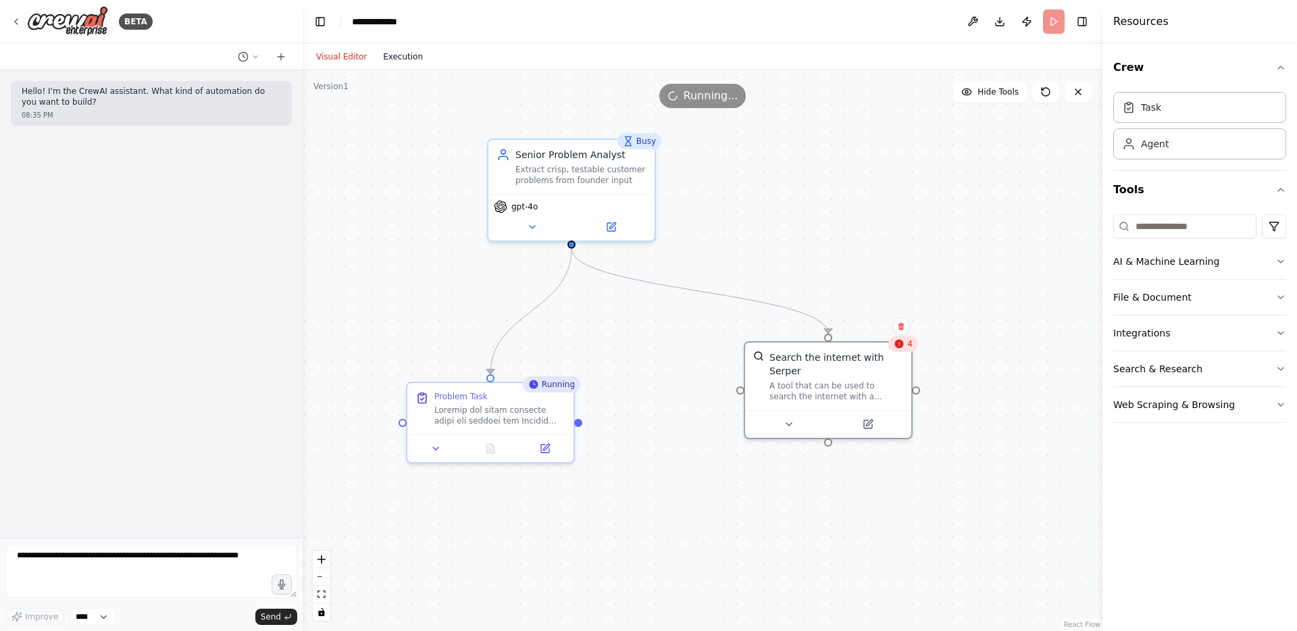
click at [390, 60] on button "Execution" at bounding box center [403, 57] width 56 height 16
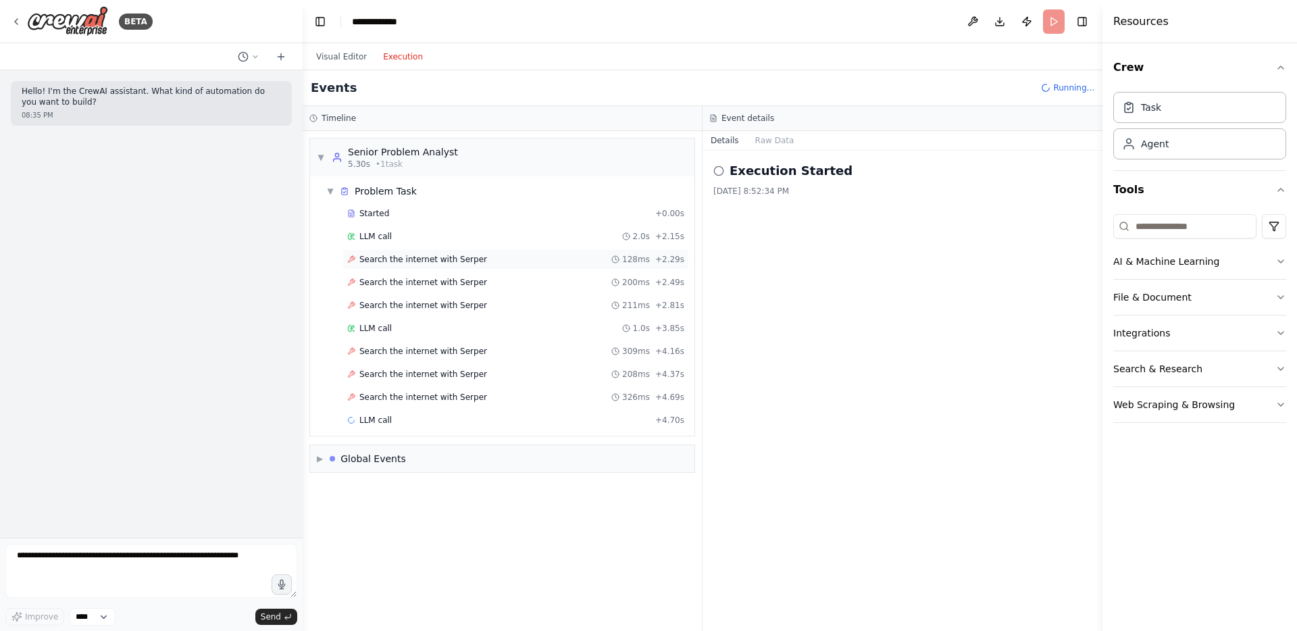
click at [380, 268] on div "Search the internet with Serper 128ms + 2.29s" at bounding box center [516, 259] width 347 height 20
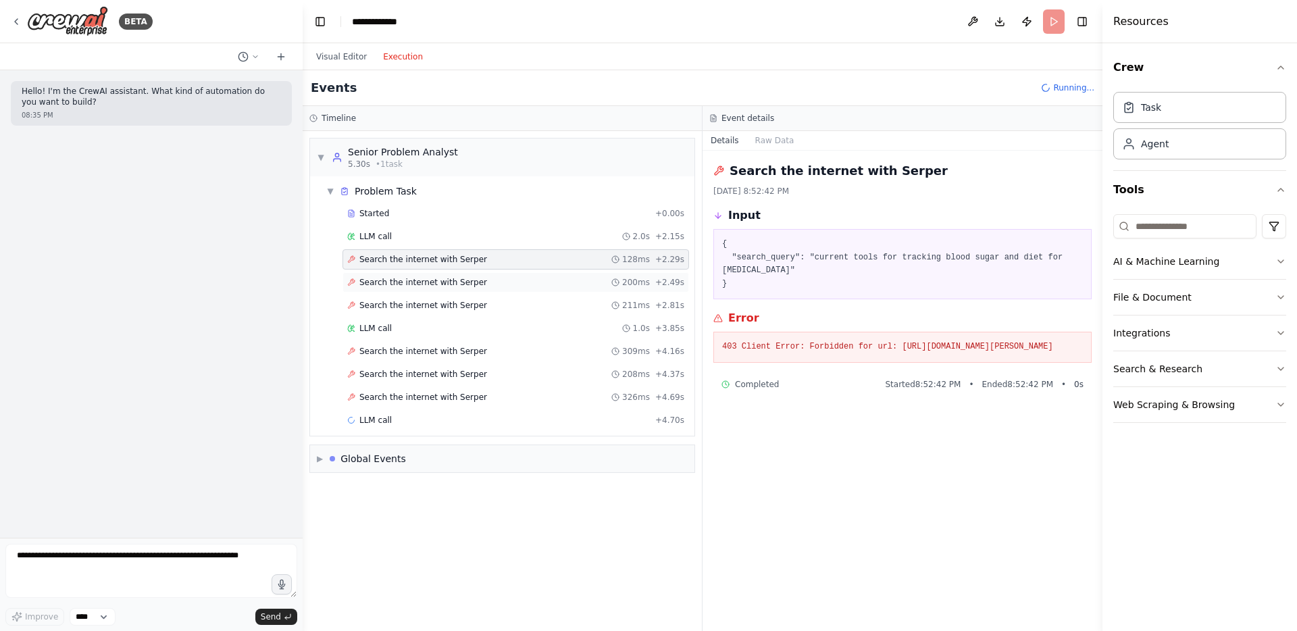
click at [383, 285] on span "Search the internet with Serper" at bounding box center [423, 282] width 128 height 11
click at [383, 301] on span "Search the internet with Serper" at bounding box center [423, 305] width 128 height 11
click at [384, 357] on div "Search the internet with Serper 309ms + 4.16s" at bounding box center [516, 351] width 347 height 20
click at [384, 376] on span "Search the internet with Serper" at bounding box center [423, 374] width 128 height 11
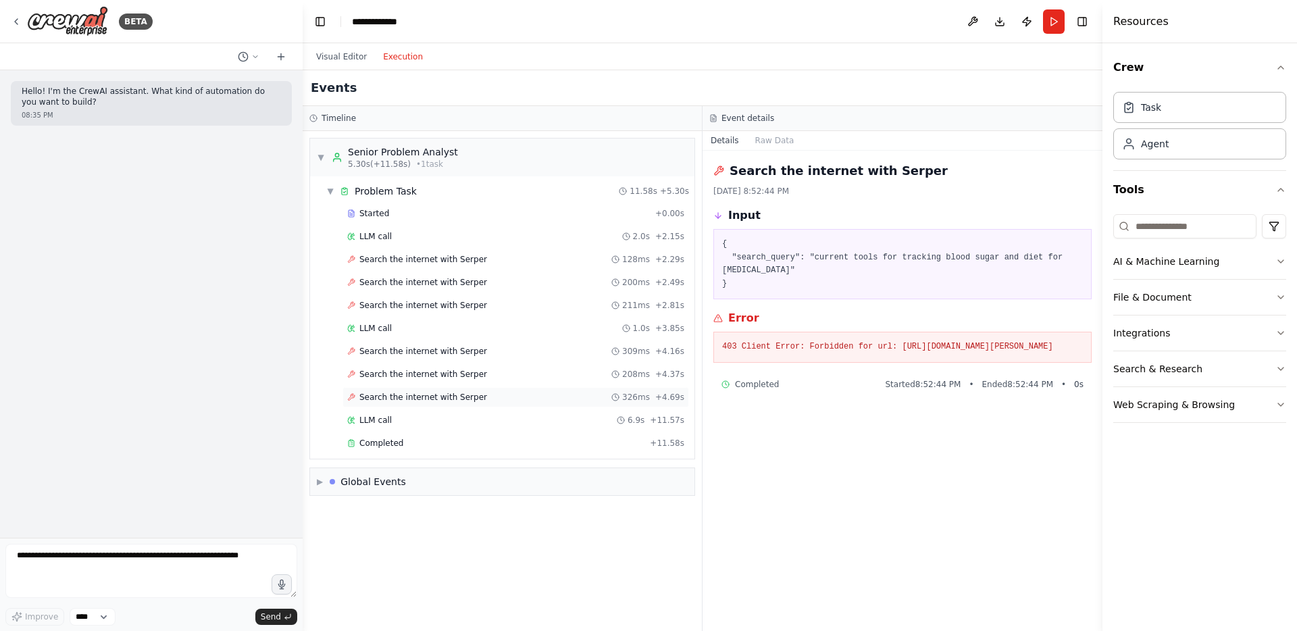
click at [386, 393] on span "Search the internet with Serper" at bounding box center [423, 397] width 128 height 11
click at [345, 49] on button "Visual Editor" at bounding box center [341, 57] width 67 height 16
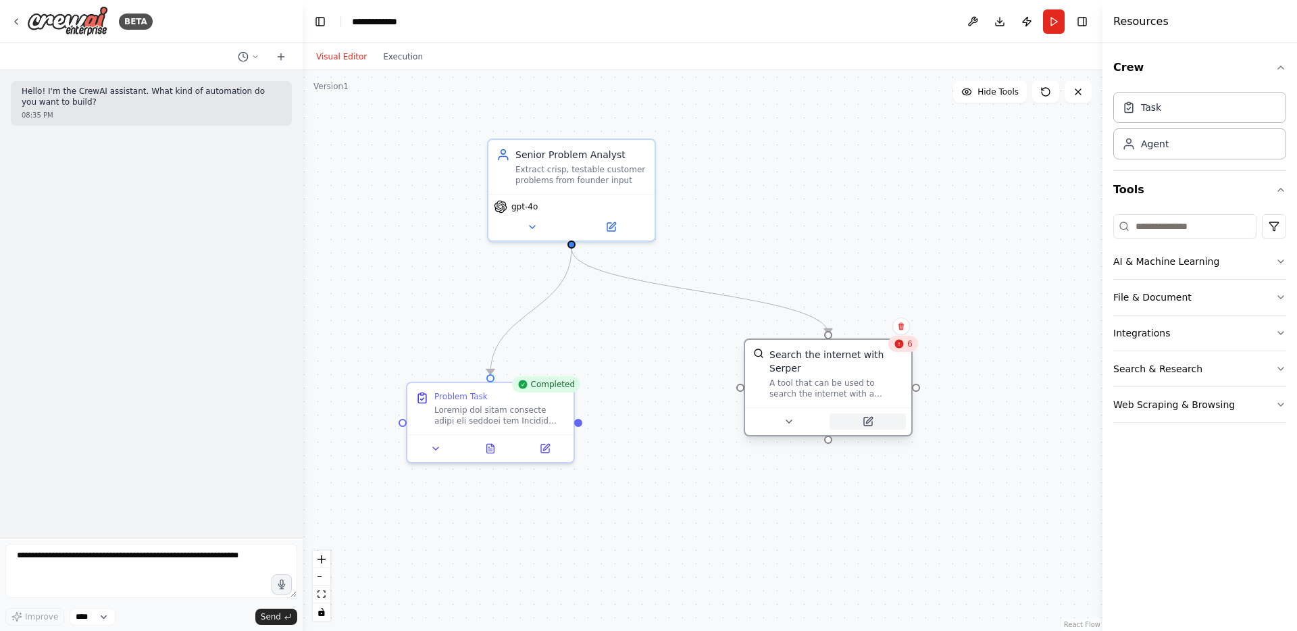
click at [873, 428] on button at bounding box center [868, 422] width 76 height 16
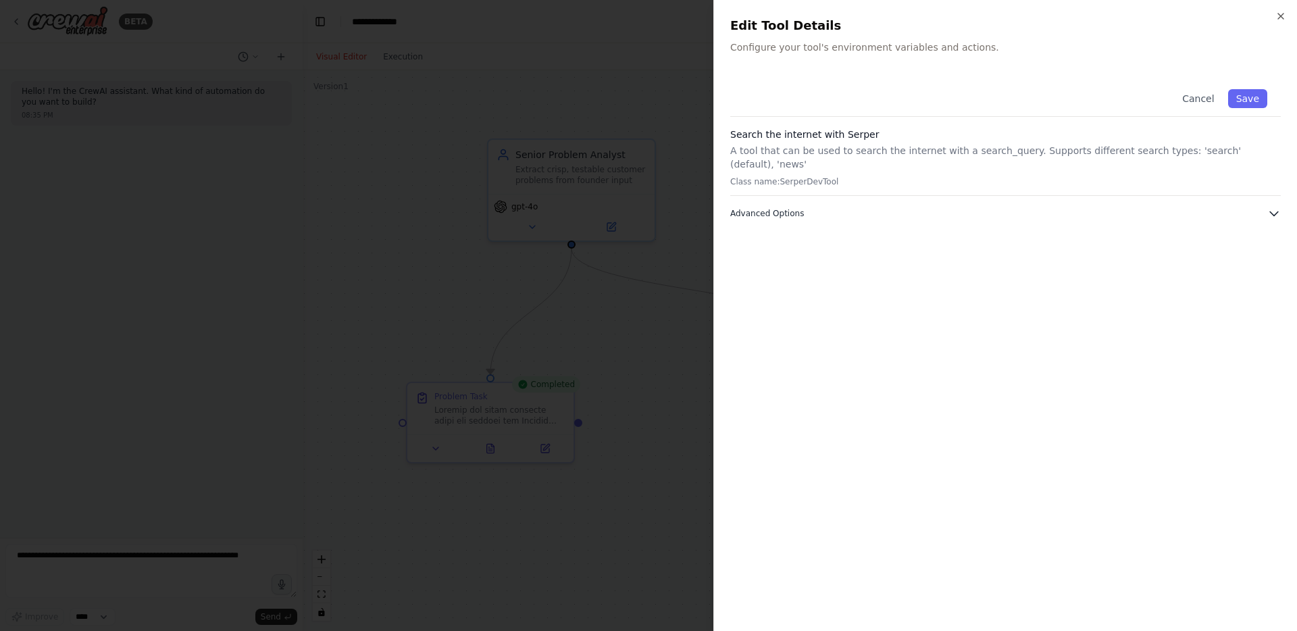
click at [1270, 207] on icon "button" at bounding box center [1275, 214] width 14 height 14
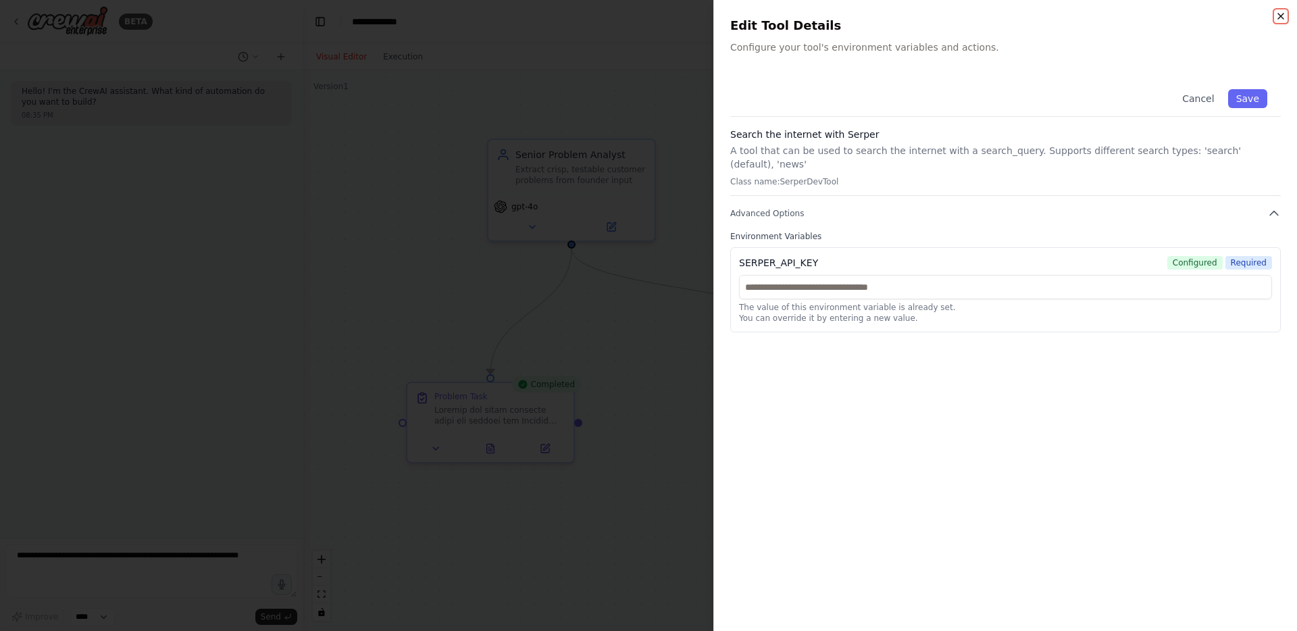
click at [1279, 15] on icon "button" at bounding box center [1280, 16] width 5 height 5
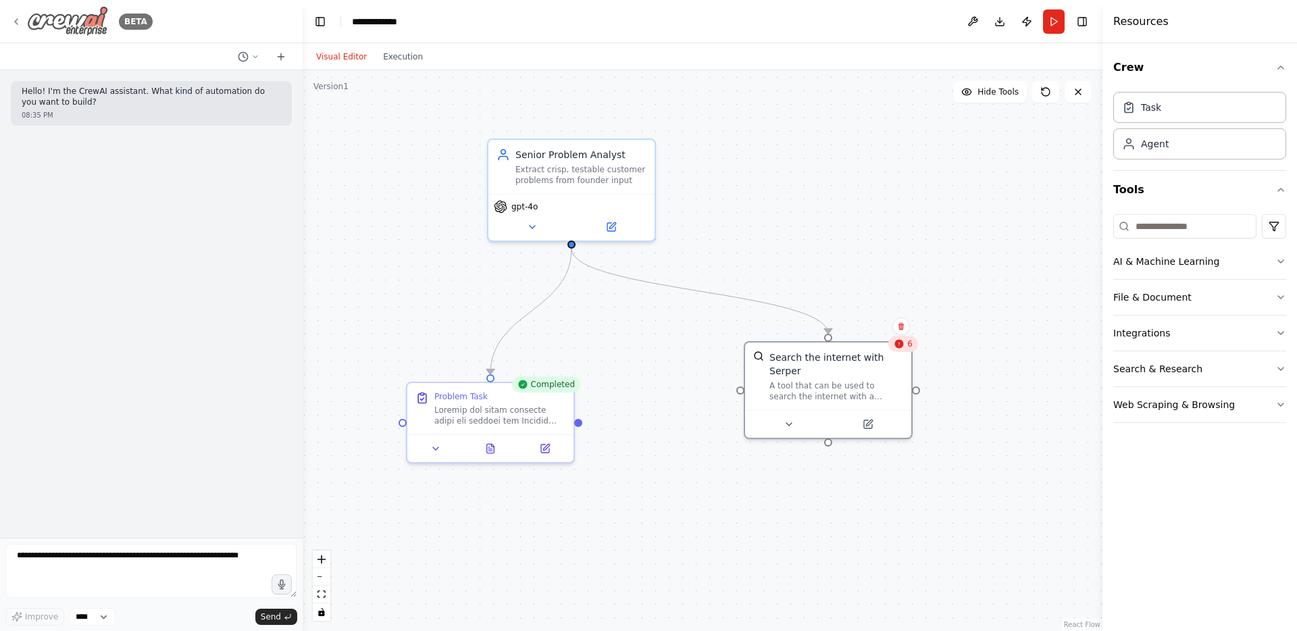
click at [13, 19] on icon at bounding box center [16, 21] width 11 height 11
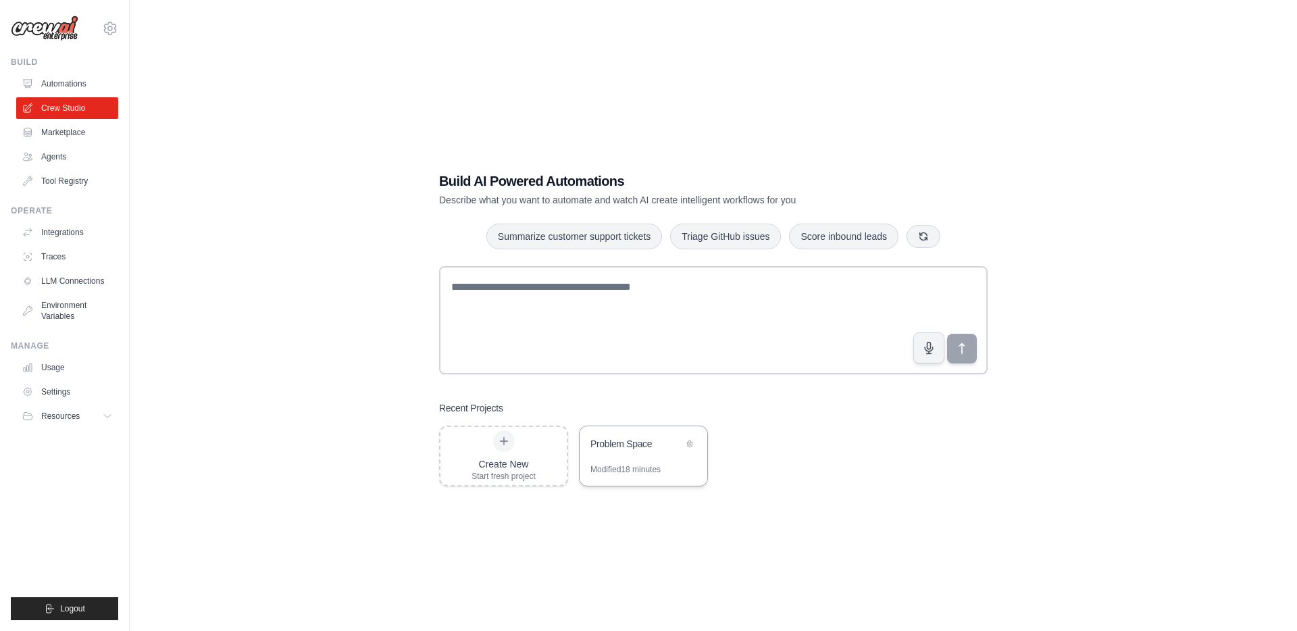
click at [629, 438] on div "Problem Space" at bounding box center [637, 444] width 93 height 14
click at [39, 306] on link "Environment Variables" at bounding box center [69, 311] width 102 height 32
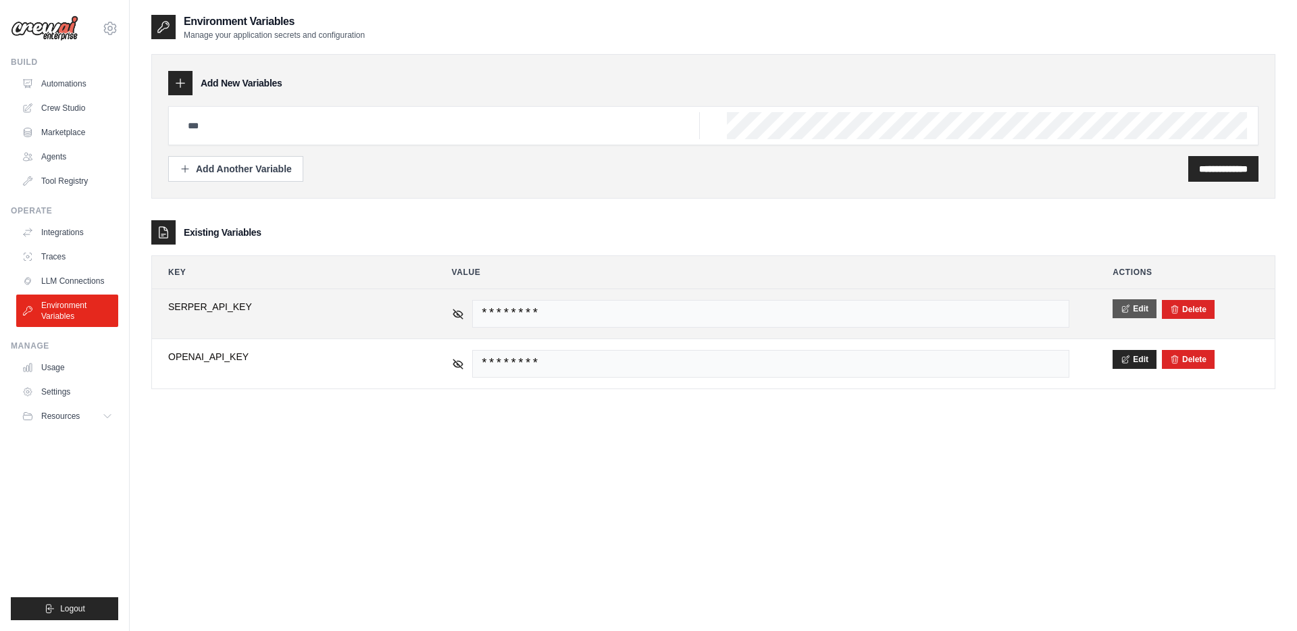
click at [1118, 308] on button "Edit" at bounding box center [1135, 308] width 44 height 19
click at [1125, 303] on button "Save" at bounding box center [1130, 308] width 35 height 19
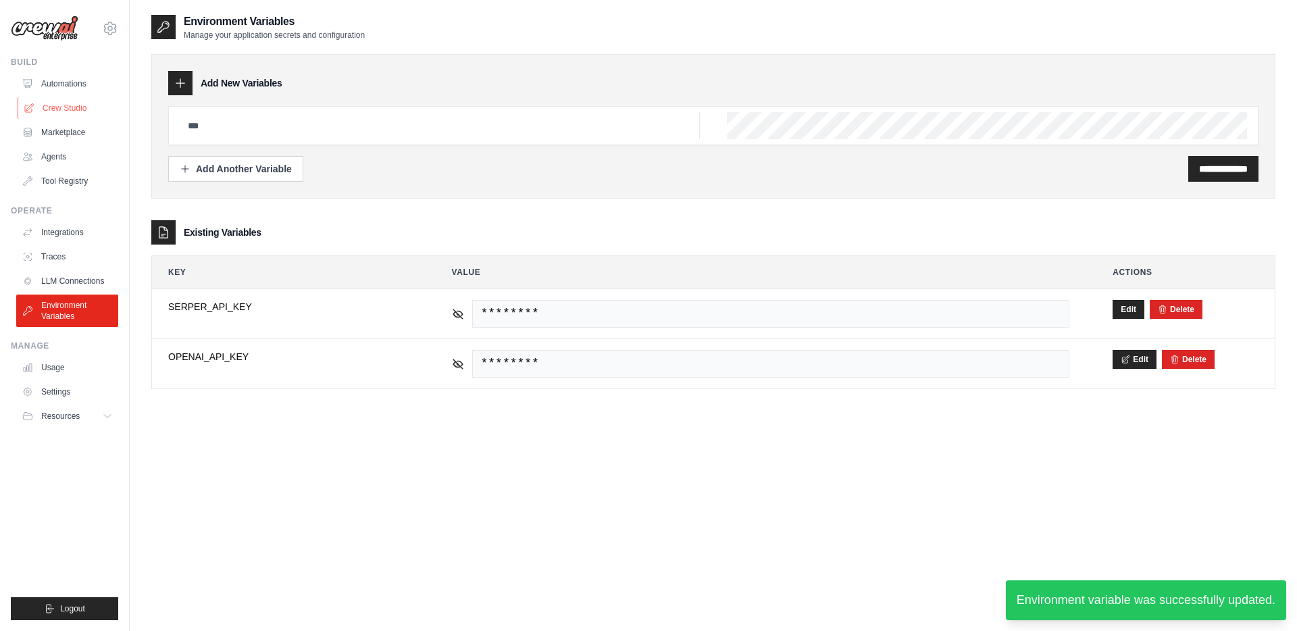
click at [68, 110] on link "Crew Studio" at bounding box center [69, 108] width 102 height 22
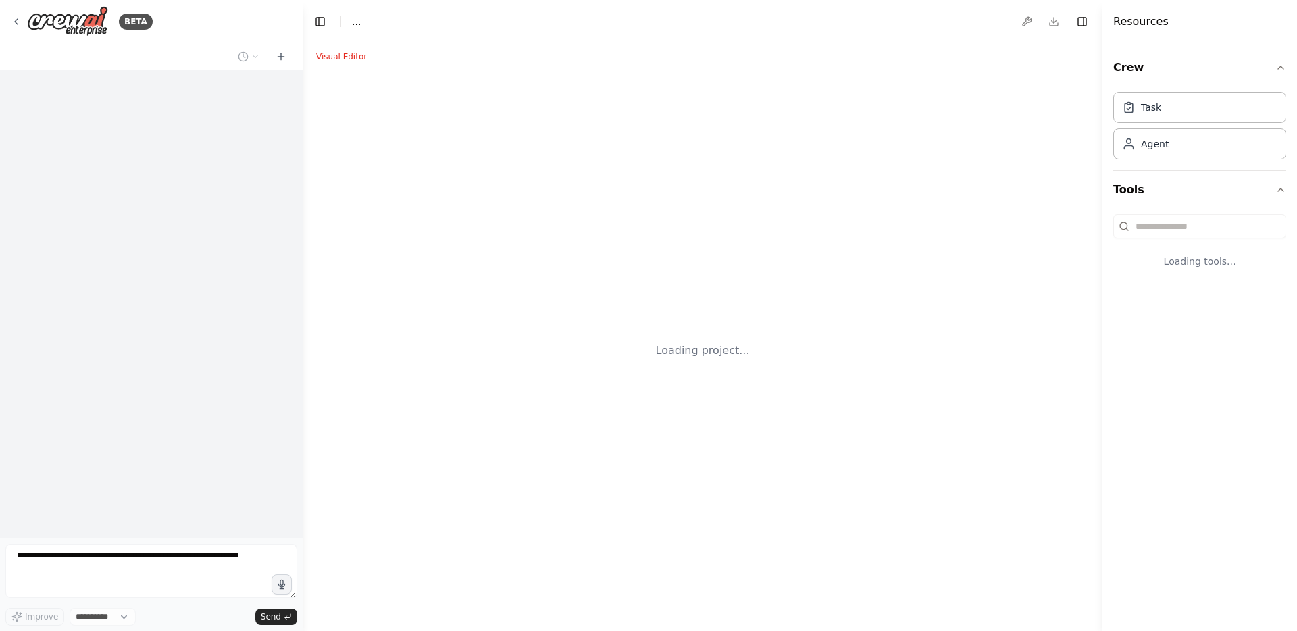
select select "****"
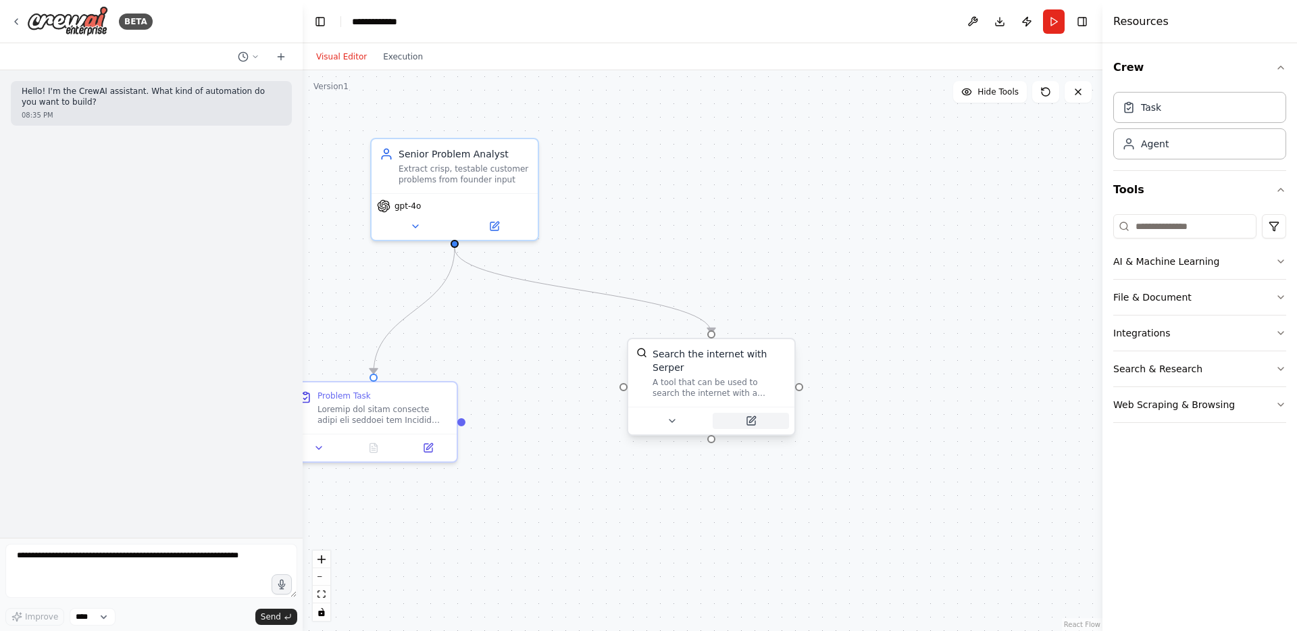
click at [751, 421] on icon at bounding box center [752, 419] width 6 height 6
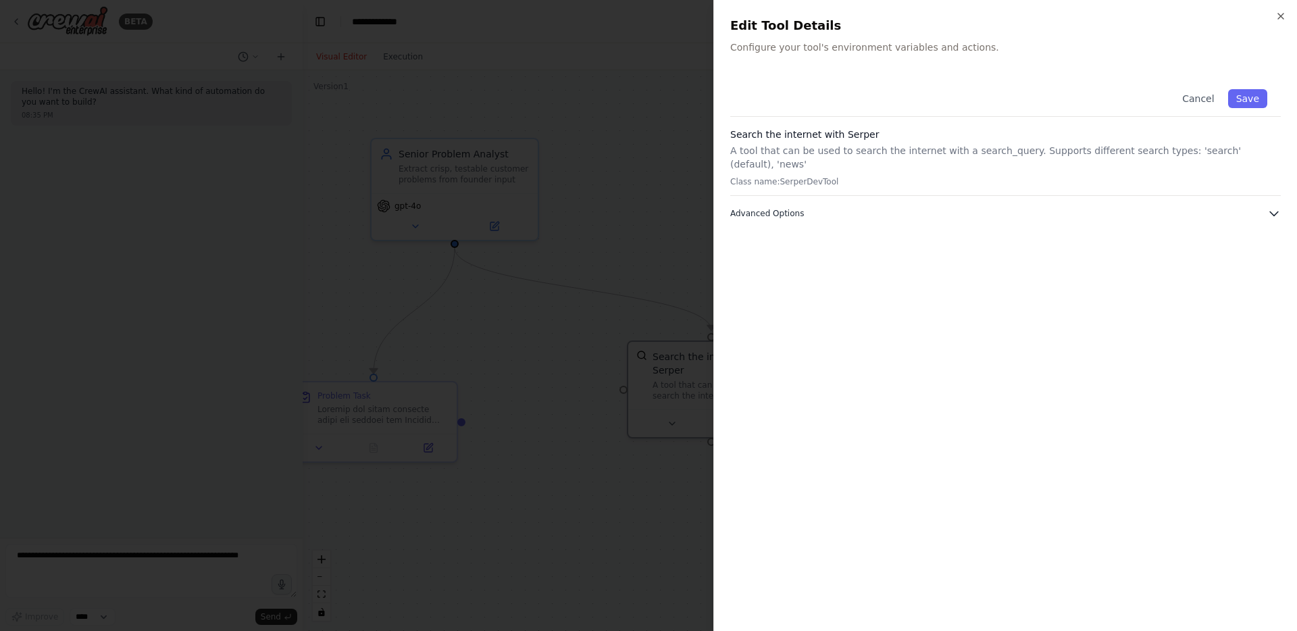
click at [784, 208] on span "Advanced Options" at bounding box center [767, 213] width 74 height 11
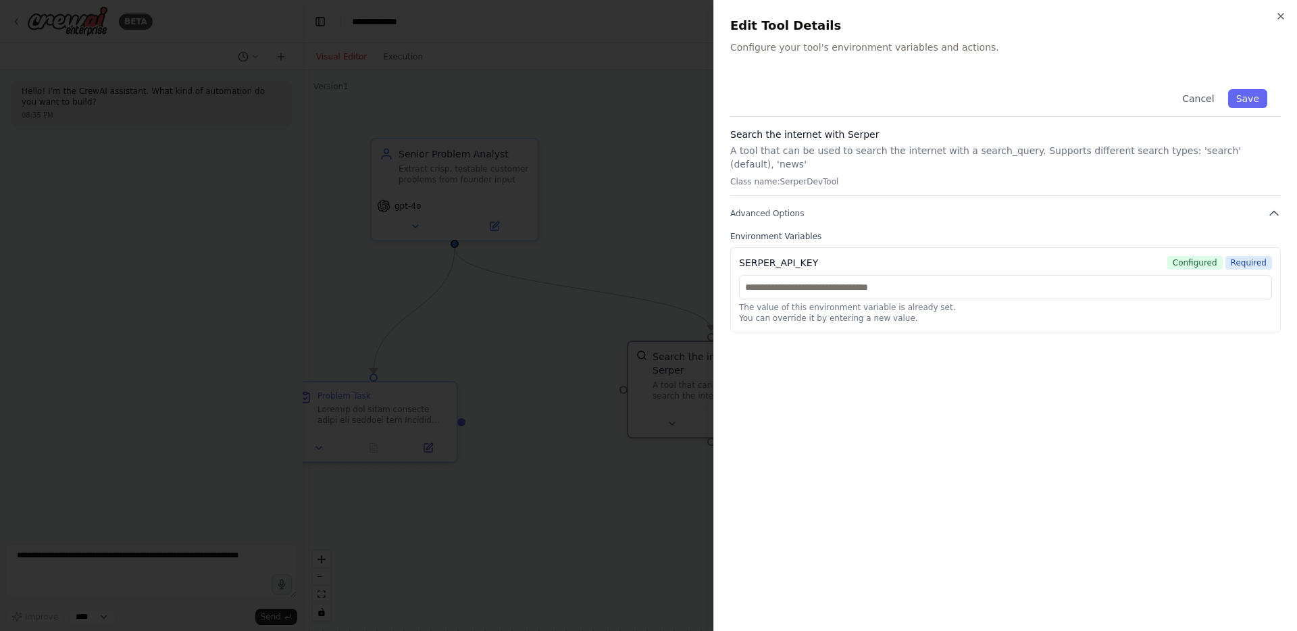
click at [597, 133] on div at bounding box center [648, 315] width 1297 height 631
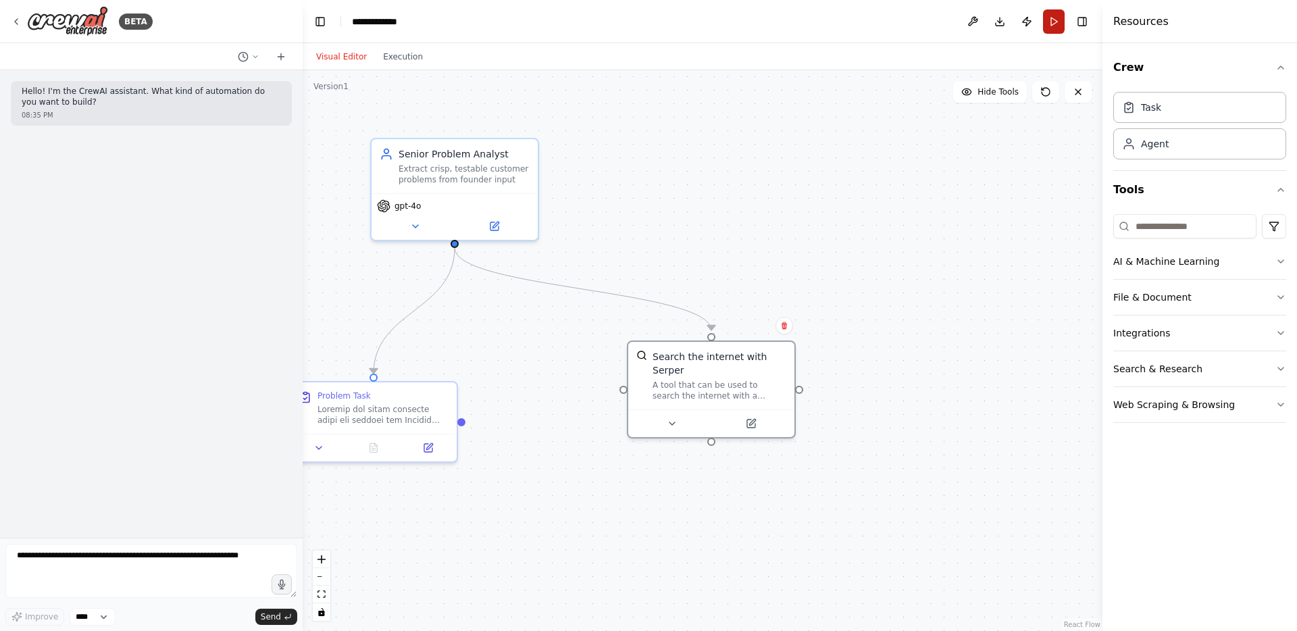
click at [1047, 22] on button "Run" at bounding box center [1054, 21] width 22 height 24
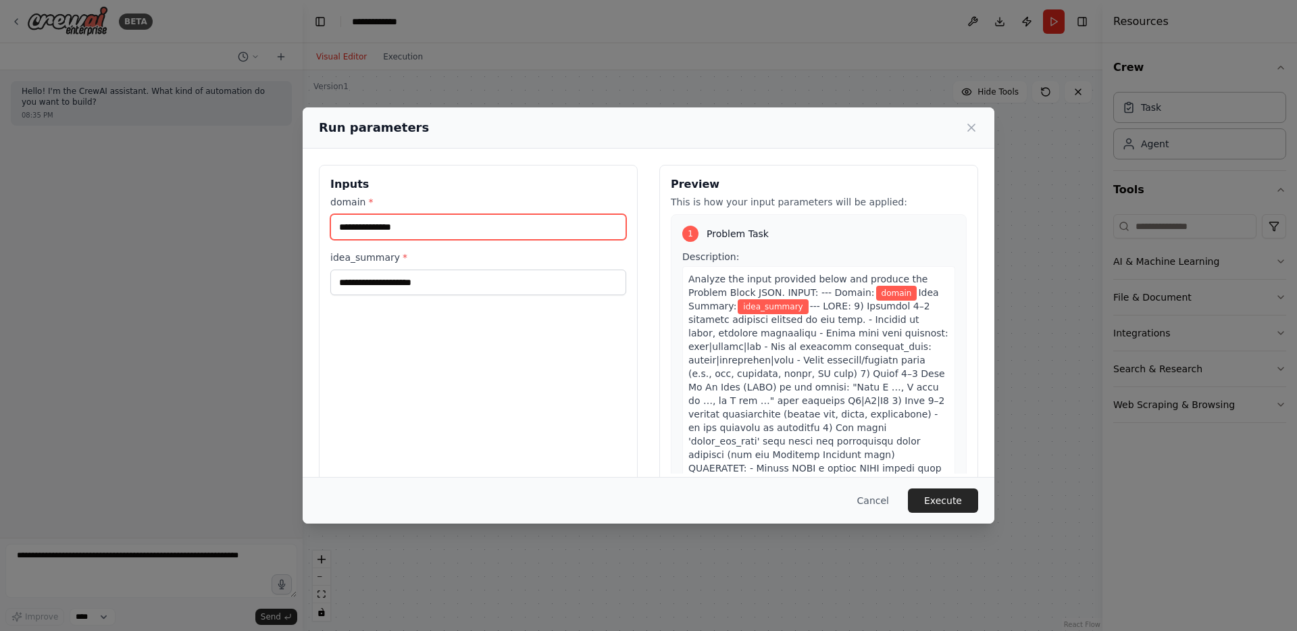
click at [390, 234] on input "domain *" at bounding box center [478, 227] width 296 height 26
type input "******"
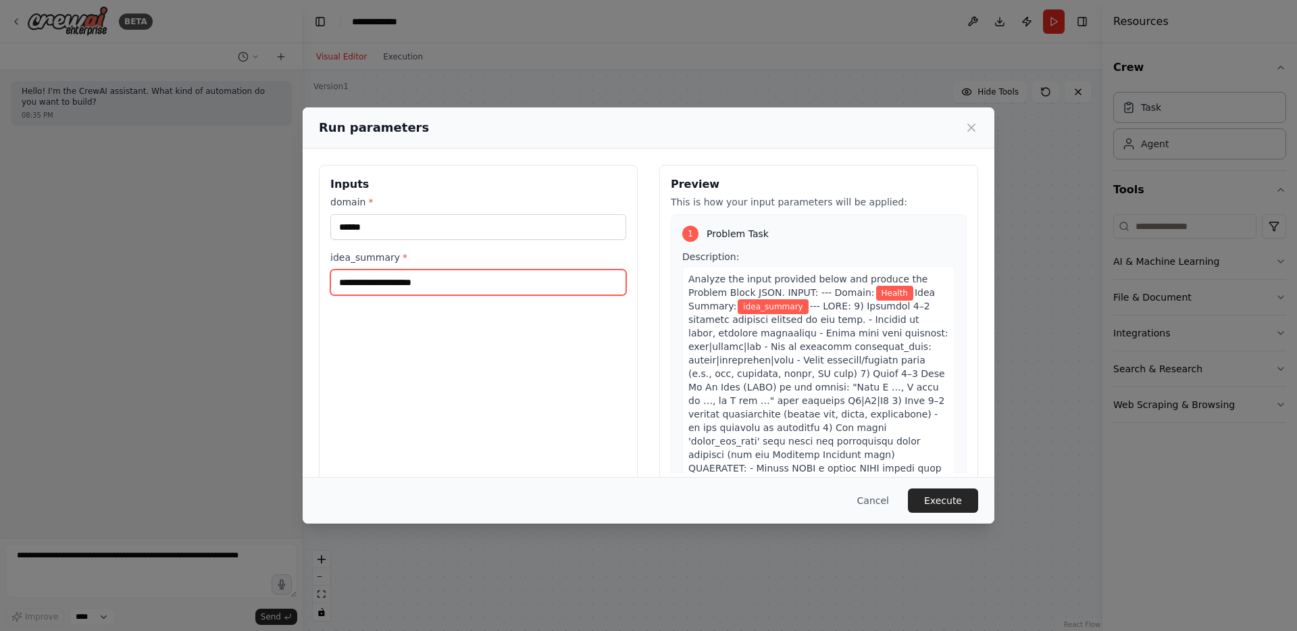
click at [341, 286] on input "idea_summary *" at bounding box center [478, 283] width 296 height 26
paste input "**********"
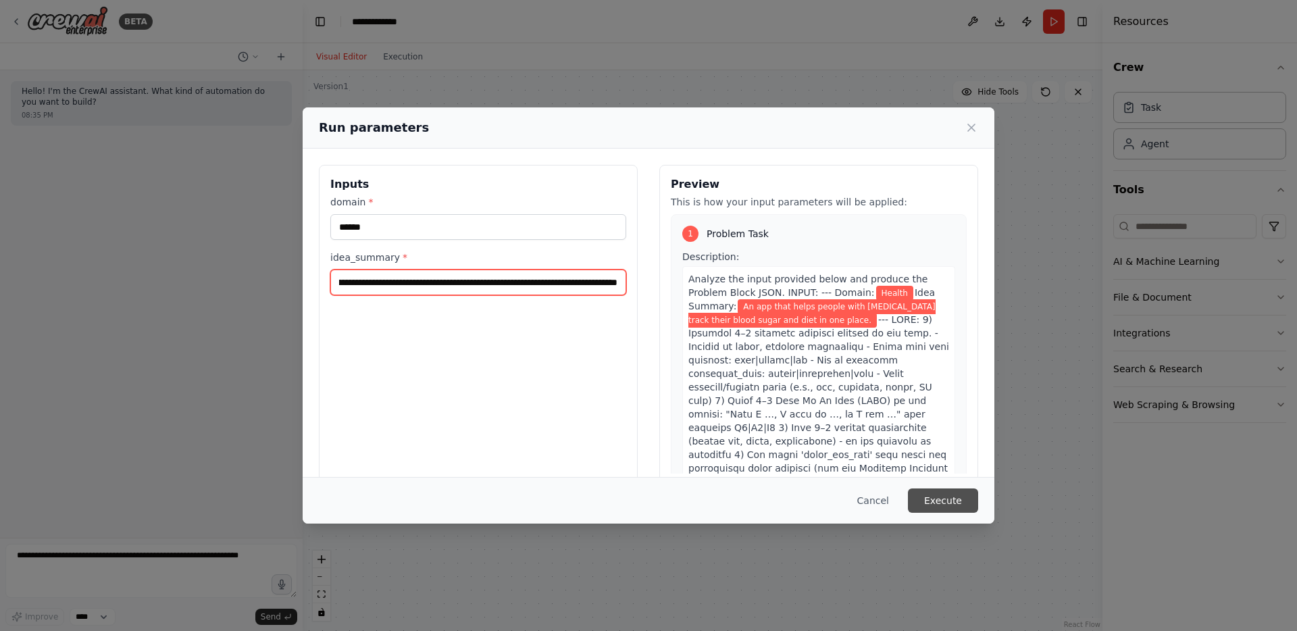
type input "**********"
click at [953, 503] on button "Execute" at bounding box center [943, 501] width 70 height 24
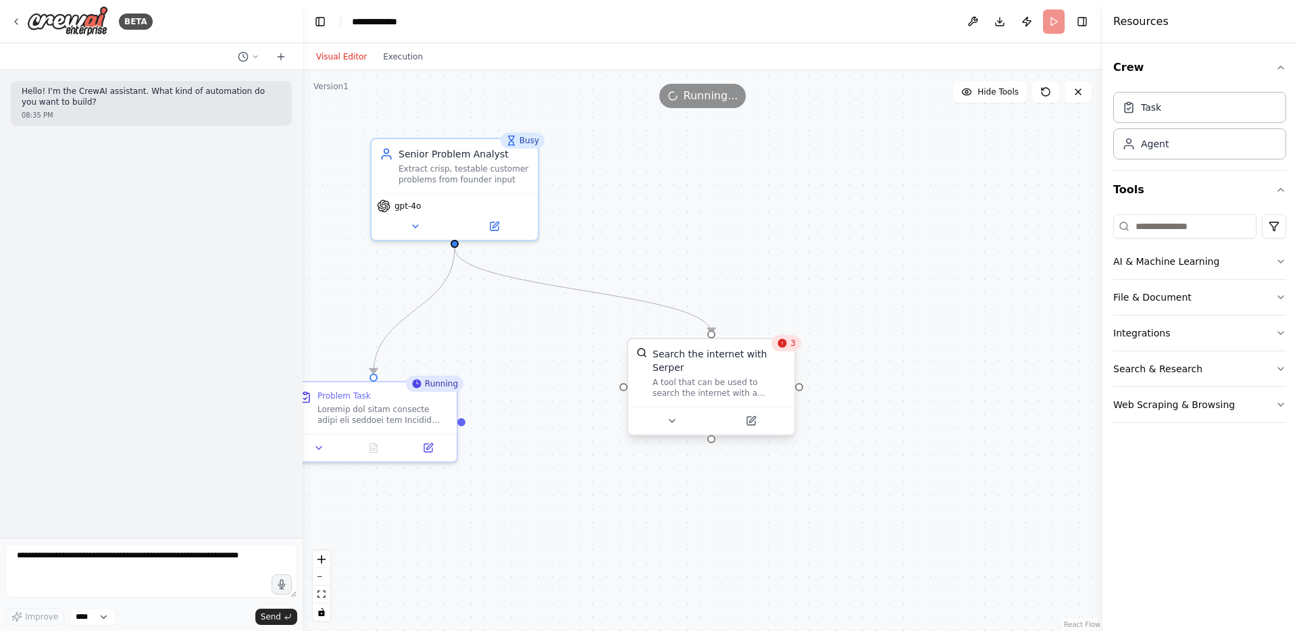
click at [717, 359] on div "Search the internet with Serper" at bounding box center [720, 360] width 134 height 27
click at [401, 66] on div "Visual Editor Execution" at bounding box center [369, 56] width 123 height 27
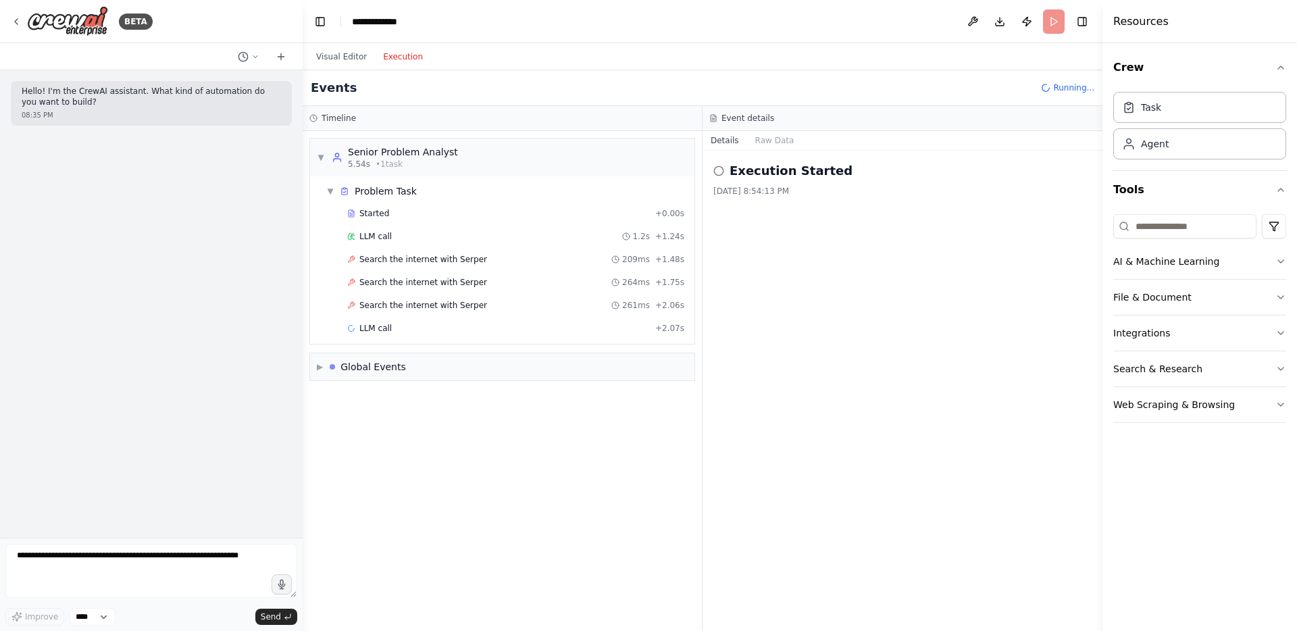
click at [399, 59] on button "Execution" at bounding box center [403, 57] width 56 height 16
click at [395, 265] on div "Search the internet with [PERSON_NAME] 209ms + 1.48s" at bounding box center [516, 259] width 347 height 20
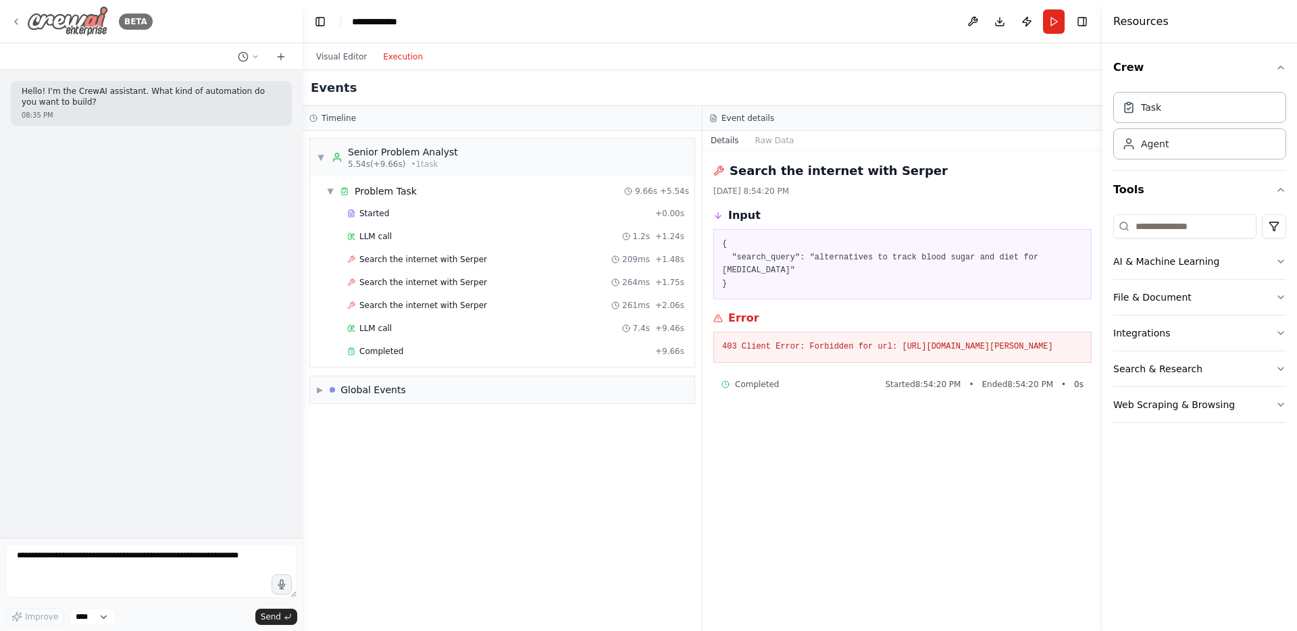
click at [19, 22] on icon at bounding box center [16, 21] width 11 height 11
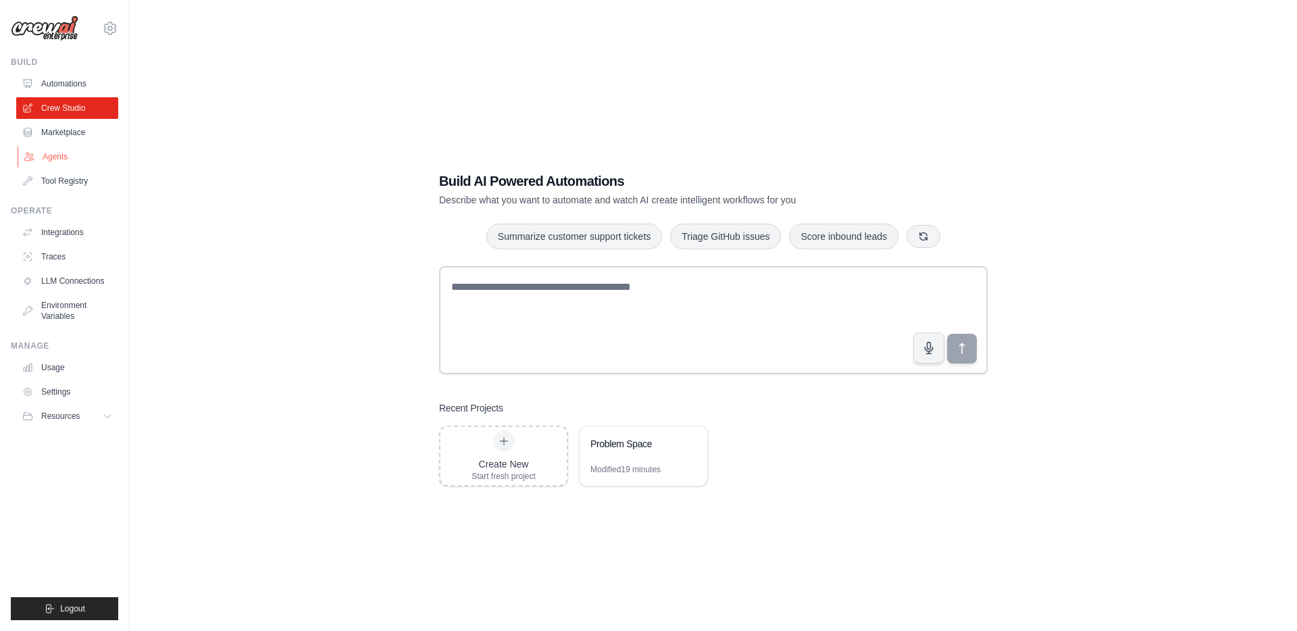
click at [53, 157] on link "Agents" at bounding box center [69, 157] width 102 height 22
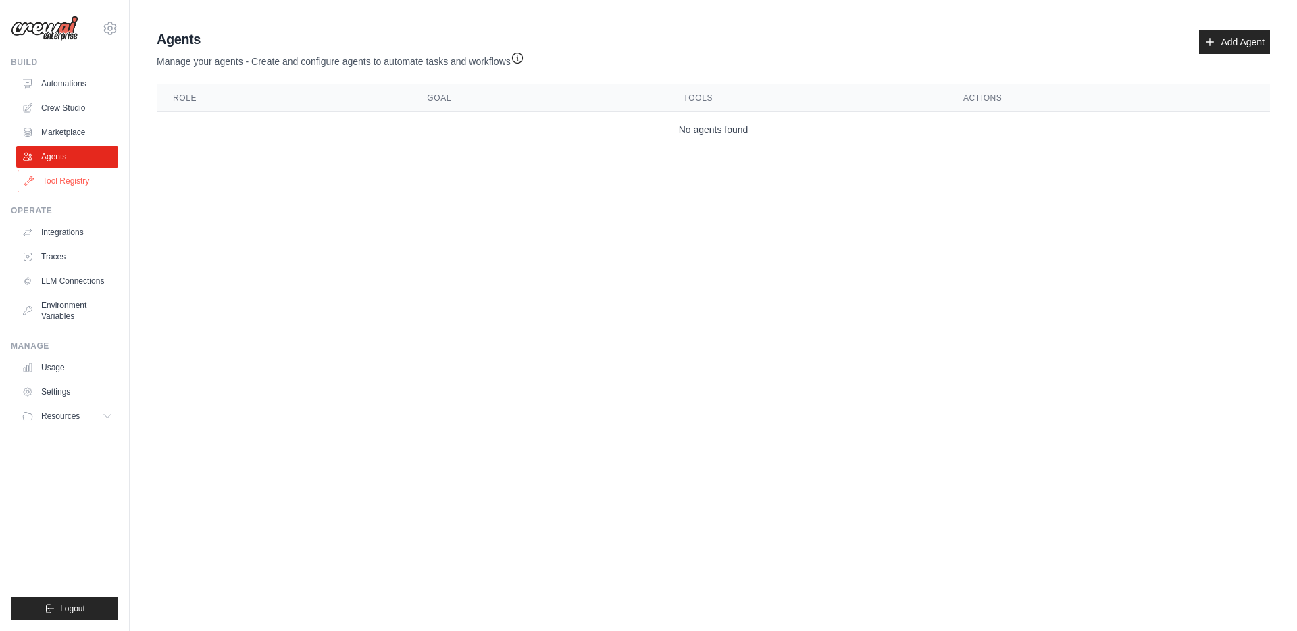
click at [54, 176] on link "Tool Registry" at bounding box center [69, 181] width 102 height 22
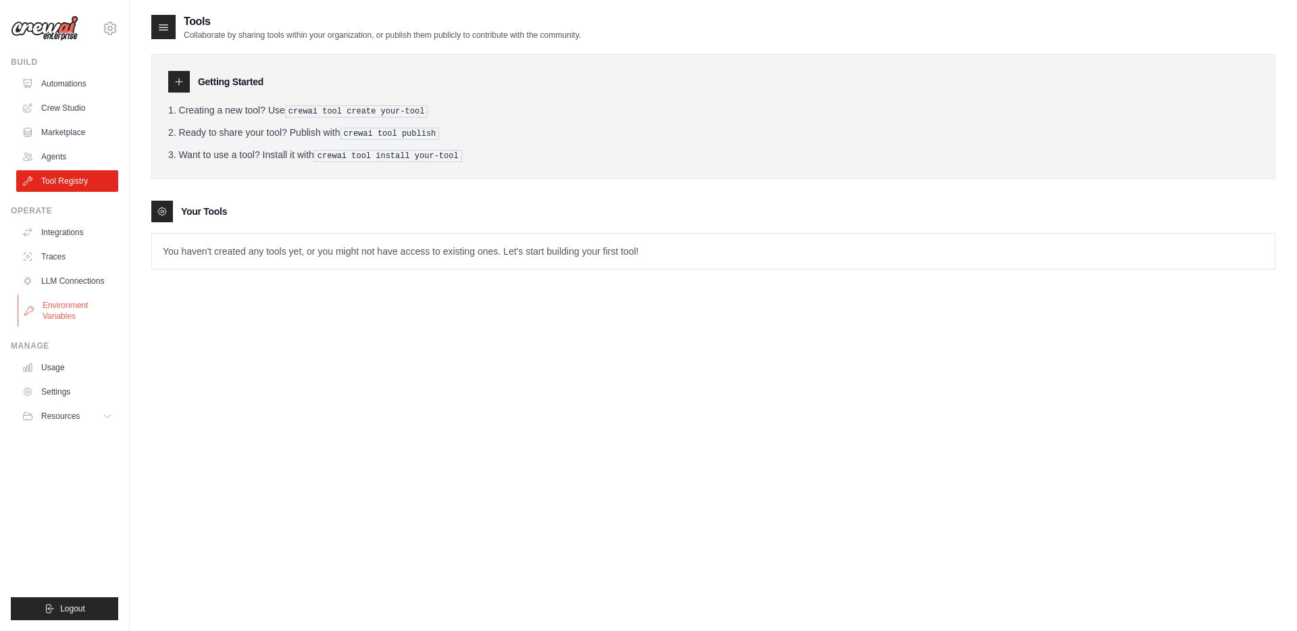
click at [65, 314] on link "Environment Variables" at bounding box center [69, 311] width 102 height 32
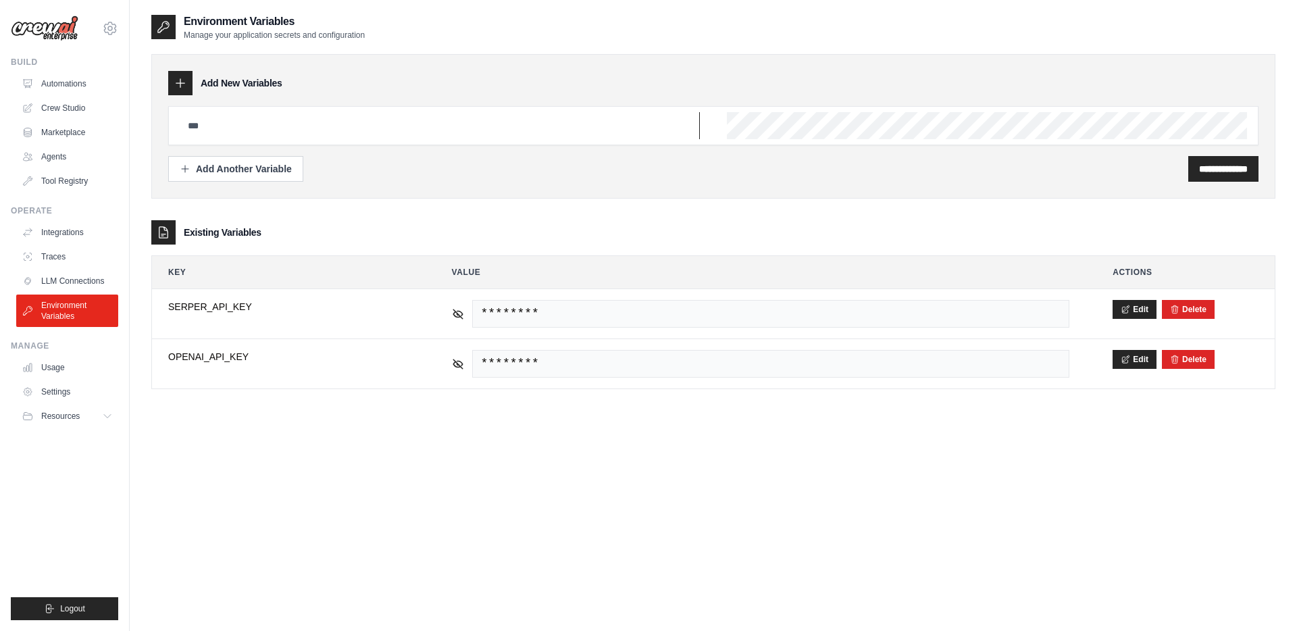
click at [228, 121] on input "text" at bounding box center [440, 125] width 520 height 27
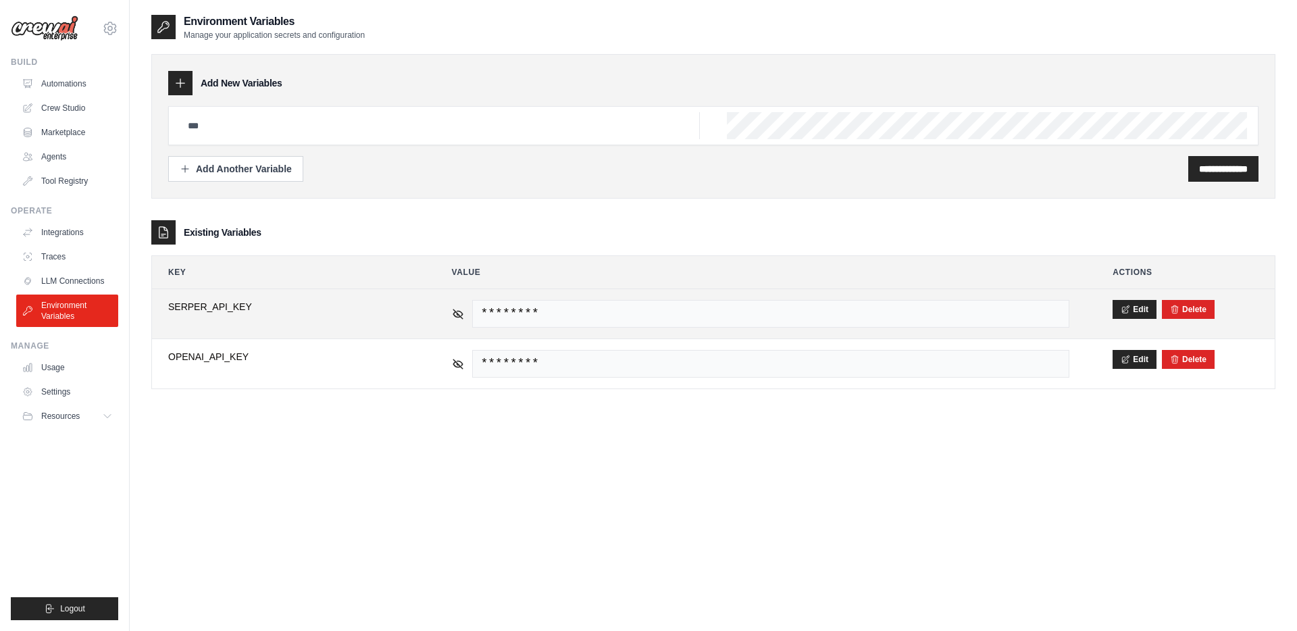
click at [195, 301] on span "SERPER_API_KEY" at bounding box center [288, 307] width 241 height 14
copy span "SERPER_API_KEY"
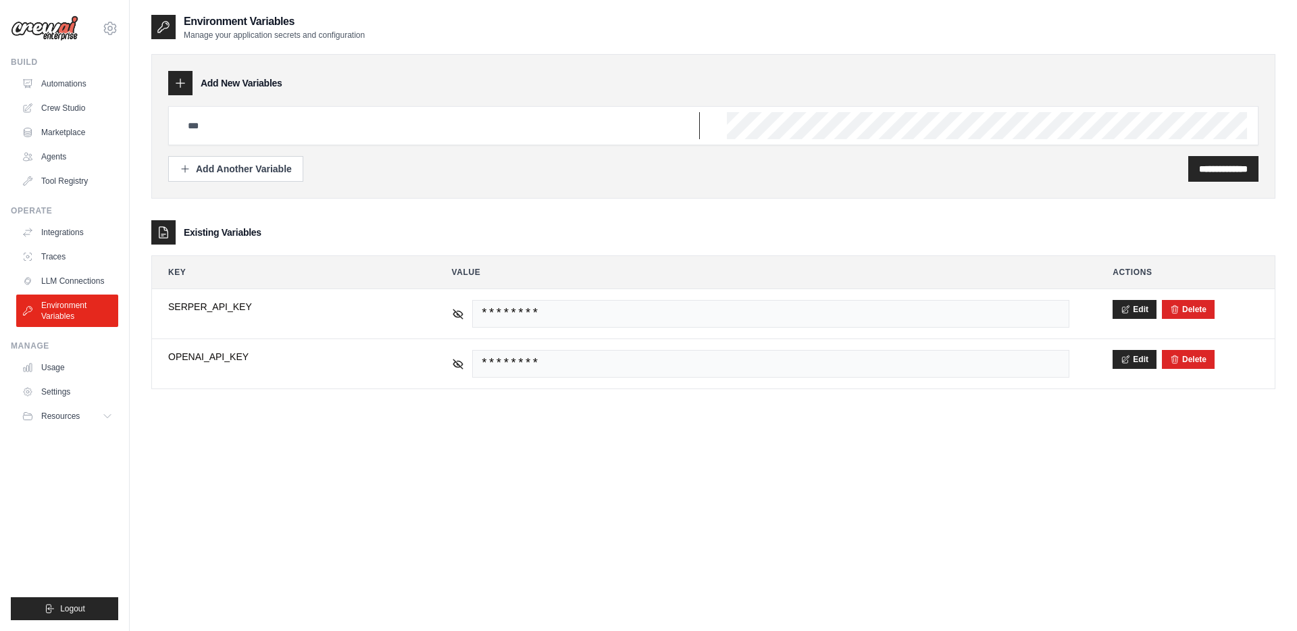
click at [222, 120] on input "text" at bounding box center [440, 125] width 520 height 27
paste input "**********"
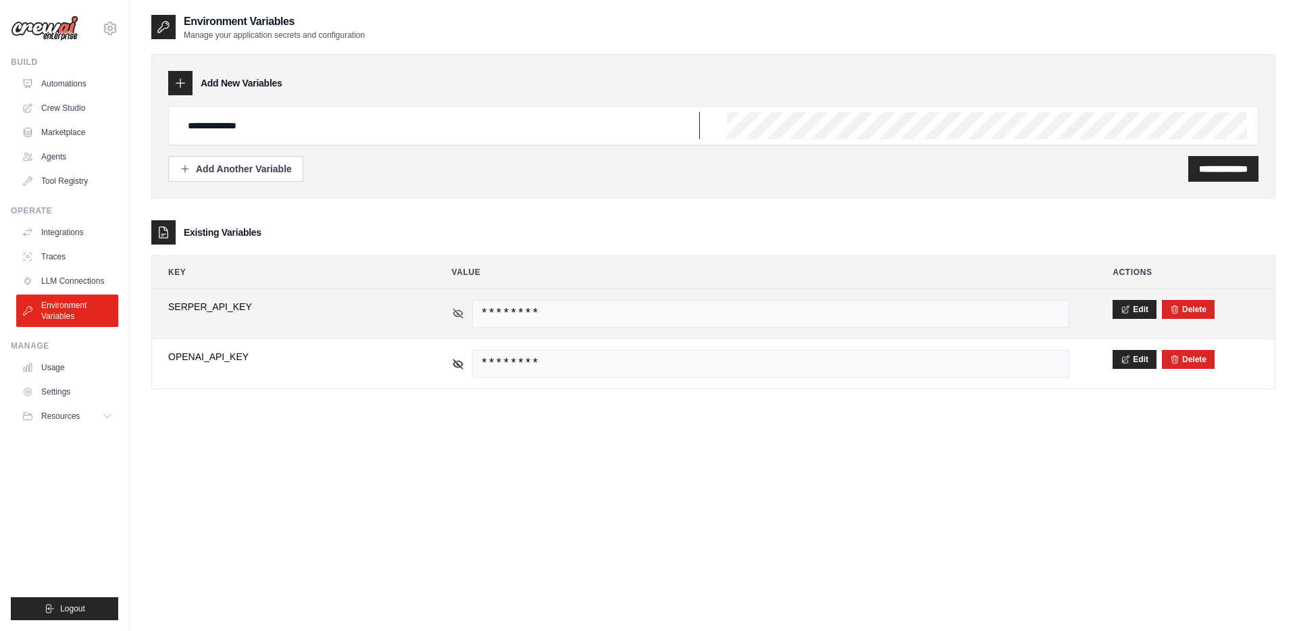
type input "**********"
click at [456, 319] on icon at bounding box center [458, 313] width 12 height 12
click at [533, 309] on span "d4f2252876af5fbc46b43db6cf4165d1aed539e3" at bounding box center [771, 314] width 598 height 28
copy span "d4f2252876af5fbc46b43db6cf4165d1aed539e3"
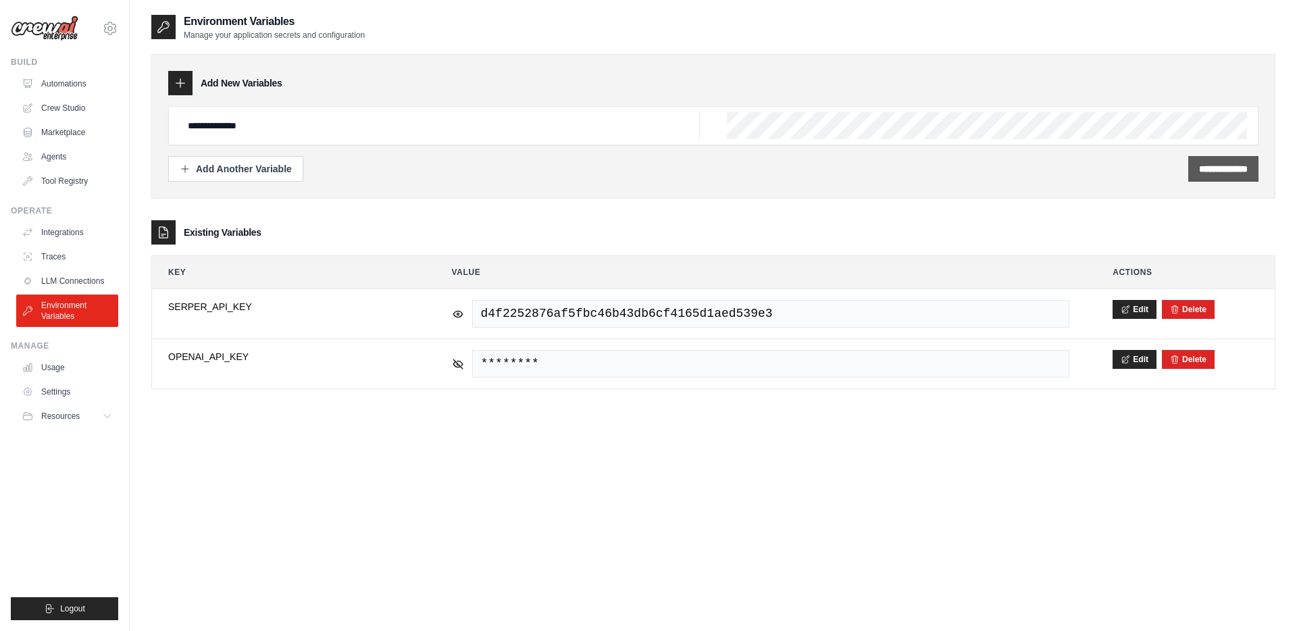
click at [1189, 166] on div "**********" at bounding box center [1224, 169] width 70 height 26
click at [178, 80] on icon at bounding box center [181, 83] width 14 height 14
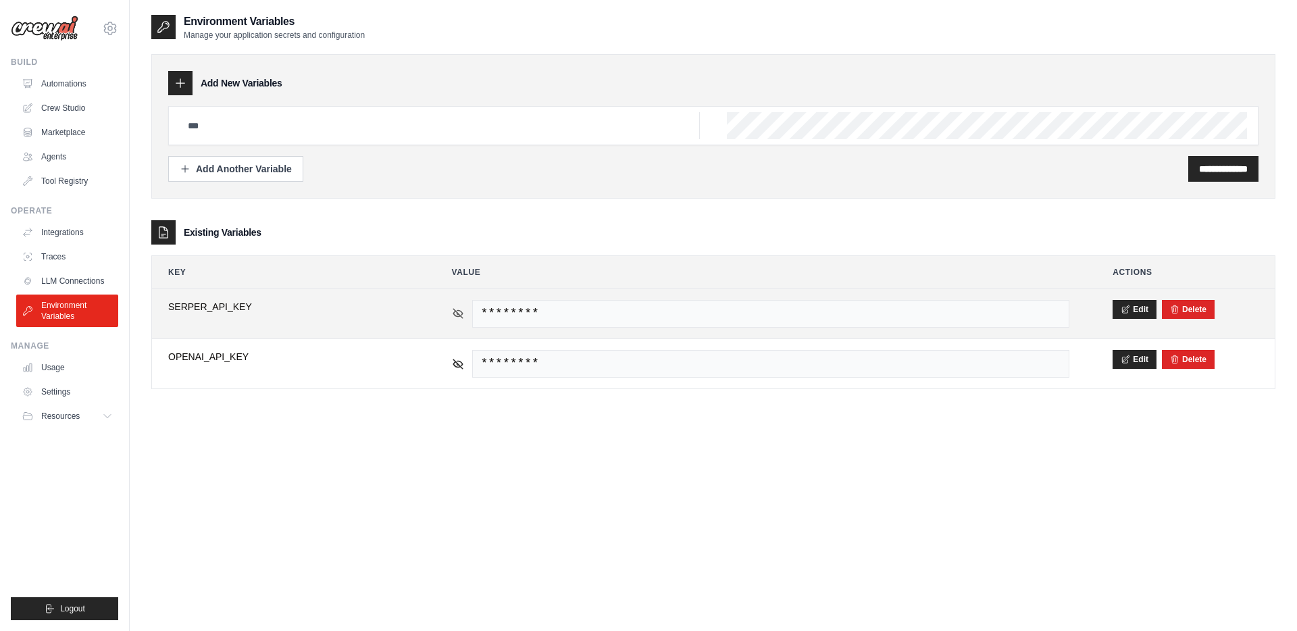
click at [460, 310] on icon at bounding box center [458, 313] width 12 height 12
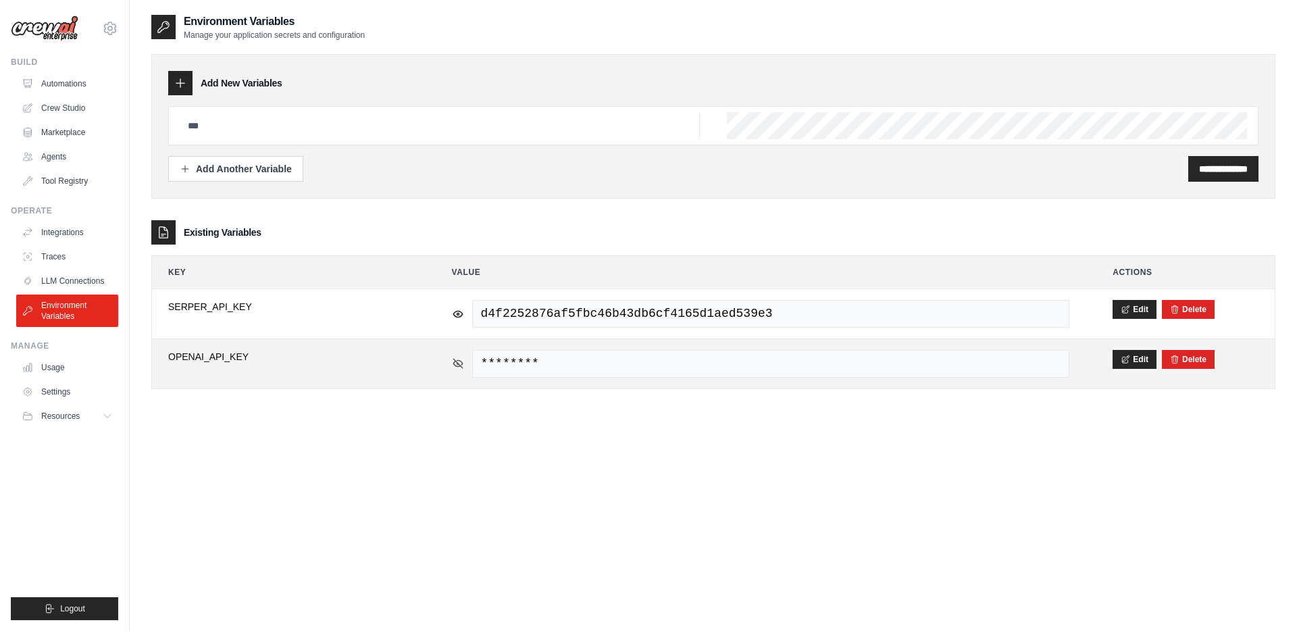
click at [461, 360] on icon at bounding box center [458, 363] width 12 height 12
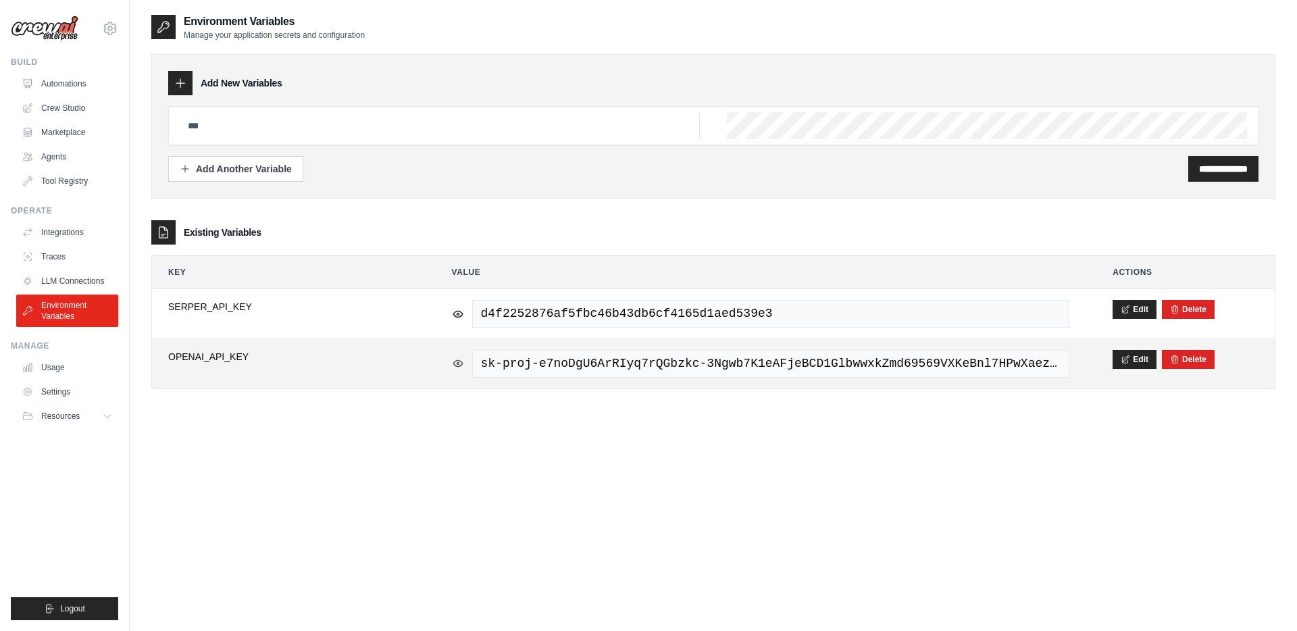
click at [461, 360] on icon at bounding box center [458, 363] width 12 height 12
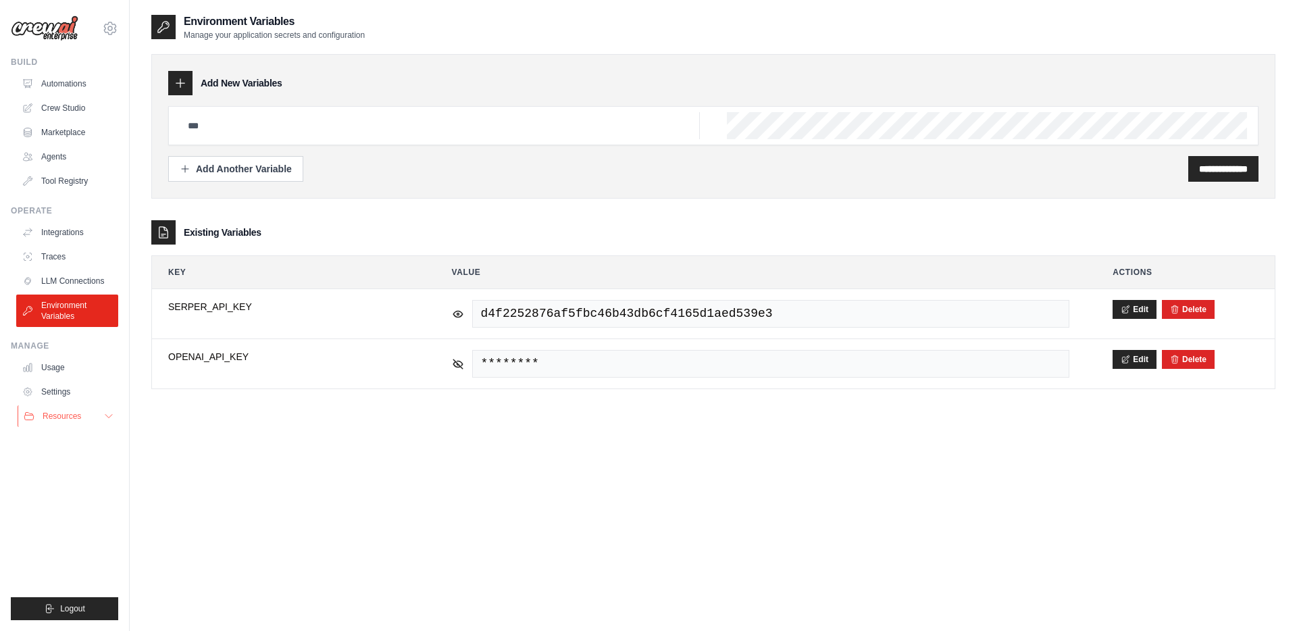
click at [107, 414] on icon at bounding box center [108, 416] width 11 height 11
click at [70, 394] on link "Settings" at bounding box center [69, 392] width 102 height 22
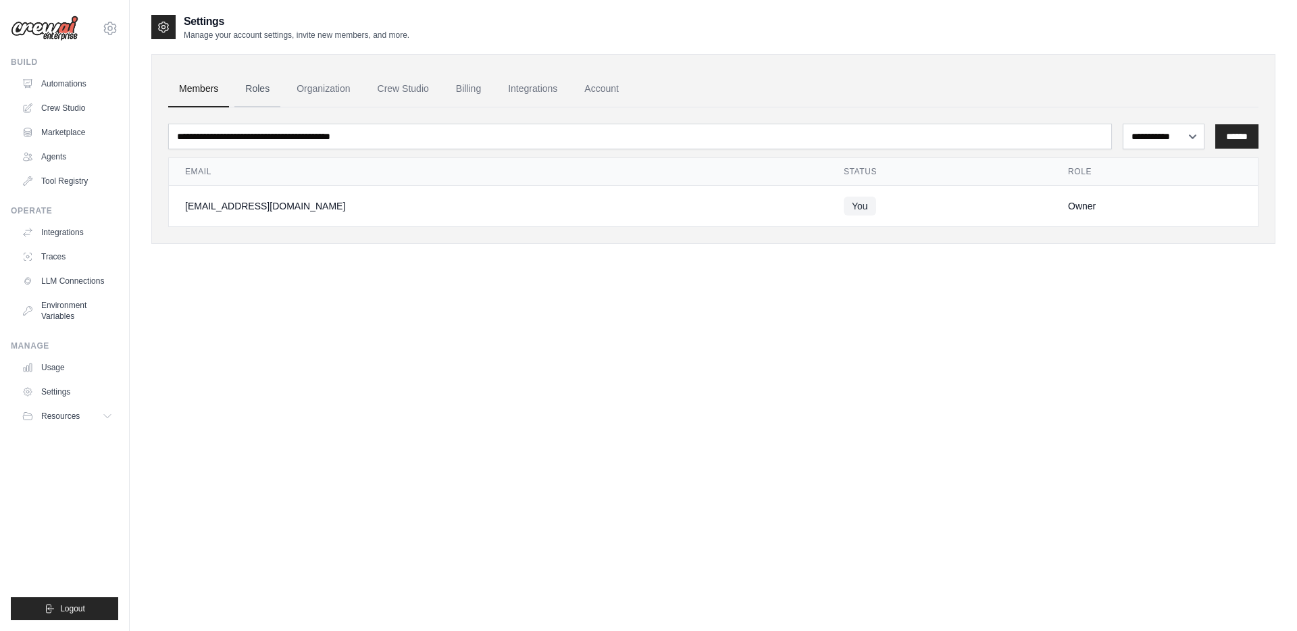
click at [259, 92] on link "Roles" at bounding box center [257, 89] width 46 height 36
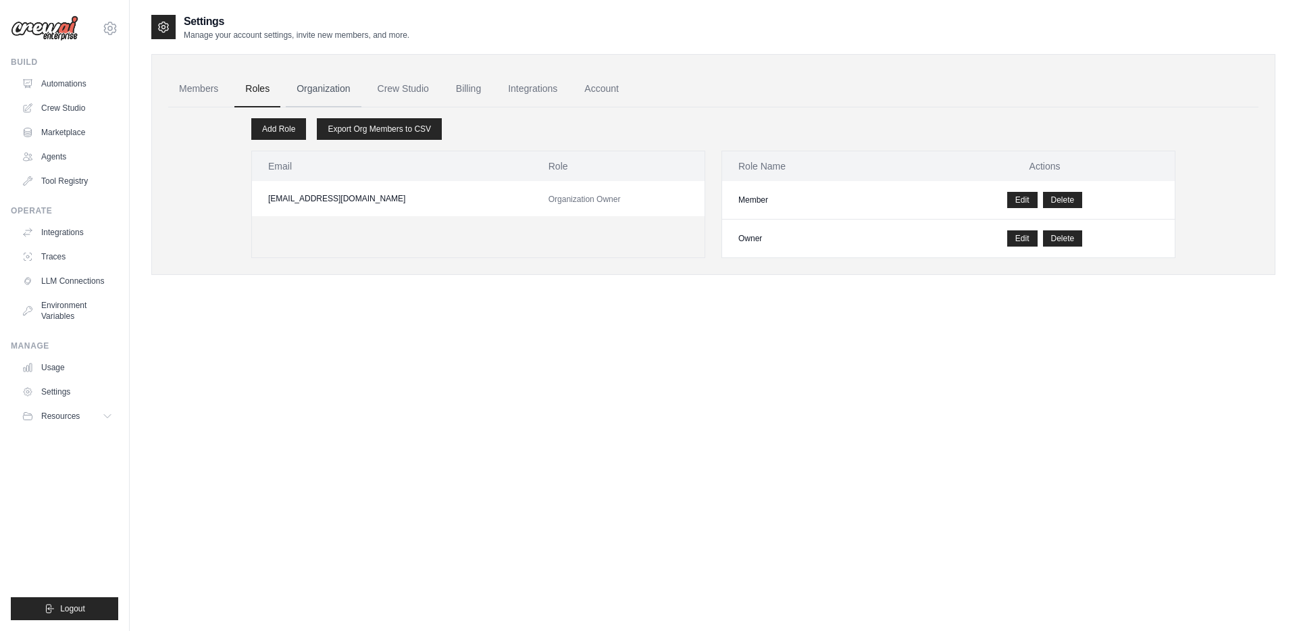
click at [316, 84] on link "Organization" at bounding box center [323, 89] width 75 height 36
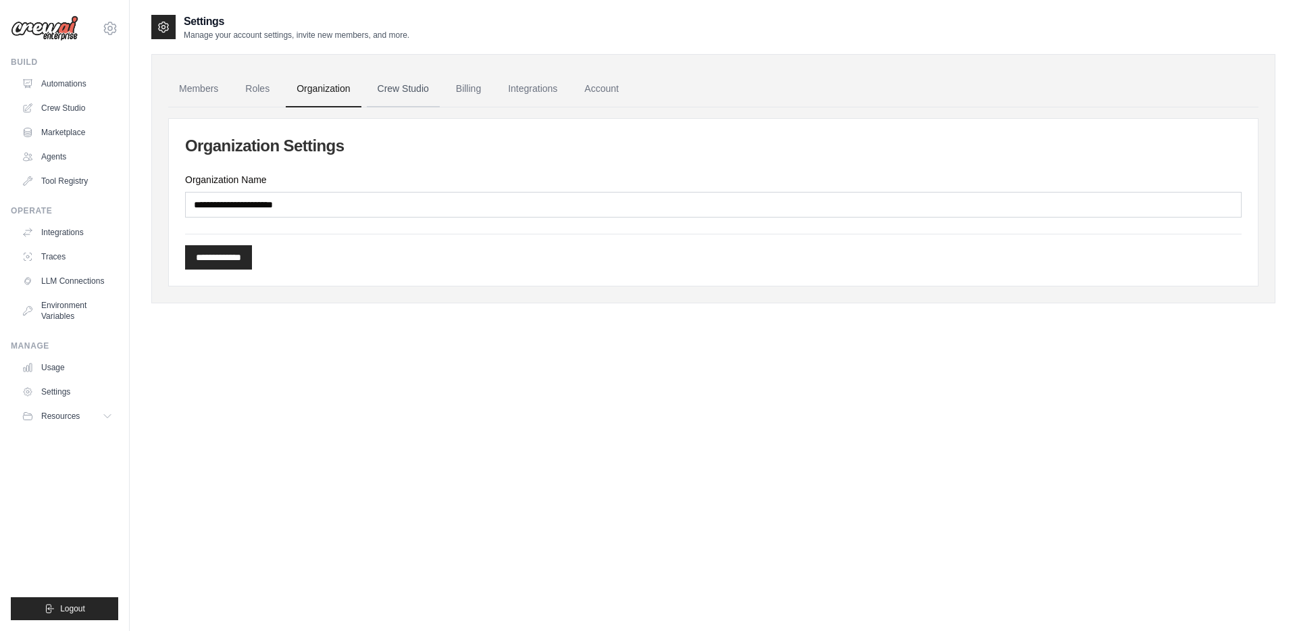
click at [401, 85] on link "Crew Studio" at bounding box center [403, 89] width 73 height 36
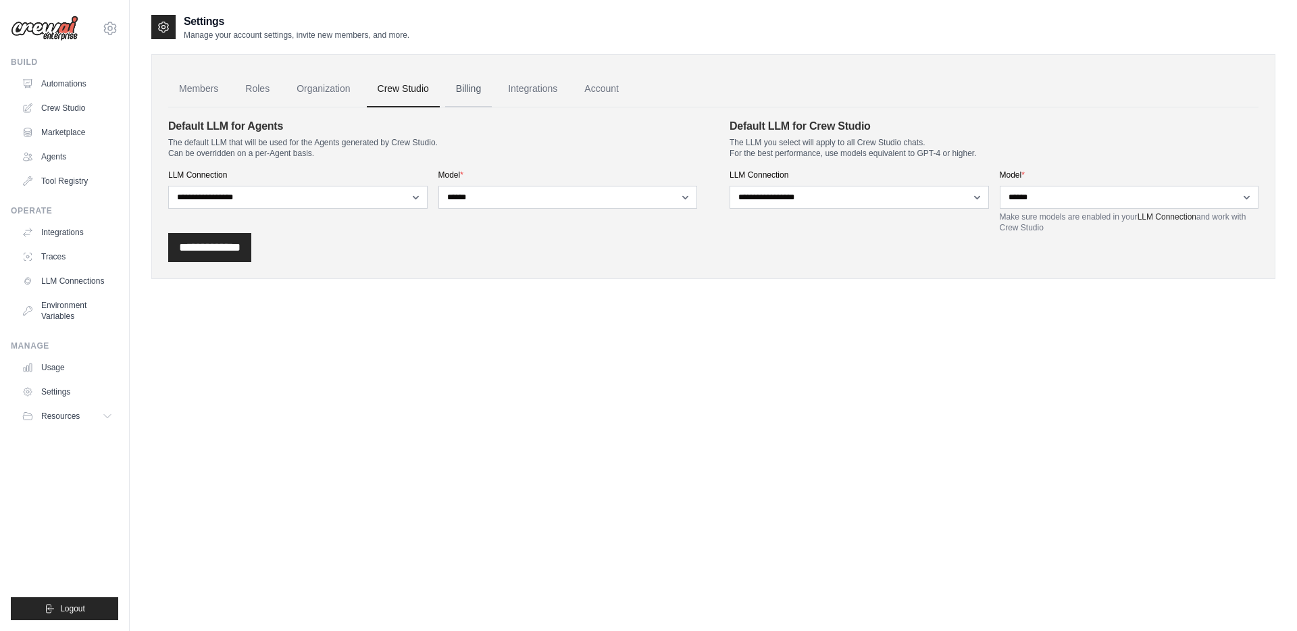
click at [466, 91] on link "Billing" at bounding box center [468, 89] width 47 height 36
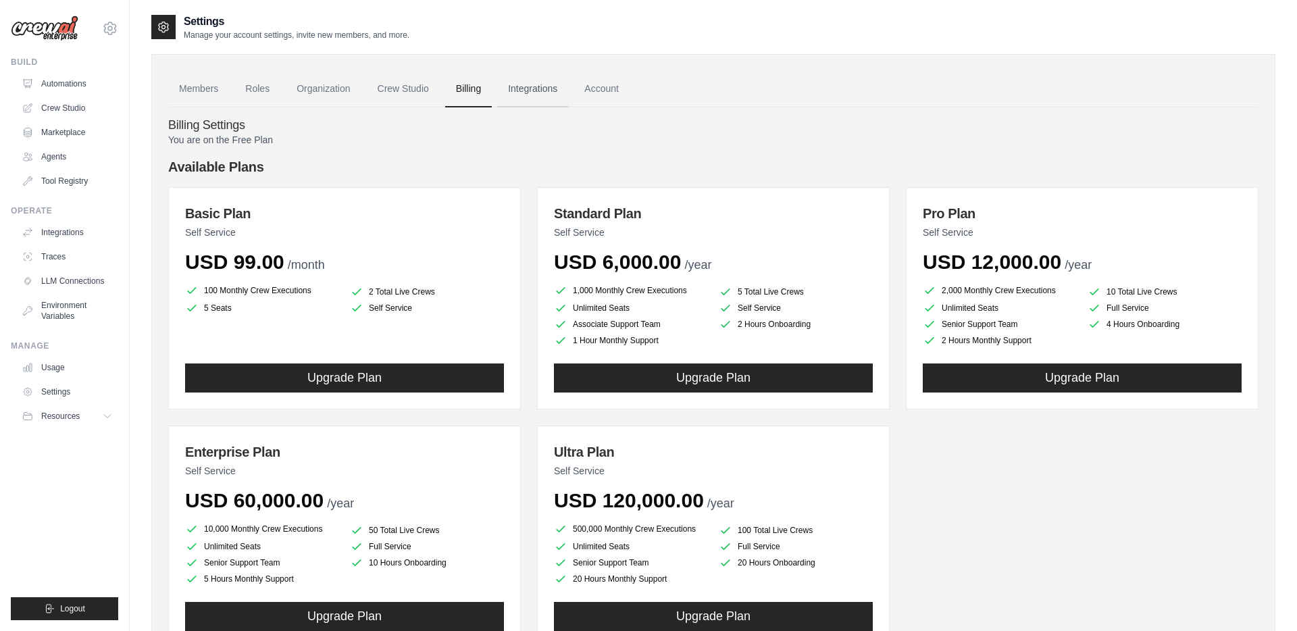
click at [537, 89] on link "Integrations" at bounding box center [532, 89] width 71 height 36
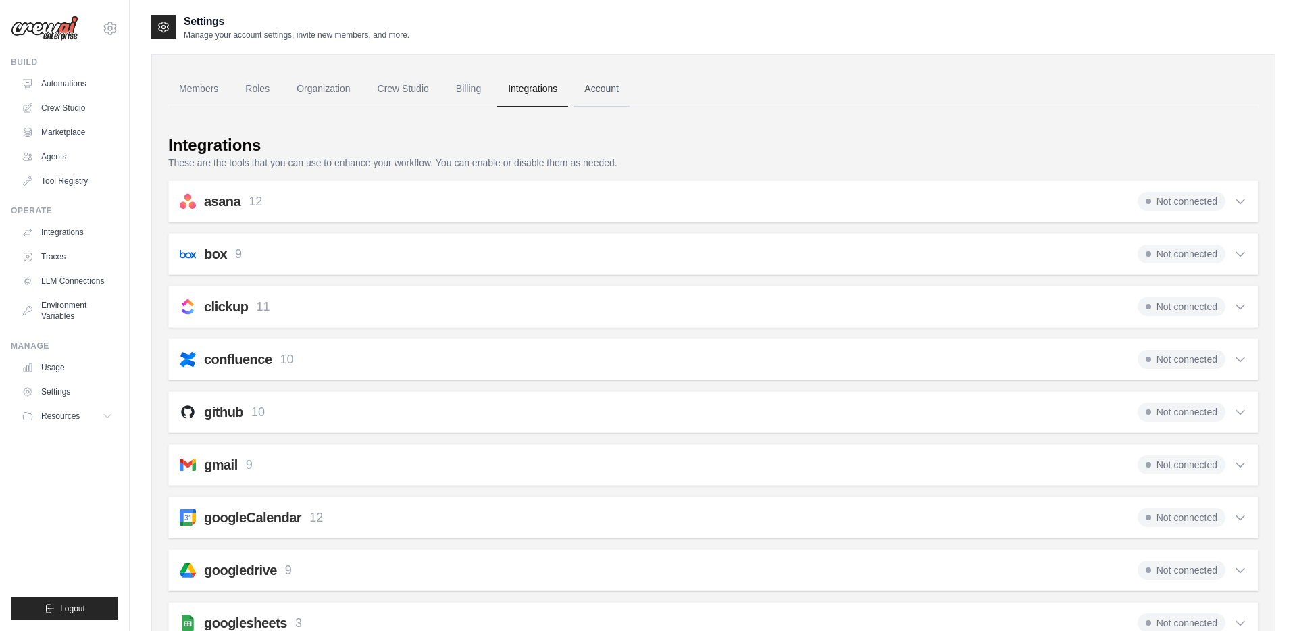
click at [589, 89] on link "Account" at bounding box center [602, 89] width 56 height 36
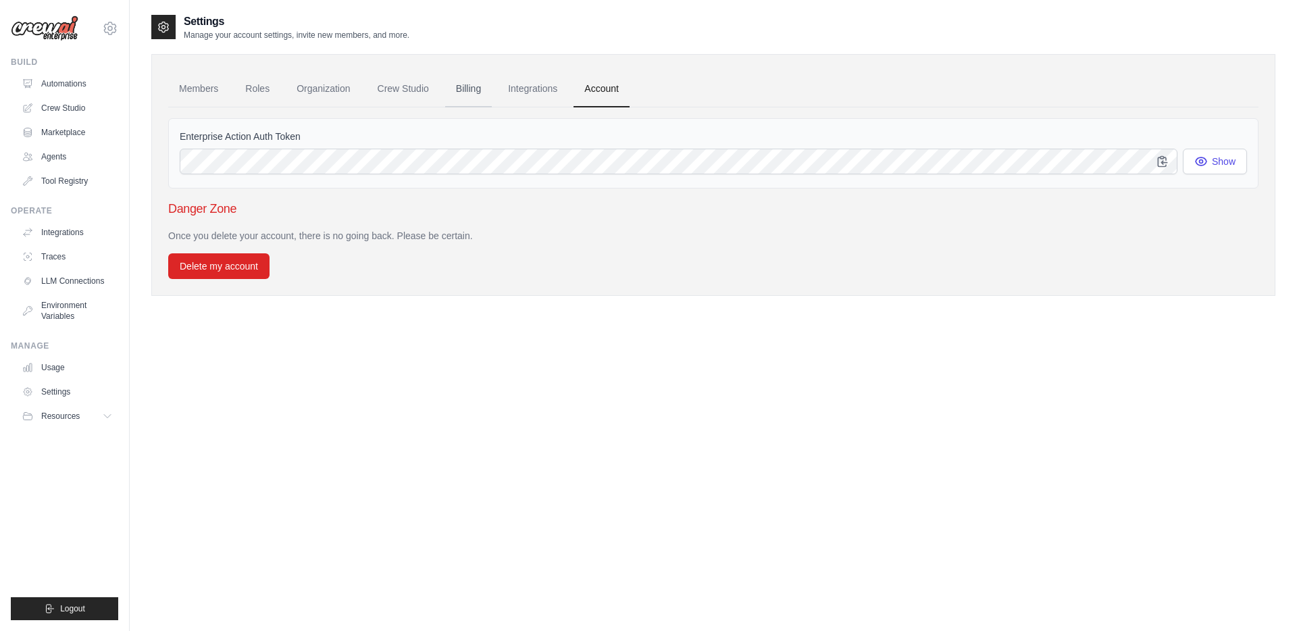
click at [472, 86] on link "Billing" at bounding box center [468, 89] width 47 height 36
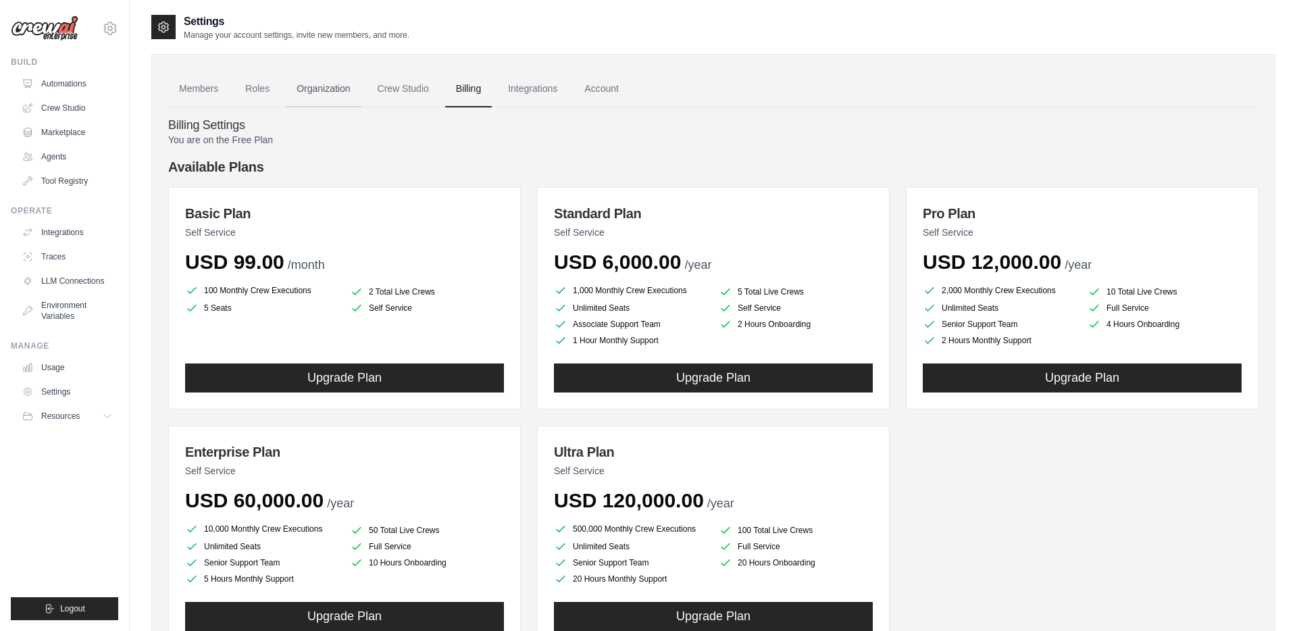
click at [324, 81] on link "Organization" at bounding box center [323, 89] width 75 height 36
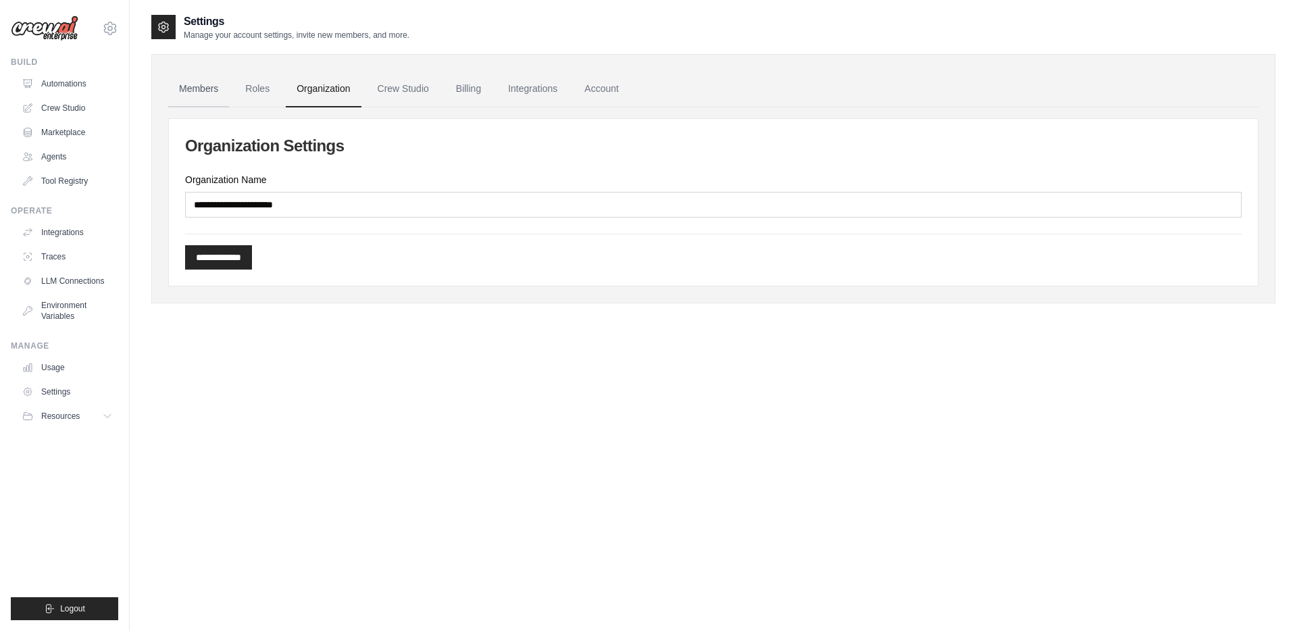
click at [205, 88] on link "Members" at bounding box center [198, 89] width 61 height 36
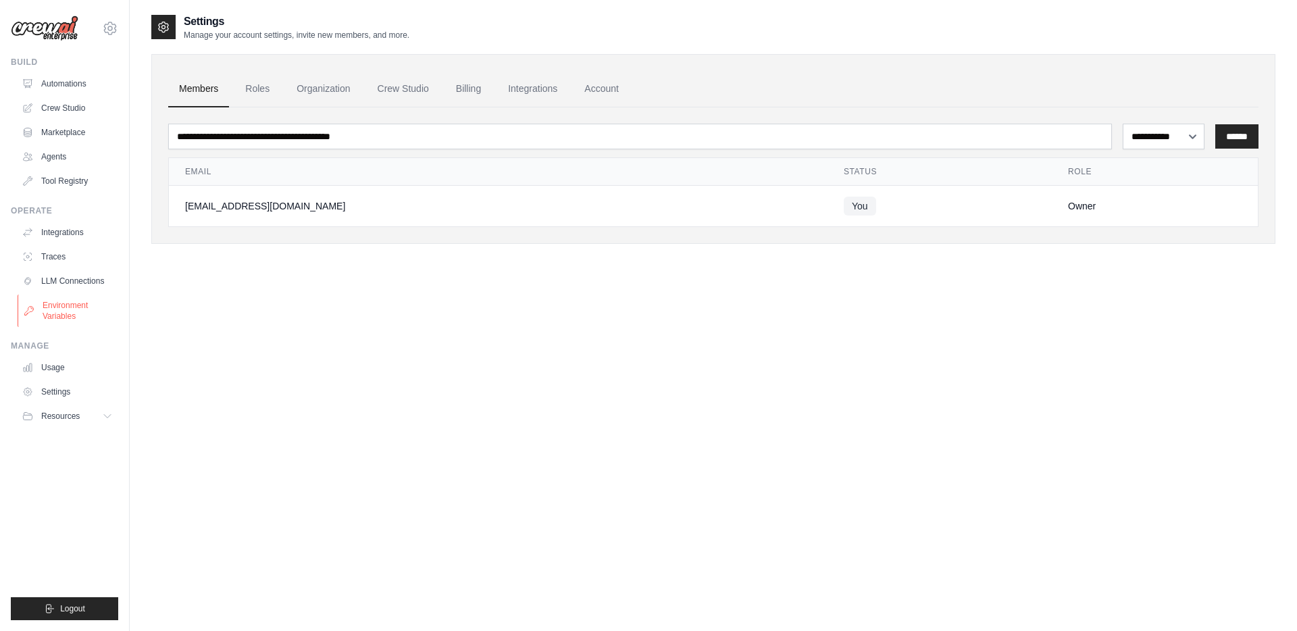
click at [54, 301] on link "Environment Variables" at bounding box center [69, 311] width 102 height 32
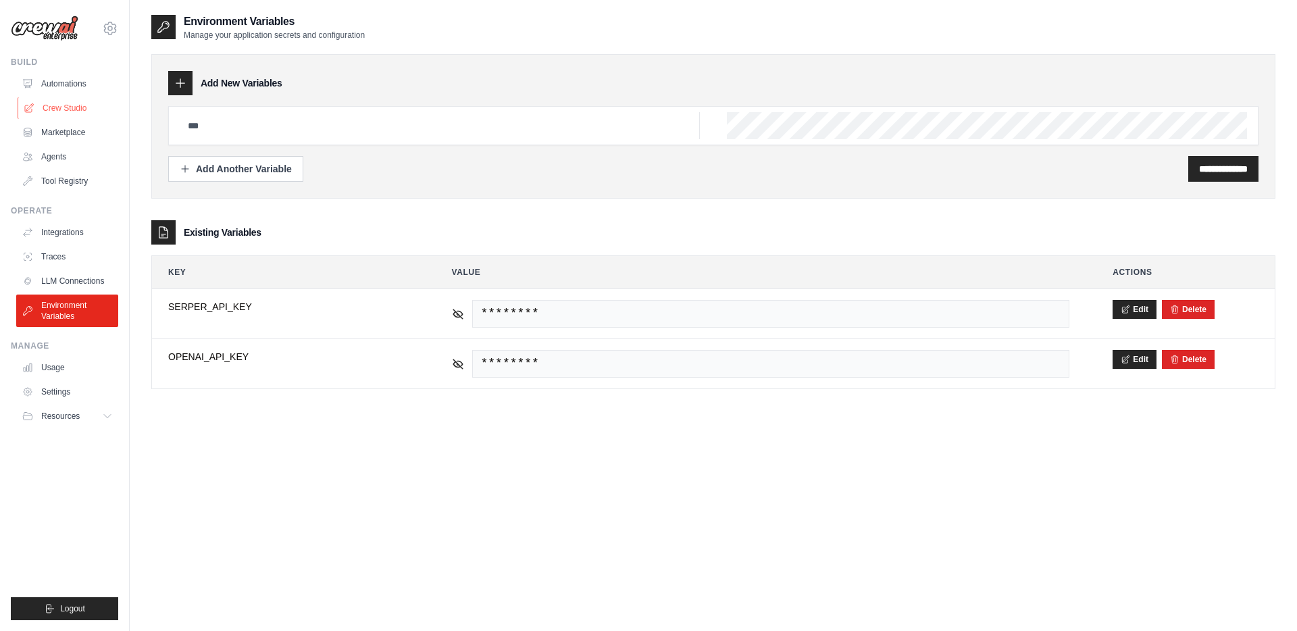
click at [53, 116] on link "Crew Studio" at bounding box center [69, 108] width 102 height 22
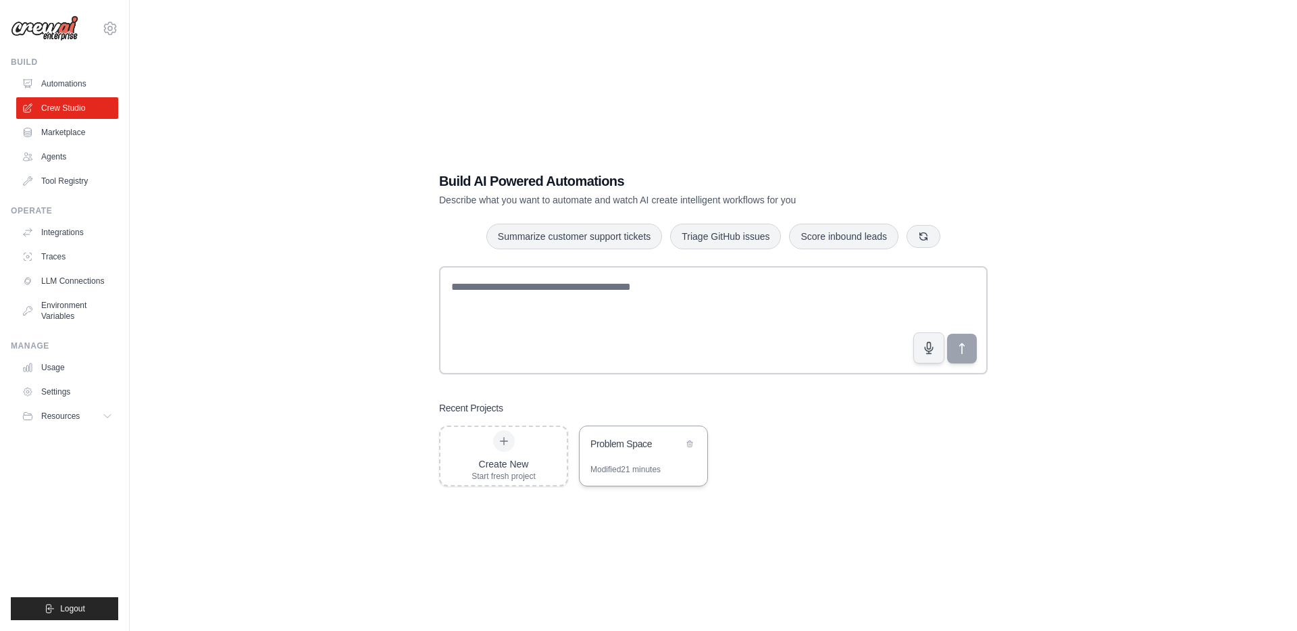
click at [618, 440] on div "Problem Space" at bounding box center [637, 444] width 93 height 14
click at [56, 315] on link "Environment Variables" at bounding box center [69, 311] width 102 height 32
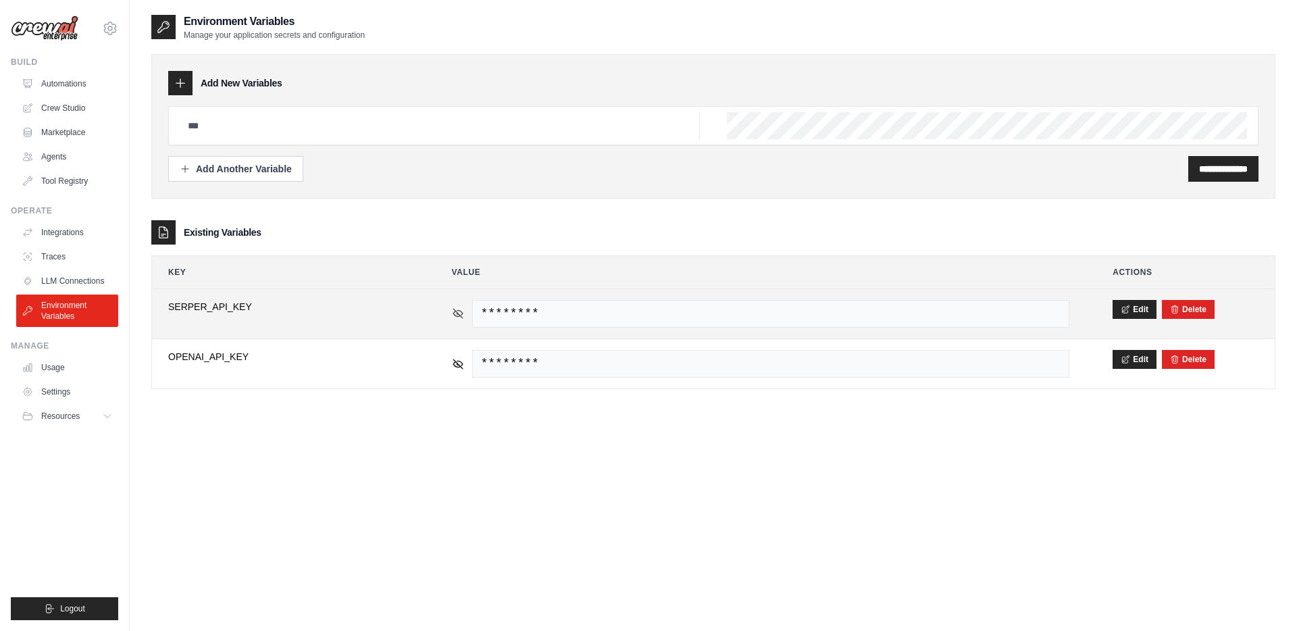
click at [457, 316] on icon at bounding box center [457, 313] width 9 height 6
click at [514, 316] on span "d4f2252876af5fbc46b43db6cf4165d1aed539e3" at bounding box center [771, 314] width 598 height 28
click at [514, 317] on span "d4f2252876af5fbc46b43db6cf4165d1aed539e3" at bounding box center [771, 314] width 598 height 28
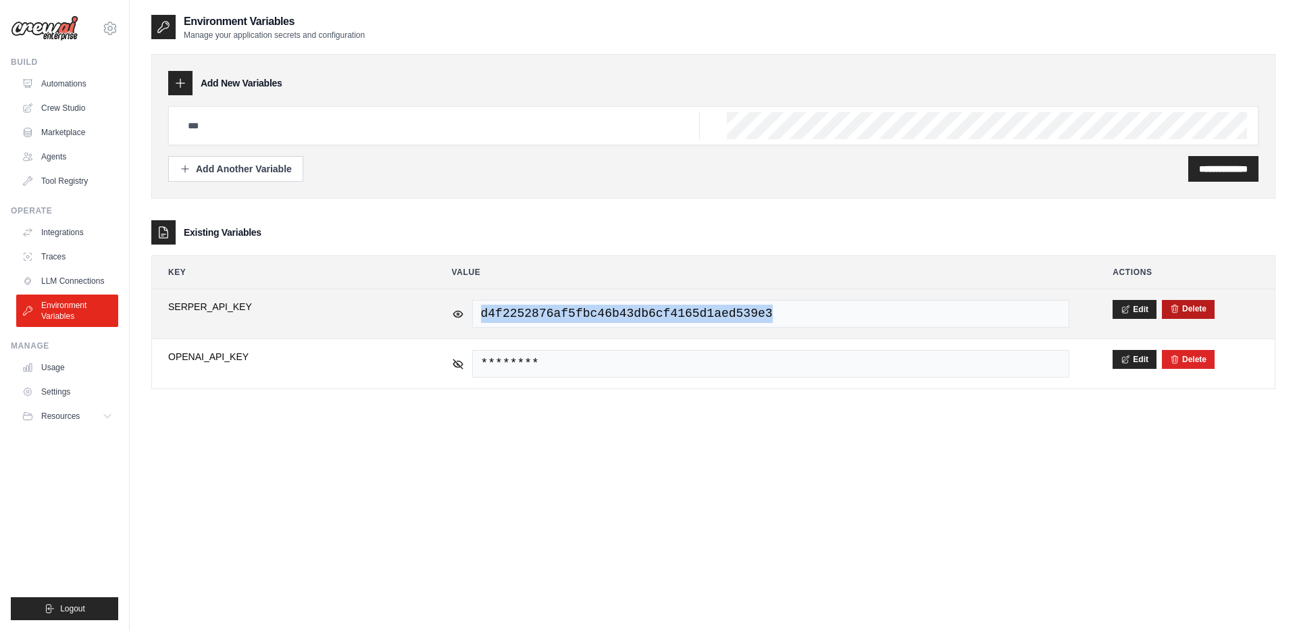
click at [1197, 314] on form "Delete" at bounding box center [1188, 309] width 36 height 11
click at [1192, 311] on button "Delete" at bounding box center [1188, 308] width 36 height 11
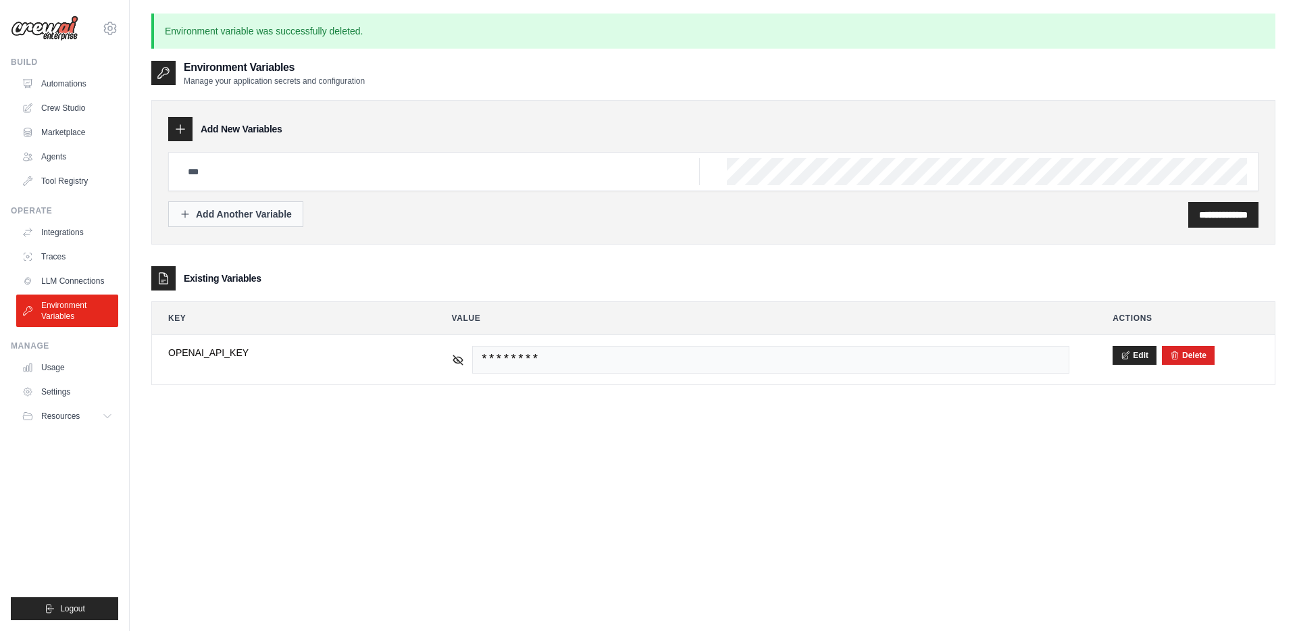
click at [191, 211] on div "Add Another Variable" at bounding box center [236, 214] width 112 height 14
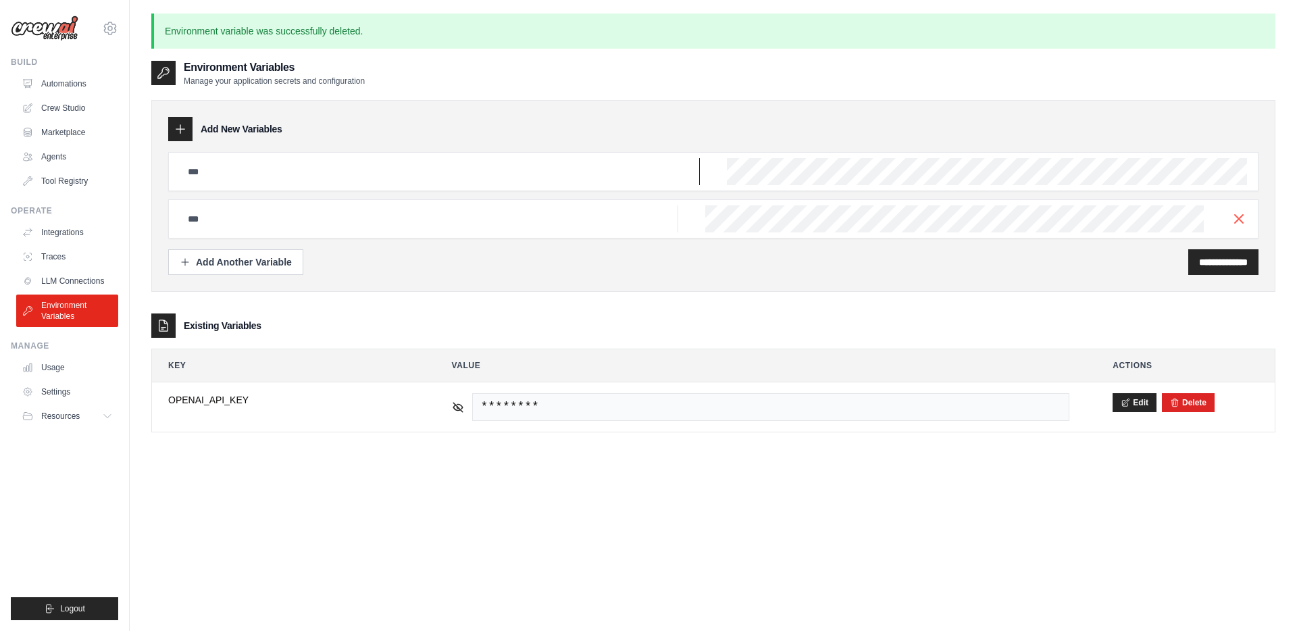
click at [223, 172] on input "text" at bounding box center [440, 171] width 520 height 27
paste input "**********"
type input "**********"
click at [1211, 266] on input "**********" at bounding box center [1223, 262] width 49 height 14
click at [1237, 220] on line "button" at bounding box center [1239, 218] width 8 height 8
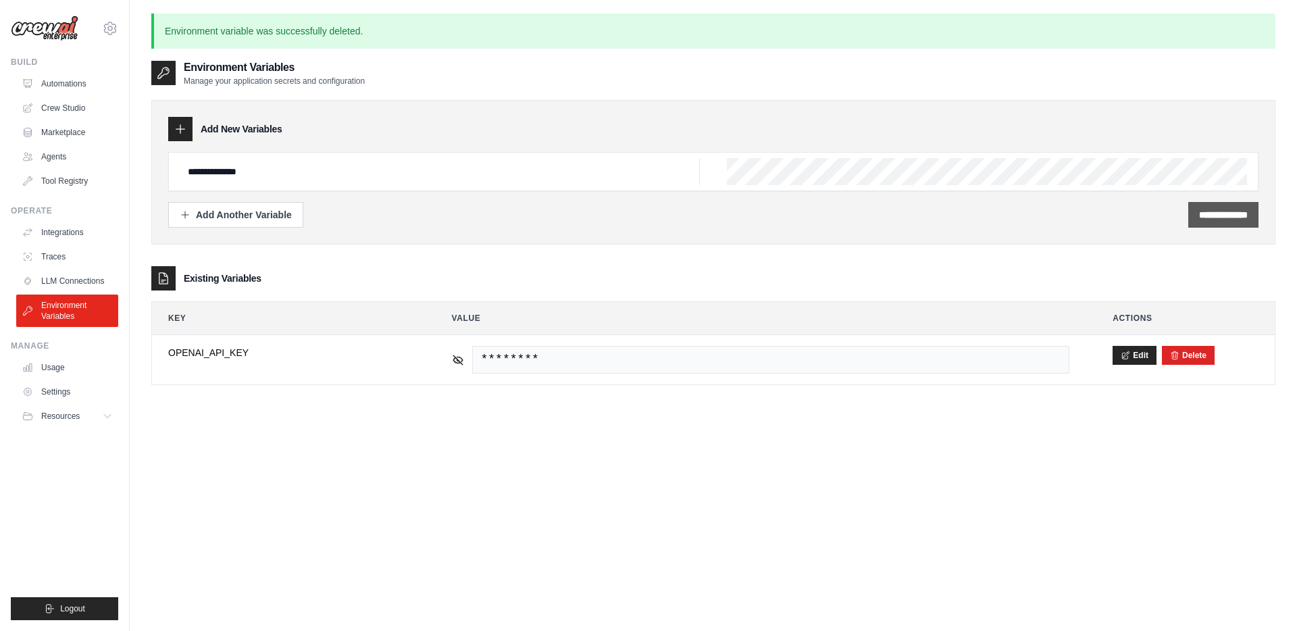
click at [1208, 218] on input "**********" at bounding box center [1223, 215] width 49 height 14
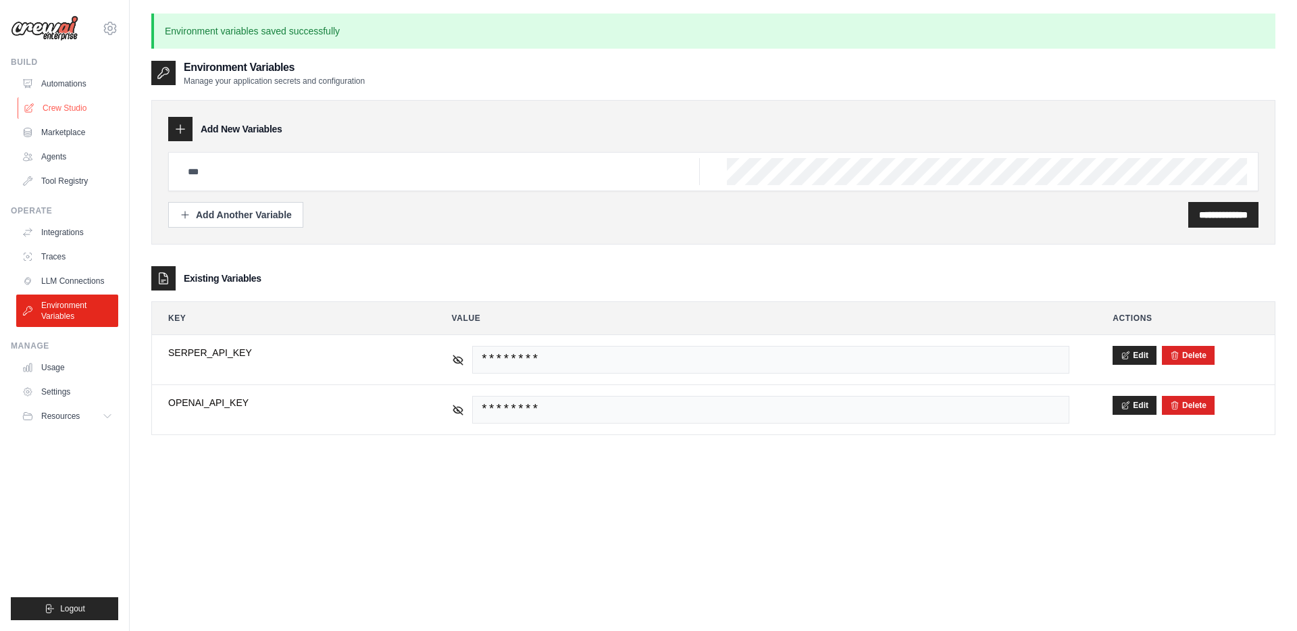
click at [65, 109] on link "Crew Studio" at bounding box center [69, 108] width 102 height 22
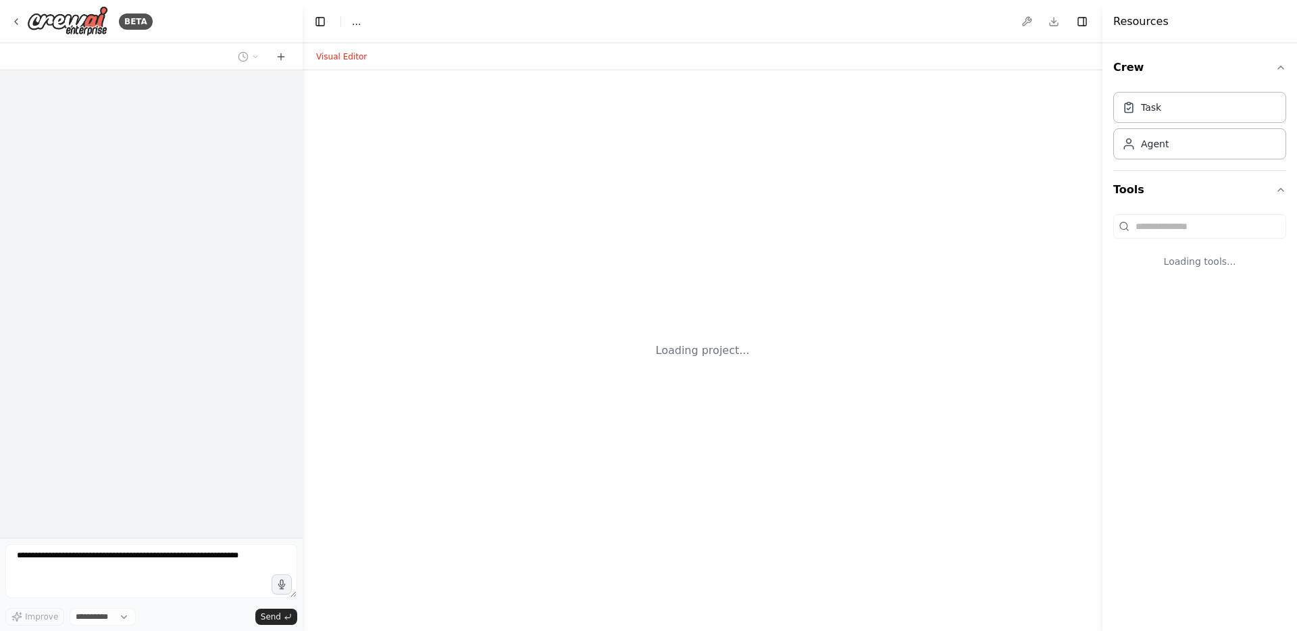
select select "****"
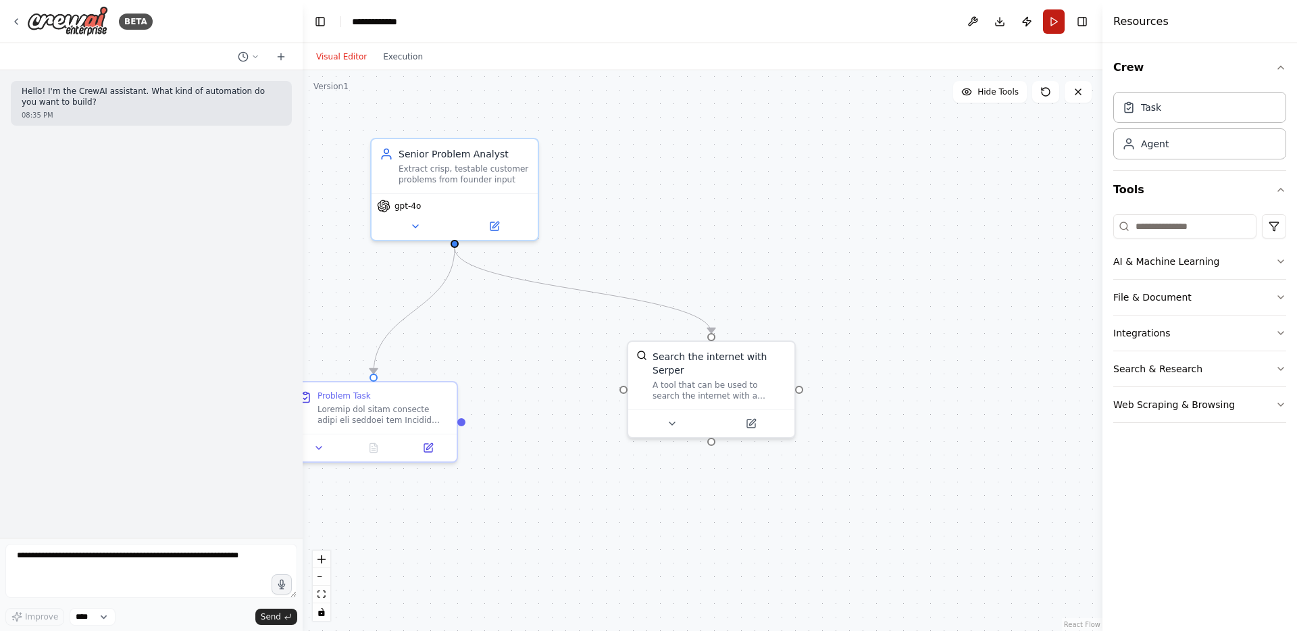
click at [1053, 24] on button "Run" at bounding box center [1054, 21] width 22 height 24
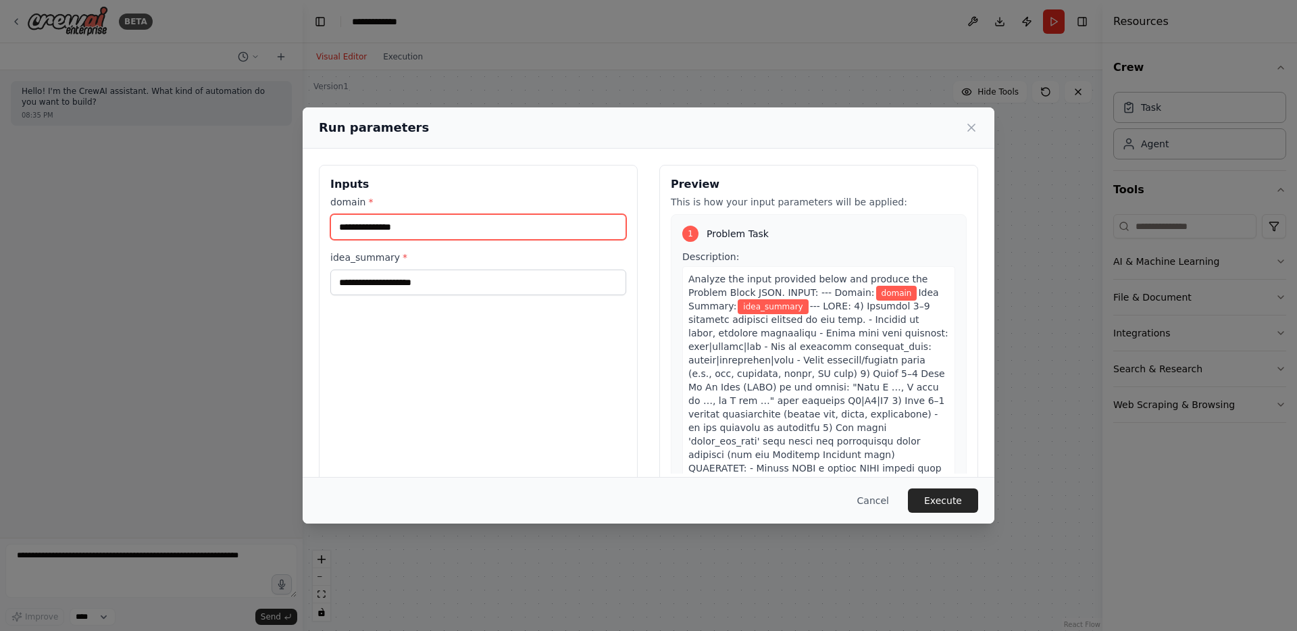
click at [463, 230] on input "domain *" at bounding box center [478, 227] width 296 height 26
type input "******"
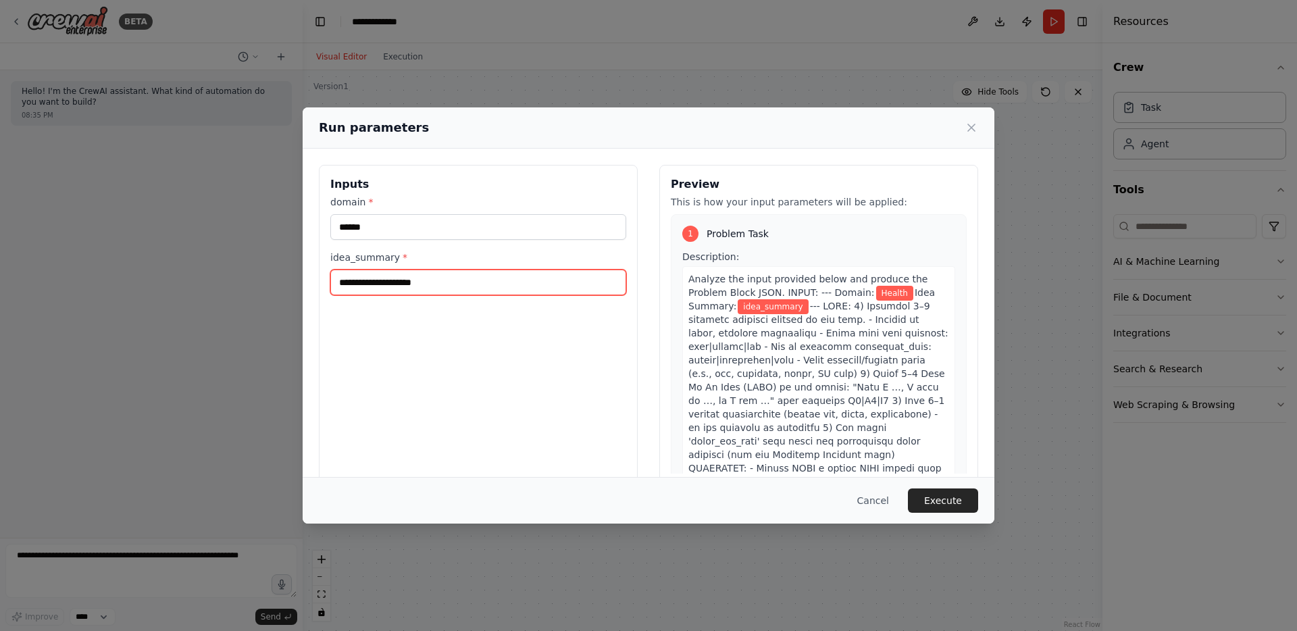
click at [393, 287] on input "idea_summary *" at bounding box center [478, 283] width 296 height 26
paste input "**********"
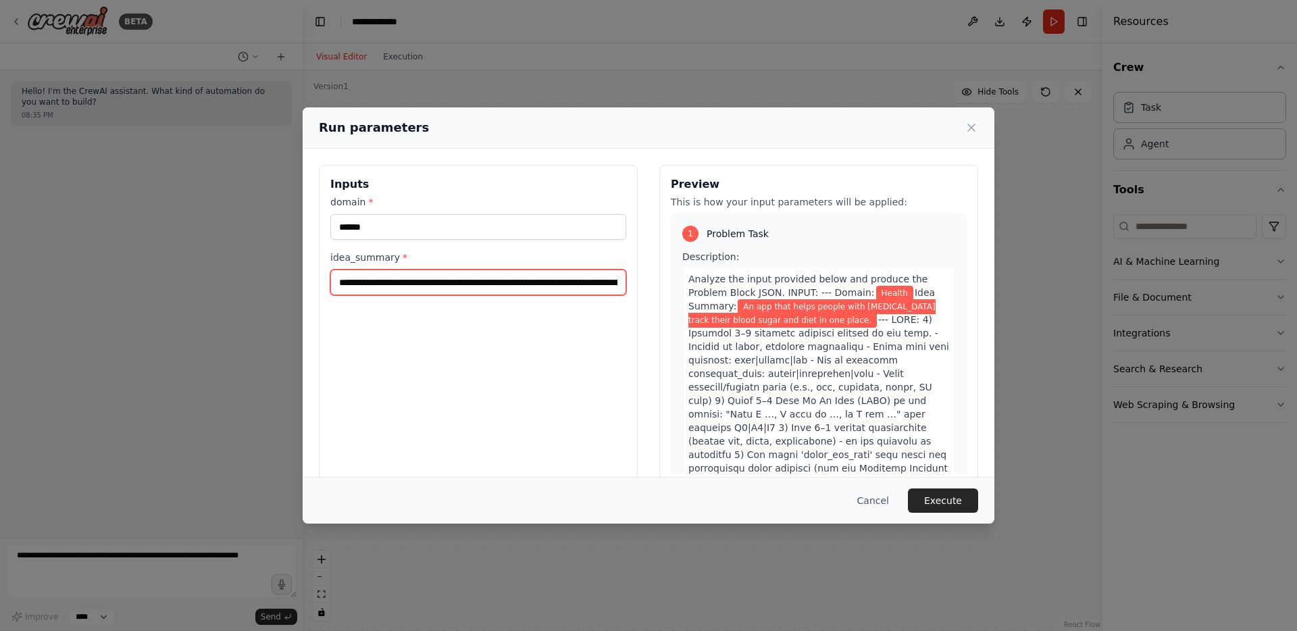
scroll to position [0, 89]
type input "**********"
click at [941, 501] on button "Execute" at bounding box center [943, 501] width 70 height 24
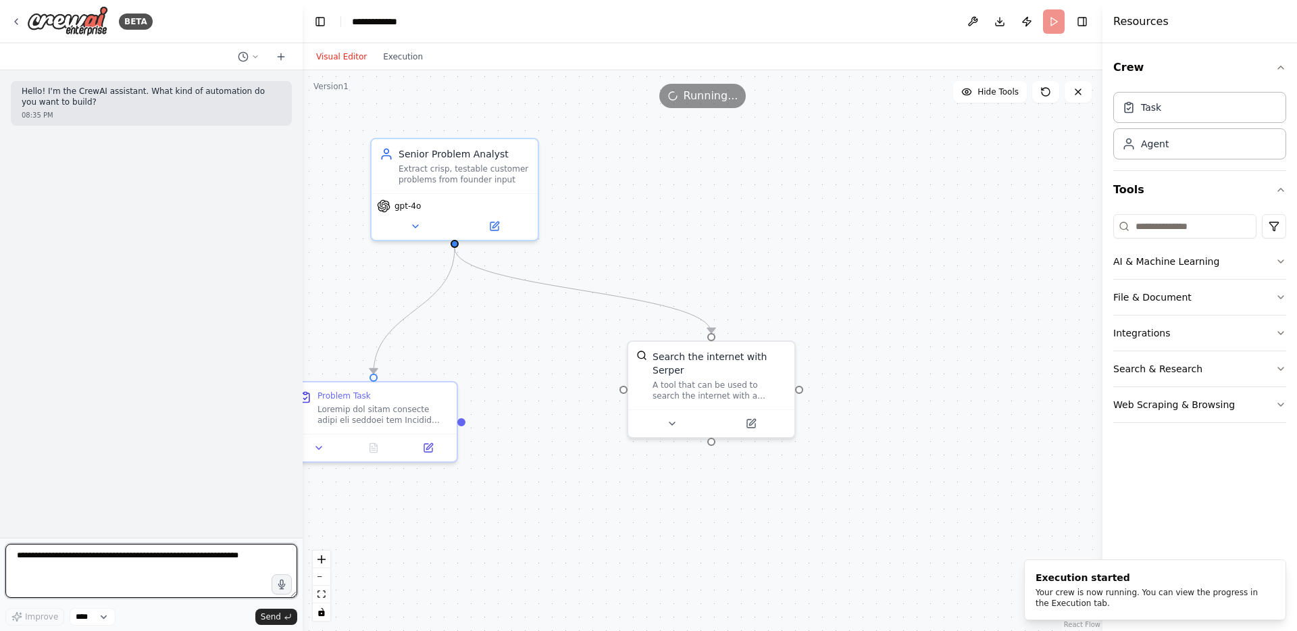
click at [170, 572] on textarea at bounding box center [151, 571] width 292 height 54
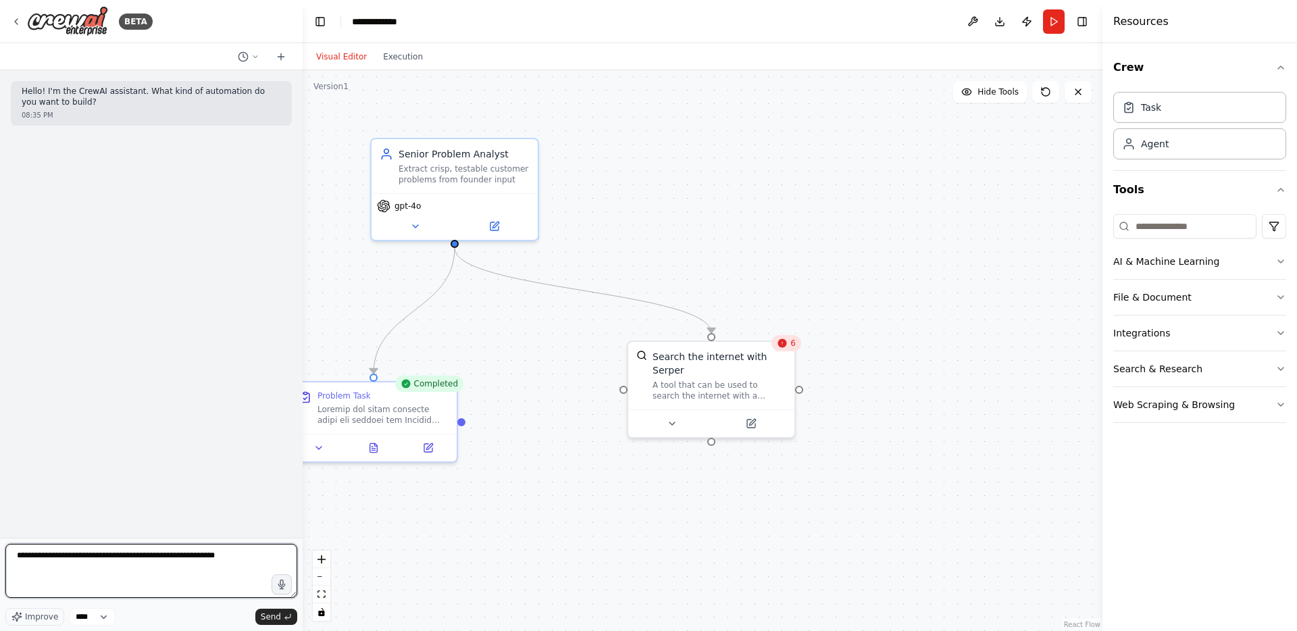
type textarea "**********"
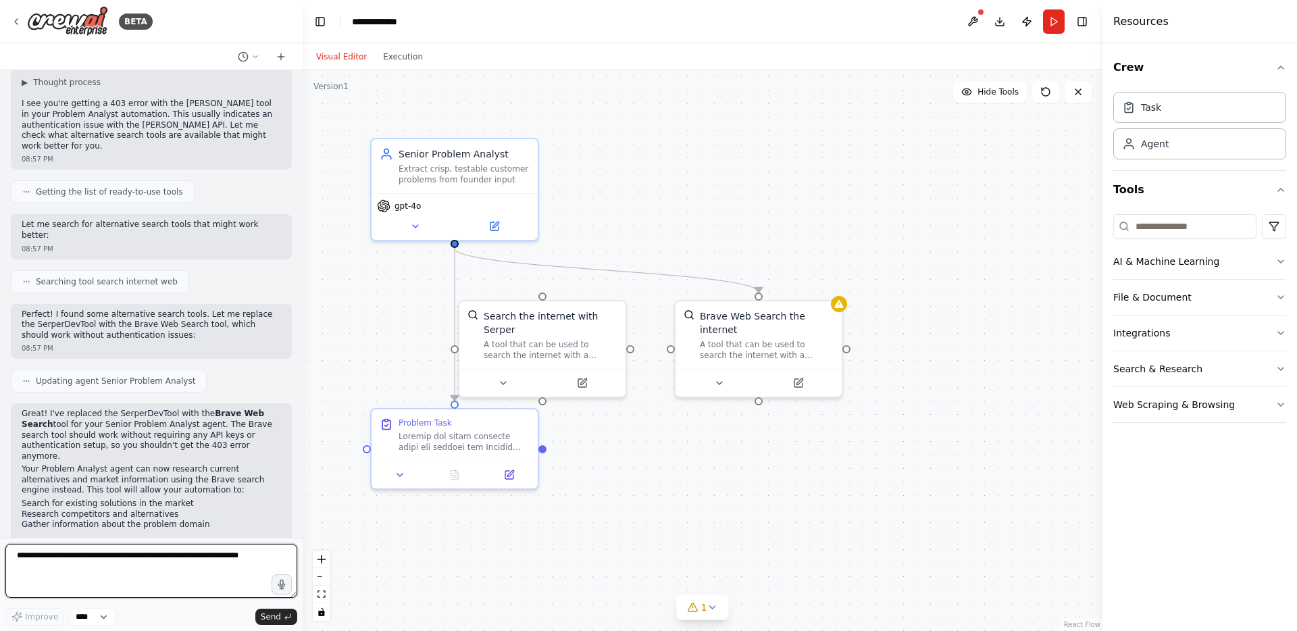
scroll to position [131, 0]
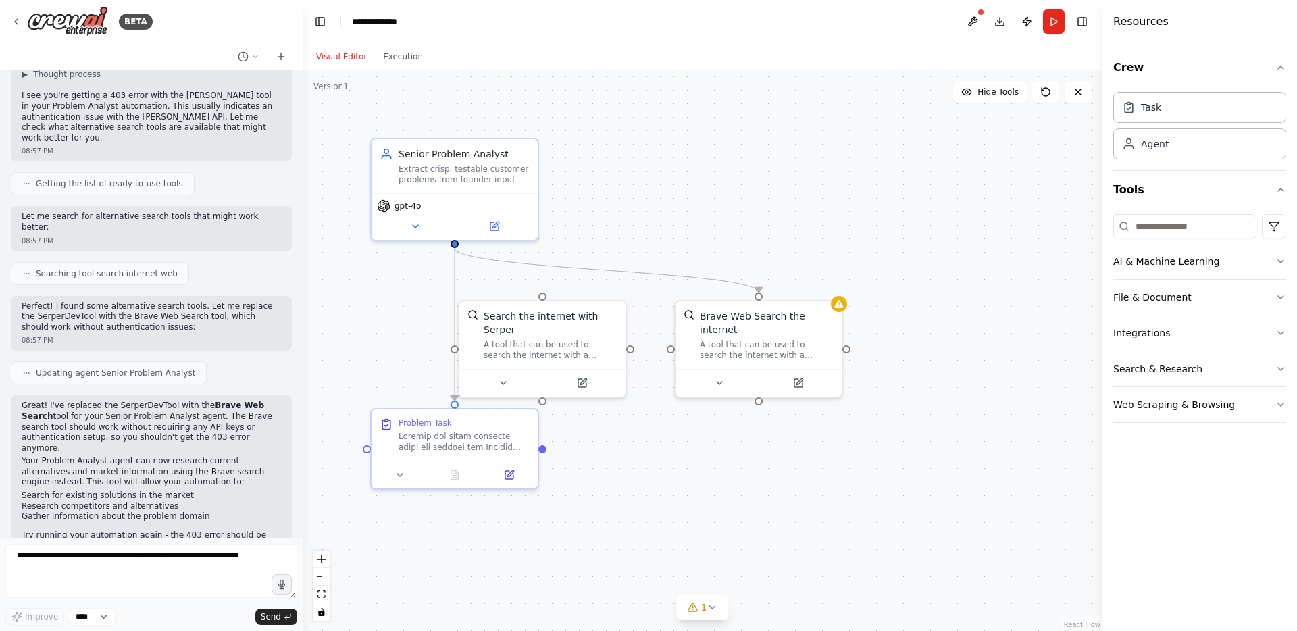
click at [584, 291] on div ".deletable-edge-delete-btn { width: 20px; height: 20px; border: 0px solid #ffff…" at bounding box center [703, 350] width 800 height 561
click at [582, 320] on div "Search the internet with Serper" at bounding box center [551, 320] width 134 height 27
click at [616, 289] on icon at bounding box center [616, 285] width 8 height 8
click at [584, 284] on button "Confirm" at bounding box center [577, 285] width 48 height 16
click at [1049, 29] on button "Run" at bounding box center [1054, 21] width 22 height 24
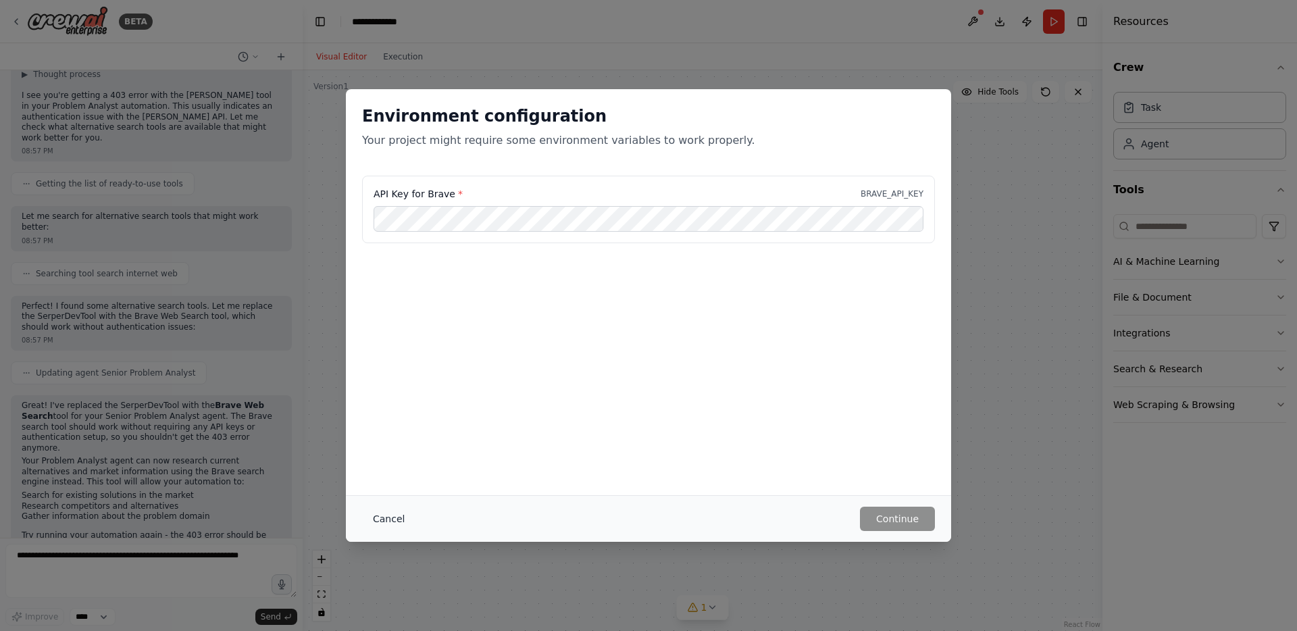
click at [384, 518] on button "Cancel" at bounding box center [388, 519] width 53 height 24
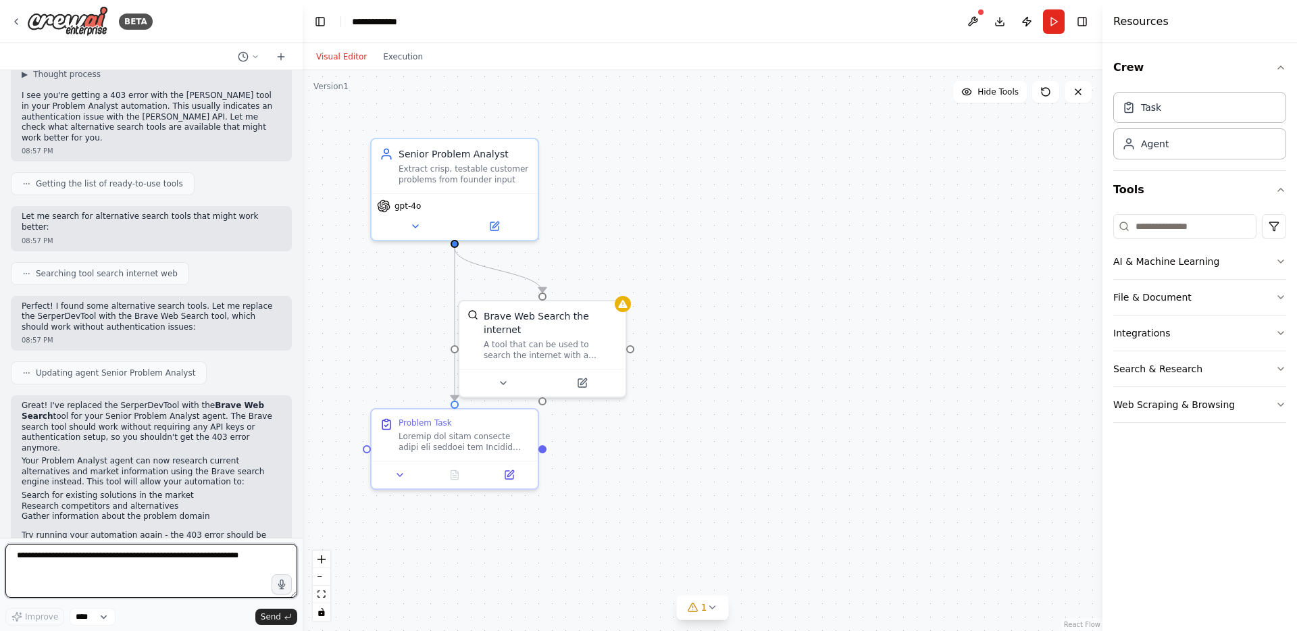
click at [84, 553] on textarea at bounding box center [151, 571] width 292 height 54
type textarea "**********"
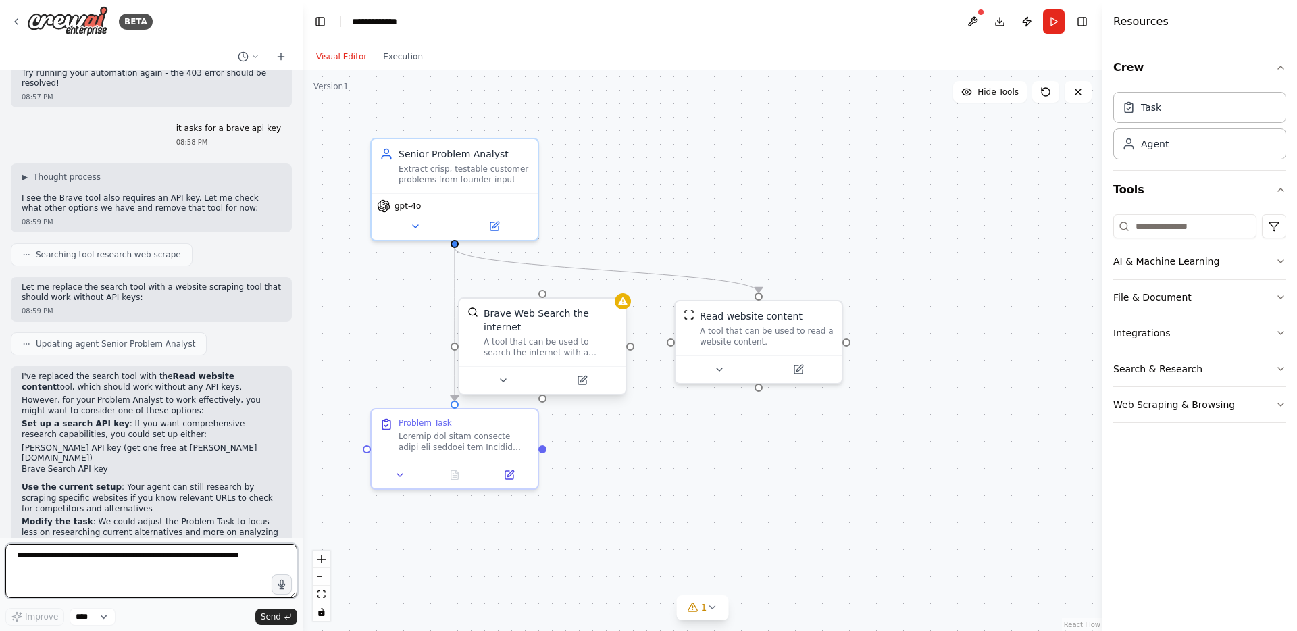
scroll to position [603, 0]
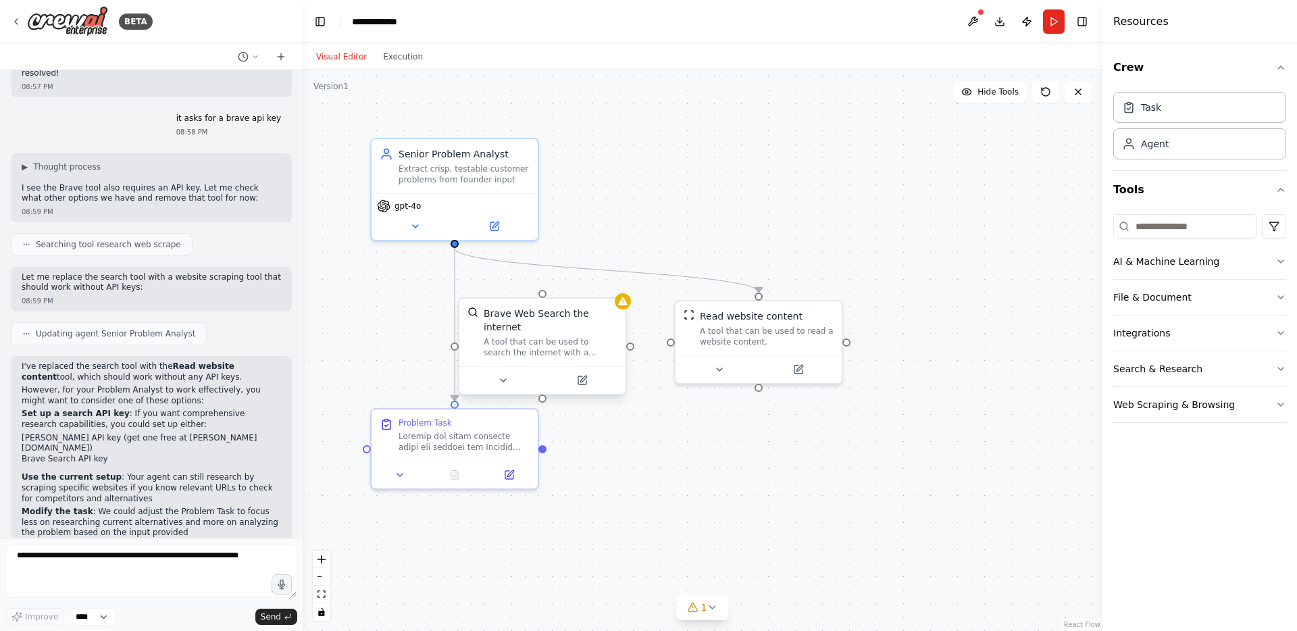
click at [567, 336] on div "A tool that can be used to search the internet with a search_query." at bounding box center [551, 347] width 134 height 22
click at [612, 286] on icon at bounding box center [616, 285] width 8 height 8
click at [576, 284] on button "Confirm" at bounding box center [577, 285] width 48 height 16
click at [582, 286] on button "Confirm" at bounding box center [577, 284] width 48 height 16
click at [825, 310] on div "Read website content" at bounding box center [767, 313] width 134 height 14
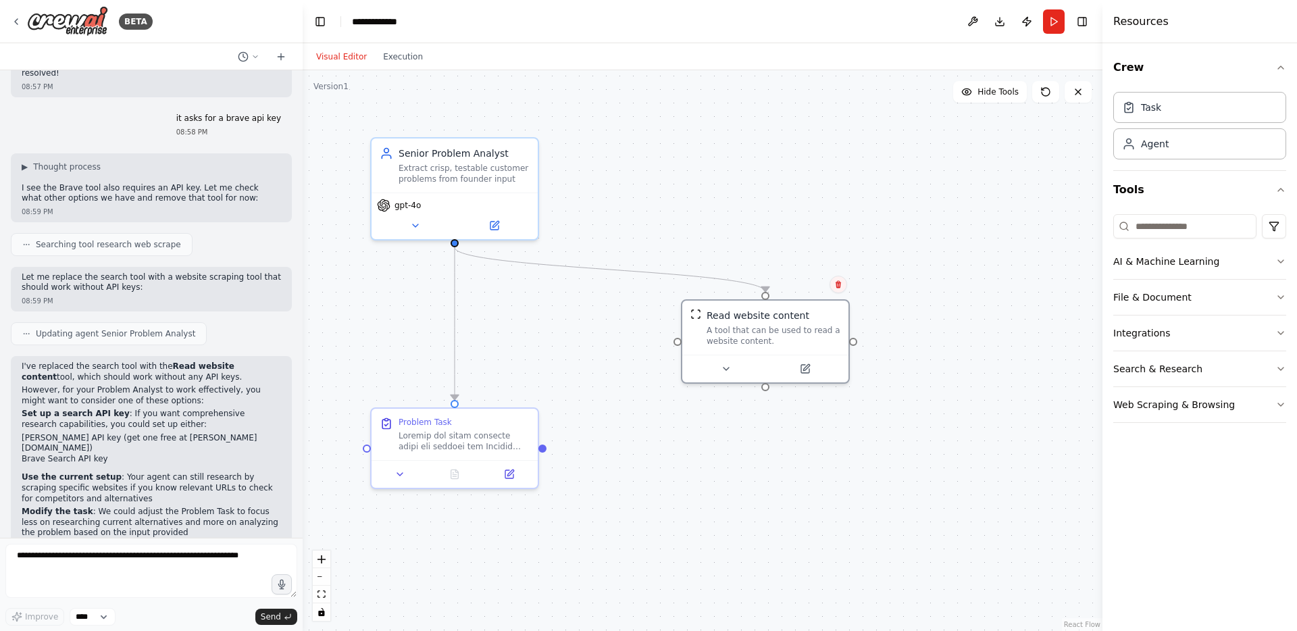
click at [837, 288] on icon at bounding box center [838, 284] width 8 height 8
click at [793, 287] on button "Confirm" at bounding box center [800, 284] width 48 height 16
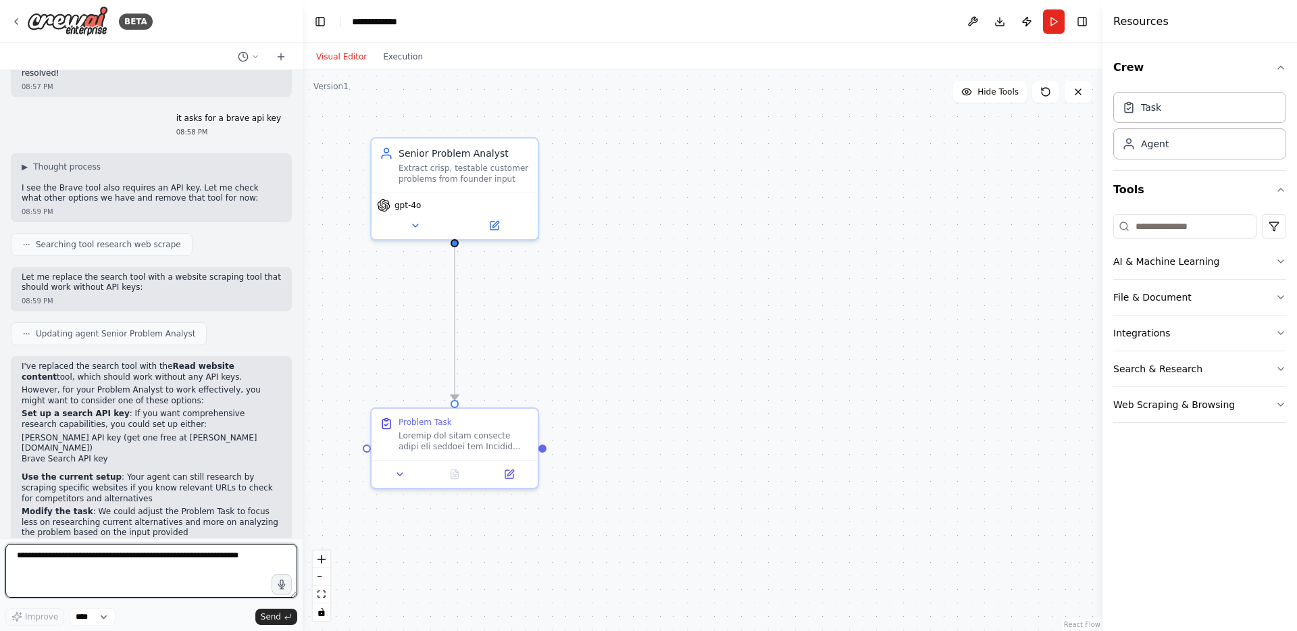
click at [116, 564] on textarea at bounding box center [151, 571] width 292 height 54
type textarea "**********"
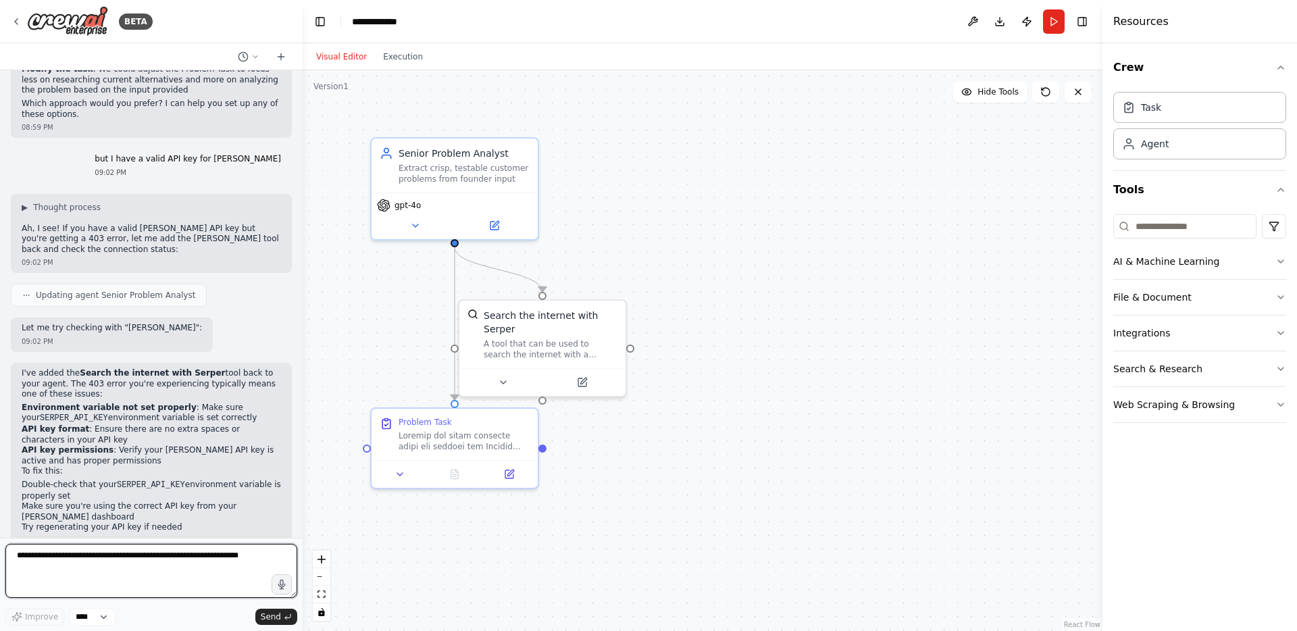
scroll to position [1057, 0]
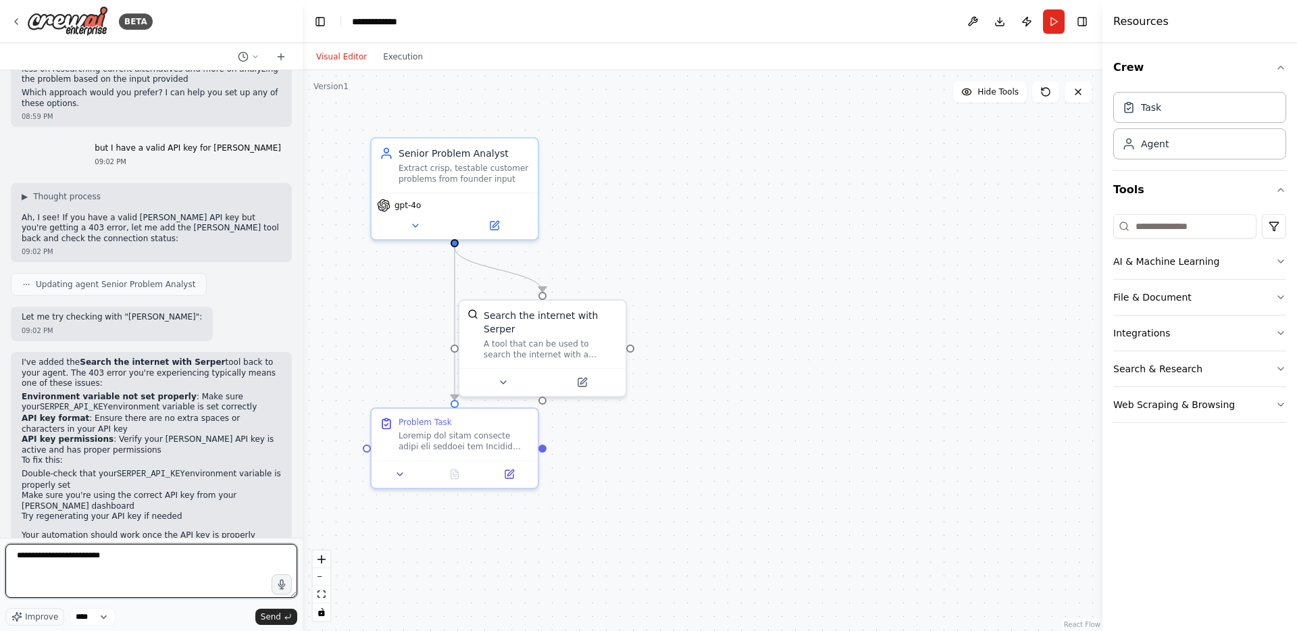
type textarea "**********"
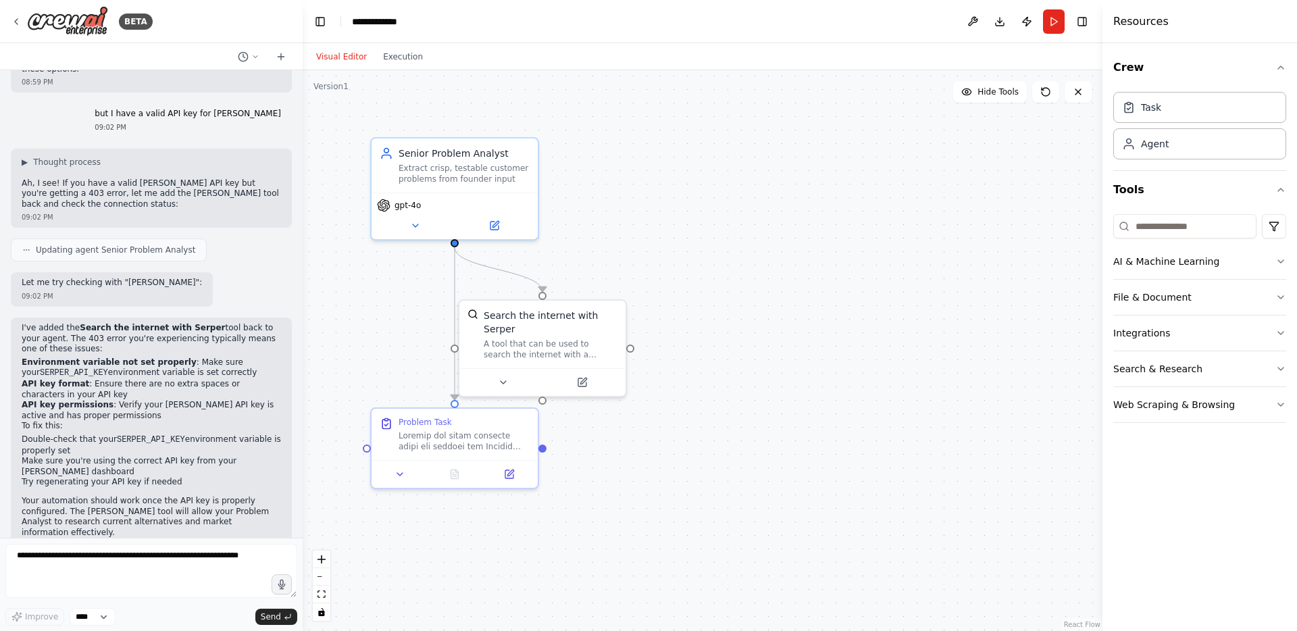
scroll to position [1137, 0]
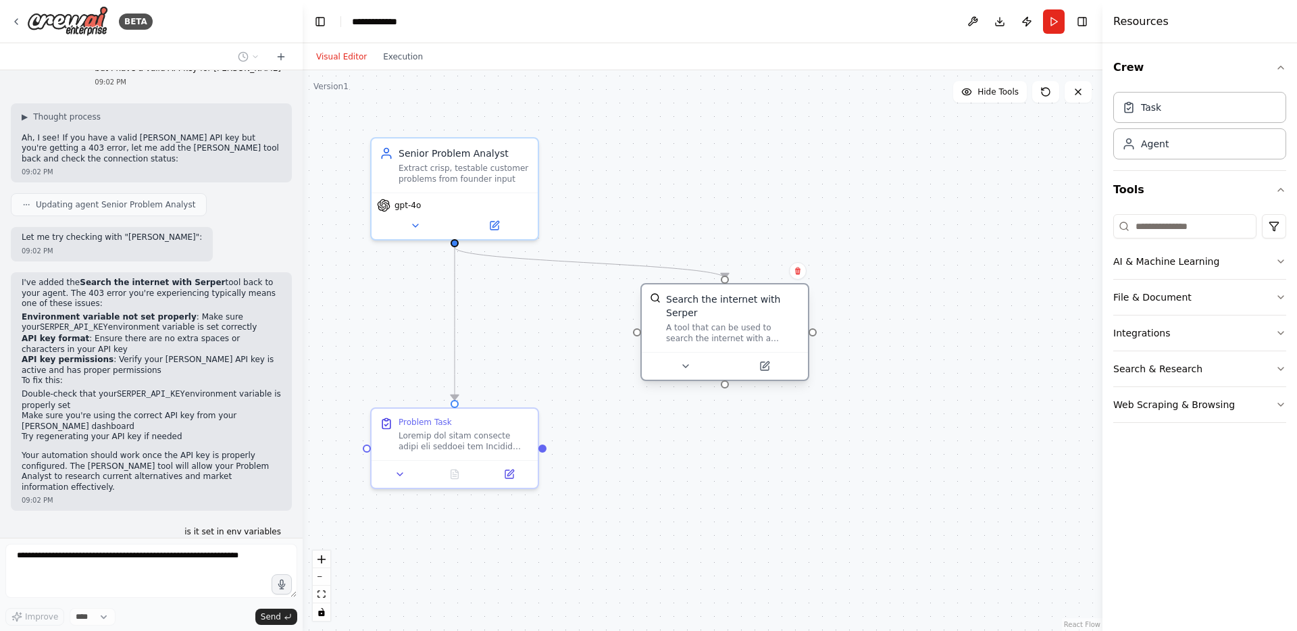
drag, startPoint x: 490, startPoint y: 334, endPoint x: 680, endPoint y: 325, distance: 190.1
click at [680, 325] on div "Search the internet with Serper A tool that can be used to search the internet …" at bounding box center [733, 318] width 134 height 51
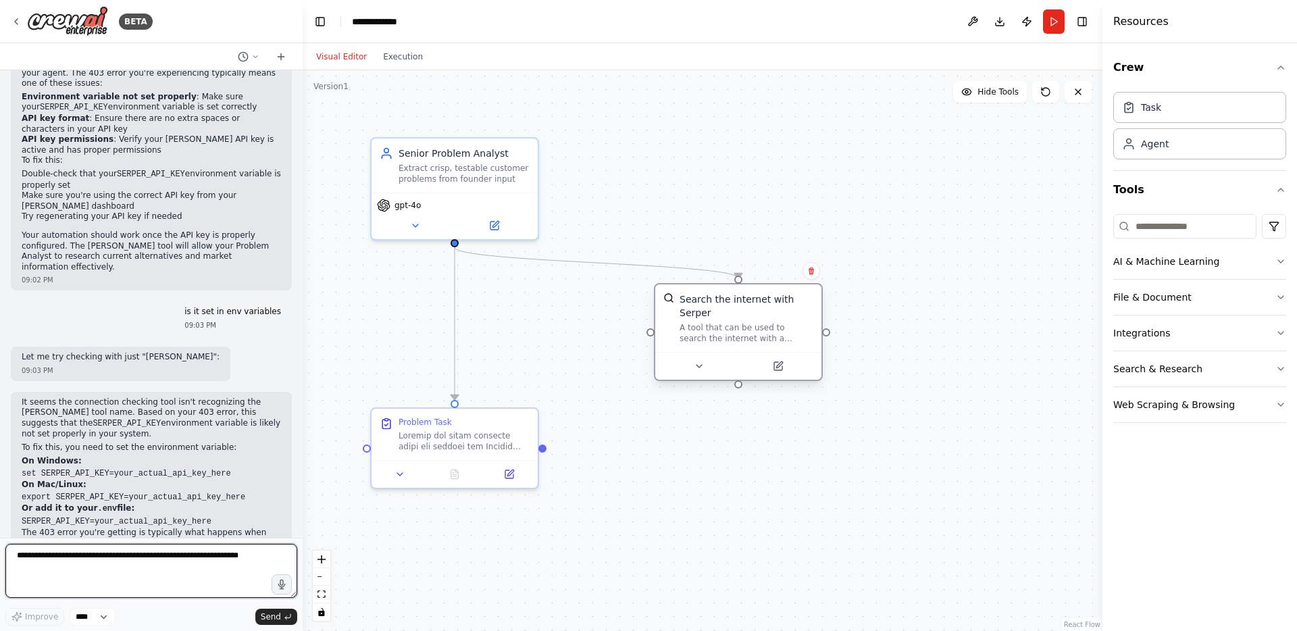
scroll to position [1367, 0]
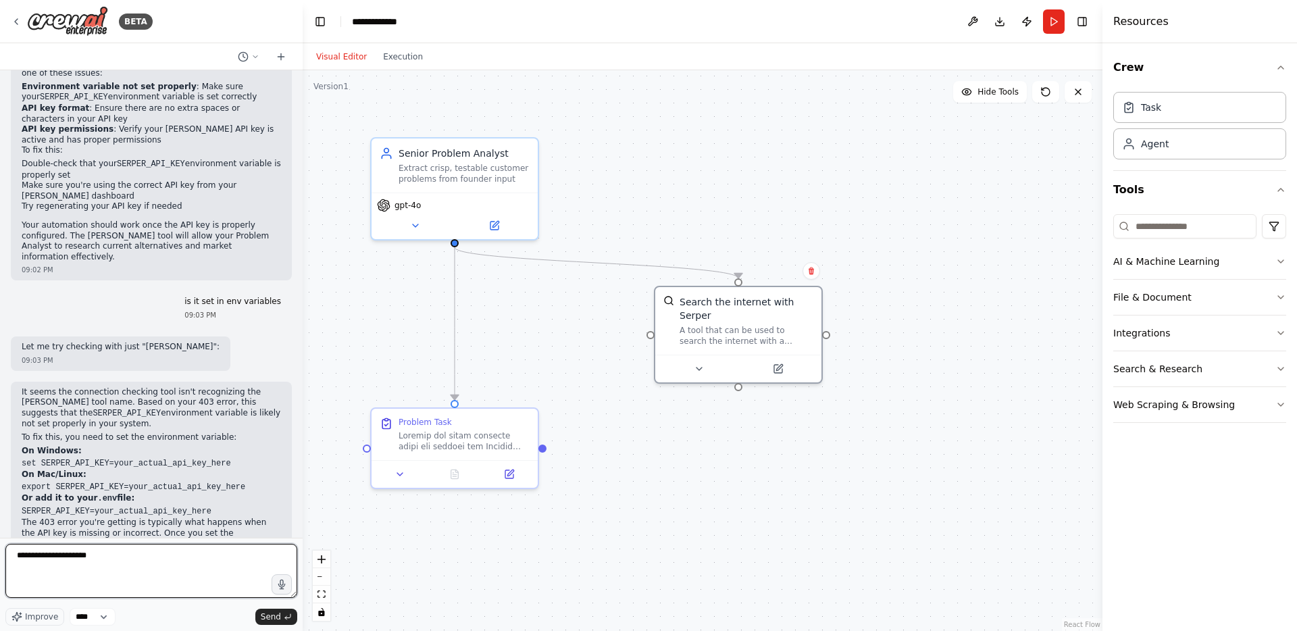
type textarea "**********"
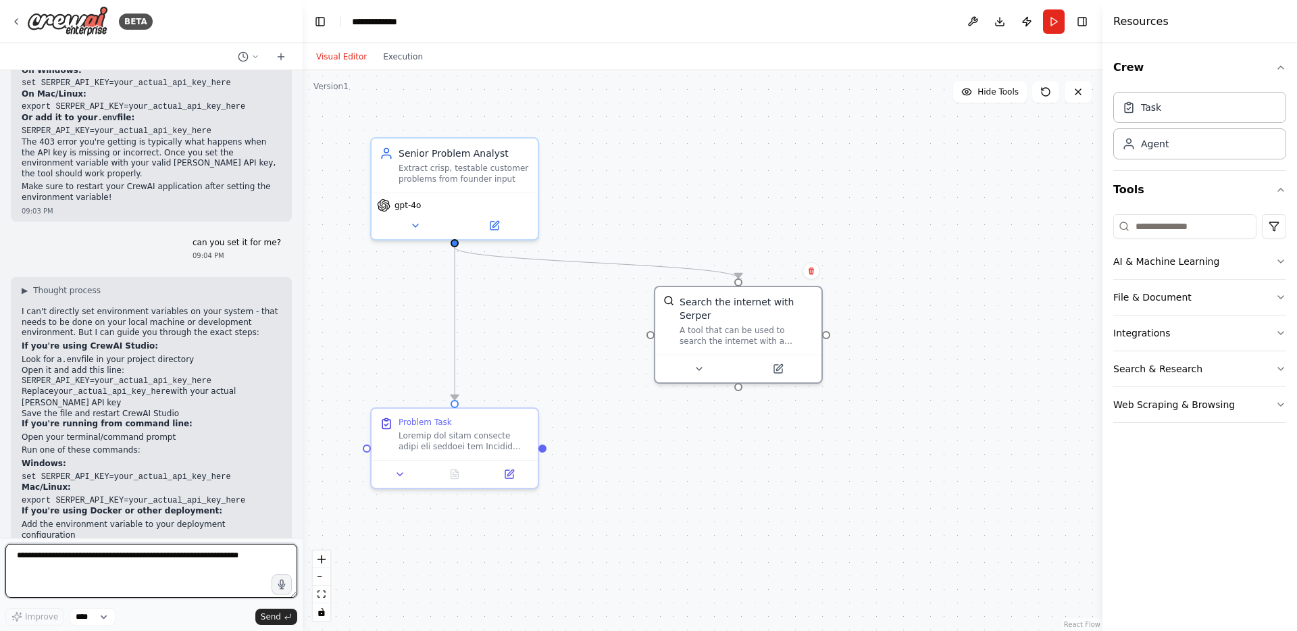
scroll to position [1757, 0]
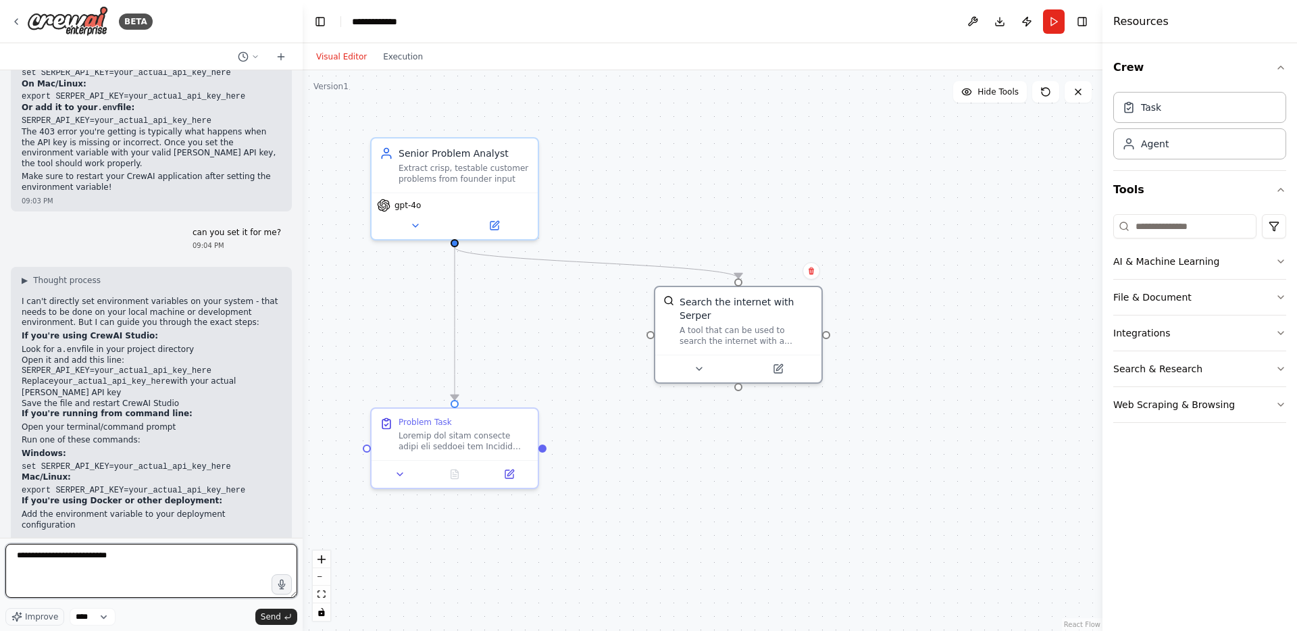
type textarea "**********"
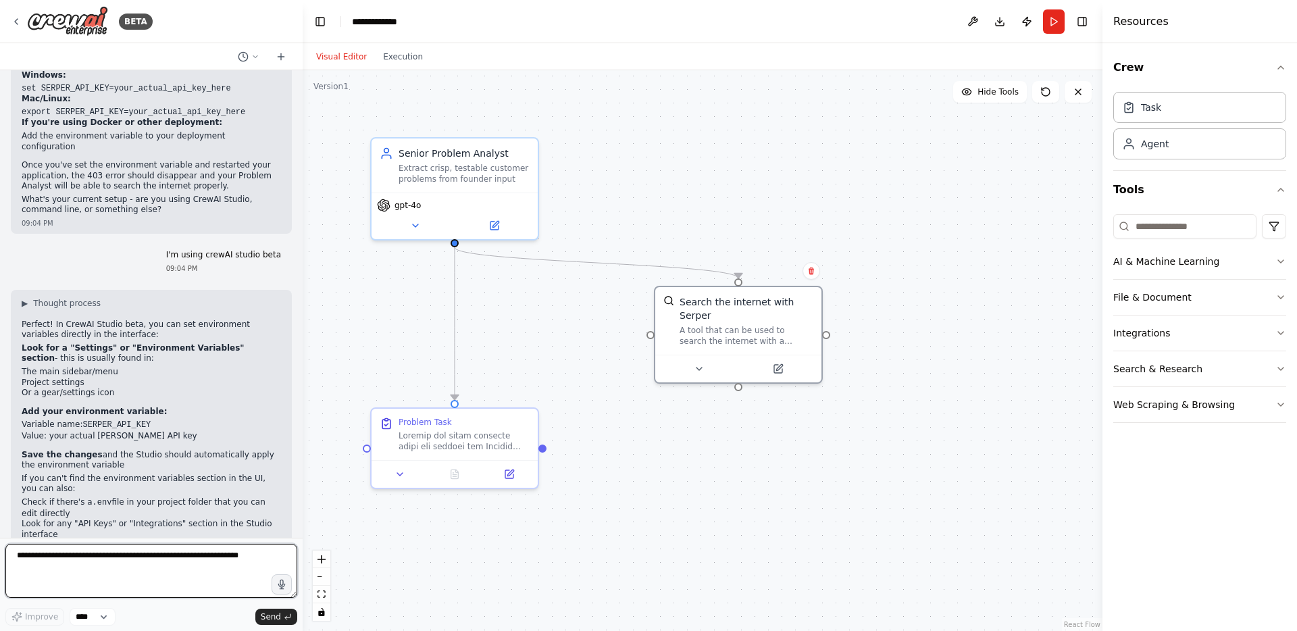
scroll to position [2147, 0]
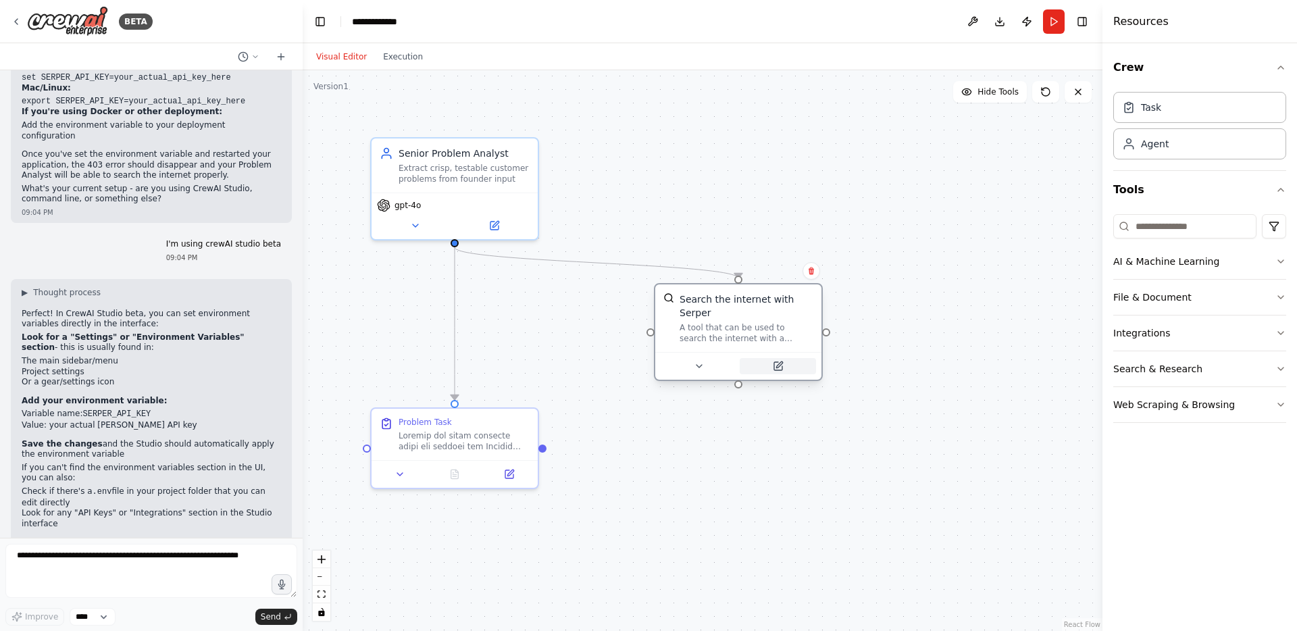
click at [773, 366] on icon at bounding box center [778, 366] width 11 height 11
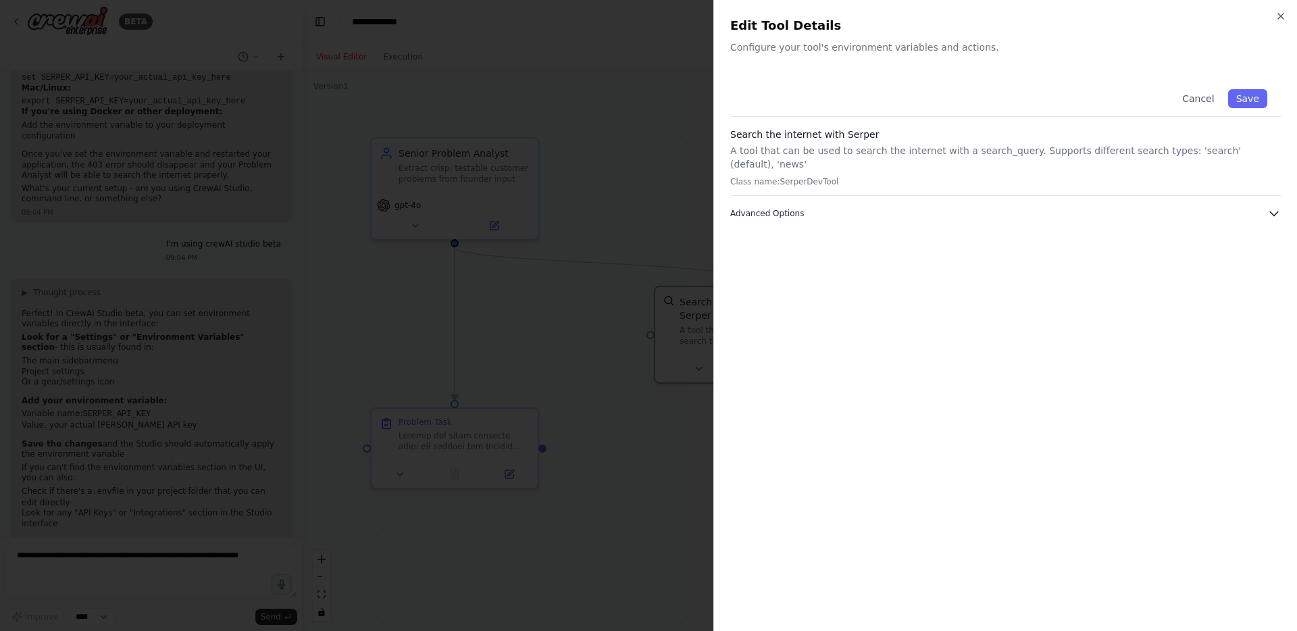
click at [818, 207] on button "Advanced Options" at bounding box center [1005, 214] width 551 height 14
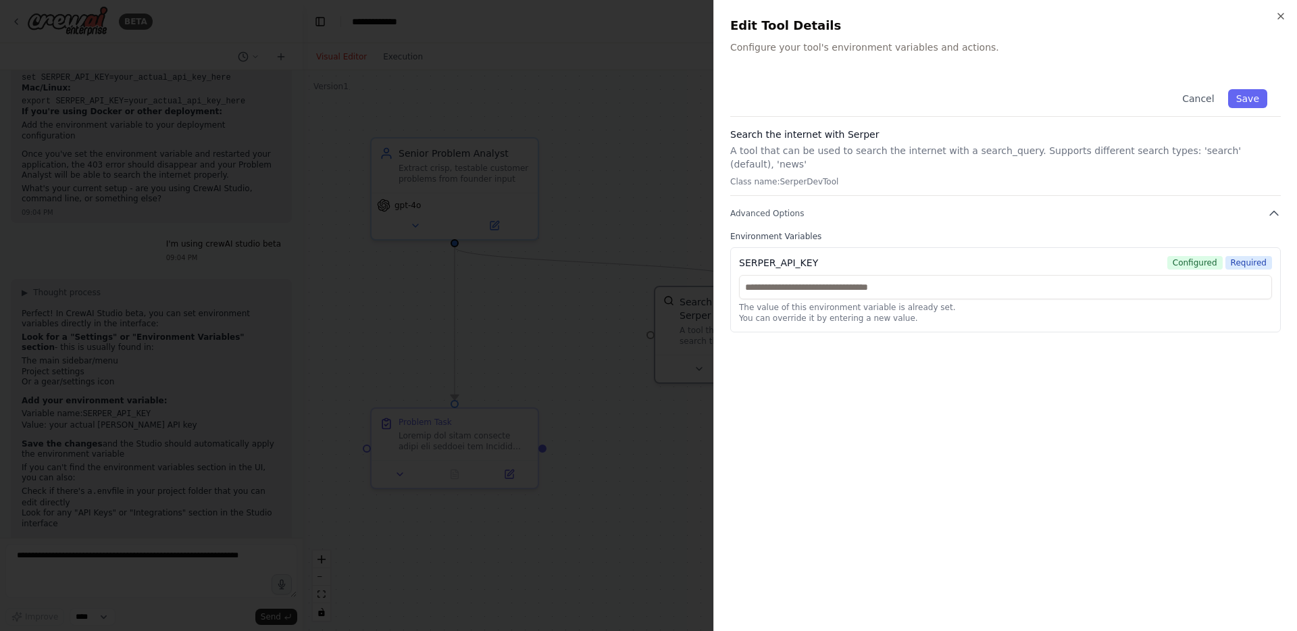
click at [778, 256] on div "SERPER_API_KEY" at bounding box center [778, 263] width 79 height 14
copy div "SERPER_API_KEY"
click at [1239, 104] on button "Save" at bounding box center [1247, 98] width 39 height 19
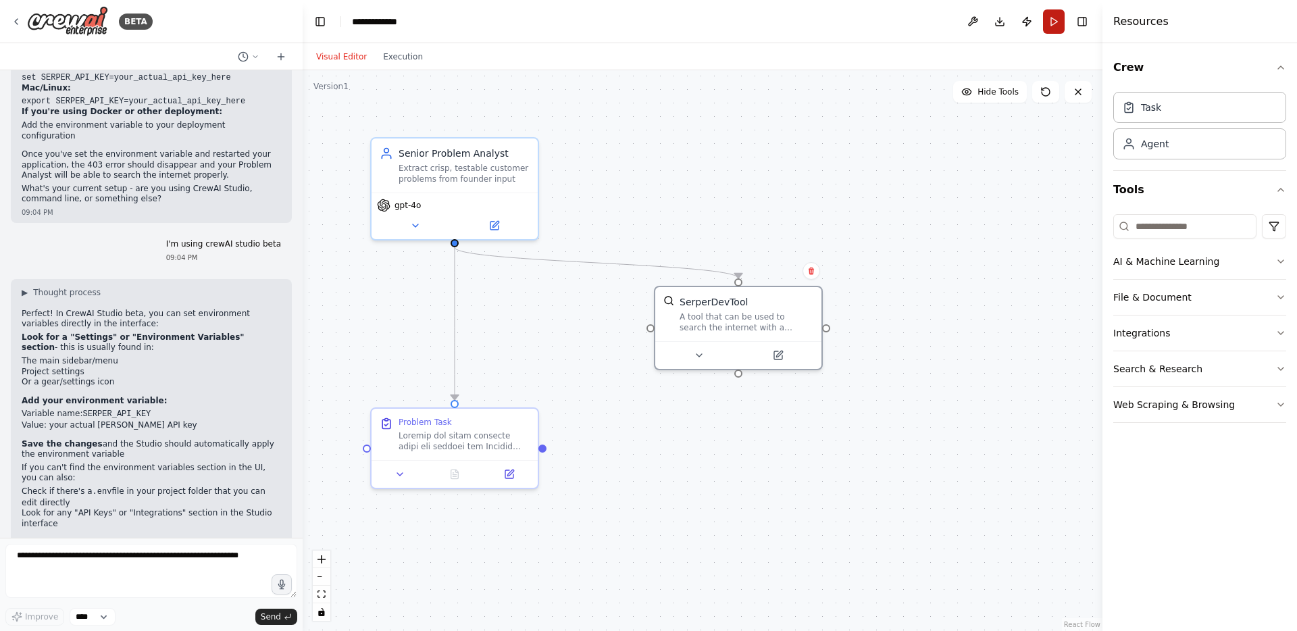
click at [1051, 25] on button "Run" at bounding box center [1054, 21] width 22 height 24
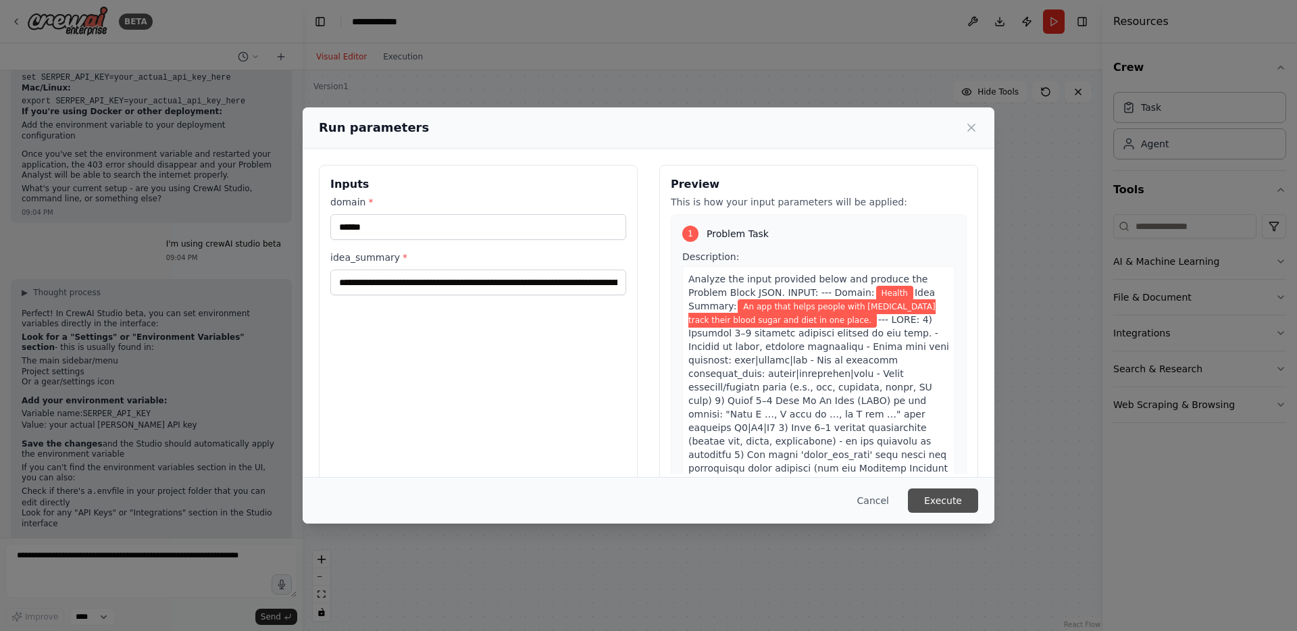
click at [934, 503] on button "Execute" at bounding box center [943, 501] width 70 height 24
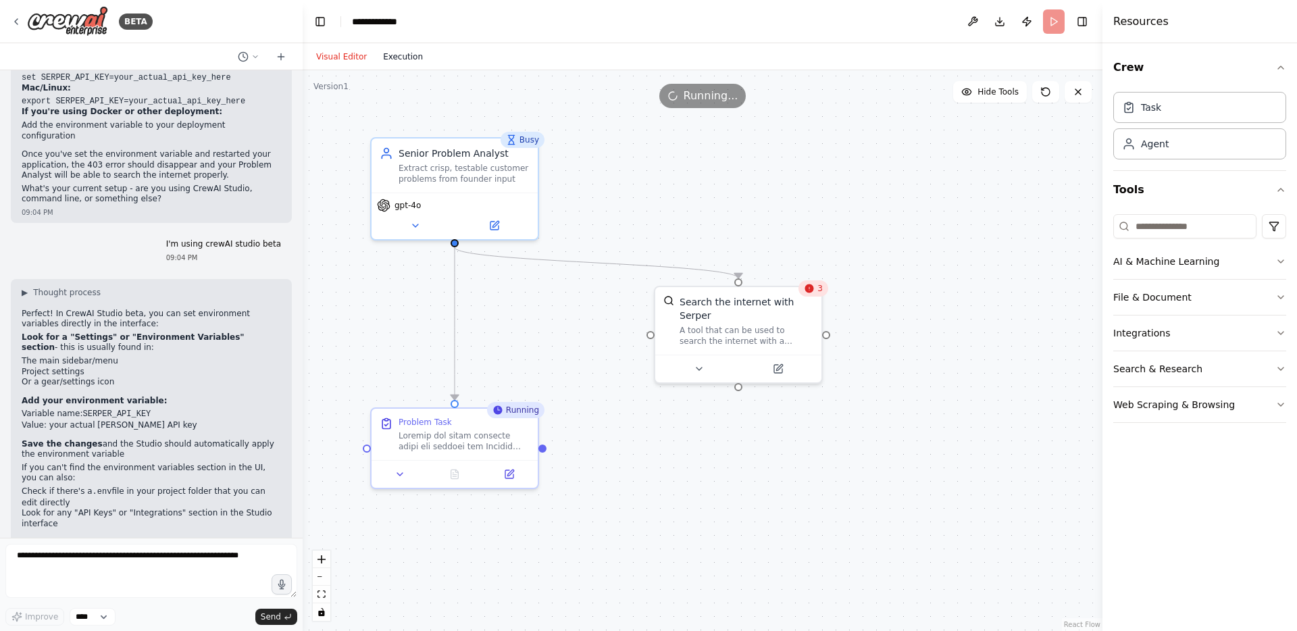
click at [394, 55] on button "Execution" at bounding box center [403, 57] width 56 height 16
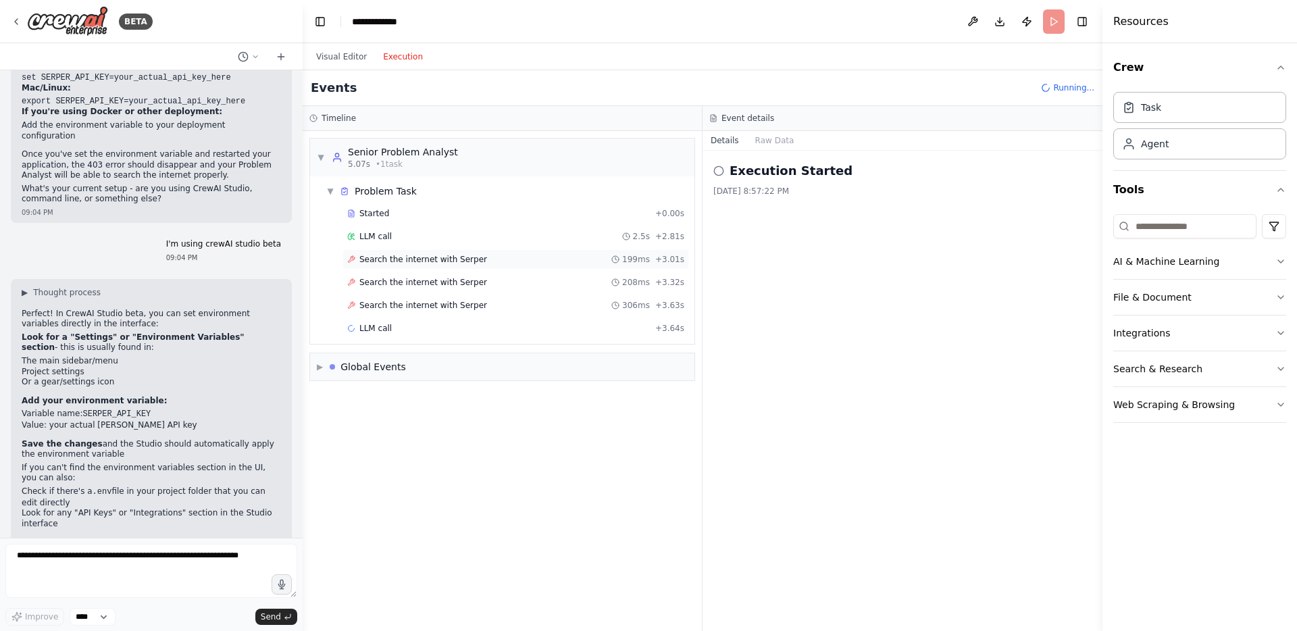
click at [380, 259] on span "Search the internet with Serper" at bounding box center [423, 259] width 128 height 11
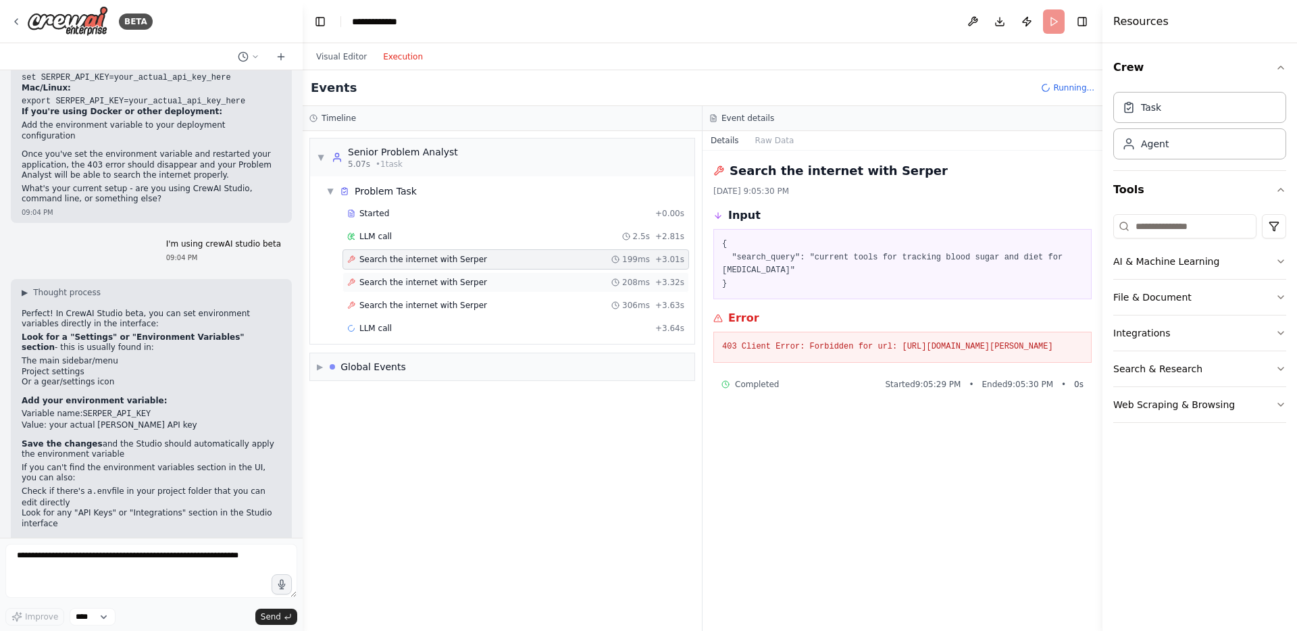
click at [376, 279] on span "Search the internet with Serper" at bounding box center [423, 282] width 128 height 11
click at [18, 17] on icon at bounding box center [16, 21] width 11 height 11
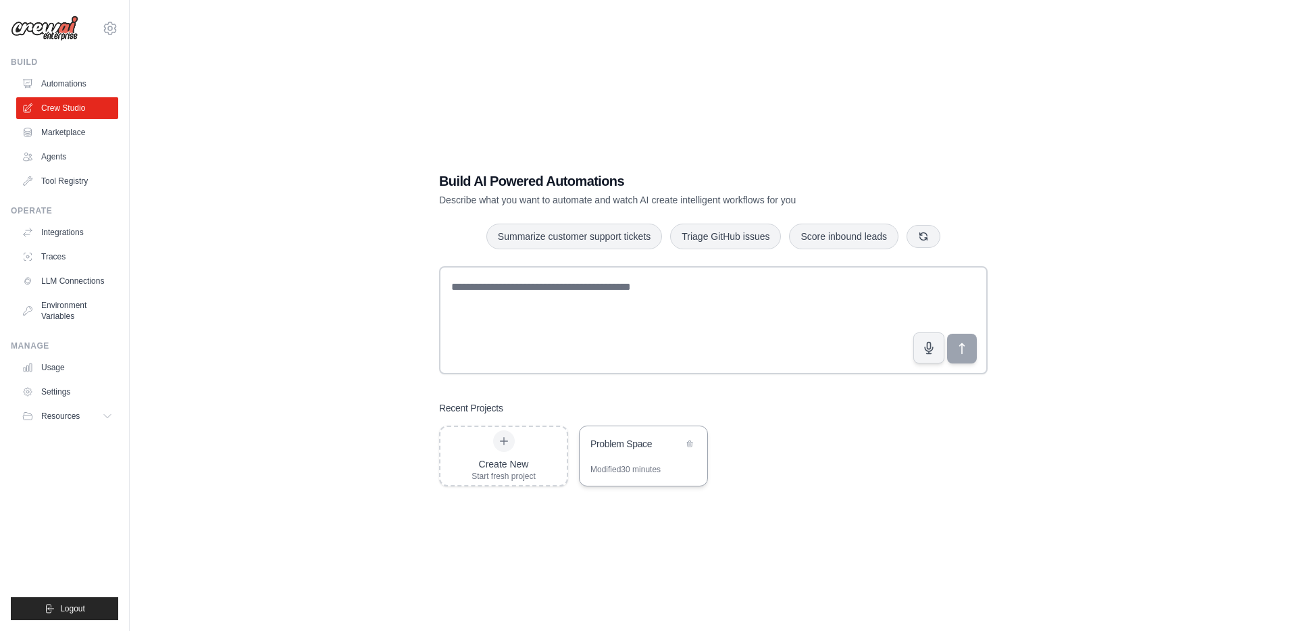
click at [609, 441] on div "Problem Space" at bounding box center [637, 444] width 93 height 14
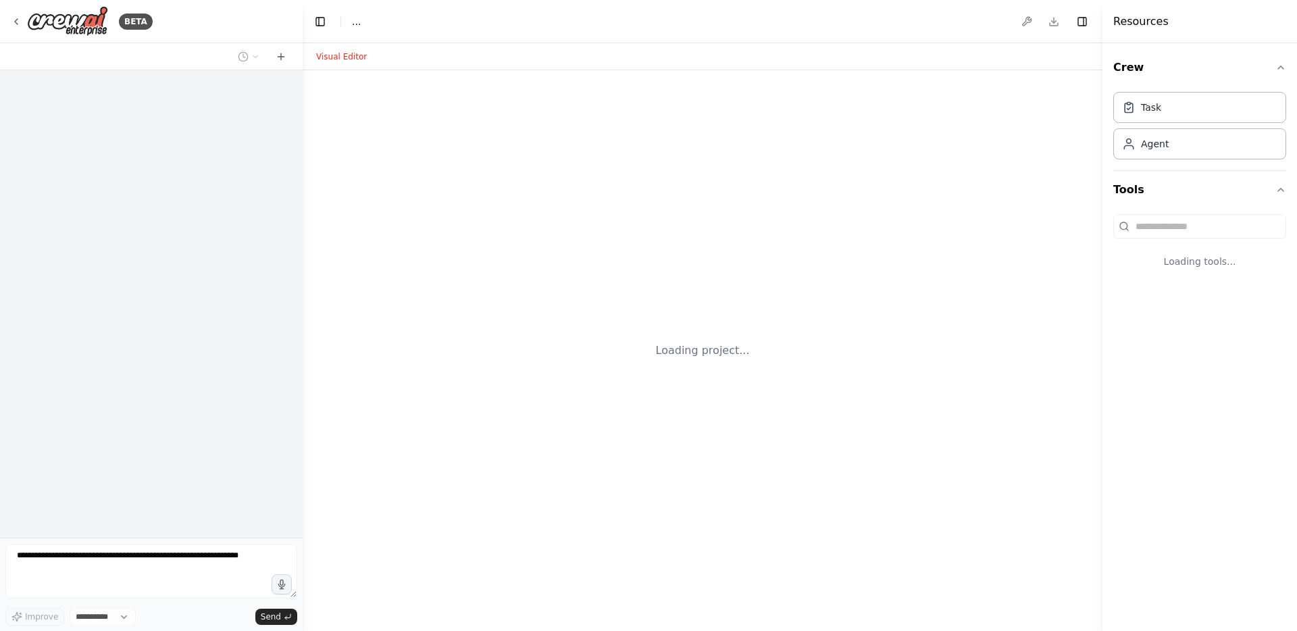
select select "****"
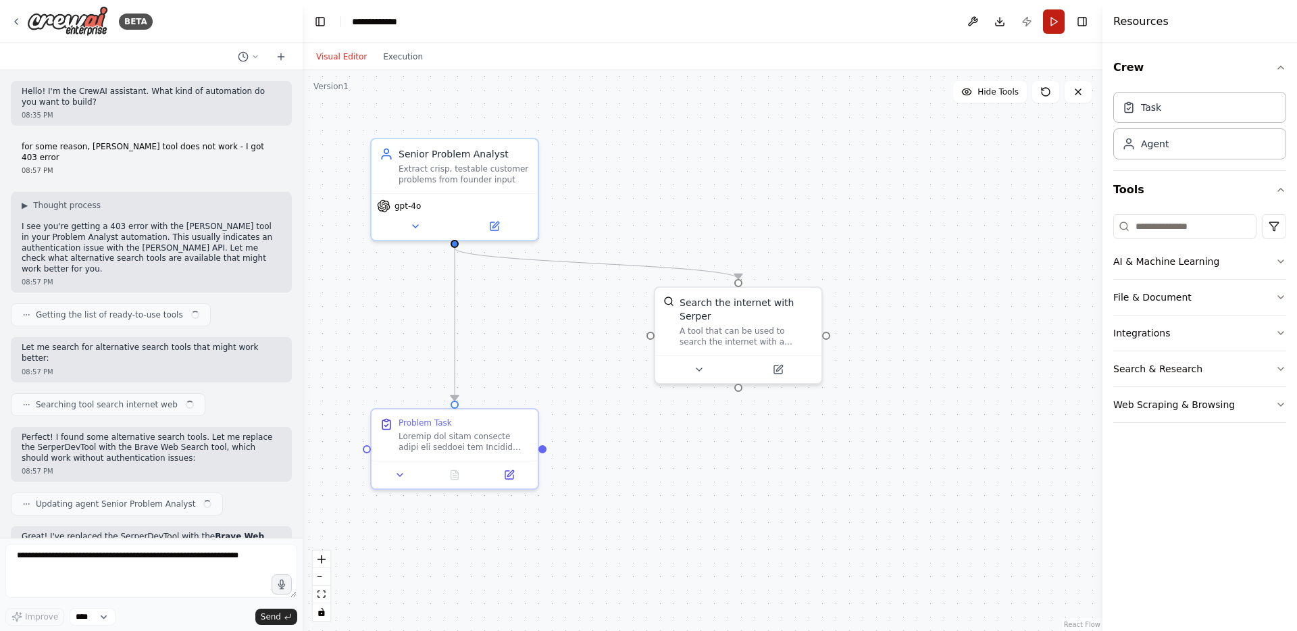
scroll to position [2147, 0]
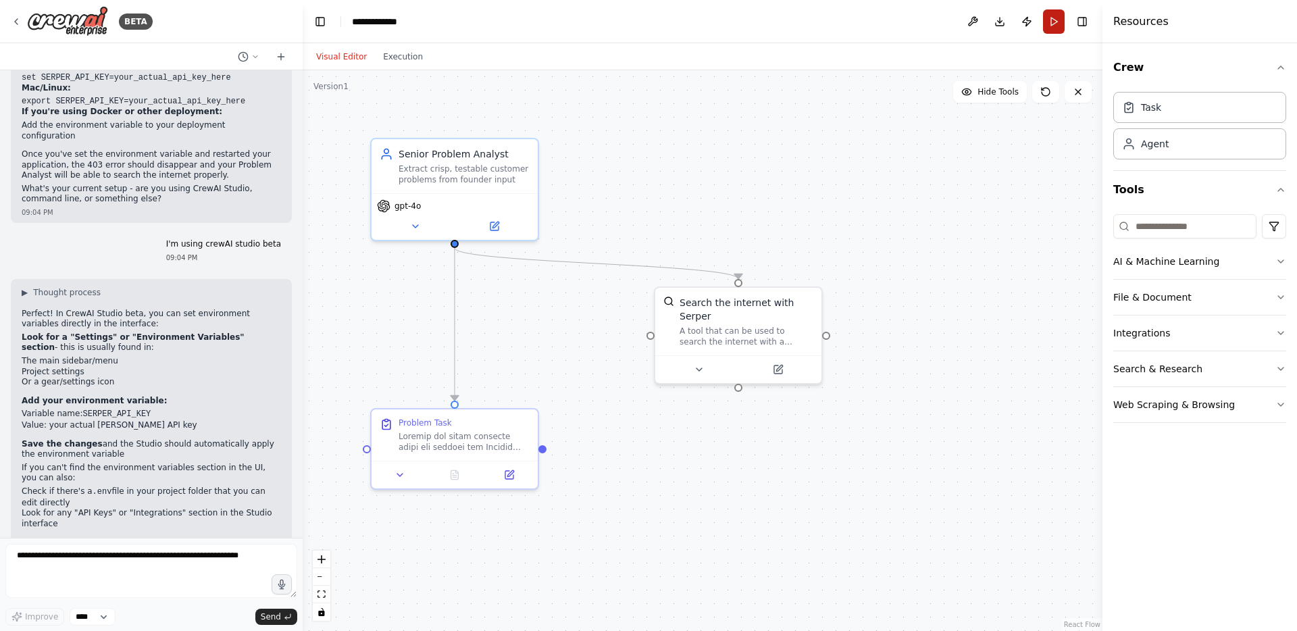
click at [1053, 20] on button "Run" at bounding box center [1054, 21] width 22 height 24
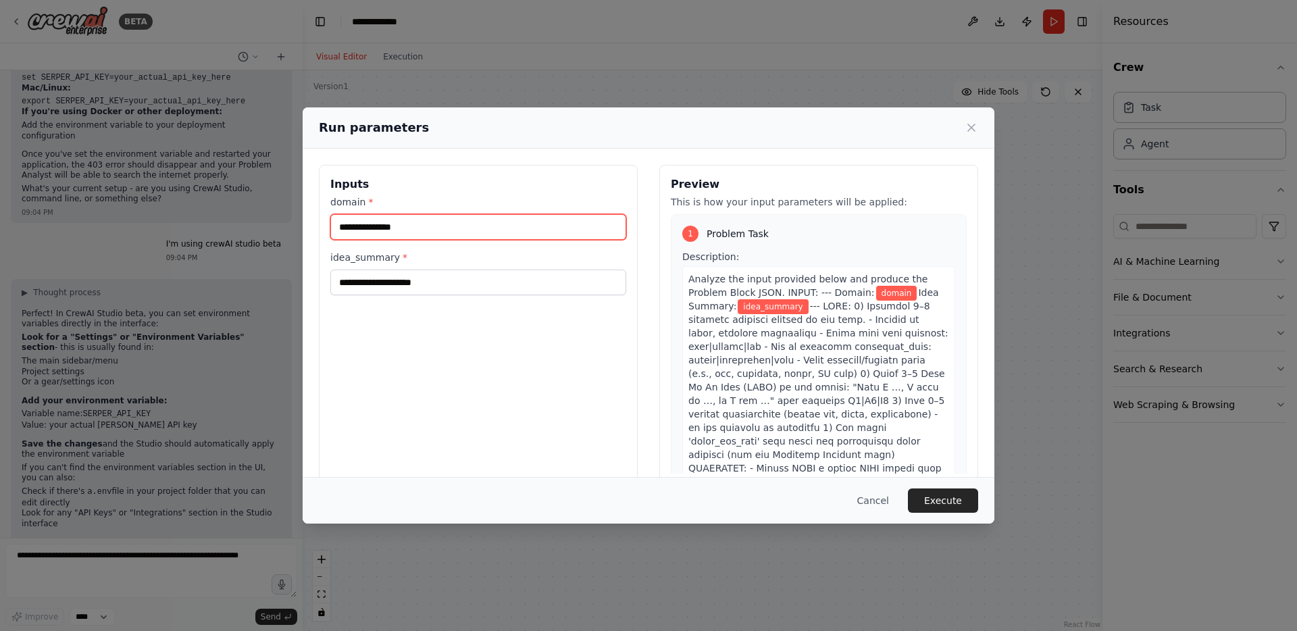
click at [406, 222] on input "domain *" at bounding box center [478, 227] width 296 height 26
type input "******"
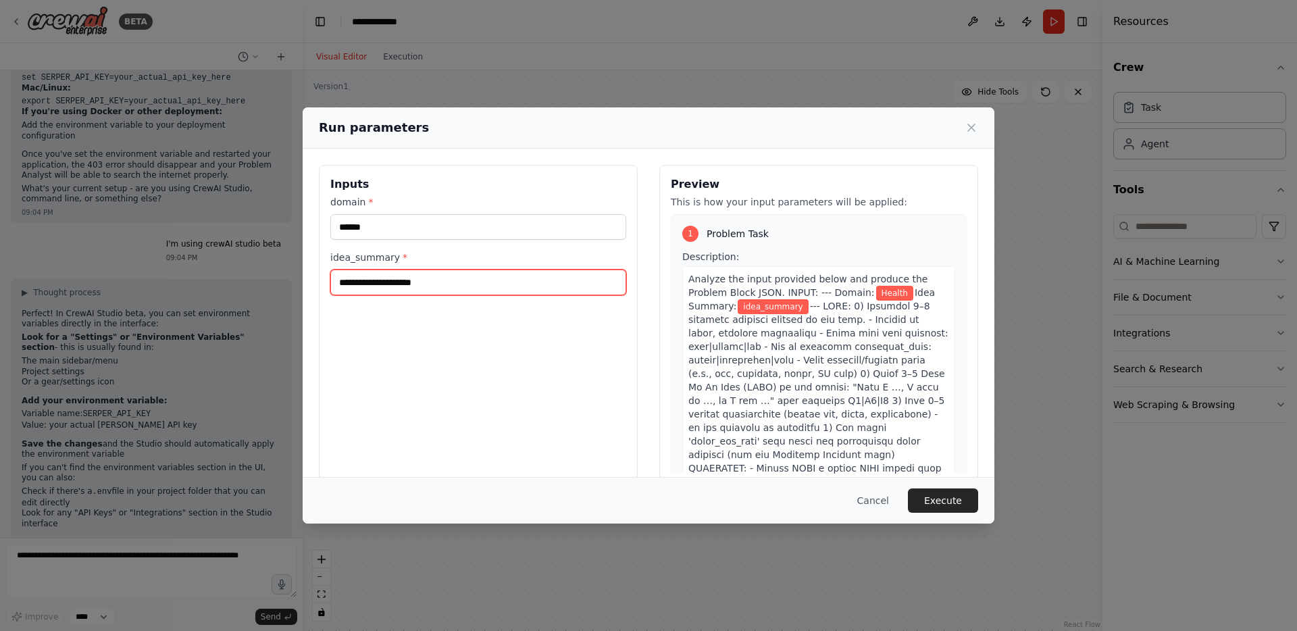
click at [373, 289] on input "idea_summary *" at bounding box center [478, 283] width 296 height 26
paste input "**********"
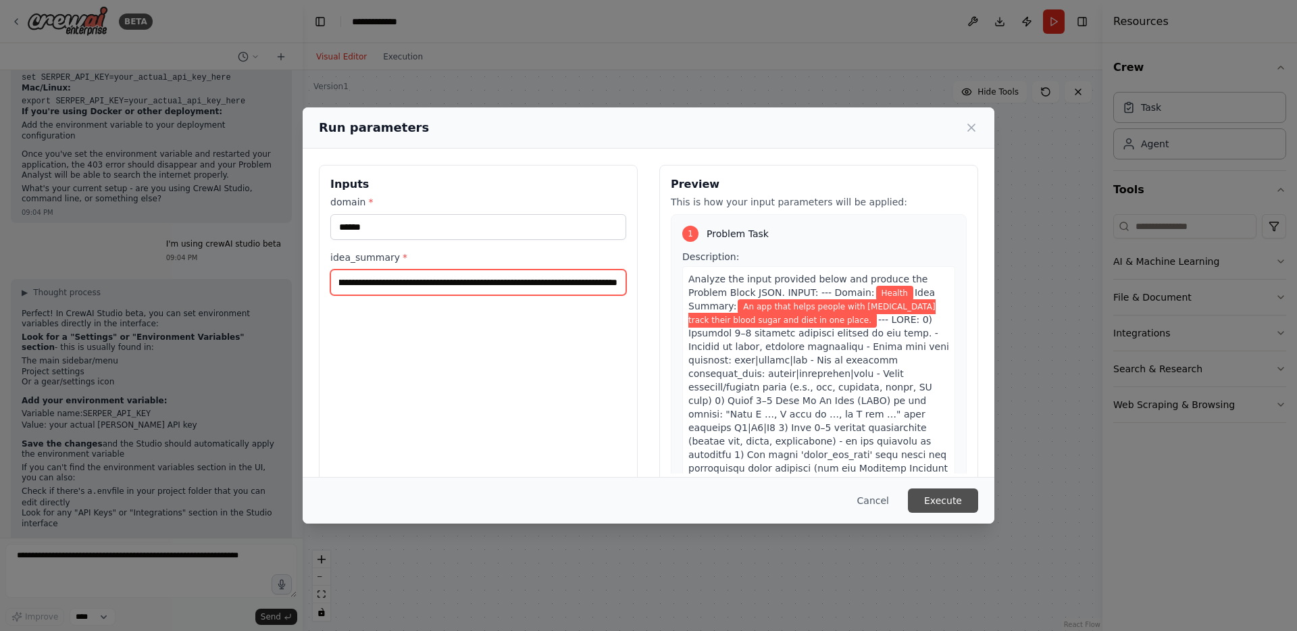
type input "**********"
click at [939, 497] on button "Execute" at bounding box center [943, 501] width 70 height 24
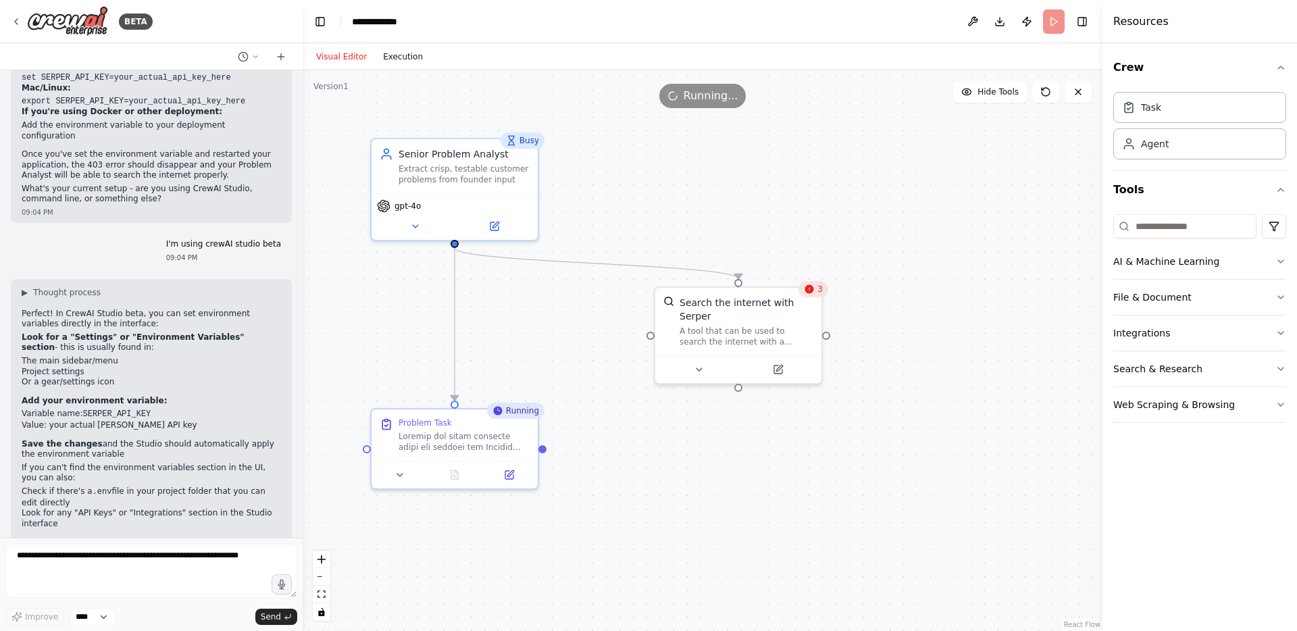
click at [400, 57] on button "Execution" at bounding box center [403, 57] width 56 height 16
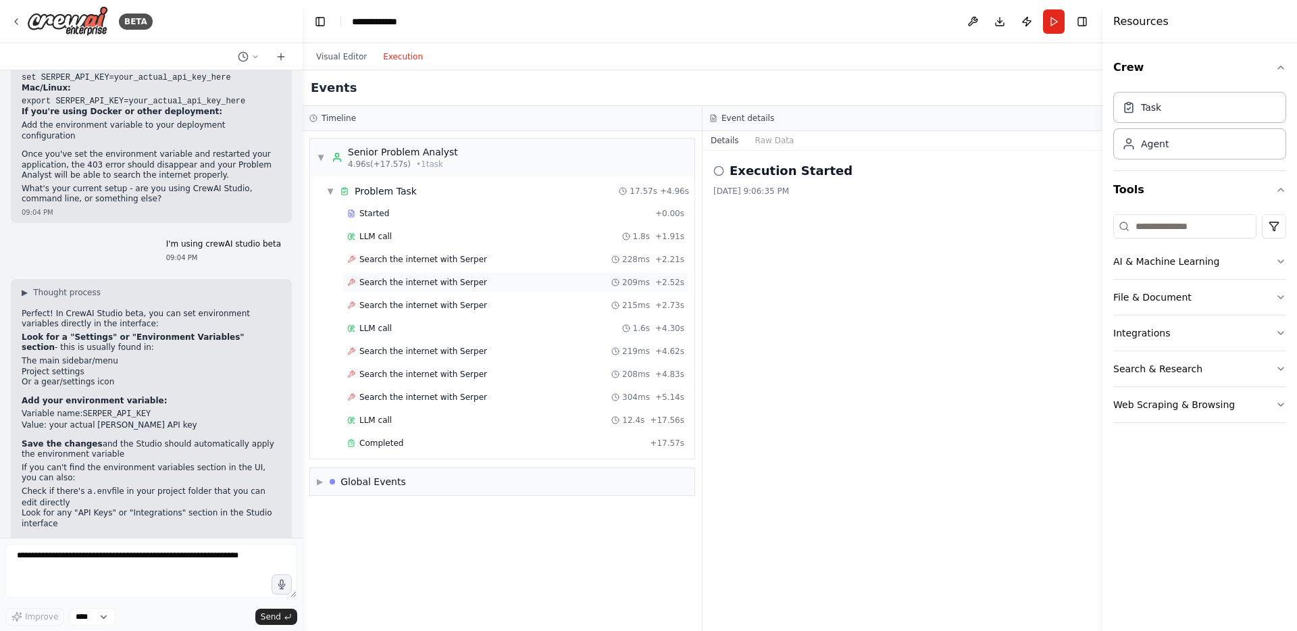
click at [376, 277] on span "Search the internet with Serper" at bounding box center [423, 282] width 128 height 11
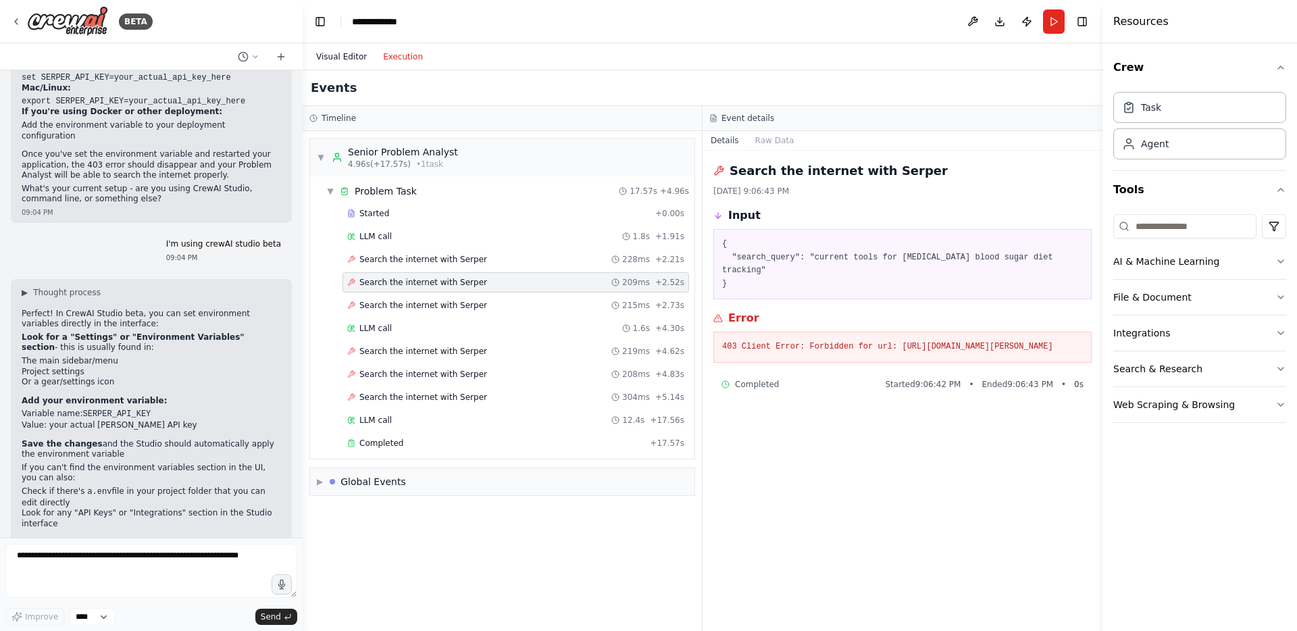
click at [346, 56] on button "Visual Editor" at bounding box center [341, 57] width 67 height 16
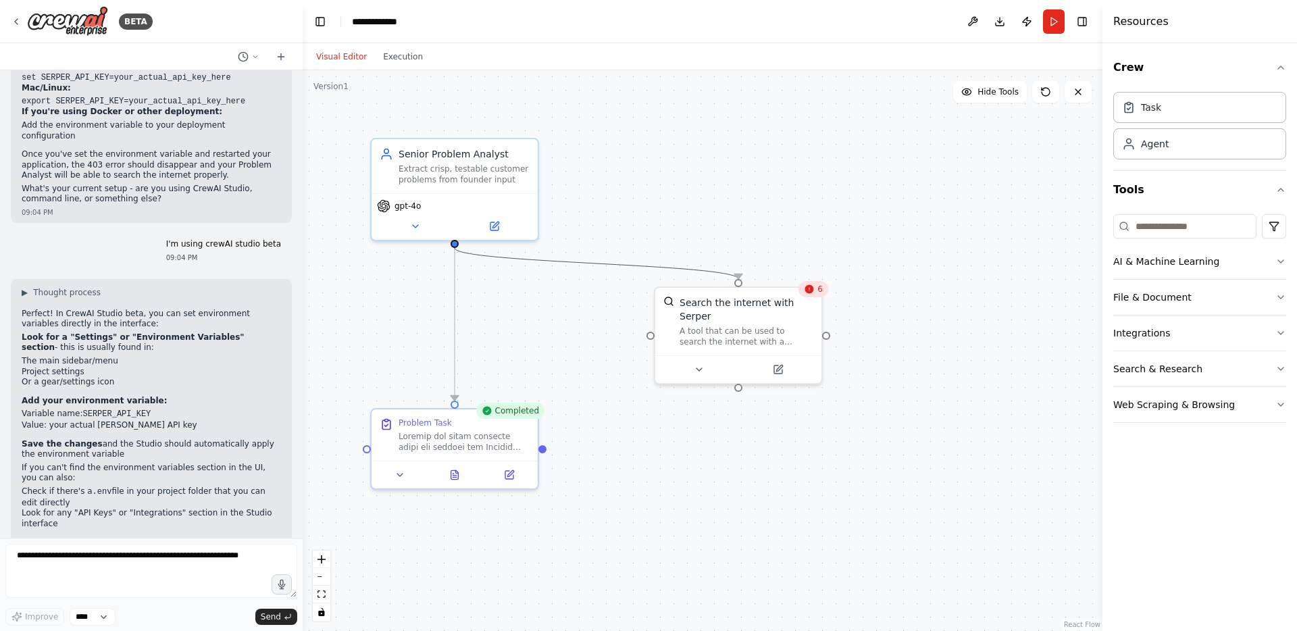
click at [610, 264] on icon "Edge from 04e12fbf-2654-441d-a022-54110d3ffa09 to 4a7ff50e-0d6d-4c24-8c6c-1eb7d…" at bounding box center [597, 263] width 284 height 31
click at [598, 262] on icon at bounding box center [596, 263] width 10 height 12
drag, startPoint x: 651, startPoint y: 335, endPoint x: 543, endPoint y: 451, distance: 158.7
click at [543, 451] on div "Senior Problem Analyst Extract crisp, testable customer problems from founder i…" at bounding box center [703, 350] width 800 height 561
drag, startPoint x: 651, startPoint y: 334, endPoint x: 545, endPoint y: 443, distance: 151.9
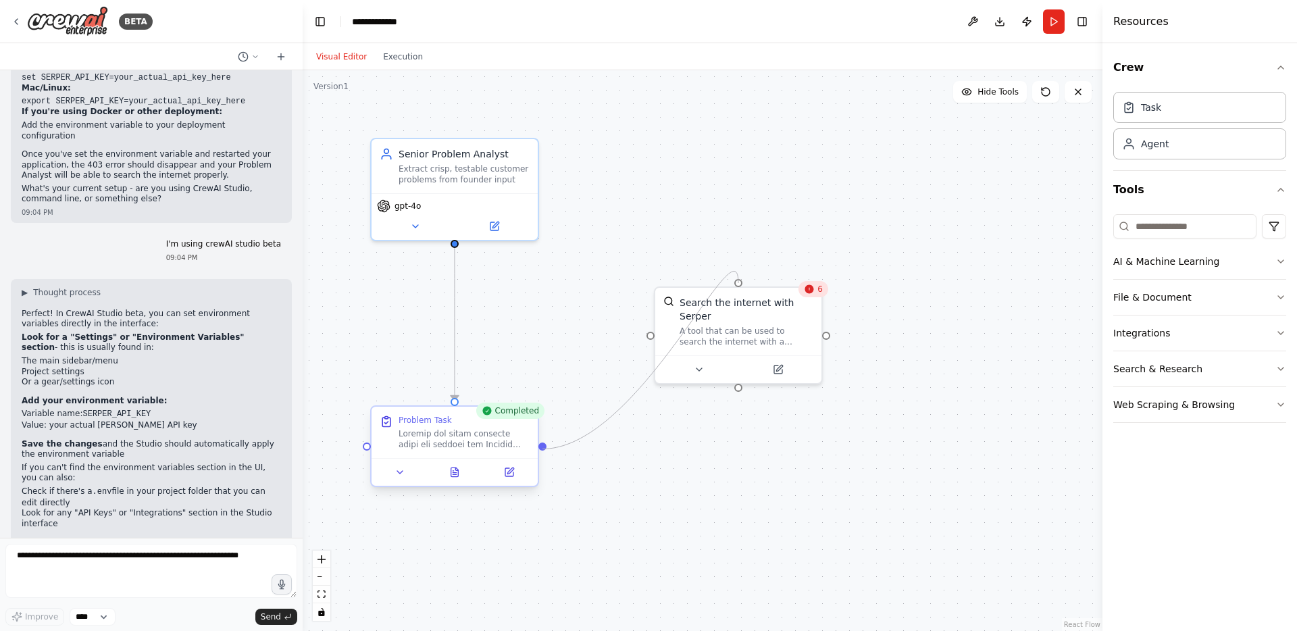
click at [545, 443] on div "Senior Problem Analyst Extract crisp, testable customer problems from founder i…" at bounding box center [703, 350] width 800 height 561
drag, startPoint x: 545, startPoint y: 447, endPoint x: 738, endPoint y: 386, distance: 201.7
click at [738, 386] on div "Senior Problem Analyst Extract crisp, testable customer problems from founder i…" at bounding box center [703, 350] width 800 height 561
drag, startPoint x: 738, startPoint y: 386, endPoint x: 457, endPoint y: 237, distance: 318.3
click at [457, 237] on div "Senior Problem Analyst Extract crisp, testable customer problems from founder i…" at bounding box center [703, 350] width 800 height 561
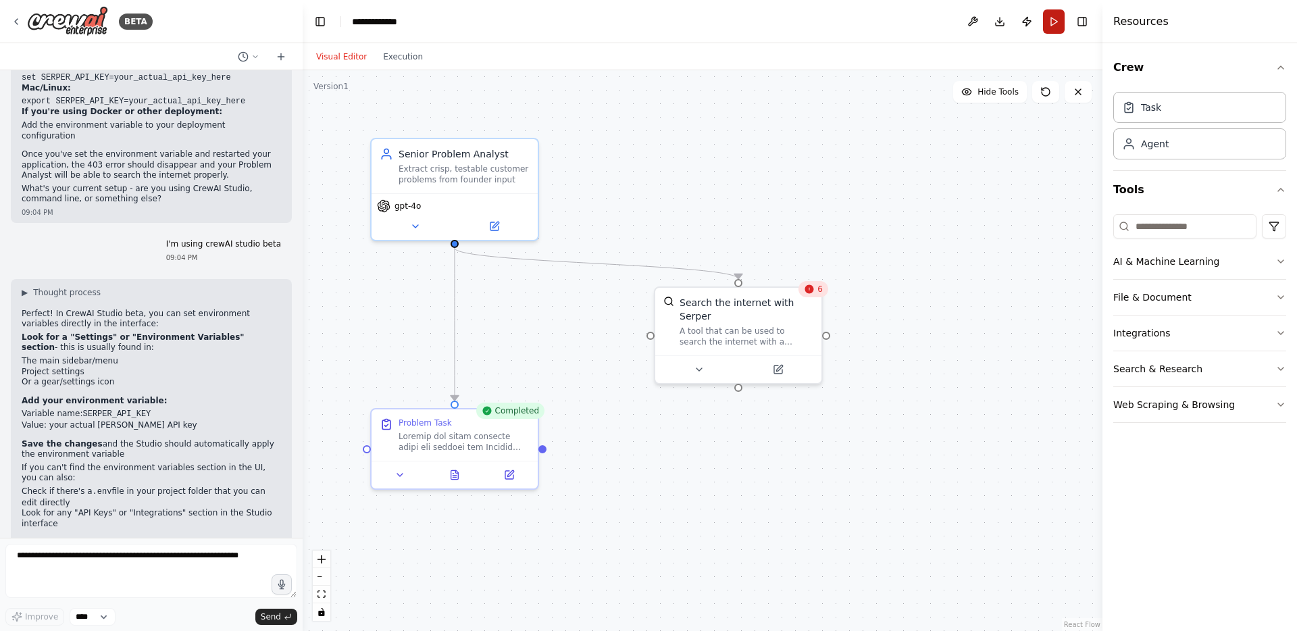
click at [1054, 24] on button "Run" at bounding box center [1054, 21] width 22 height 24
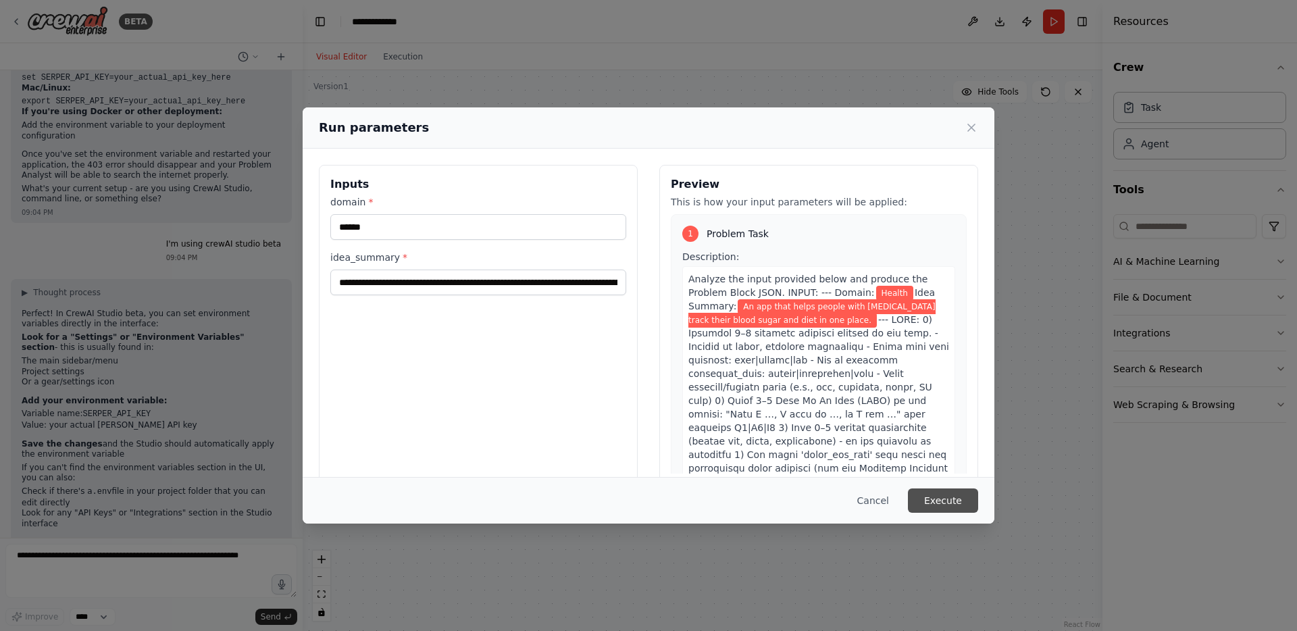
click at [933, 492] on button "Execute" at bounding box center [943, 501] width 70 height 24
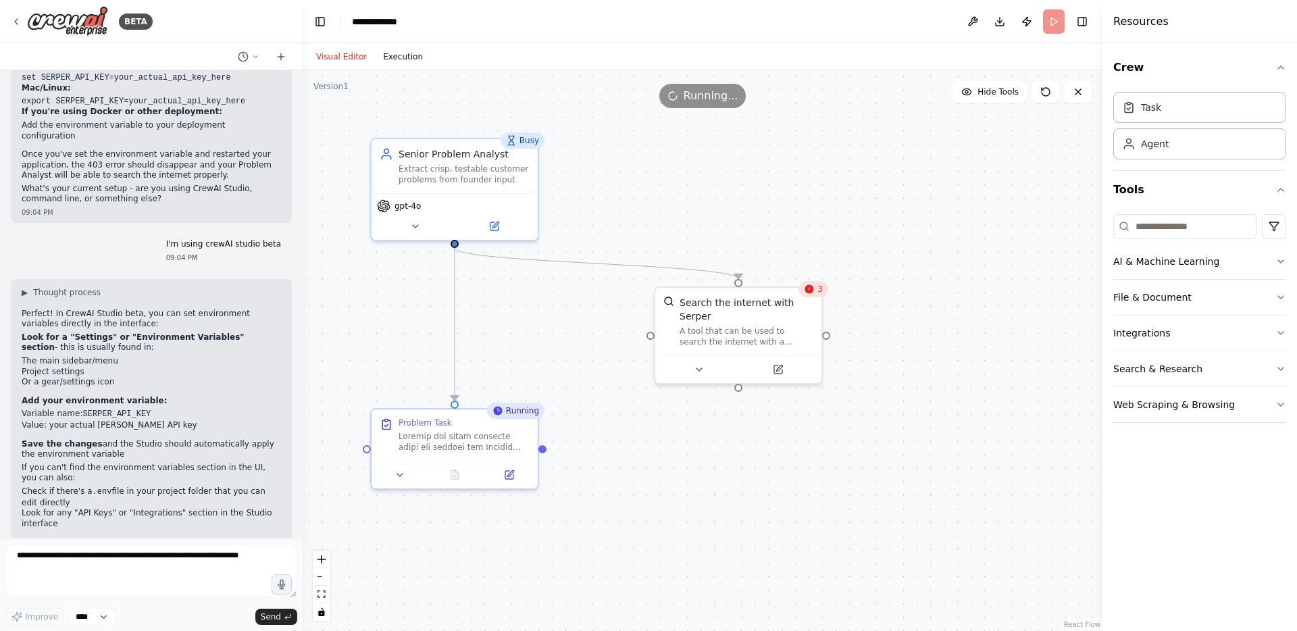
click at [404, 57] on button "Execution" at bounding box center [403, 57] width 56 height 16
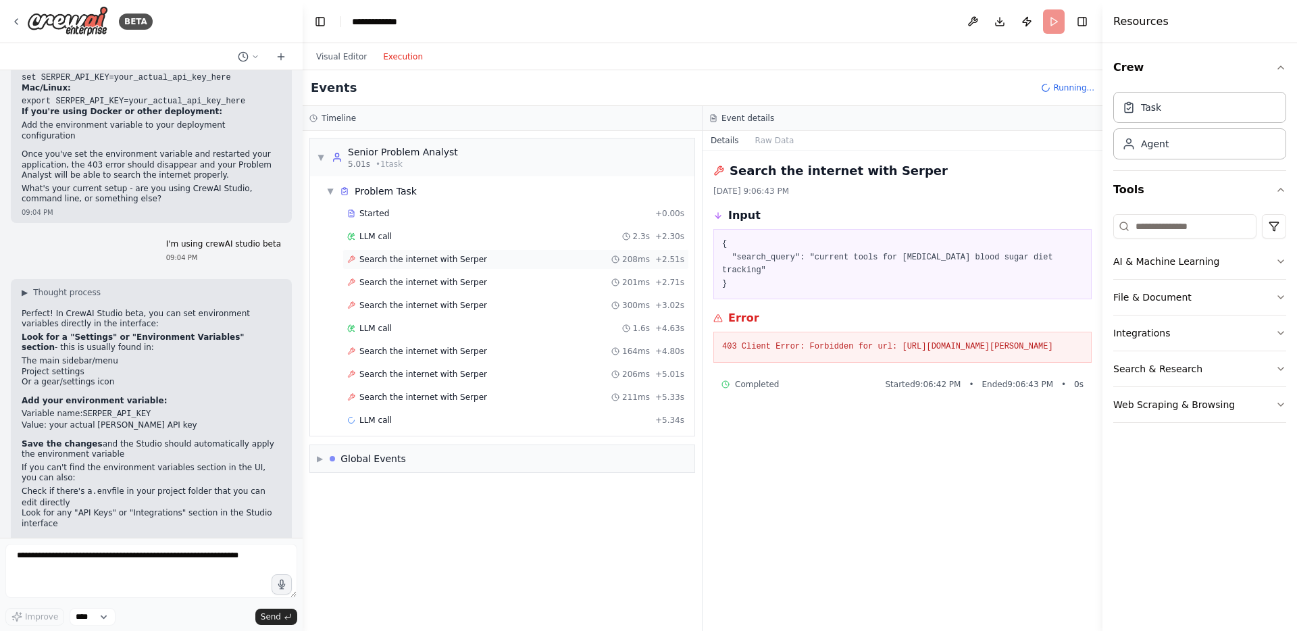
click at [413, 262] on span "Search the internet with Serper" at bounding box center [423, 259] width 128 height 11
click at [405, 282] on span "Search the internet with Serper" at bounding box center [423, 282] width 128 height 11
click at [403, 299] on div "Search the internet with [PERSON_NAME] 300ms + 3.02s" at bounding box center [516, 305] width 347 height 20
click at [395, 353] on span "Search the internet with Serper" at bounding box center [423, 351] width 128 height 11
click at [394, 374] on span "Search the internet with Serper" at bounding box center [423, 374] width 128 height 11
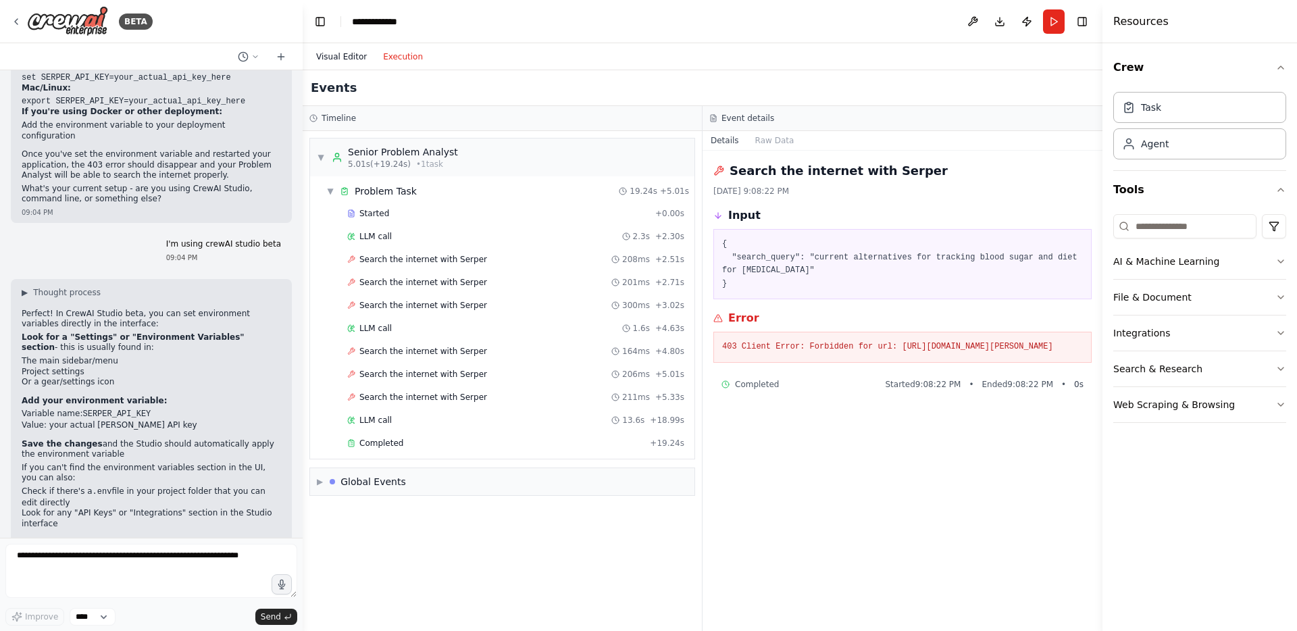
click at [336, 56] on button "Visual Editor" at bounding box center [341, 57] width 67 height 16
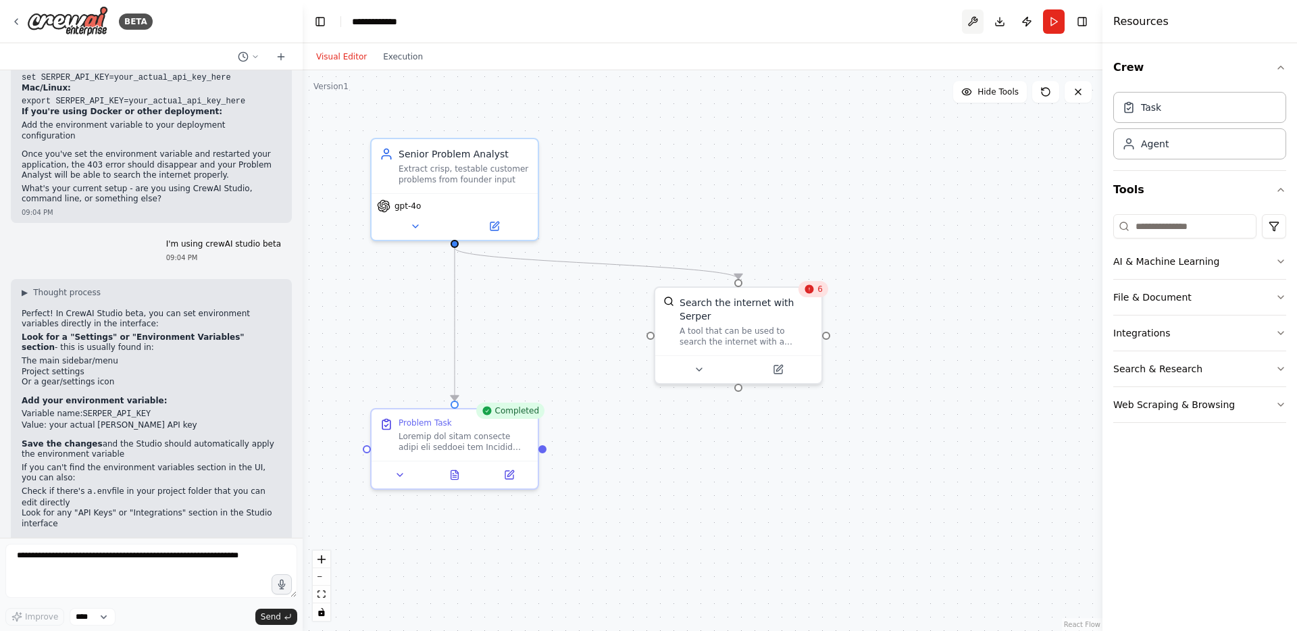
click at [971, 19] on button at bounding box center [973, 21] width 22 height 24
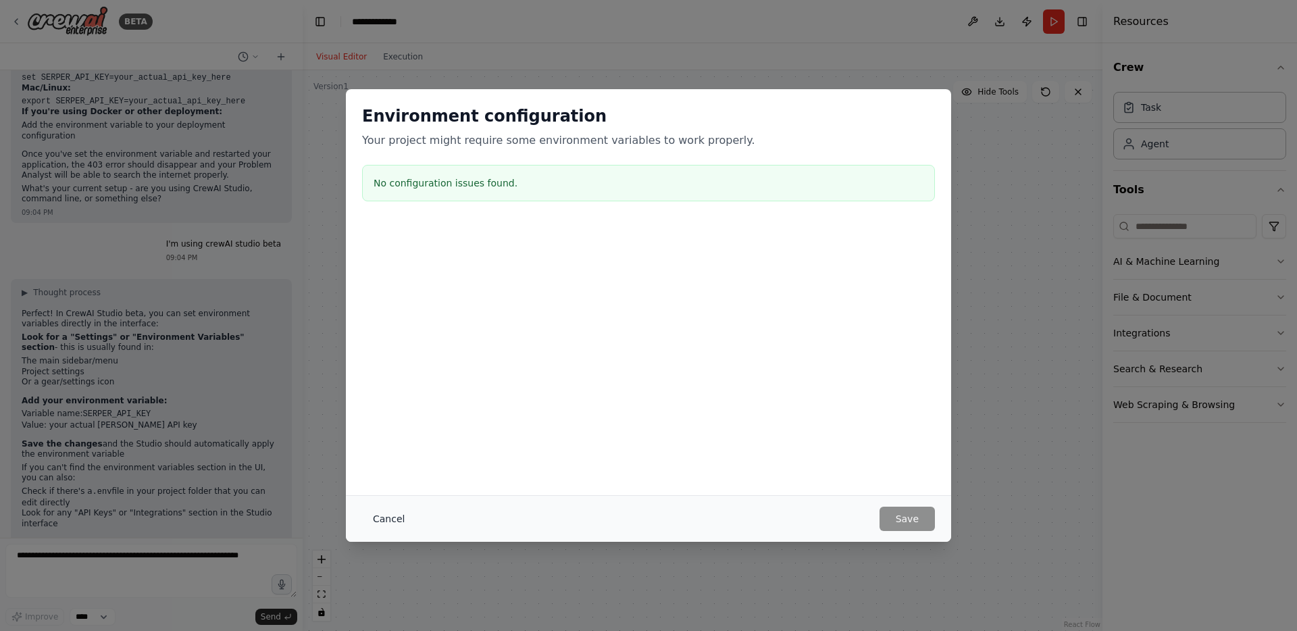
click at [389, 517] on button "Cancel" at bounding box center [388, 519] width 53 height 24
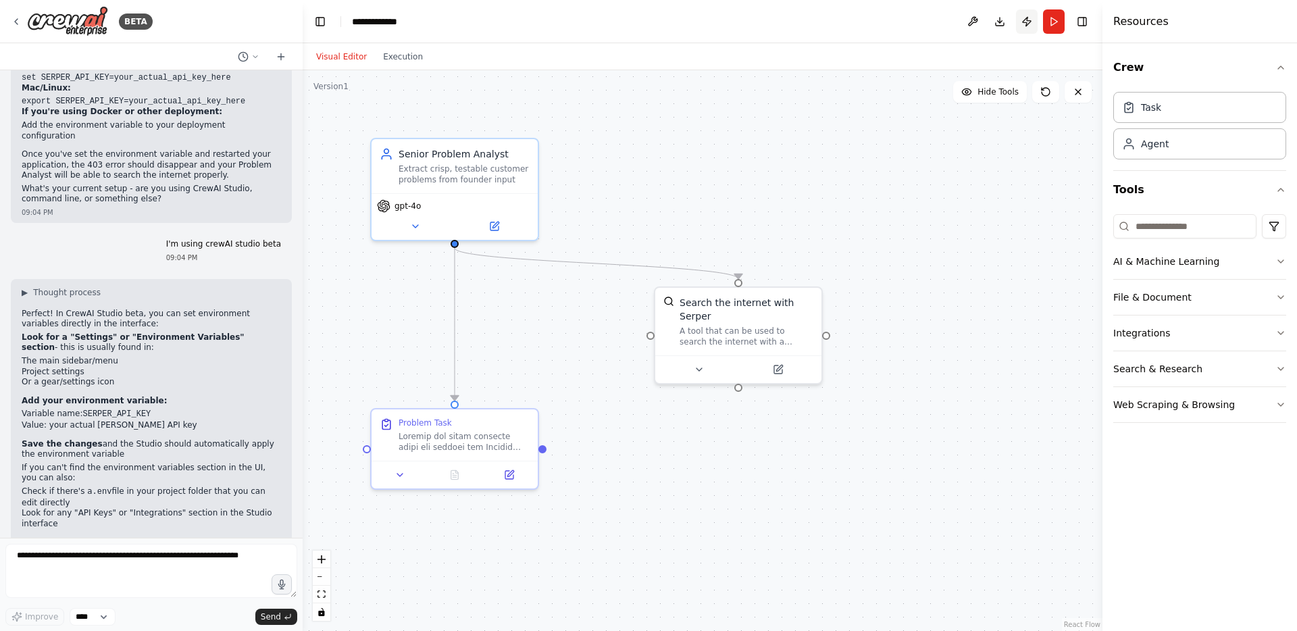
click at [1030, 23] on button "Publish" at bounding box center [1027, 21] width 22 height 24
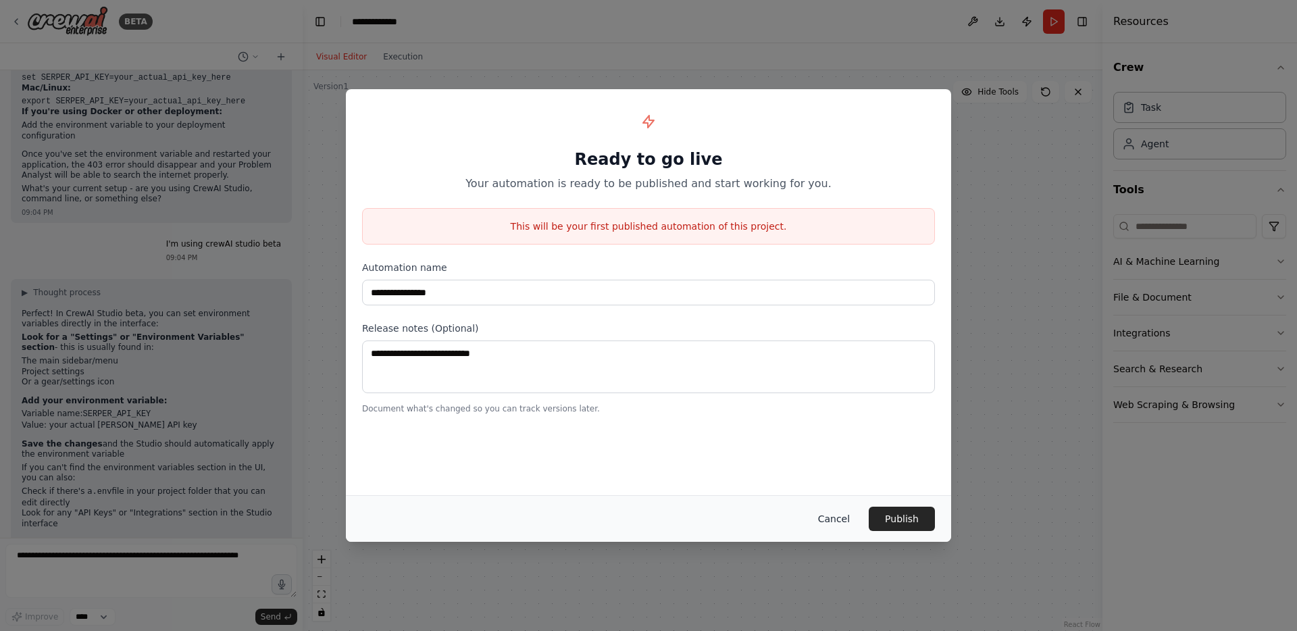
click at [841, 514] on button "Cancel" at bounding box center [833, 519] width 53 height 24
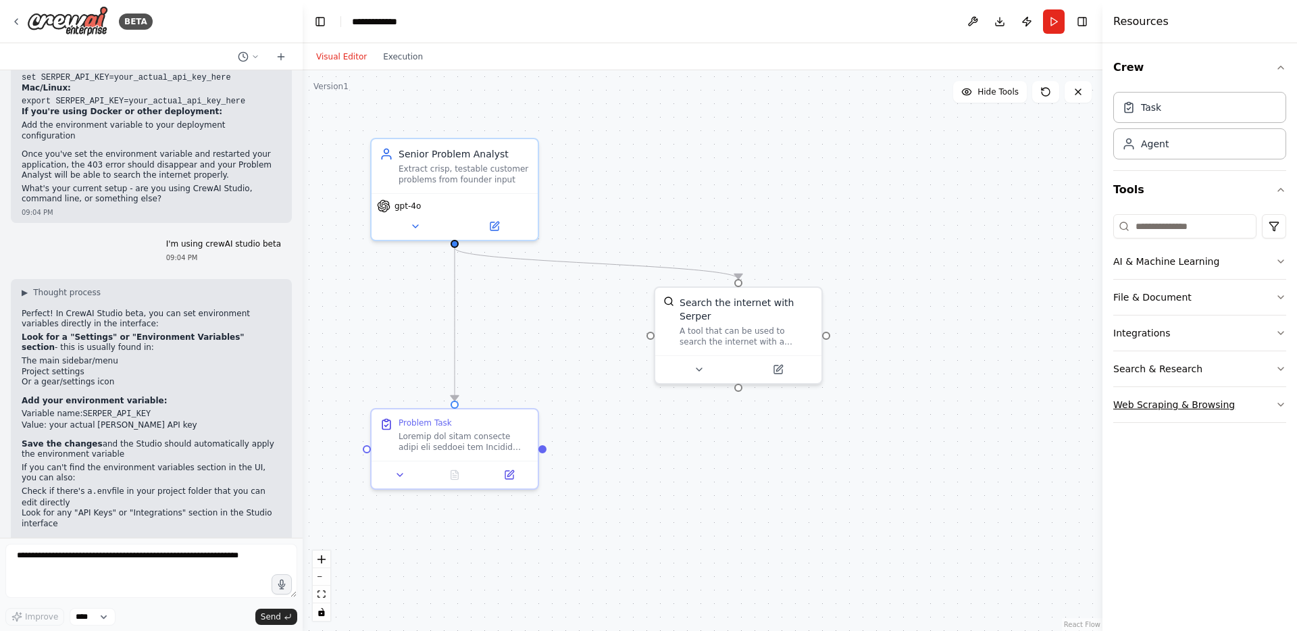
click at [1280, 404] on icon "button" at bounding box center [1281, 404] width 11 height 11
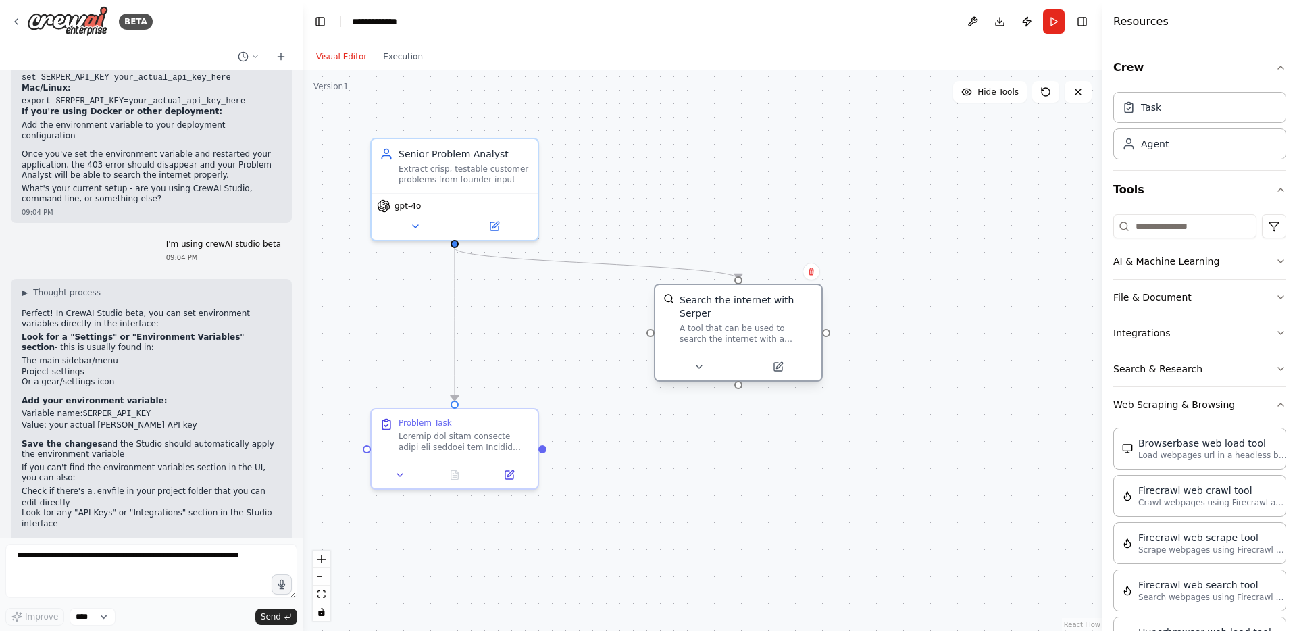
click at [749, 340] on div "A tool that can be used to search the internet with a search_query. Supports di…" at bounding box center [747, 334] width 134 height 22
click at [697, 372] on icon at bounding box center [699, 366] width 11 height 11
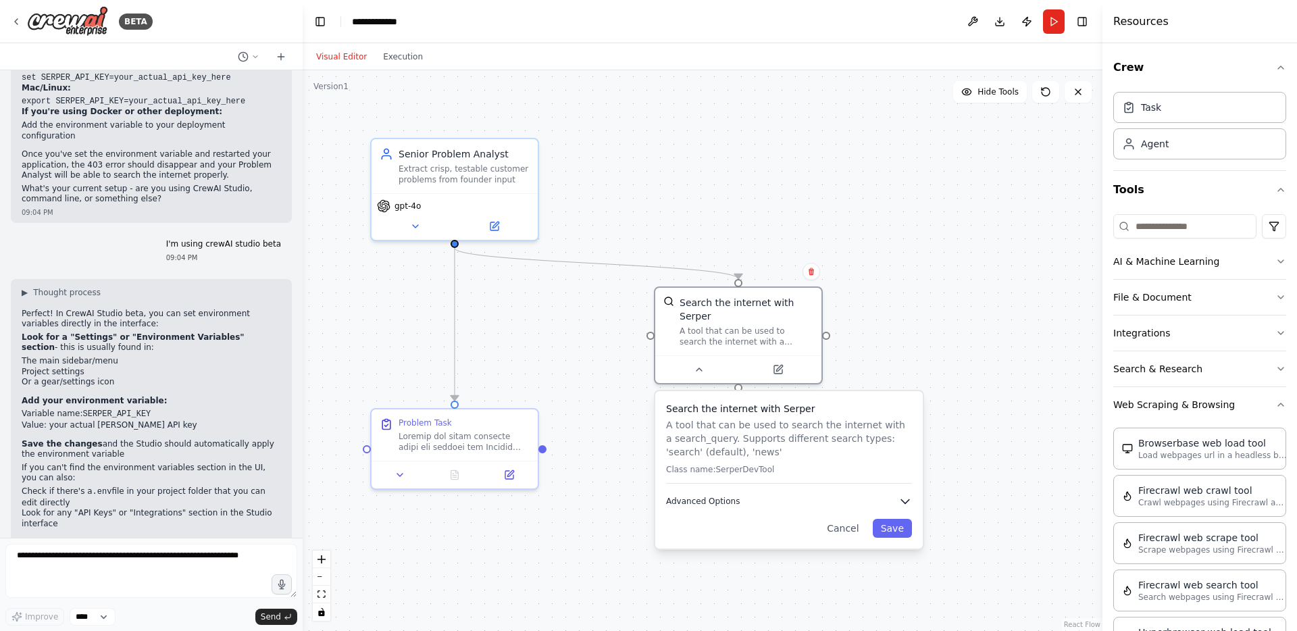
click at [734, 497] on span "Advanced Options" at bounding box center [703, 501] width 74 height 11
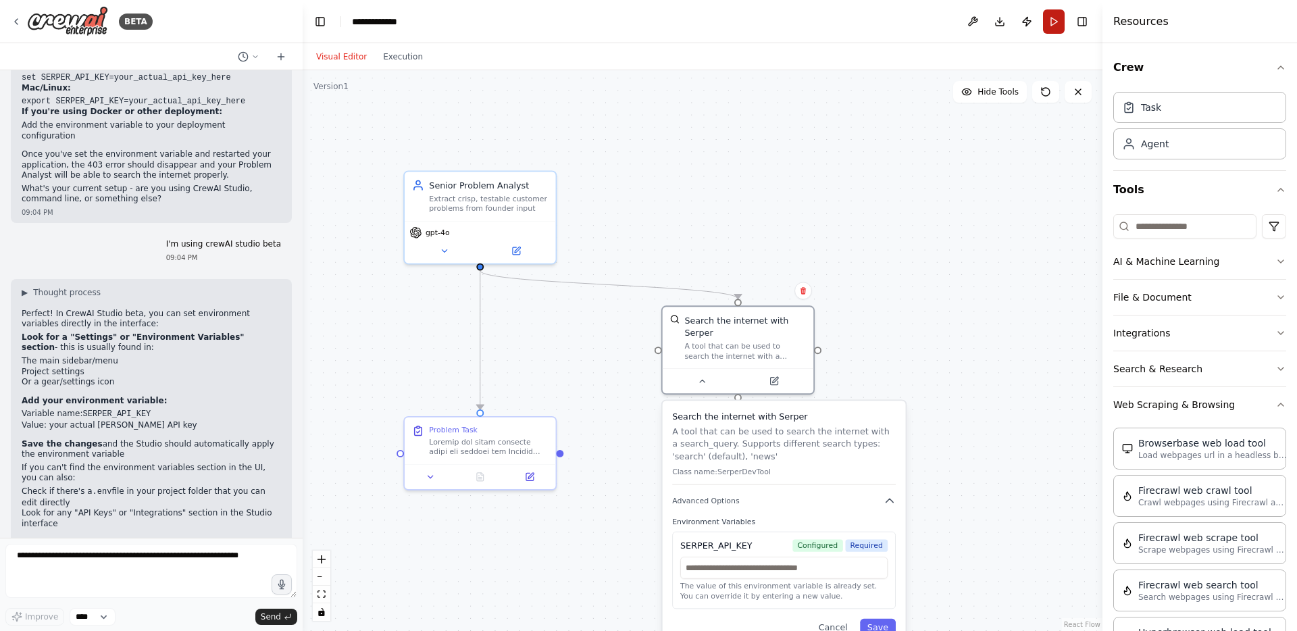
click at [1062, 10] on button "Run" at bounding box center [1054, 21] width 22 height 24
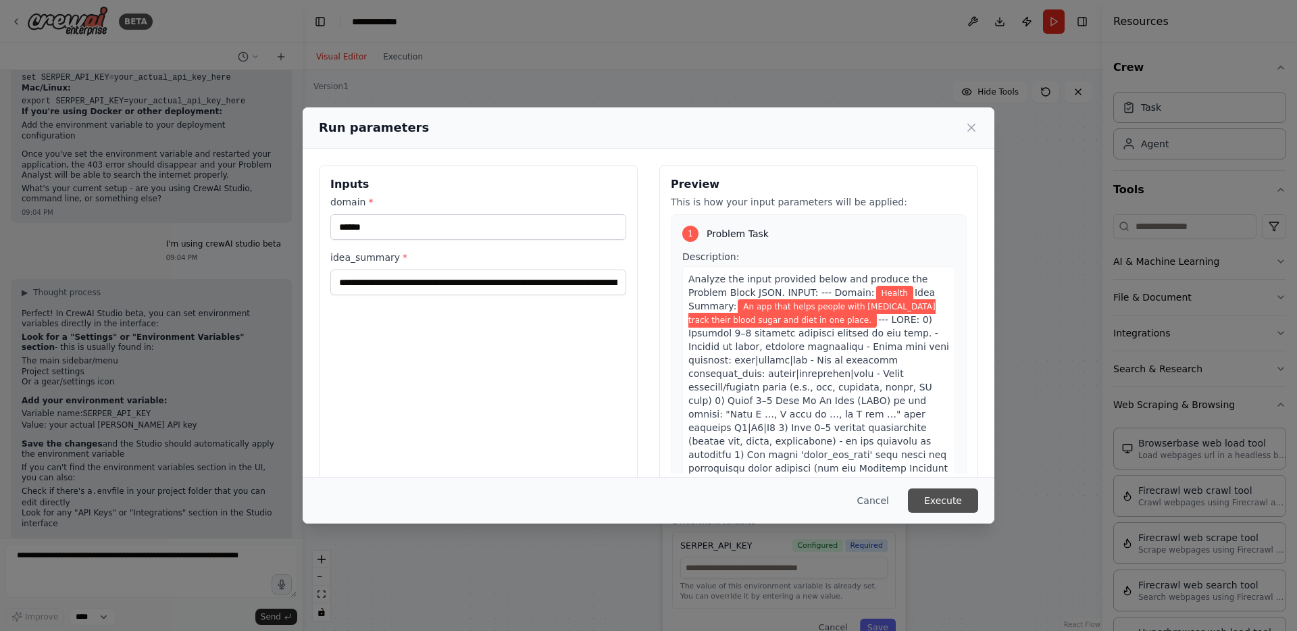
click at [928, 497] on button "Execute" at bounding box center [943, 501] width 70 height 24
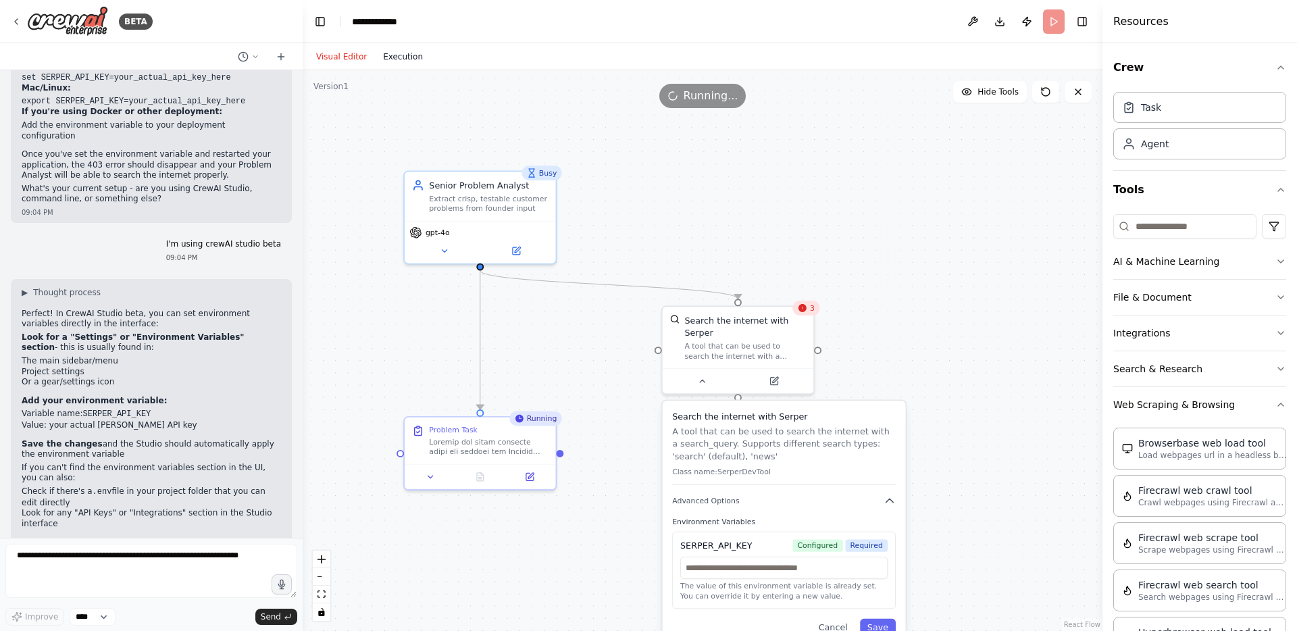
click at [397, 55] on button "Execution" at bounding box center [403, 57] width 56 height 16
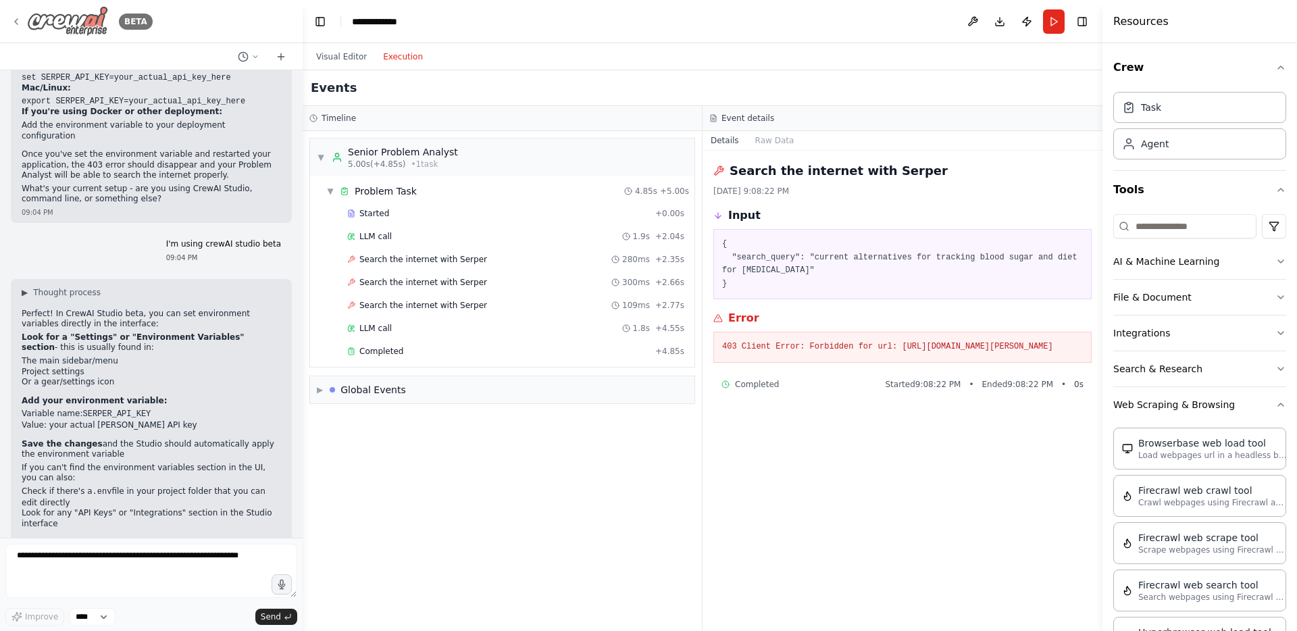
click at [18, 21] on icon at bounding box center [16, 21] width 11 height 11
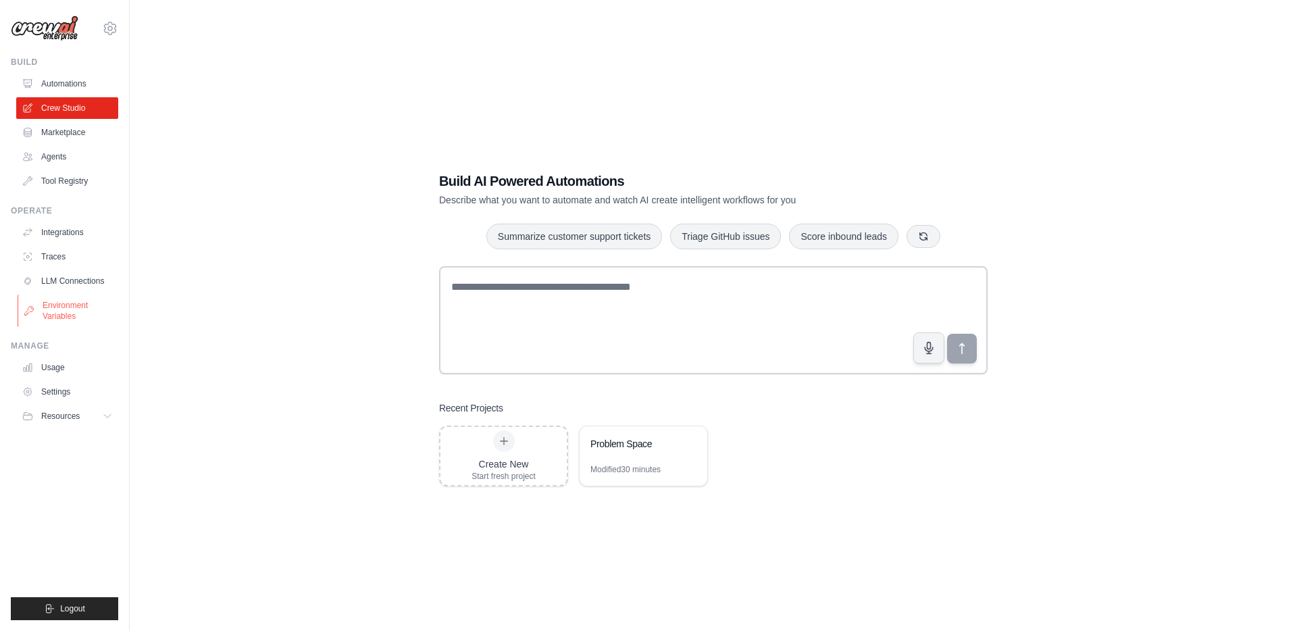
click at [66, 310] on link "Environment Variables" at bounding box center [69, 311] width 102 height 32
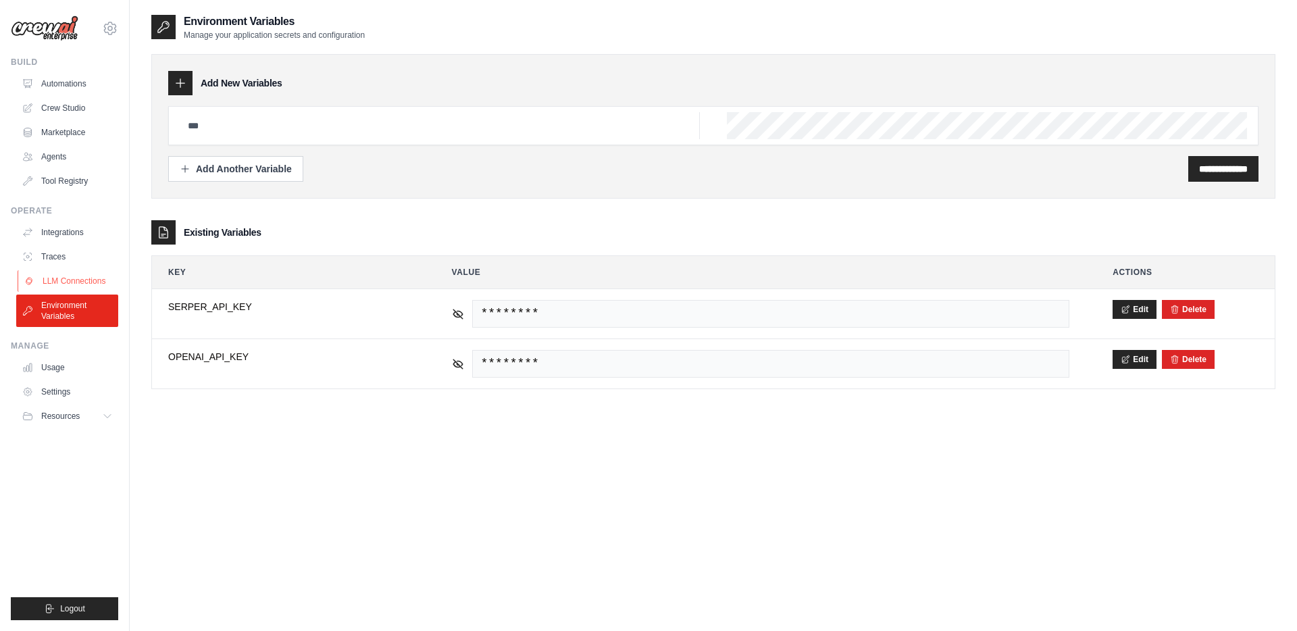
click at [65, 280] on link "LLM Connections" at bounding box center [69, 281] width 102 height 22
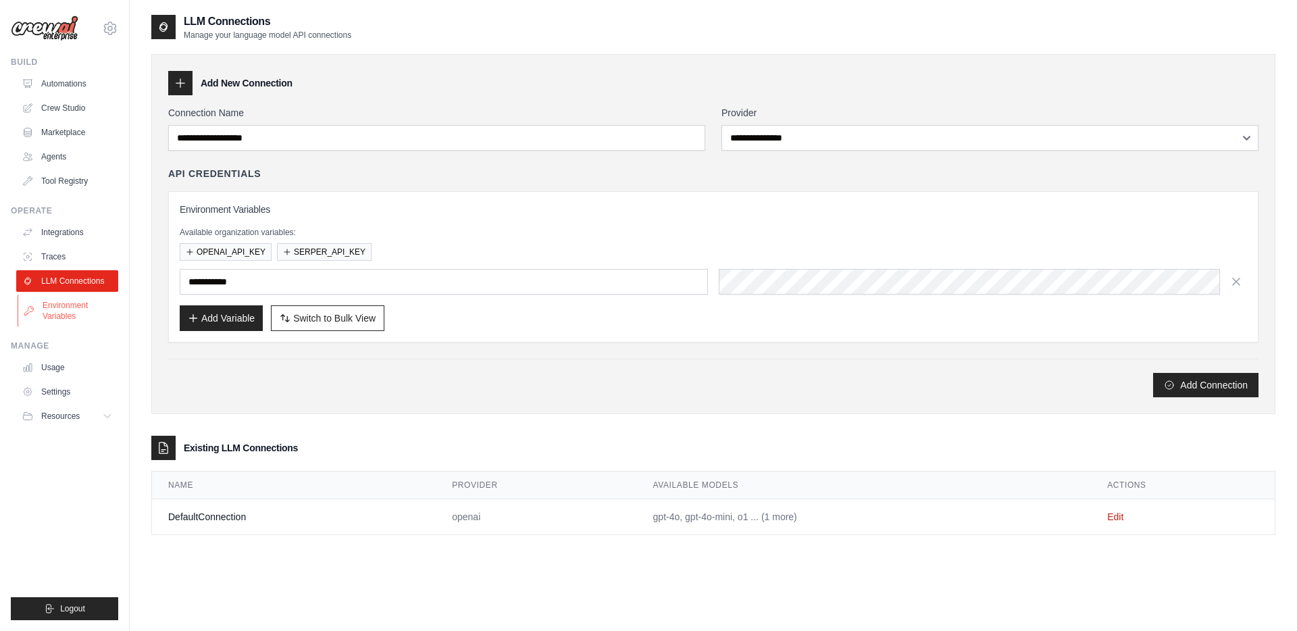
click at [64, 303] on link "Environment Variables" at bounding box center [69, 311] width 102 height 32
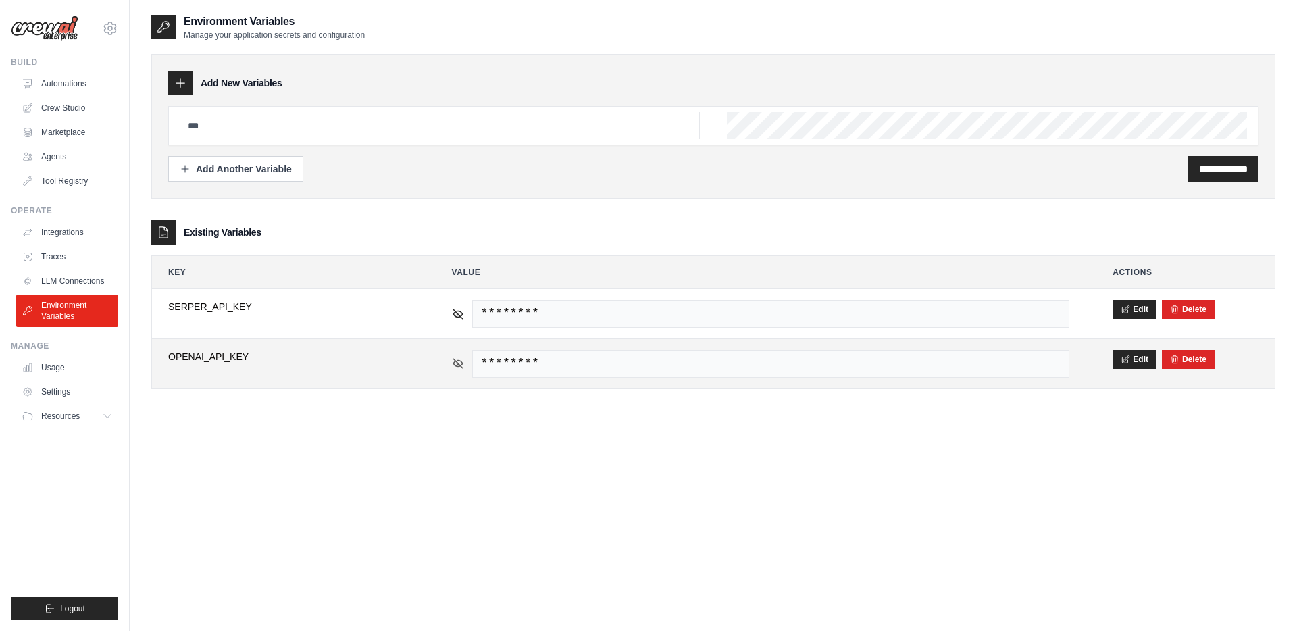
click at [459, 362] on icon at bounding box center [458, 363] width 12 height 12
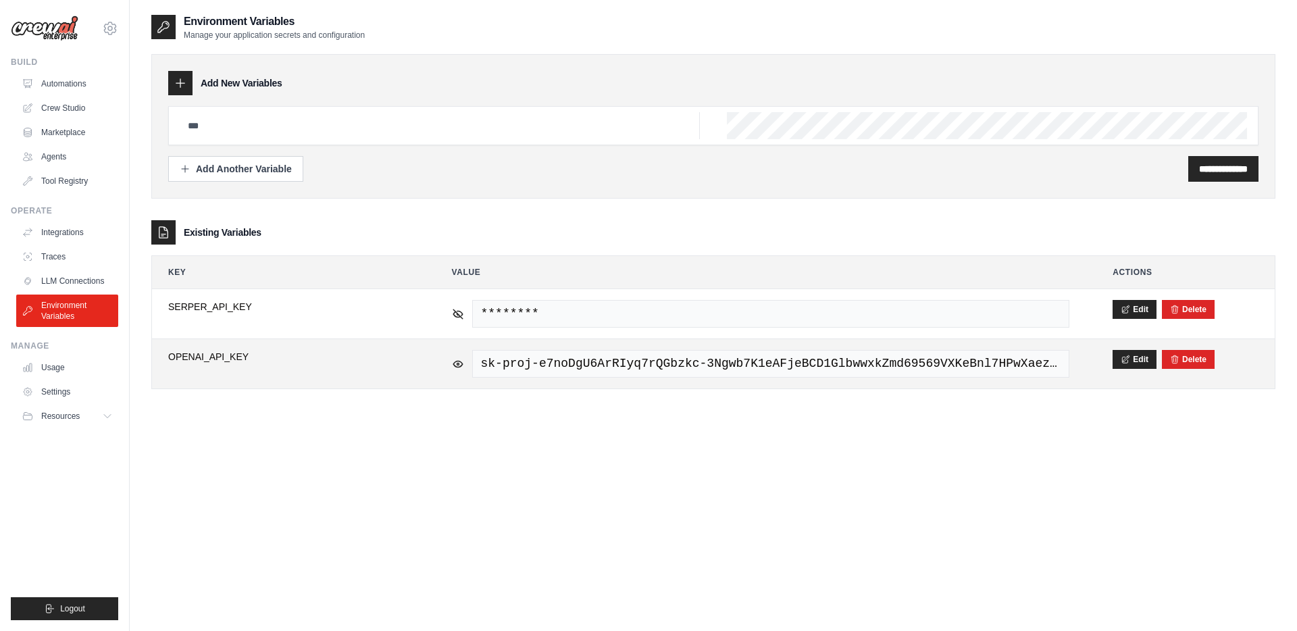
click at [661, 367] on span "sk-proj-e7noDgU6ArRIyq7rQGbzkc-3Ngwb7K1eAFjeBCD1GlbwwxkZmd69569VXKeBnl7HPwXaezM…" at bounding box center [771, 364] width 598 height 28
click at [979, 370] on span "sk-proj-e7noDgU6ArRIyq7rQGbzkc-3Ngwb7K1eAFjeBCD1GlbwwxkZmd69569VXKeBnl7HPwXaezM…" at bounding box center [771, 364] width 598 height 28
click at [978, 366] on span "sk-proj-e7noDgU6ArRIyq7rQGbzkc-3Ngwb7K1eAFjeBCD1GlbwwxkZmd69569VXKeBnl7HPwXaezM…" at bounding box center [771, 364] width 598 height 28
click at [1137, 358] on button "Edit" at bounding box center [1135, 358] width 44 height 19
